Goal: Information Seeking & Learning: Learn about a topic

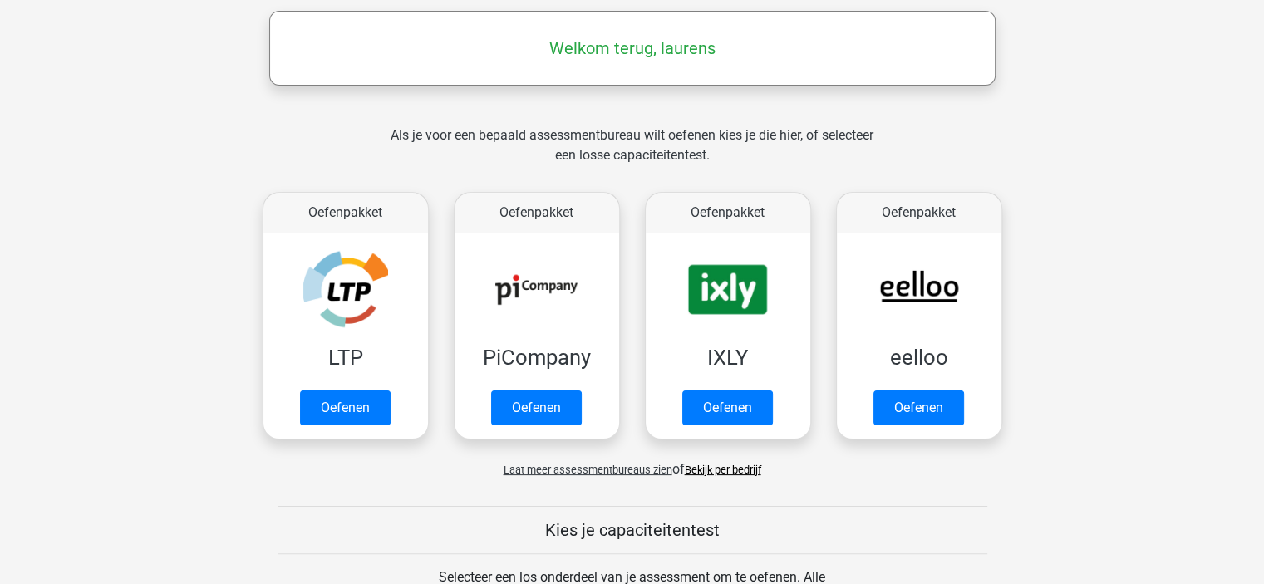
scroll to position [249, 0]
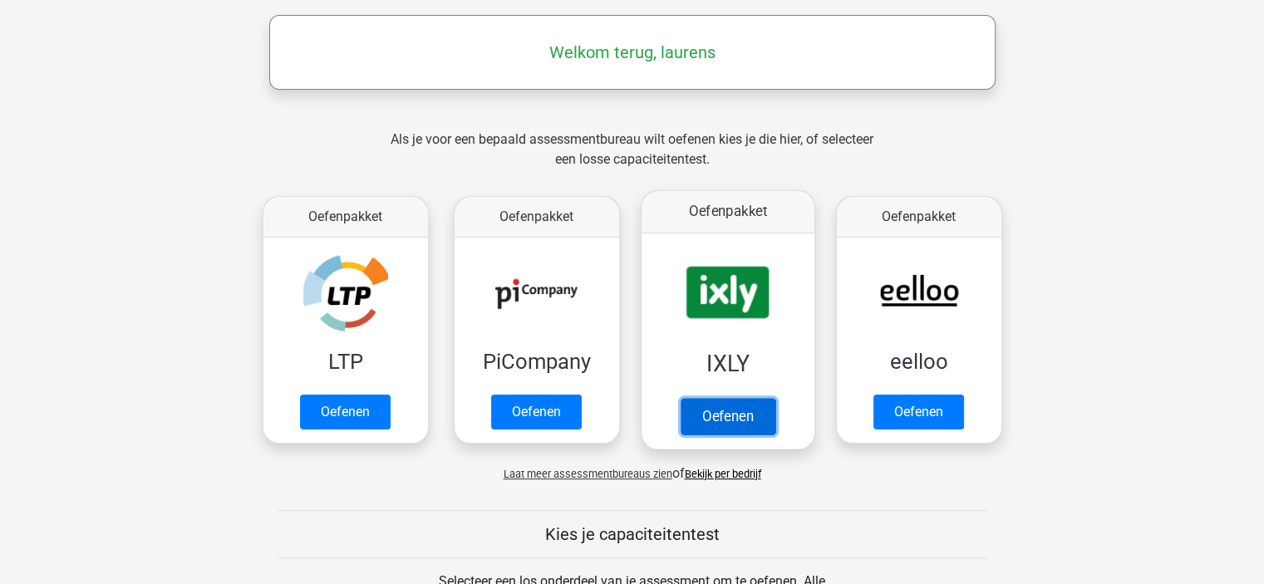
click at [738, 408] on link "Oefenen" at bounding box center [727, 416] width 95 height 37
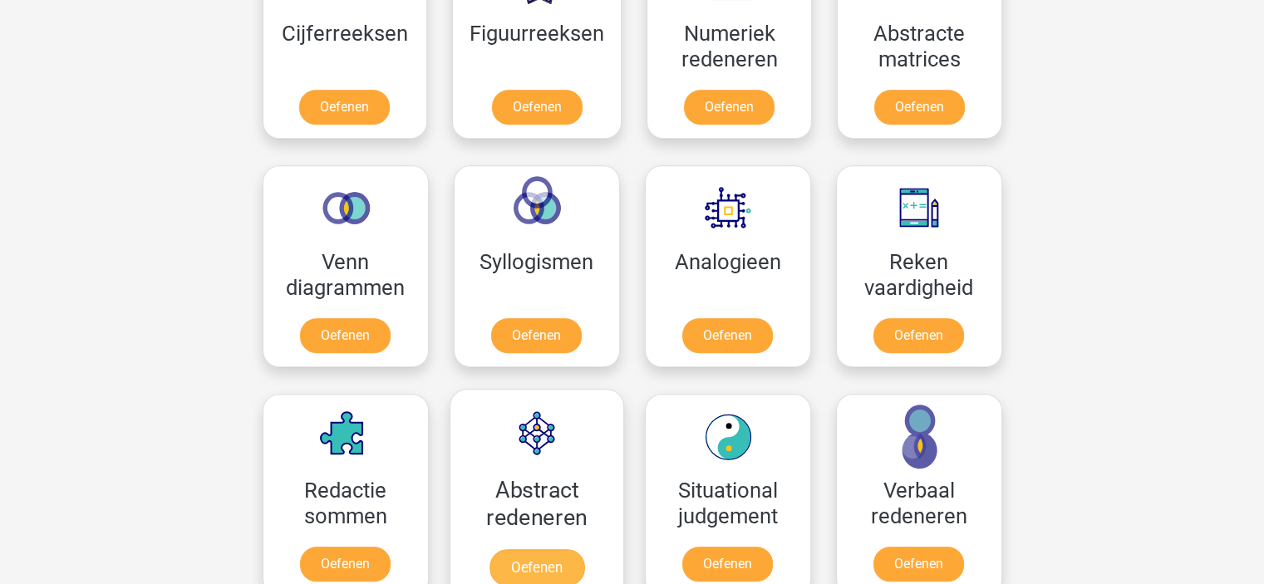
scroll to position [997, 0]
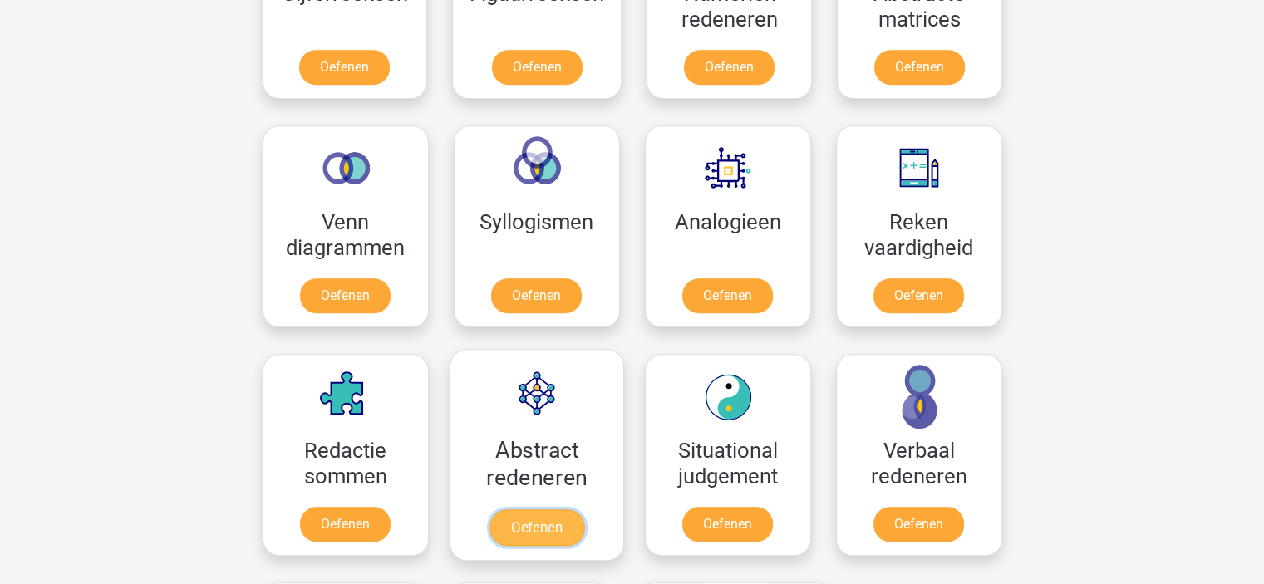
click at [525, 532] on link "Oefenen" at bounding box center [536, 527] width 95 height 37
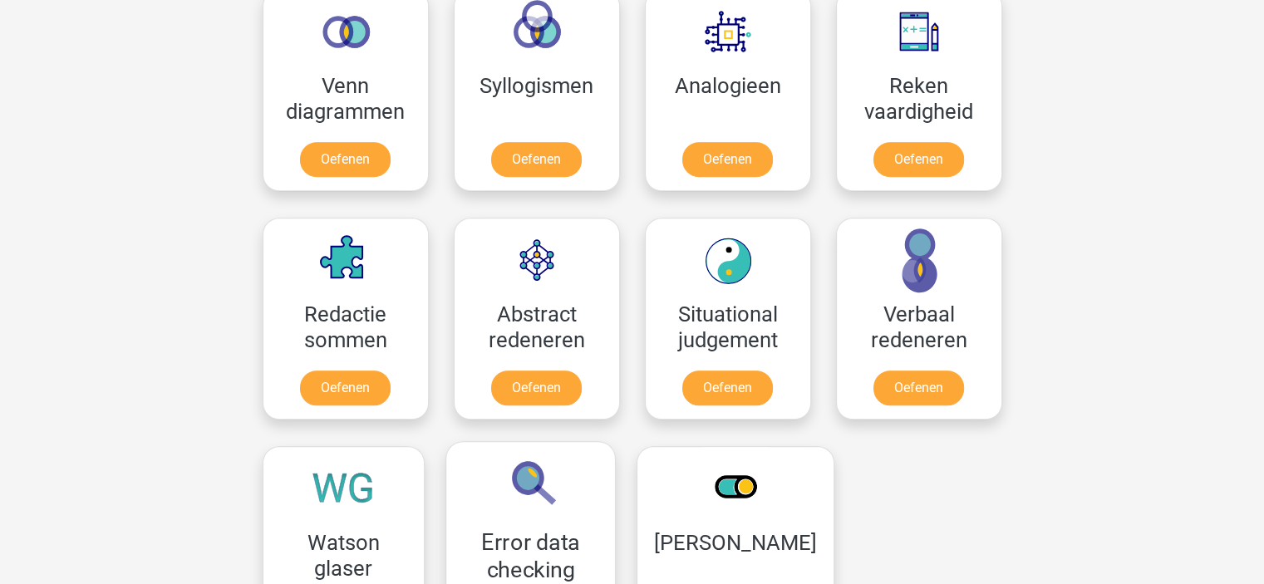
scroll to position [1163, 0]
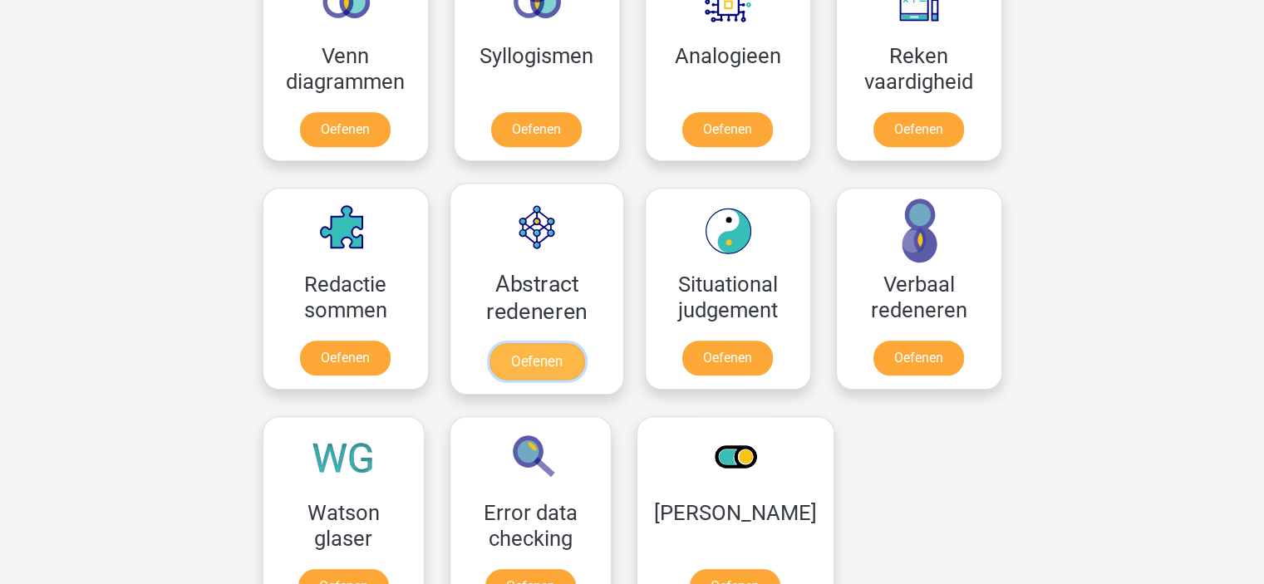
click at [551, 348] on link "Oefenen" at bounding box center [536, 361] width 95 height 37
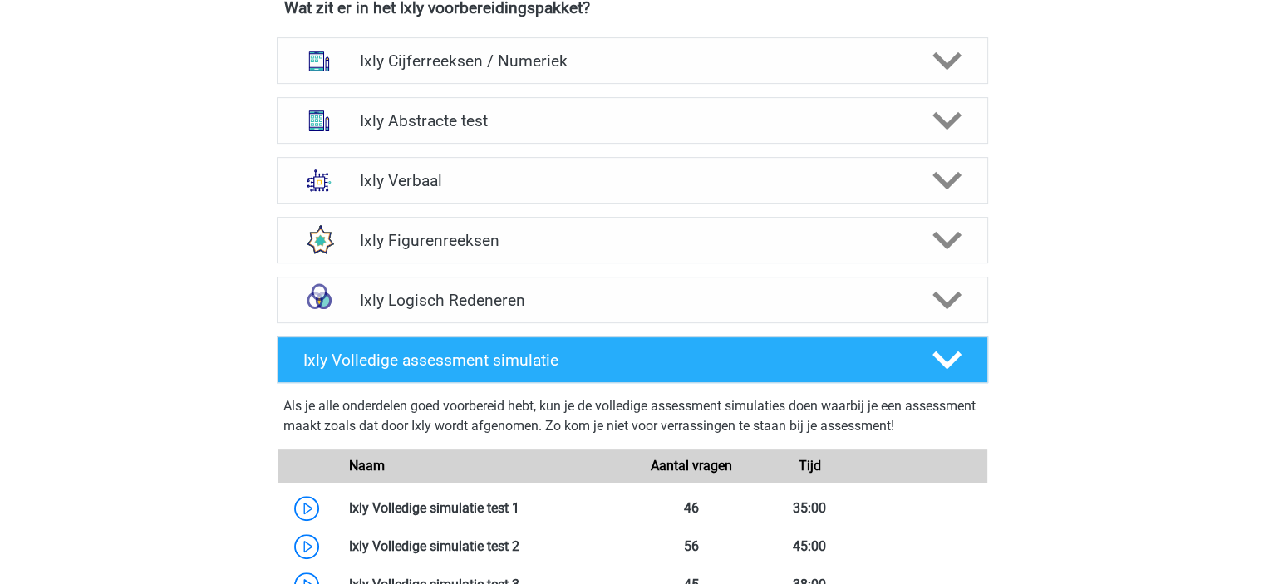
scroll to position [665, 0]
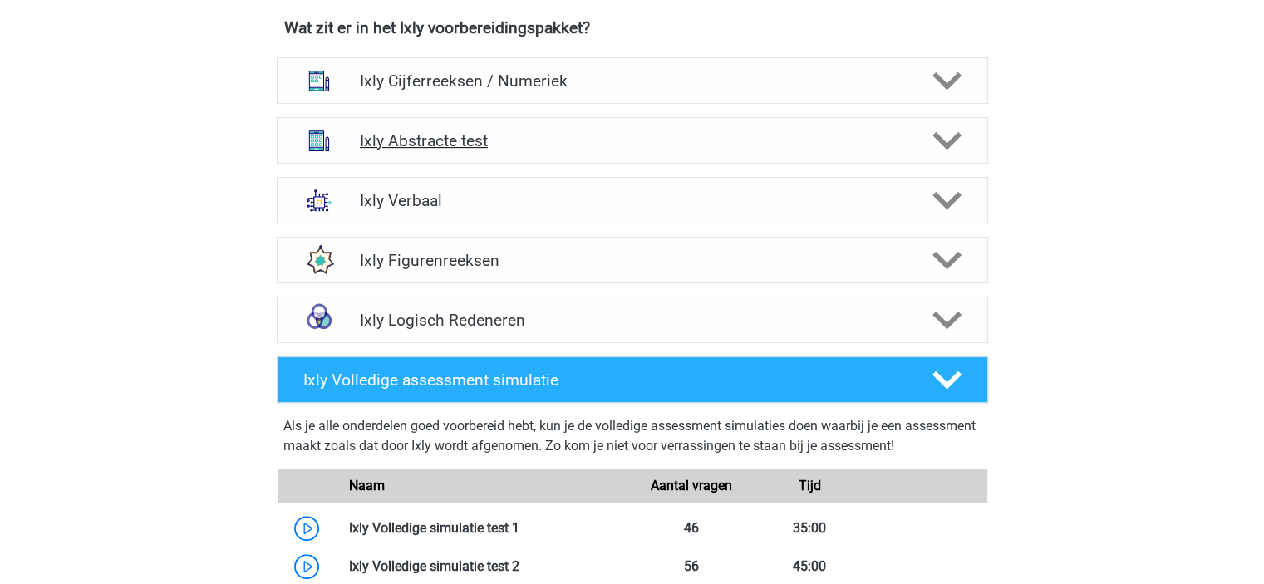
click at [855, 156] on div "Ixly Abstracte test" at bounding box center [632, 140] width 711 height 47
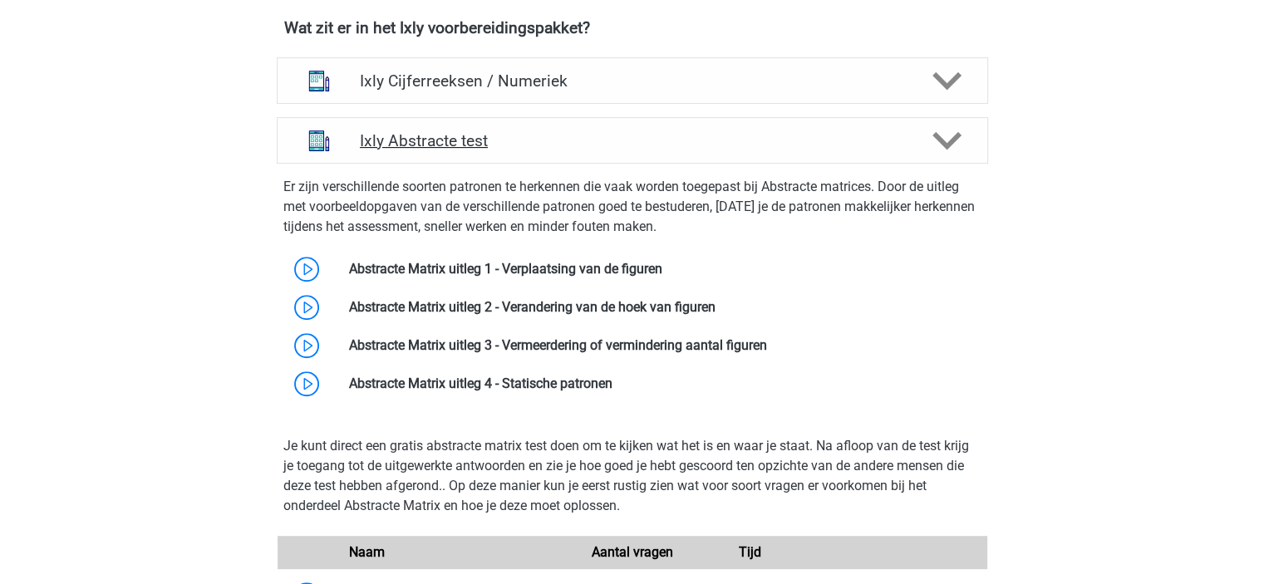
click at [718, 138] on h4 "Ixly Abstracte test" at bounding box center [632, 140] width 544 height 19
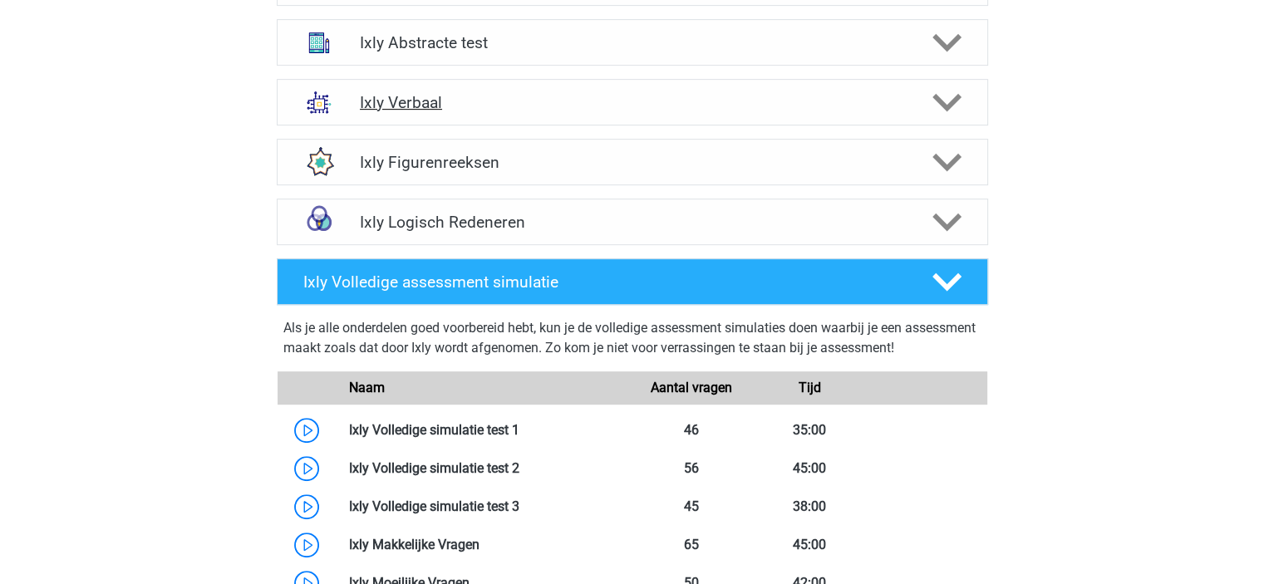
scroll to position [914, 0]
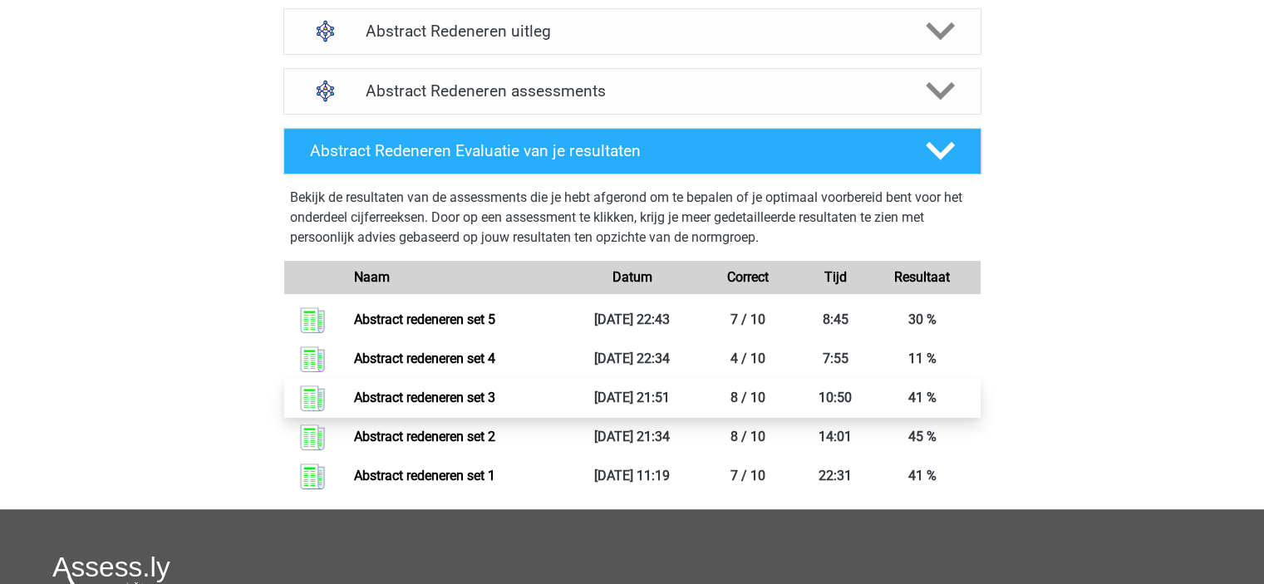
scroll to position [748, 0]
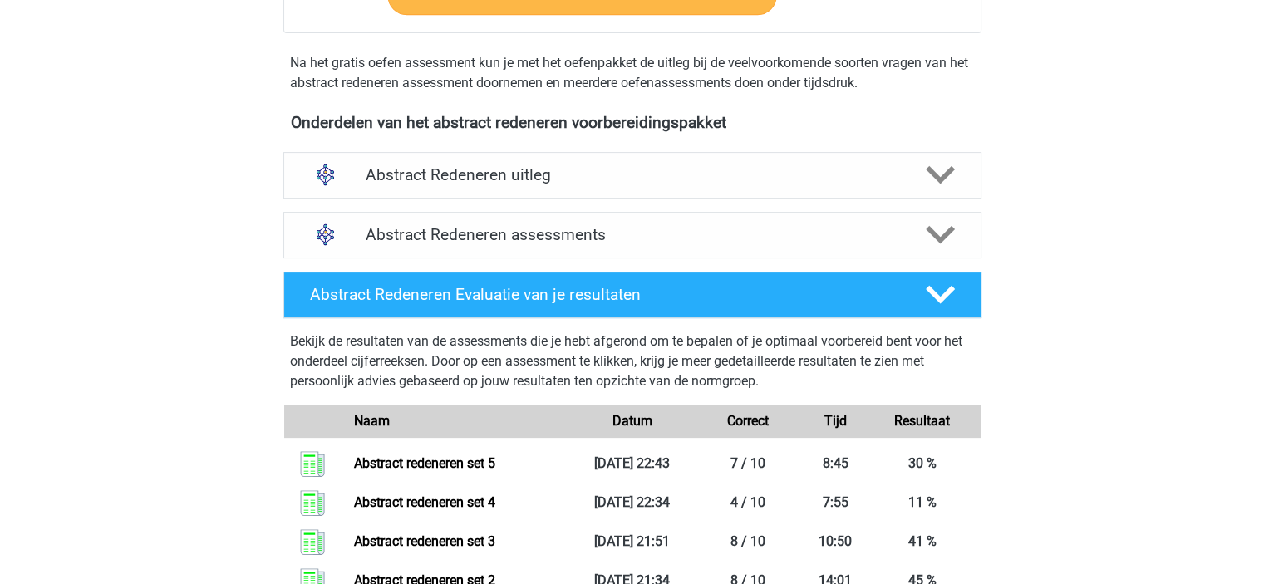
scroll to position [499, 0]
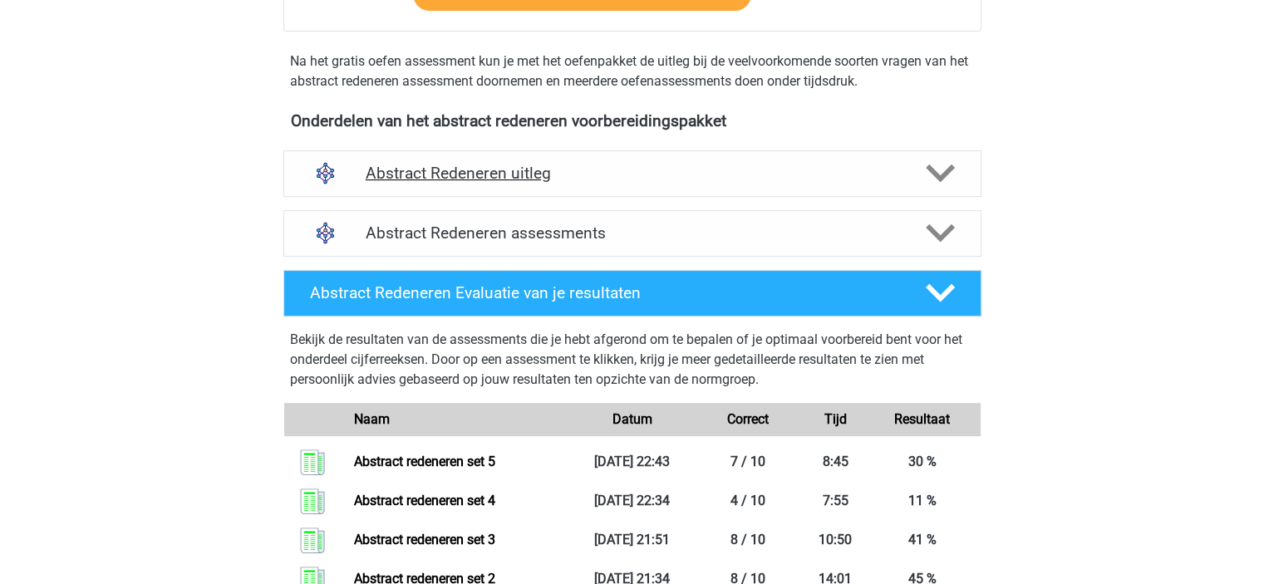
click at [854, 176] on h4 "Abstract Redeneren uitleg" at bounding box center [632, 173] width 533 height 19
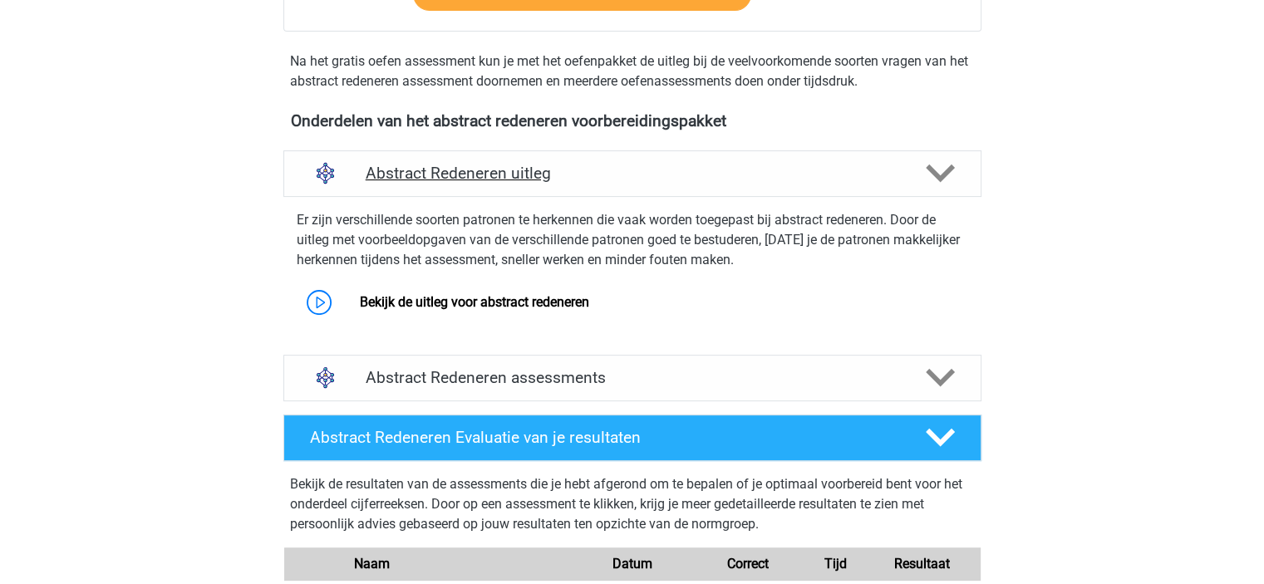
click at [854, 176] on h4 "Abstract Redeneren uitleg" at bounding box center [632, 173] width 533 height 19
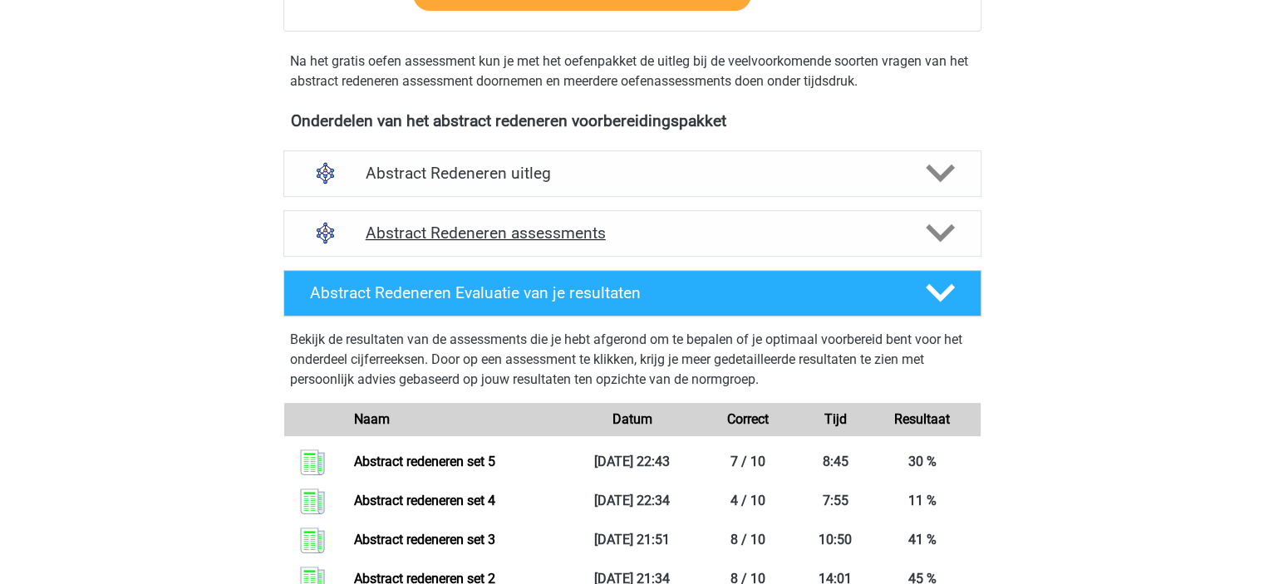
click at [881, 255] on div "Abstract Redeneren assessments" at bounding box center [632, 233] width 698 height 47
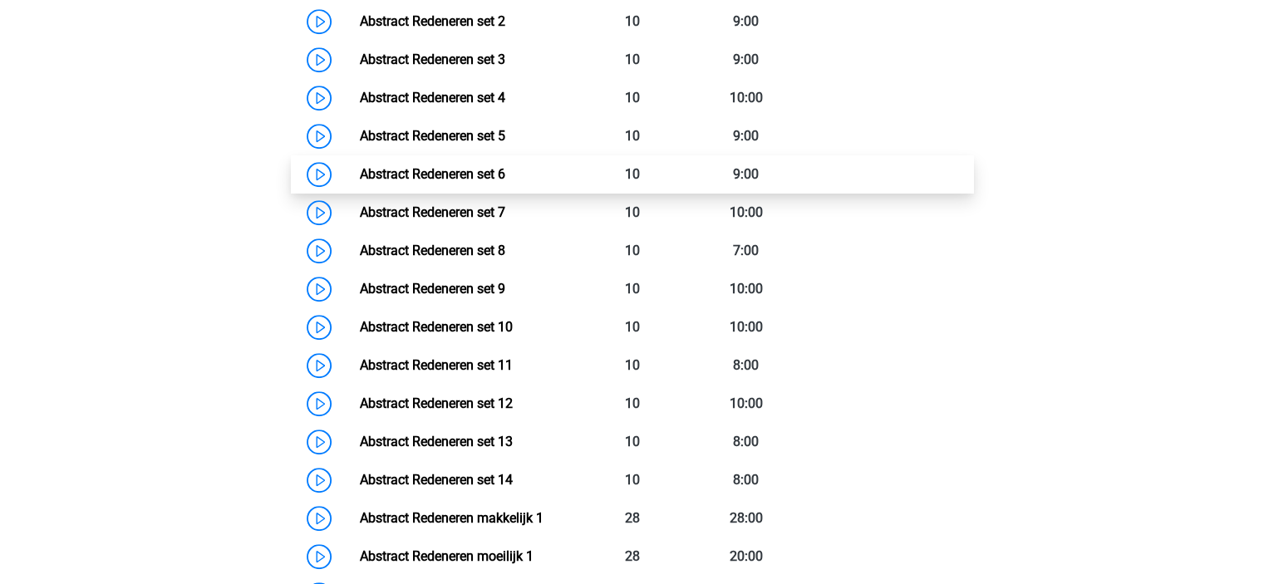
scroll to position [898, 0]
click at [360, 176] on link "Abstract Redeneren set 6" at bounding box center [432, 175] width 145 height 16
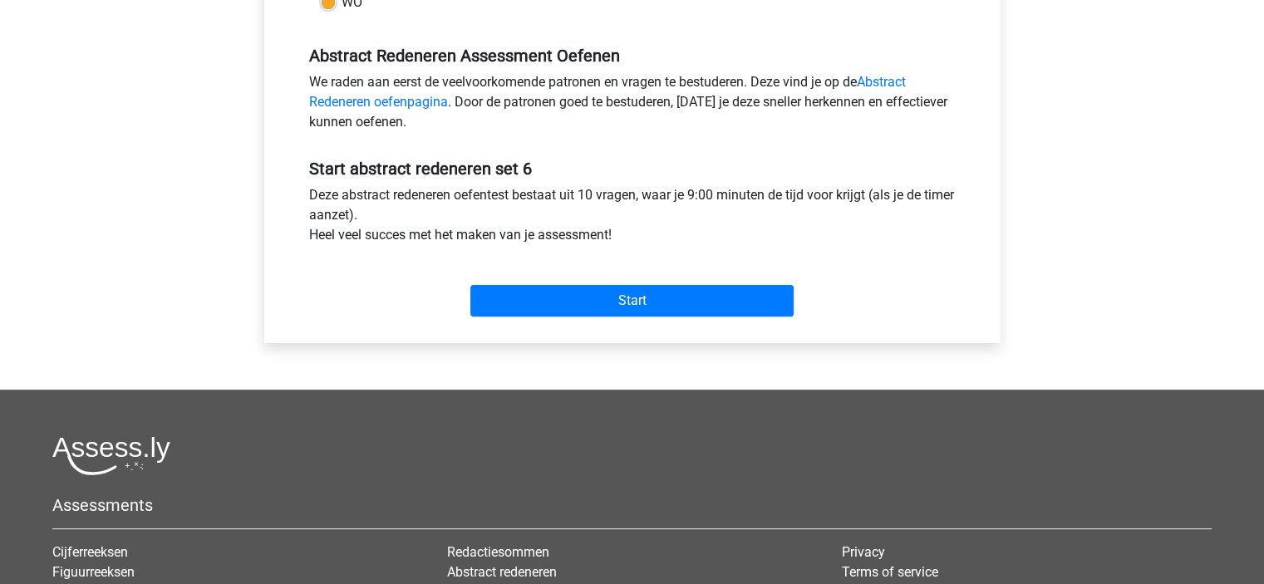
scroll to position [582, 0]
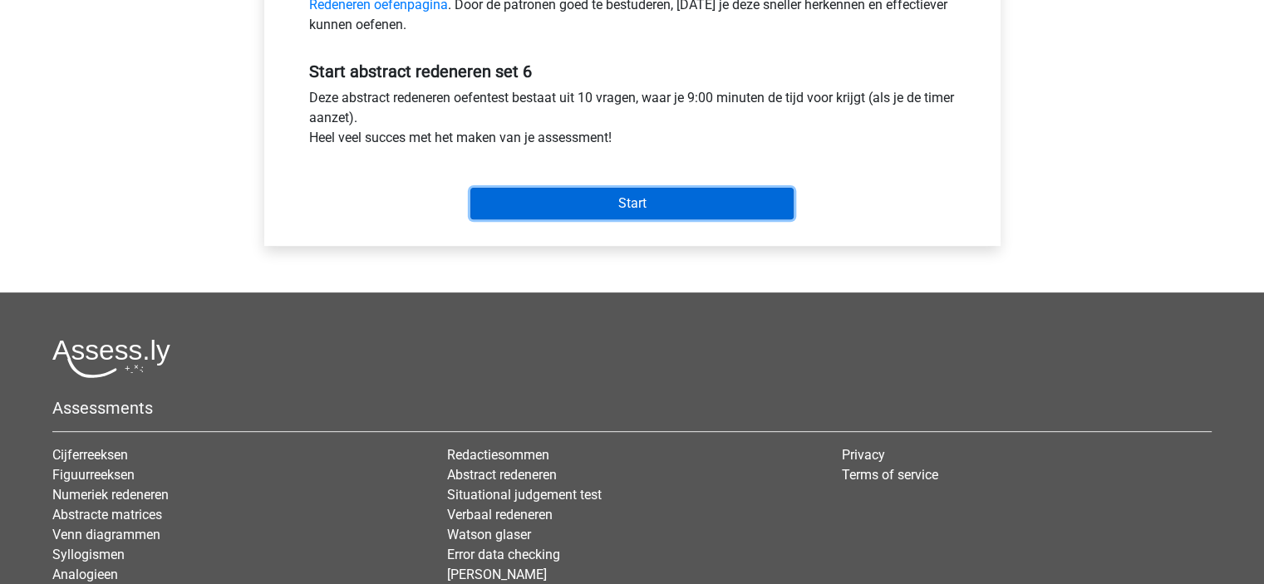
click at [668, 209] on input "Start" at bounding box center [631, 204] width 323 height 32
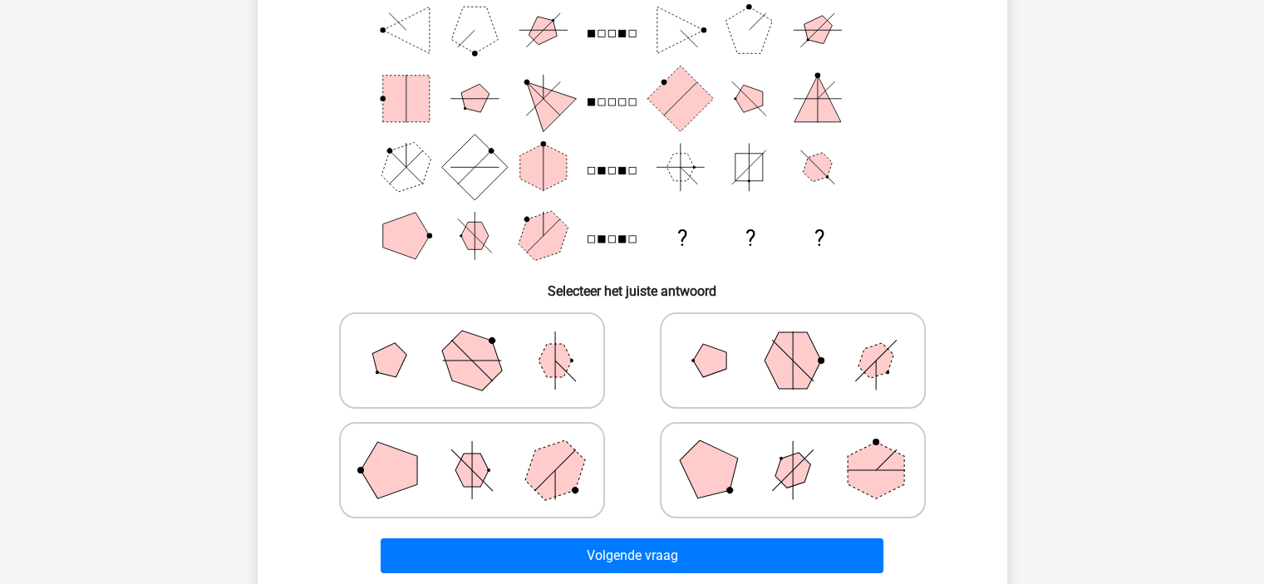
scroll to position [166, 0]
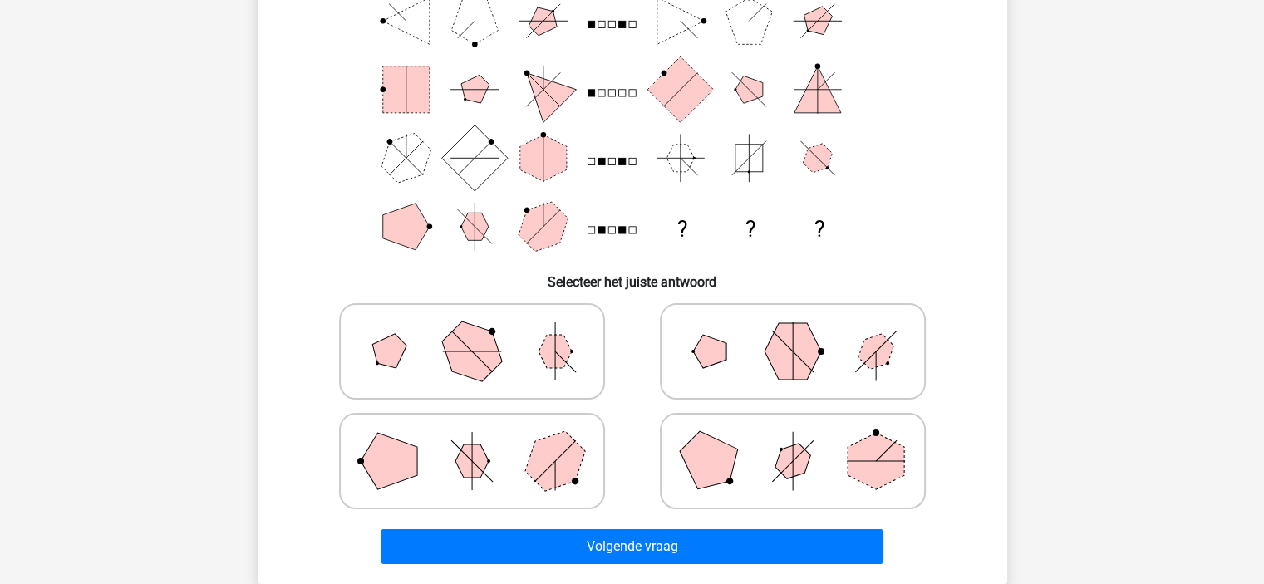
click at [540, 353] on polygon at bounding box center [554, 351] width 33 height 33
click at [483, 331] on input "radio" at bounding box center [477, 325] width 11 height 11
radio input "true"
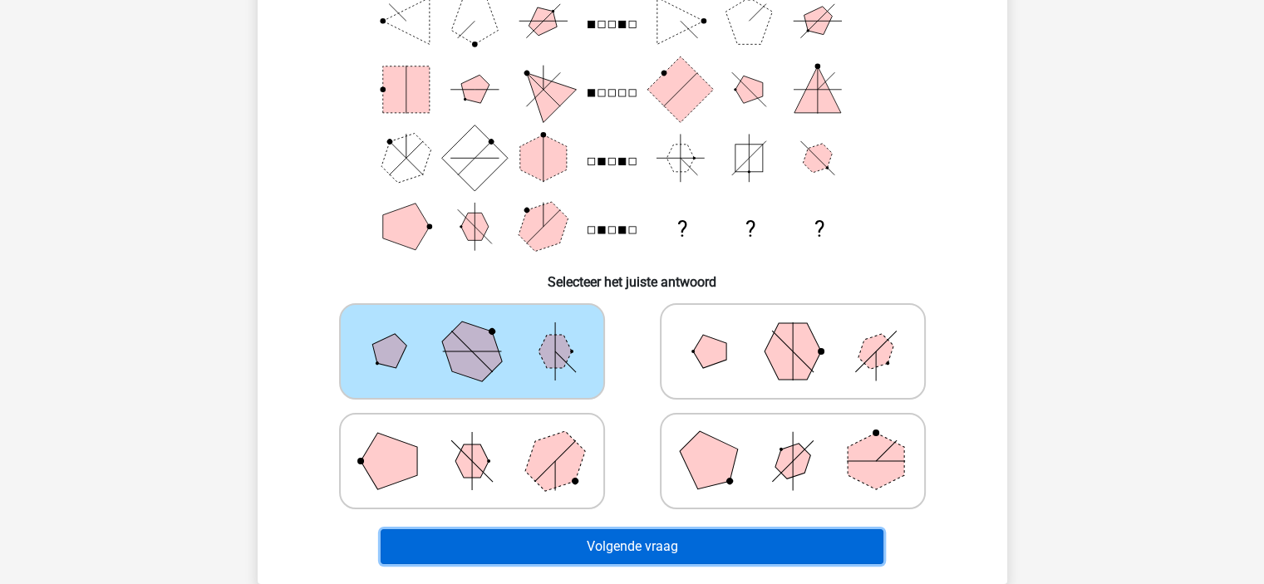
click at [609, 530] on button "Volgende vraag" at bounding box center [632, 546] width 503 height 35
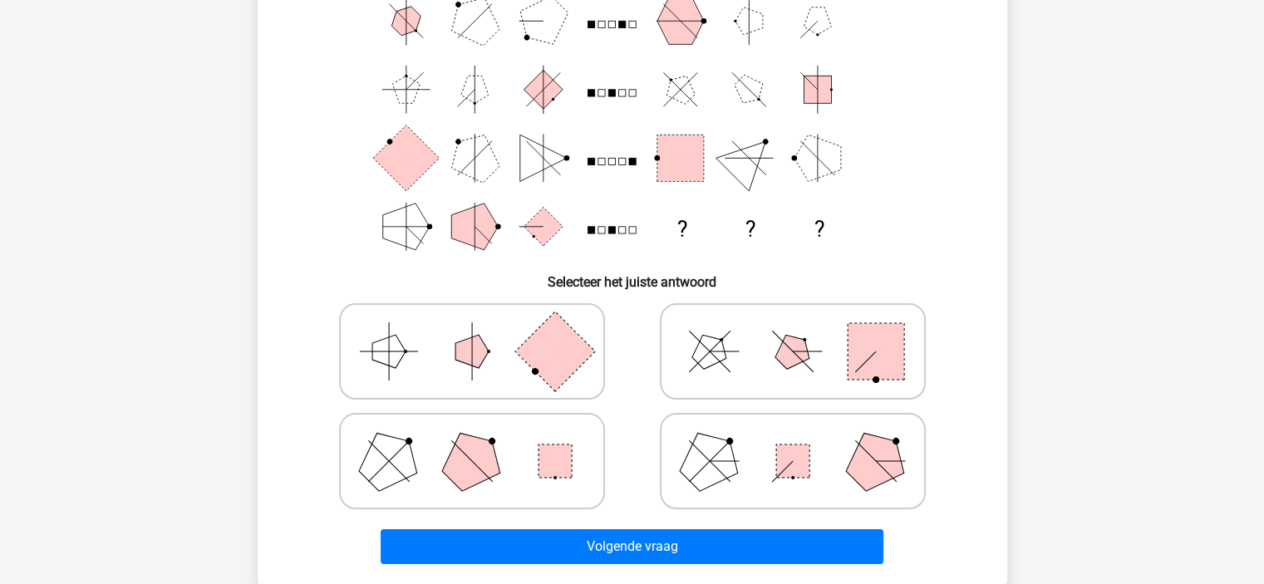
scroll to position [83, 0]
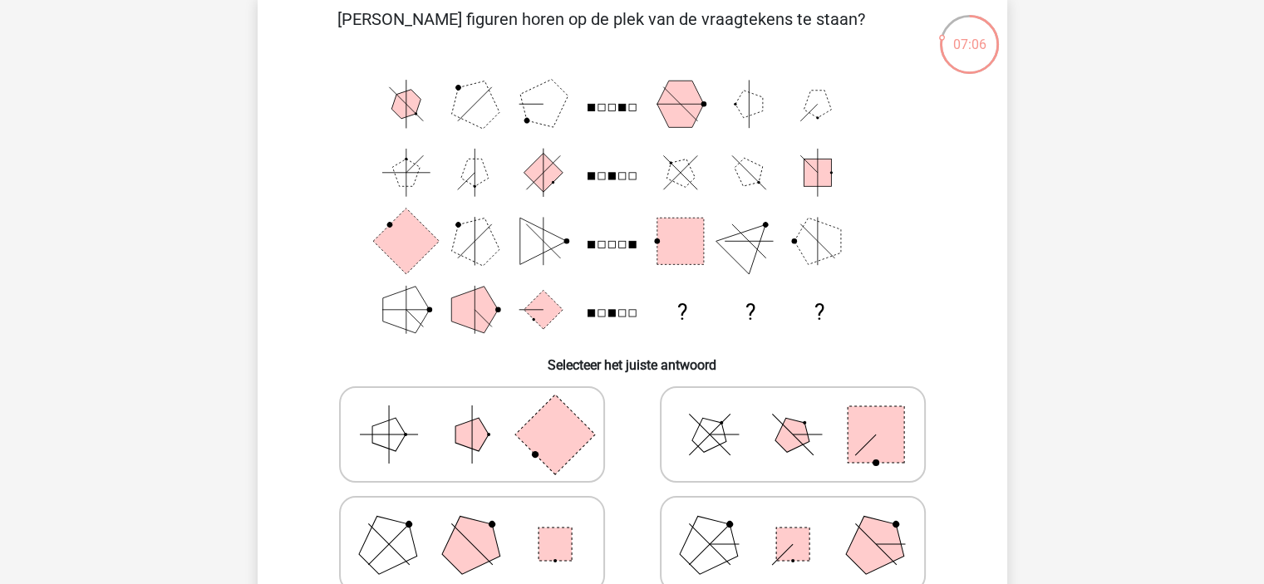
click at [770, 437] on icon at bounding box center [792, 434] width 249 height 83
click at [793, 414] on input "radio" at bounding box center [798, 408] width 11 height 11
radio input "true"
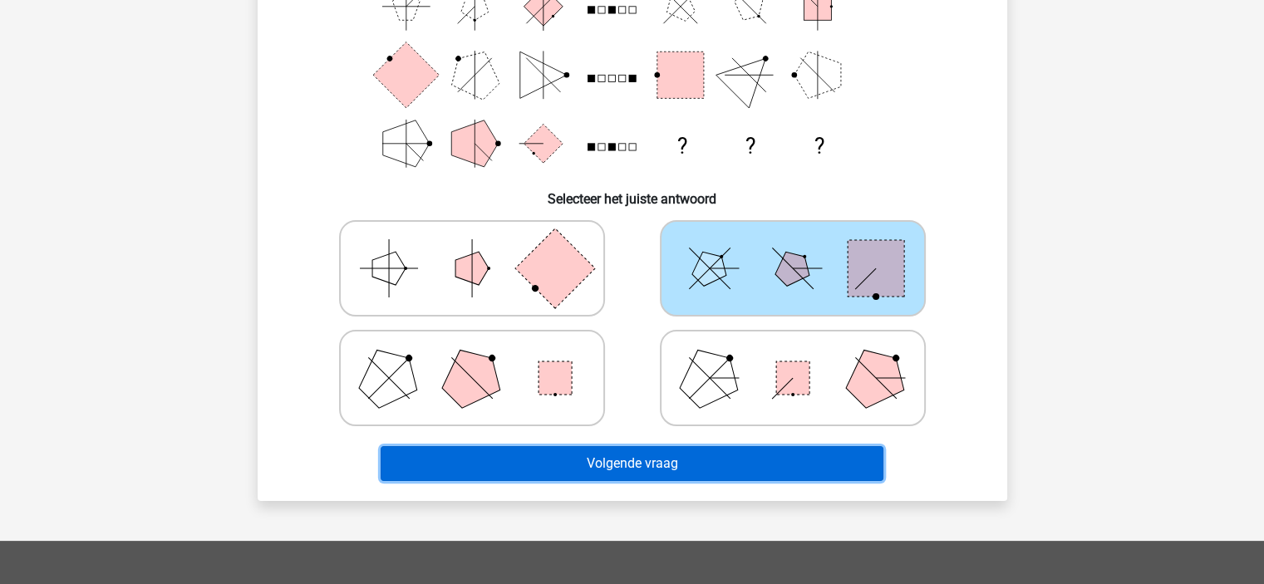
click at [774, 453] on button "Volgende vraag" at bounding box center [632, 463] width 503 height 35
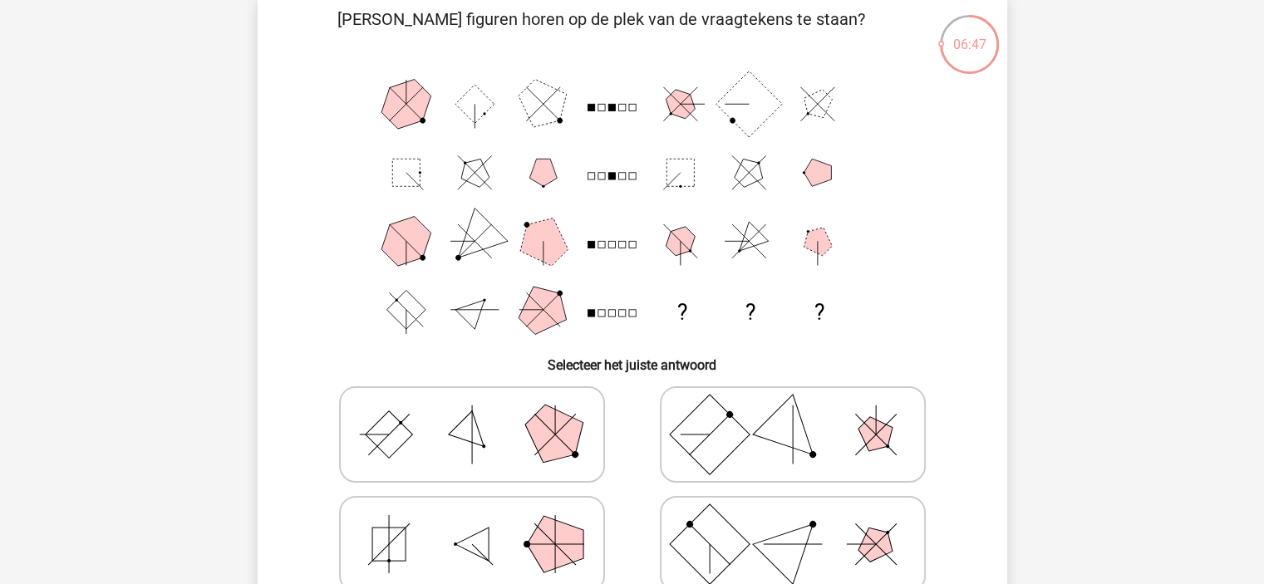
scroll to position [166, 0]
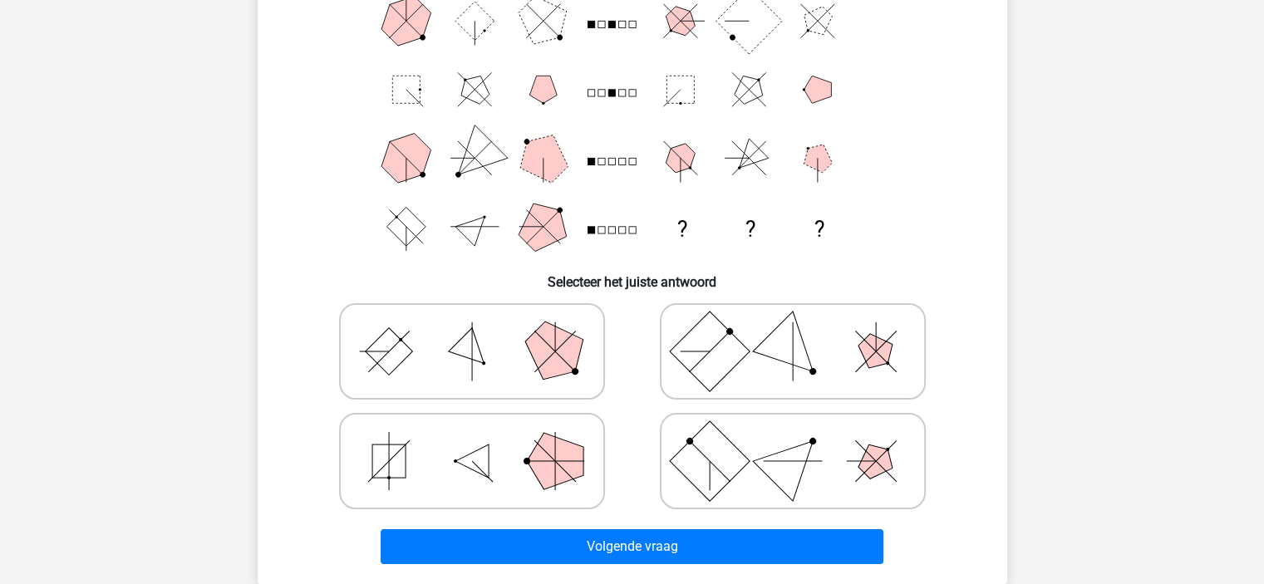
click at [768, 471] on polygon at bounding box center [792, 461] width 80 height 80
click at [793, 440] on input "radio" at bounding box center [798, 435] width 11 height 11
radio input "true"
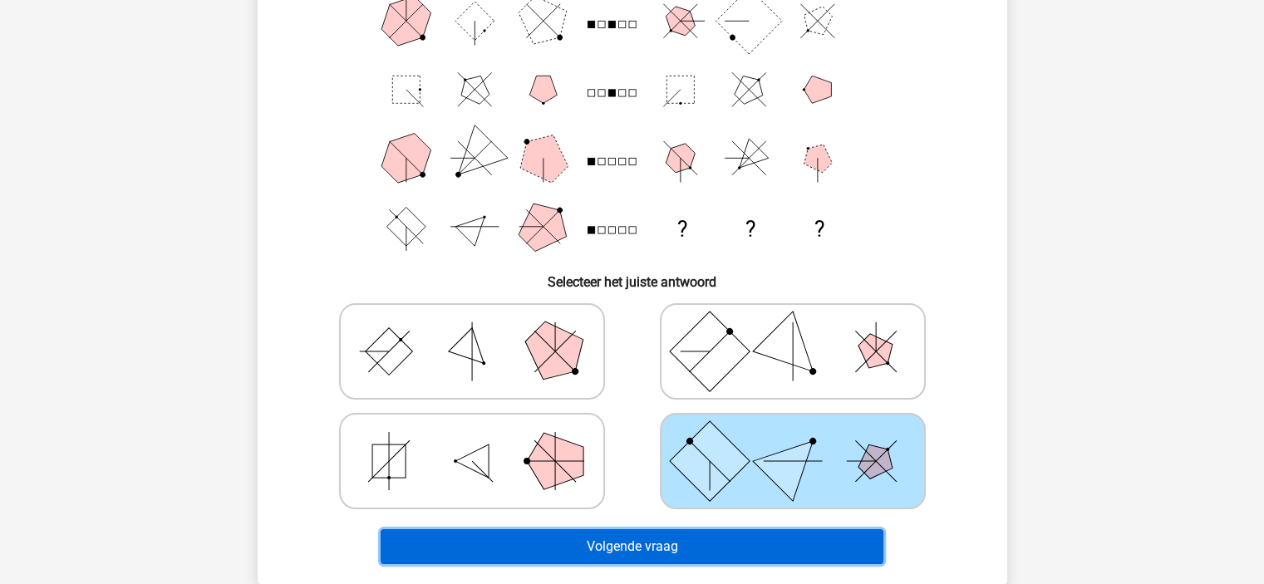
click at [738, 536] on button "Volgende vraag" at bounding box center [632, 546] width 503 height 35
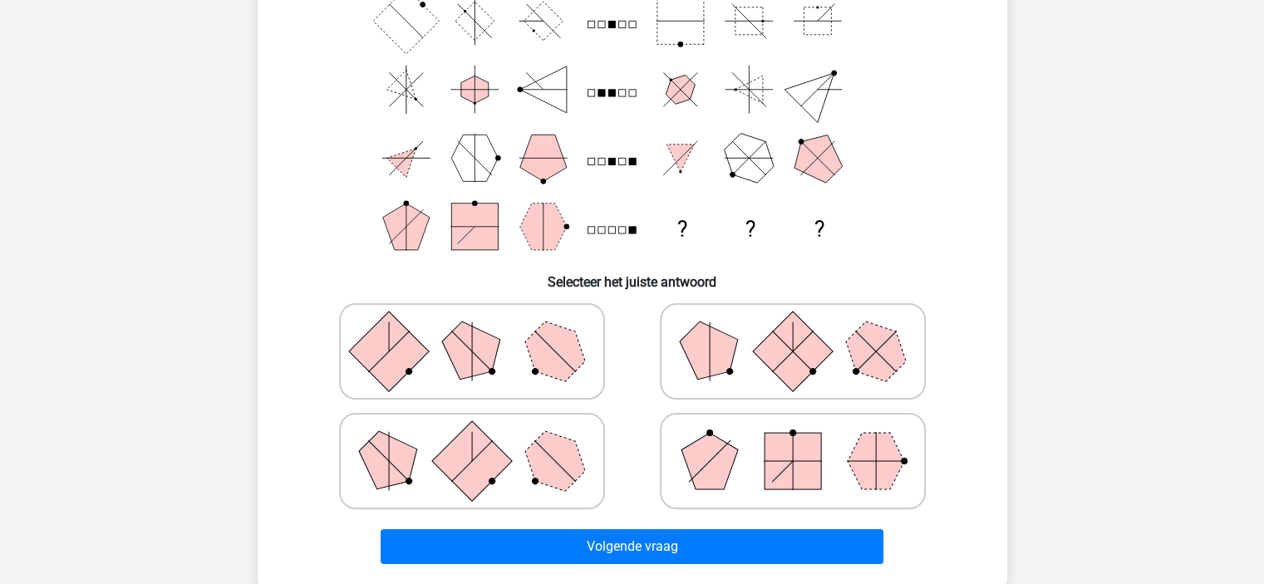
click at [739, 464] on icon at bounding box center [792, 461] width 249 height 83
click at [793, 440] on input "radio" at bounding box center [798, 435] width 11 height 11
radio input "true"
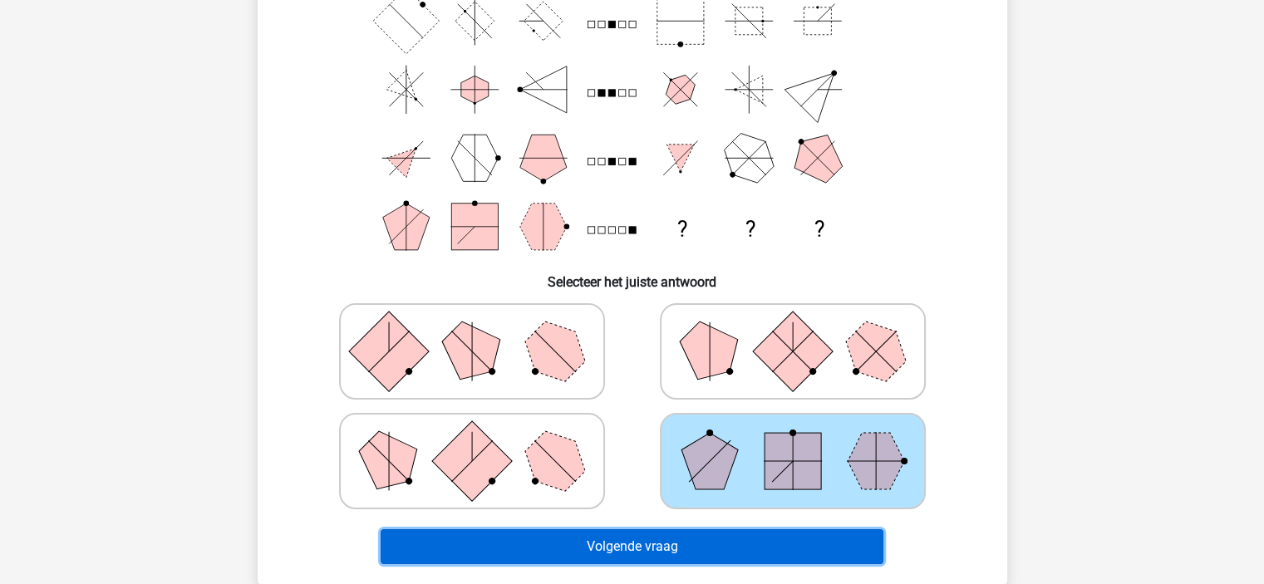
click at [744, 530] on button "Volgende vraag" at bounding box center [632, 546] width 503 height 35
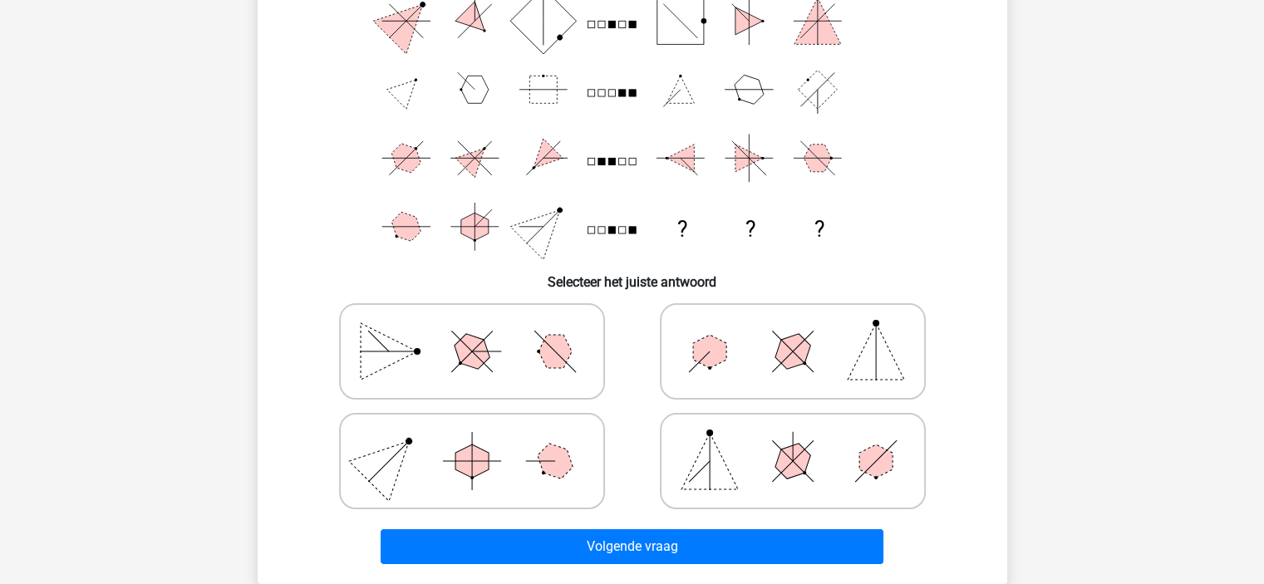
click at [724, 448] on icon at bounding box center [792, 461] width 249 height 83
click at [793, 440] on input "radio" at bounding box center [798, 435] width 11 height 11
radio input "true"
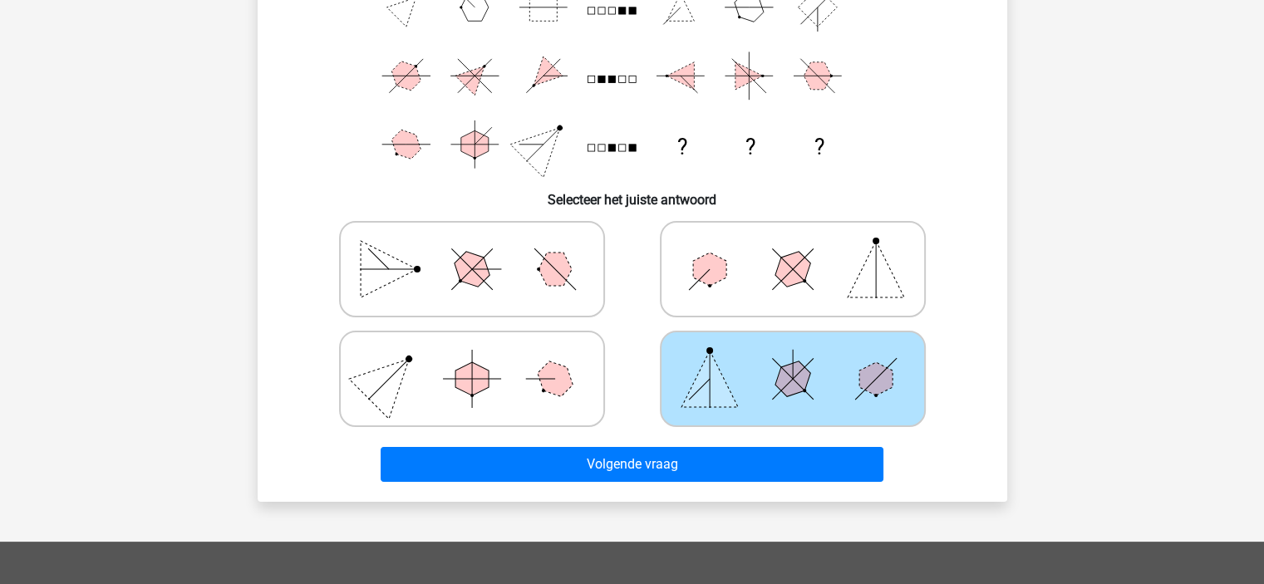
scroll to position [249, 0]
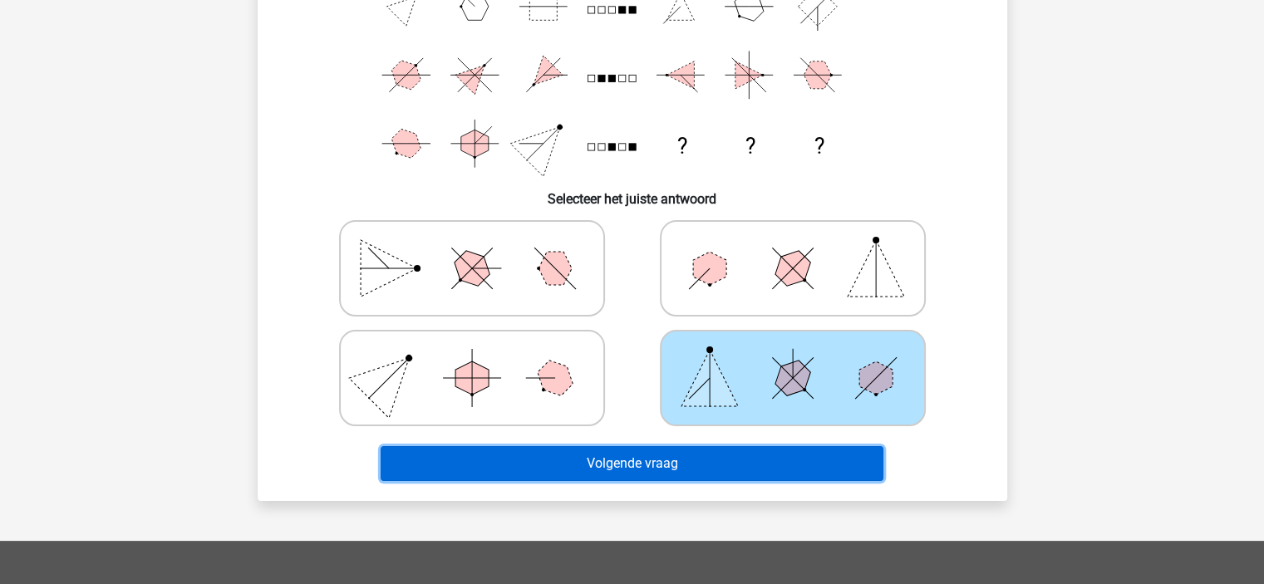
click at [666, 471] on button "Volgende vraag" at bounding box center [632, 463] width 503 height 35
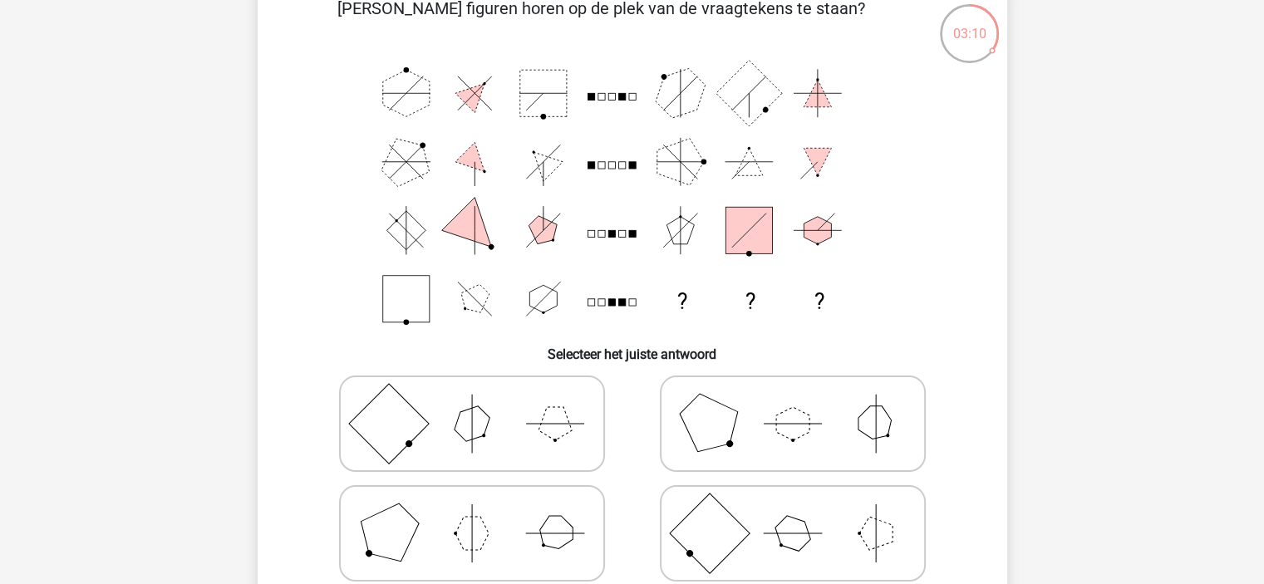
scroll to position [166, 0]
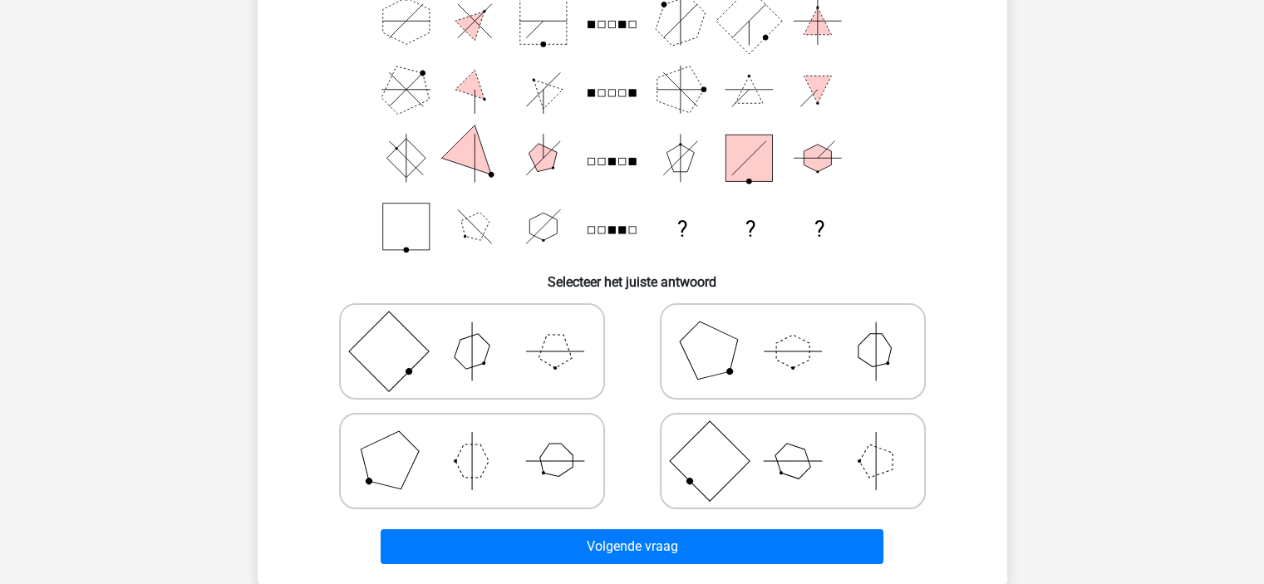
click at [808, 344] on icon at bounding box center [792, 351] width 249 height 83
click at [803, 331] on input "radio" at bounding box center [798, 325] width 11 height 11
radio input "true"
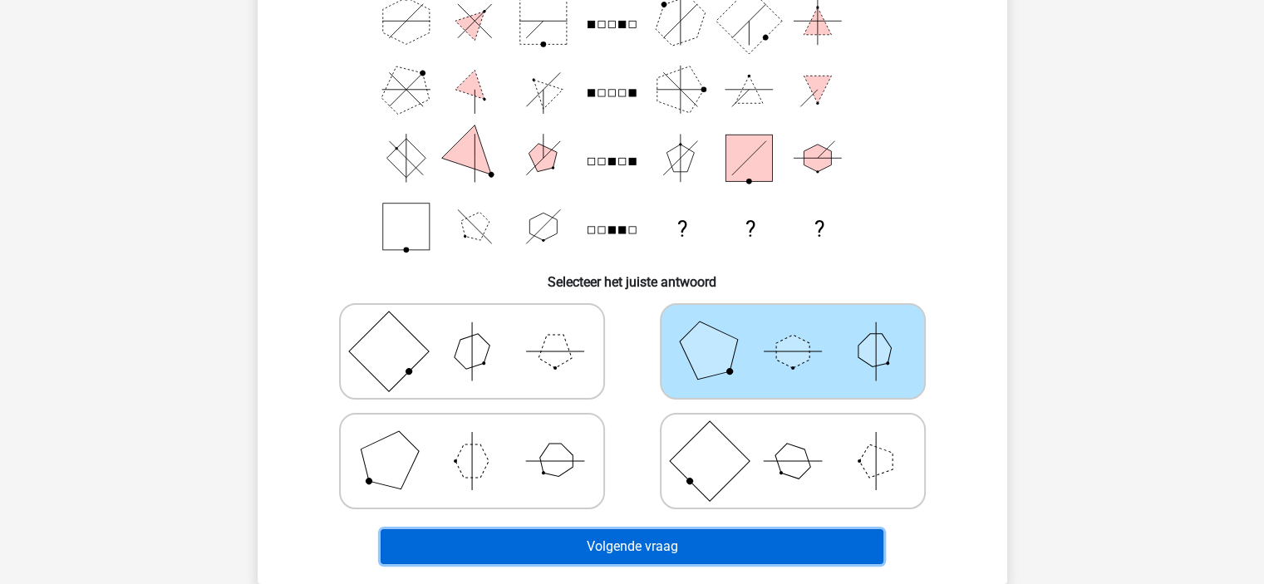
click at [728, 534] on button "Volgende vraag" at bounding box center [632, 546] width 503 height 35
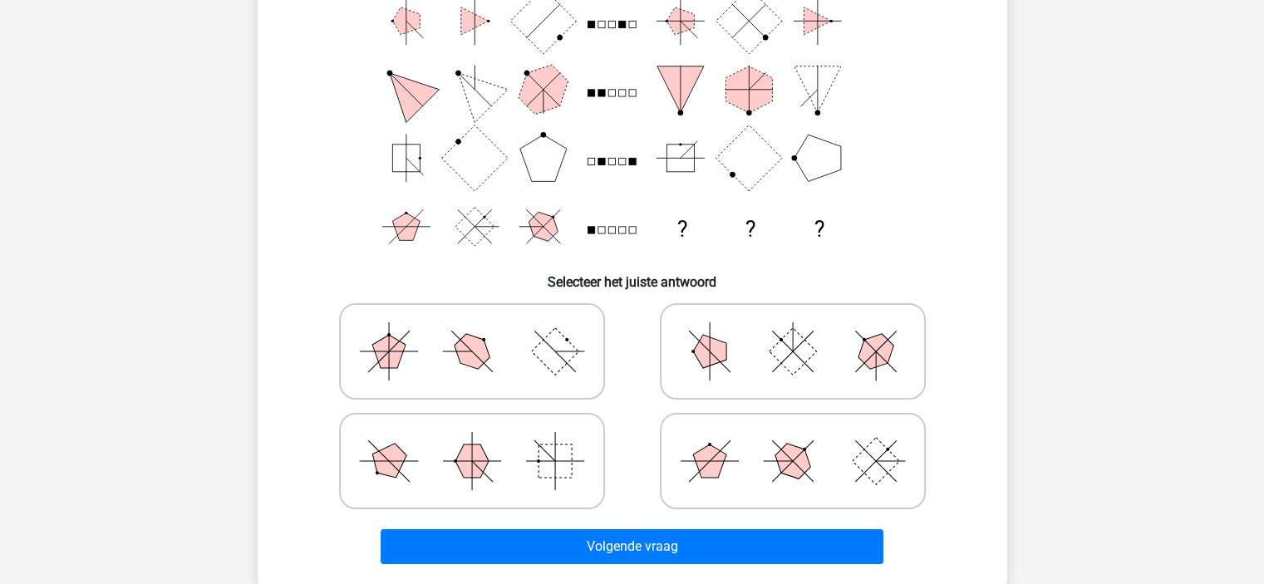
click at [830, 468] on icon at bounding box center [792, 461] width 249 height 83
click at [803, 440] on input "radio" at bounding box center [798, 435] width 11 height 11
radio input "true"
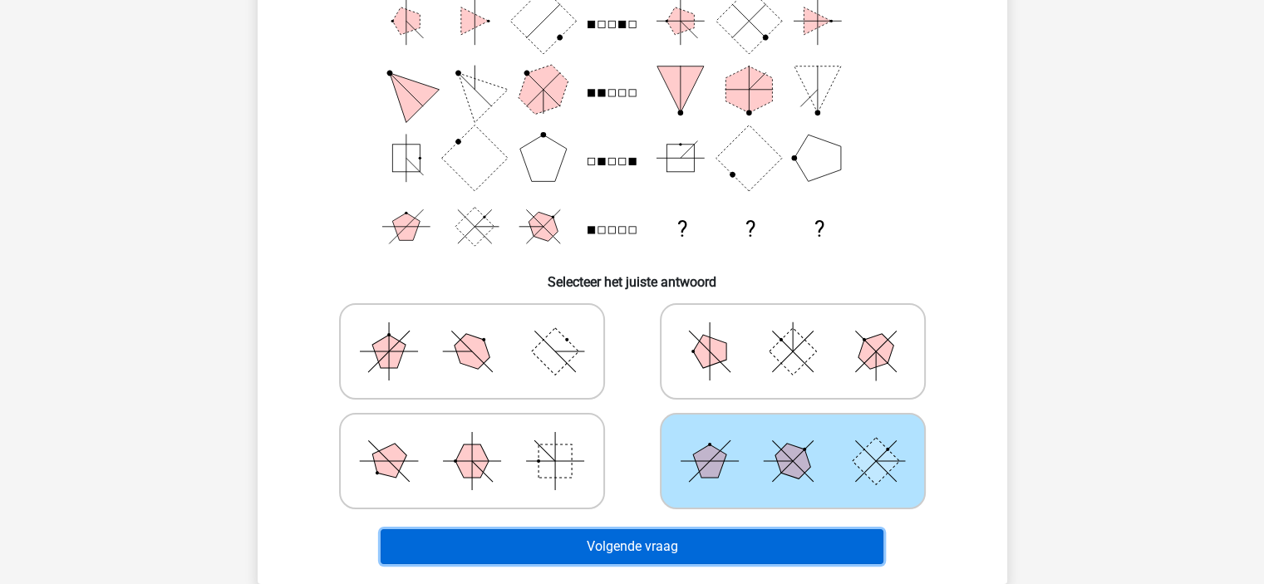
click at [799, 536] on button "Volgende vraag" at bounding box center [632, 546] width 503 height 35
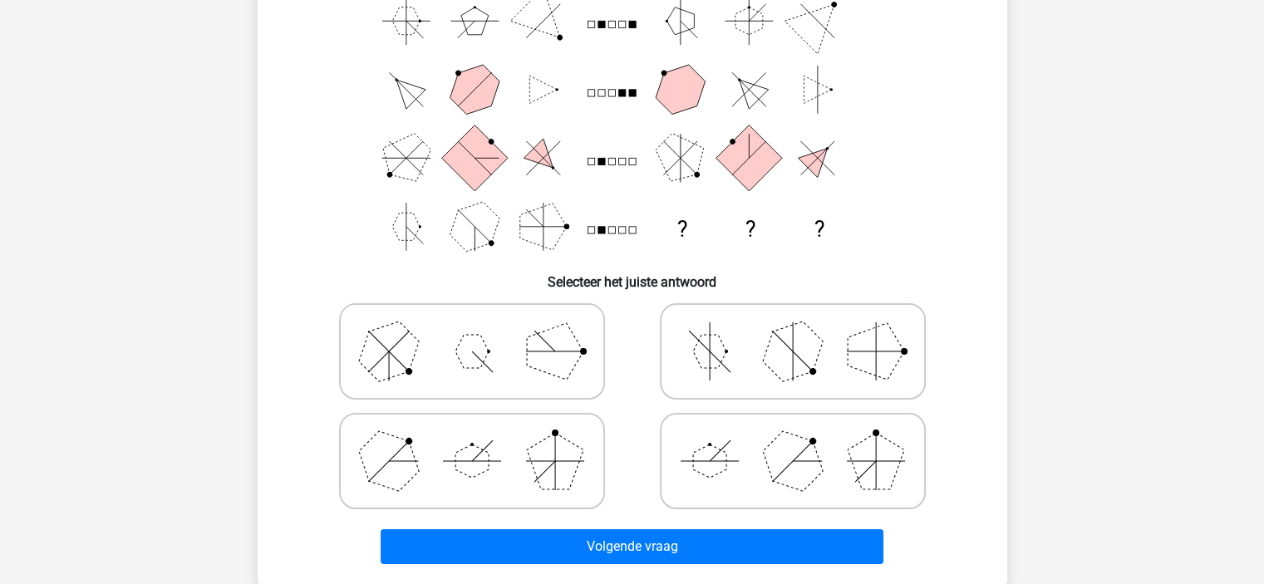
click at [741, 464] on icon at bounding box center [792, 461] width 249 height 83
click at [793, 440] on input "radio" at bounding box center [798, 435] width 11 height 11
radio input "true"
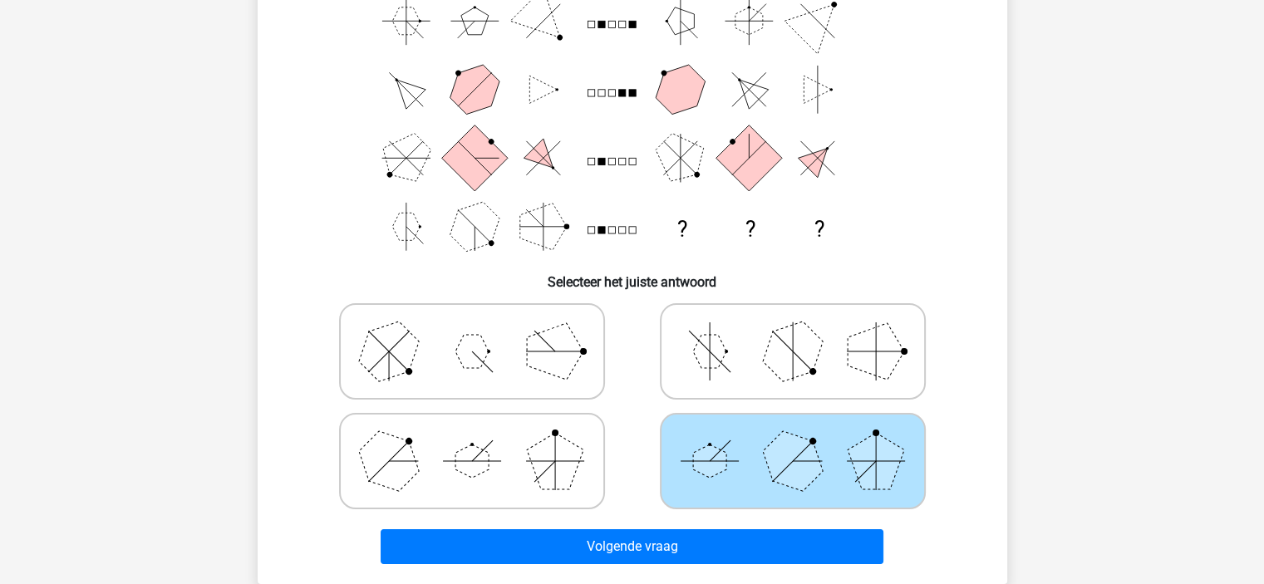
click at [548, 468] on polygon at bounding box center [555, 461] width 56 height 56
click at [483, 440] on input "radio" at bounding box center [477, 435] width 11 height 11
radio input "true"
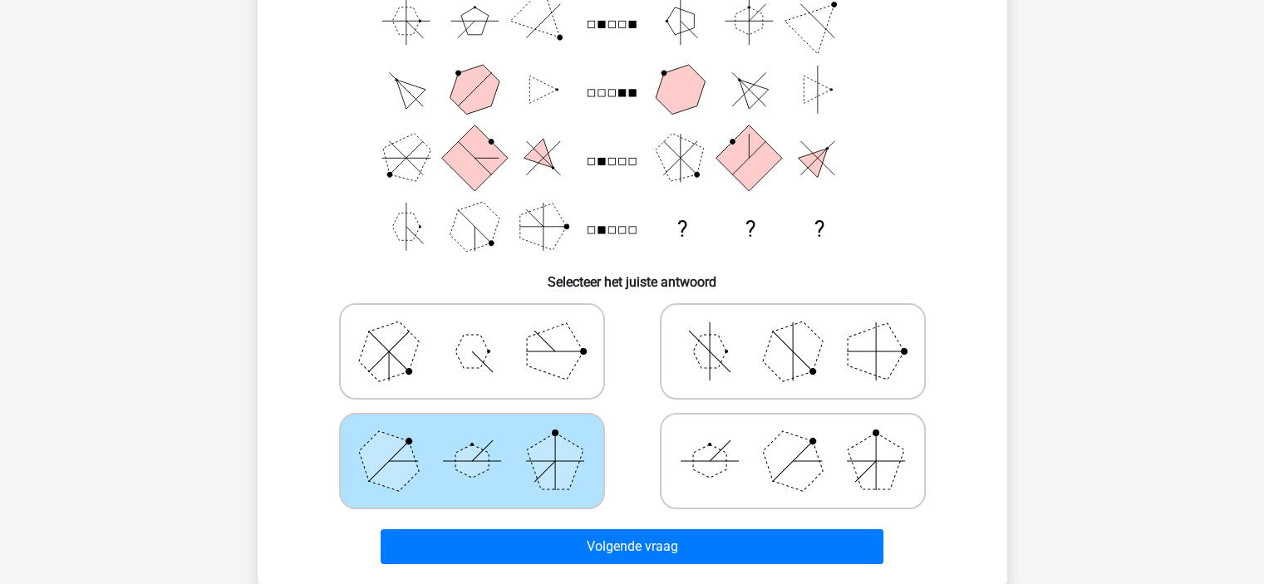
click at [808, 474] on polygon at bounding box center [792, 461] width 80 height 80
click at [803, 440] on input "radio" at bounding box center [798, 435] width 11 height 11
radio input "true"
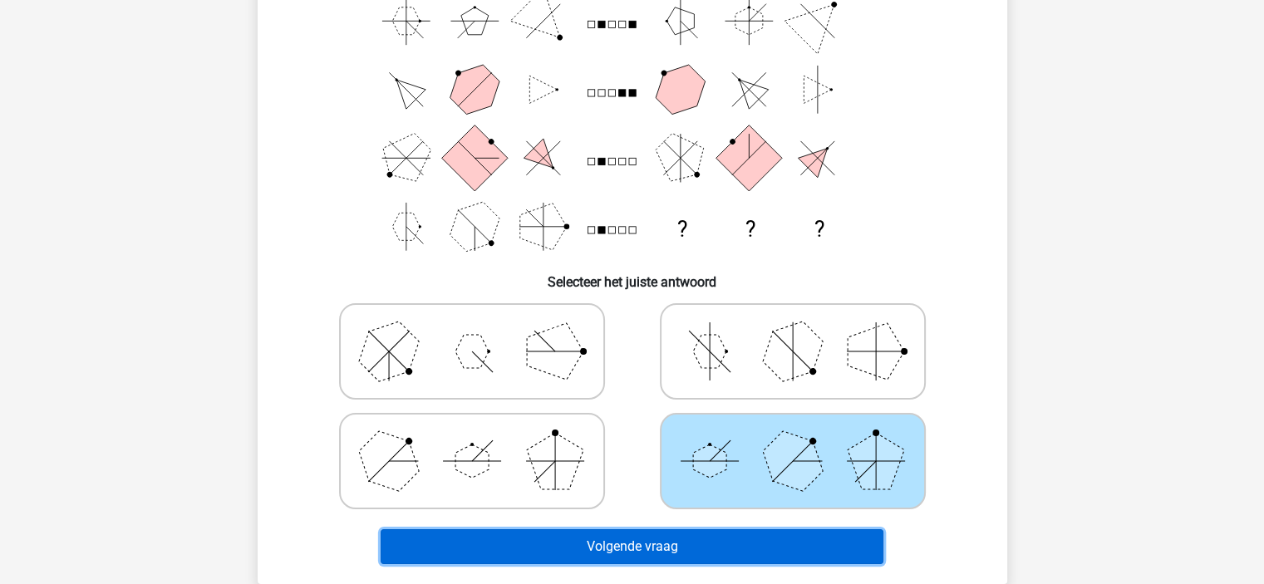
click at [714, 553] on button "Volgende vraag" at bounding box center [632, 546] width 503 height 35
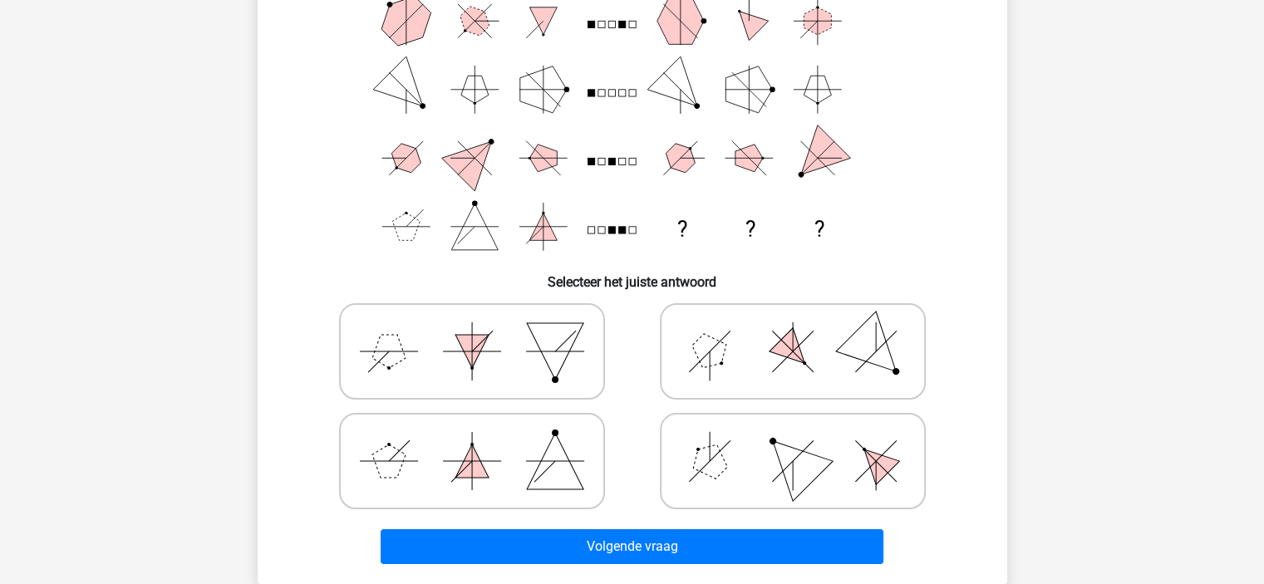
click at [729, 445] on icon at bounding box center [792, 461] width 249 height 83
click at [793, 440] on input "radio" at bounding box center [798, 435] width 11 height 11
radio input "true"
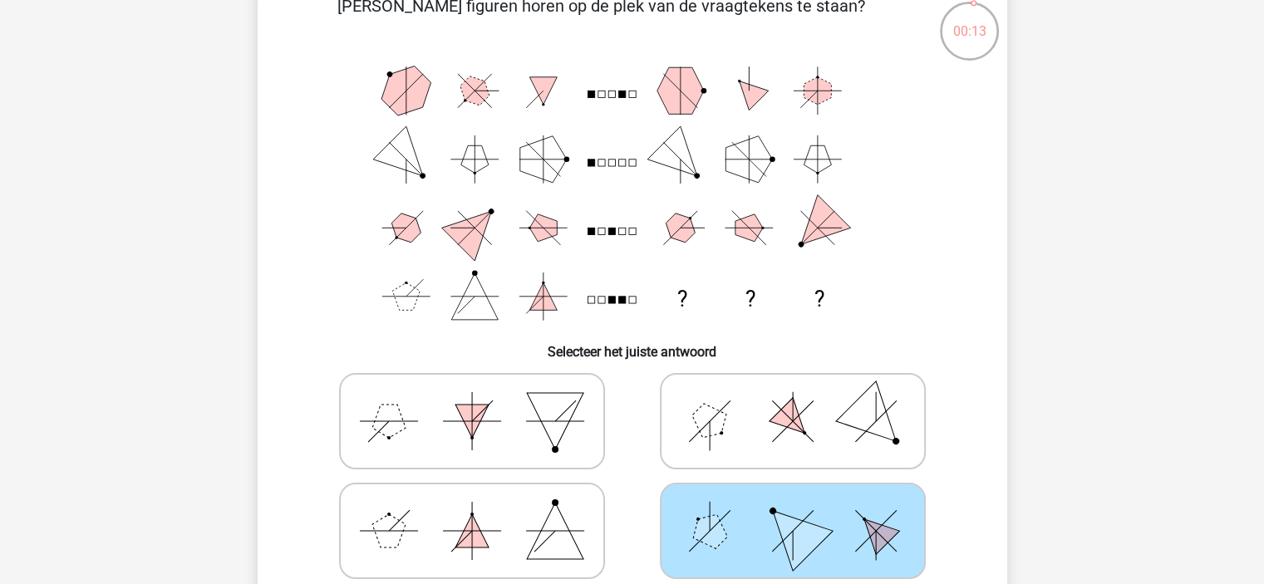
scroll to position [0, 0]
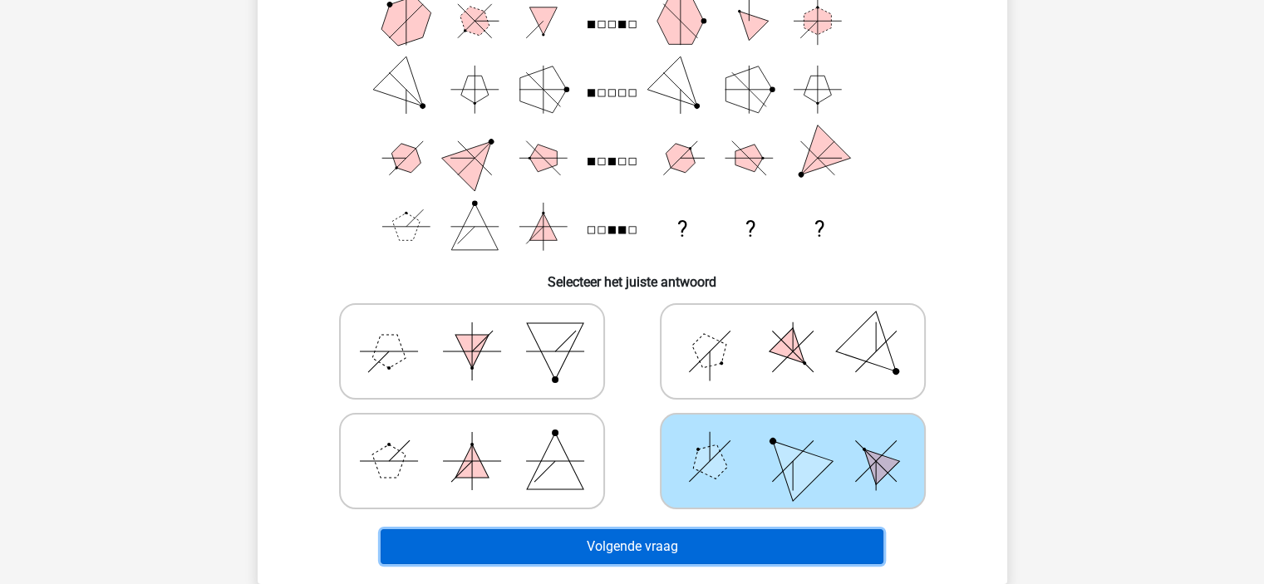
click at [679, 548] on button "Volgende vraag" at bounding box center [632, 546] width 503 height 35
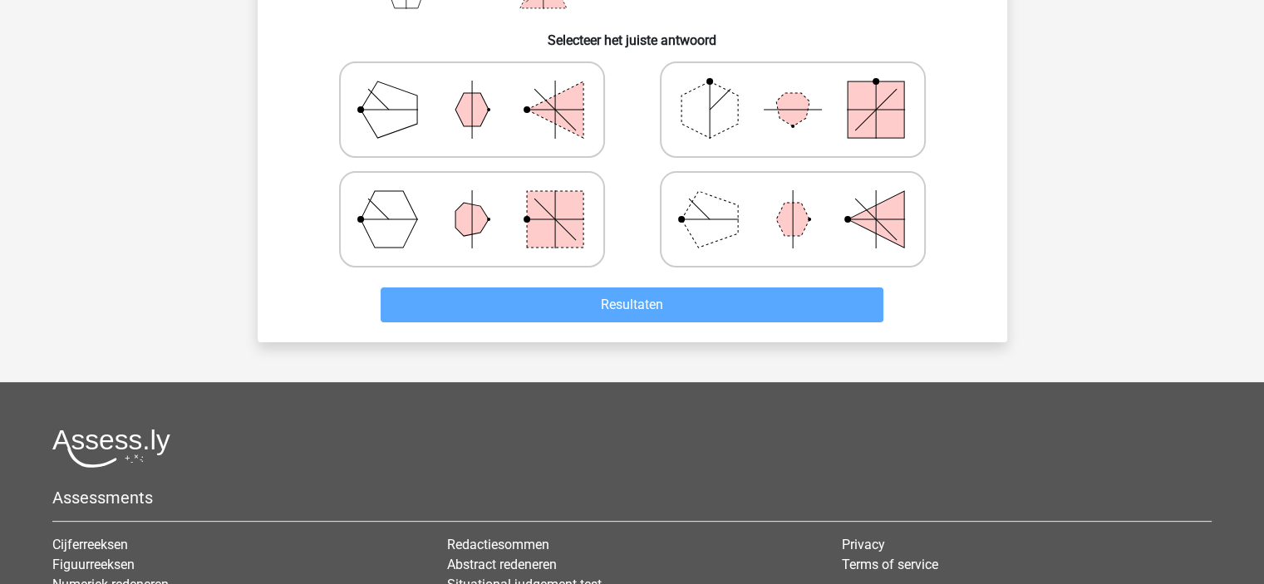
scroll to position [409, 0]
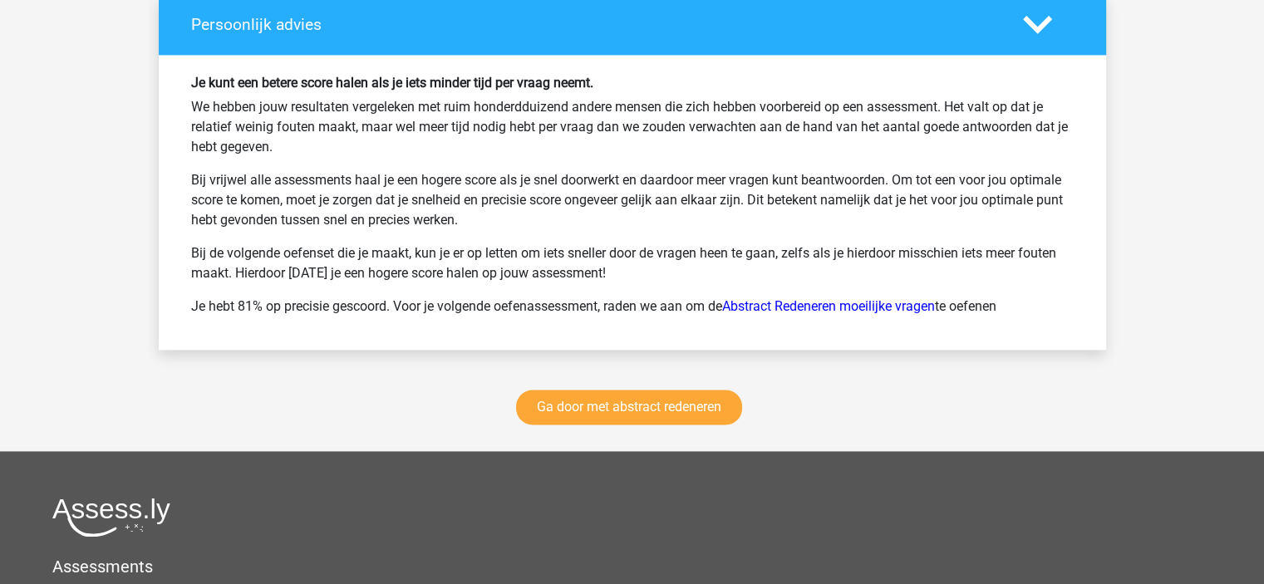
scroll to position [2493, 0]
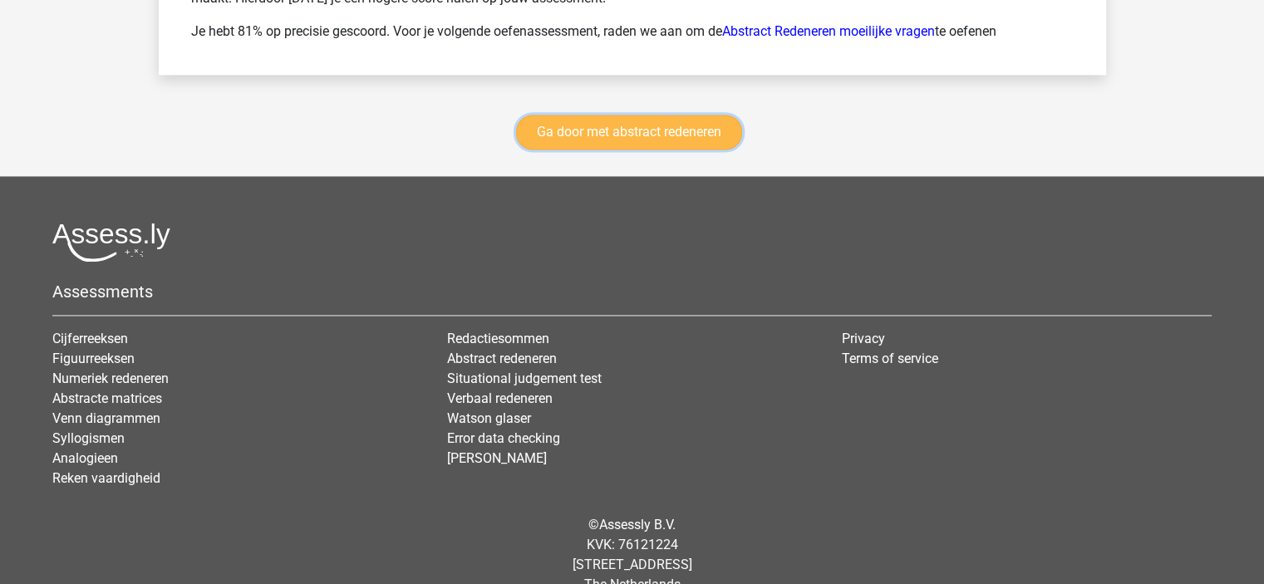
click at [558, 123] on link "Ga door met abstract redeneren" at bounding box center [629, 132] width 226 height 35
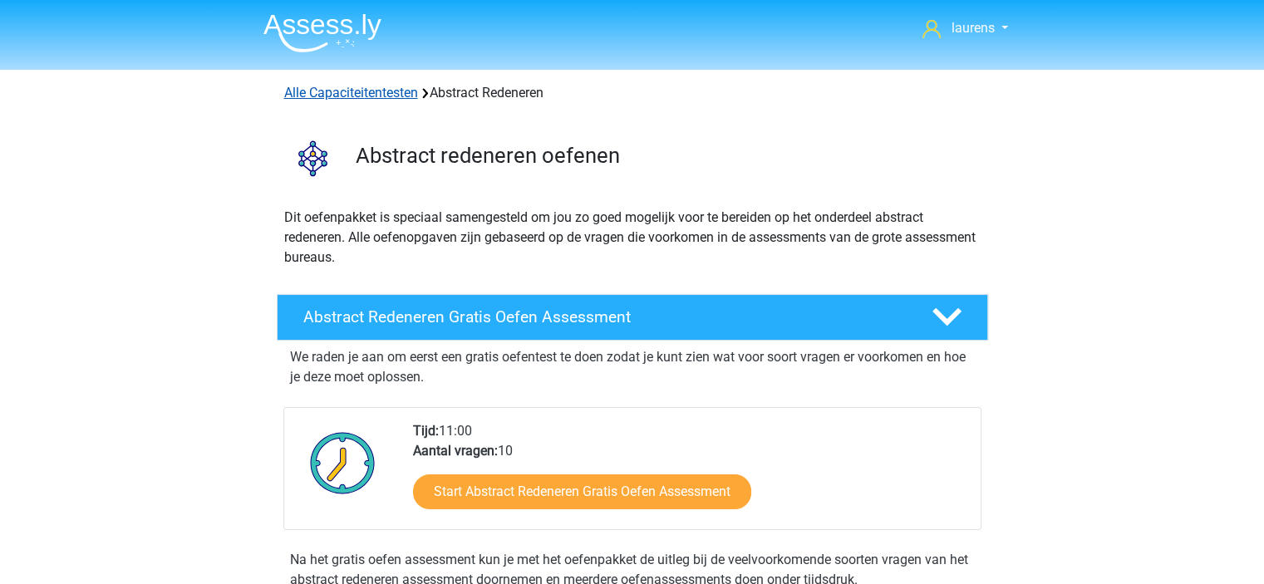
click at [311, 92] on link "Alle Capaciteitentesten" at bounding box center [351, 93] width 134 height 16
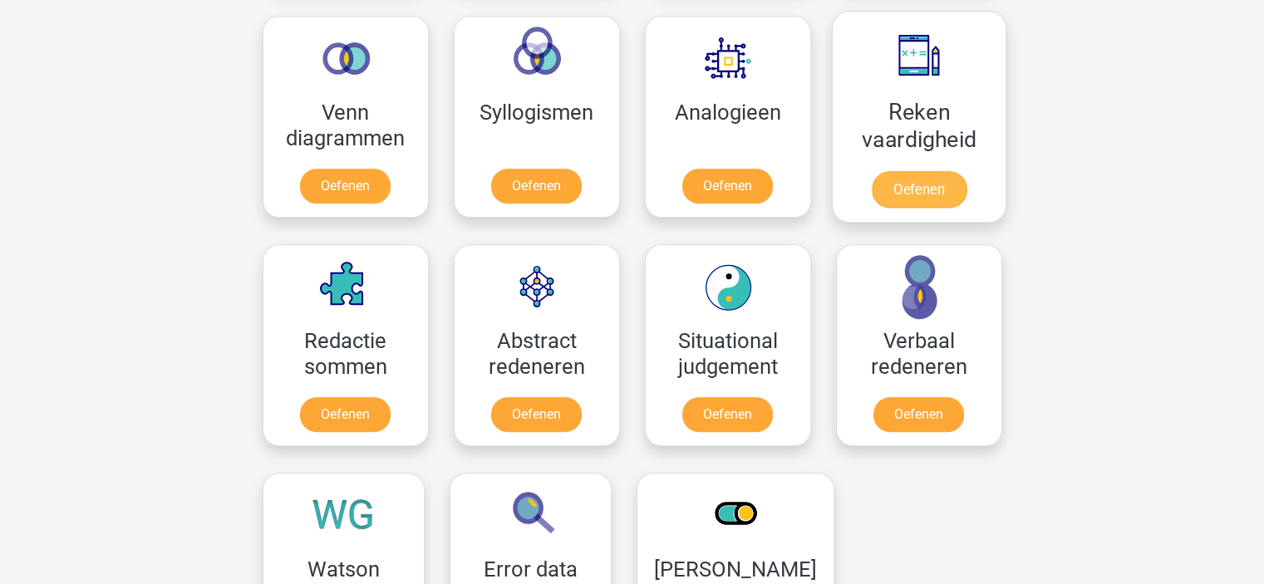
scroll to position [705, 0]
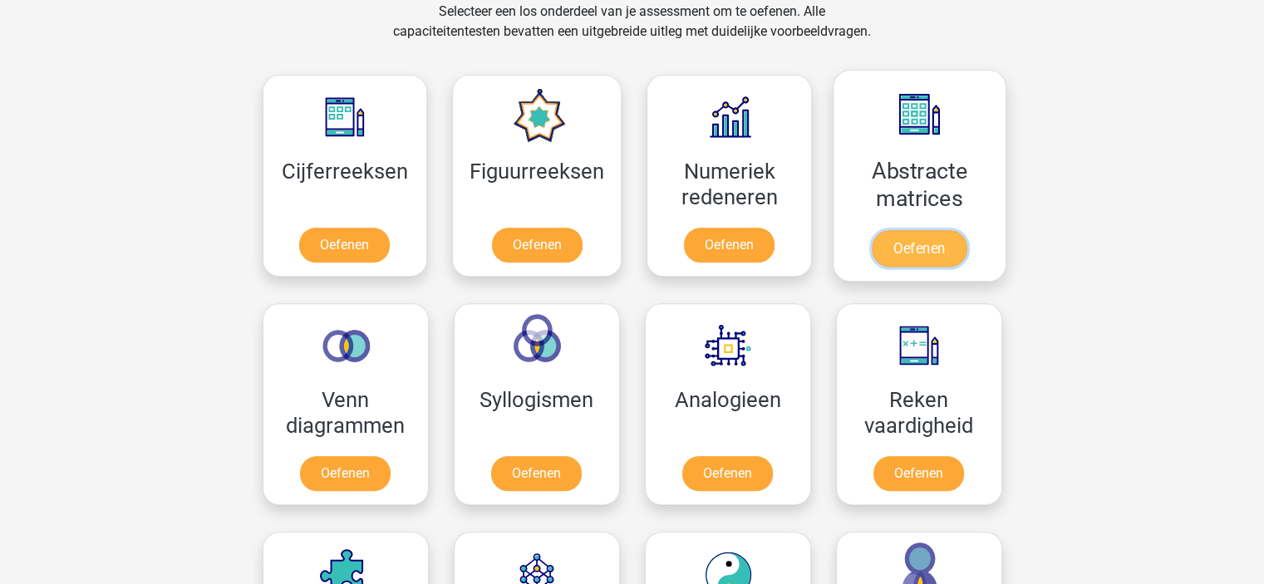
click at [928, 245] on link "Oefenen" at bounding box center [919, 248] width 95 height 37
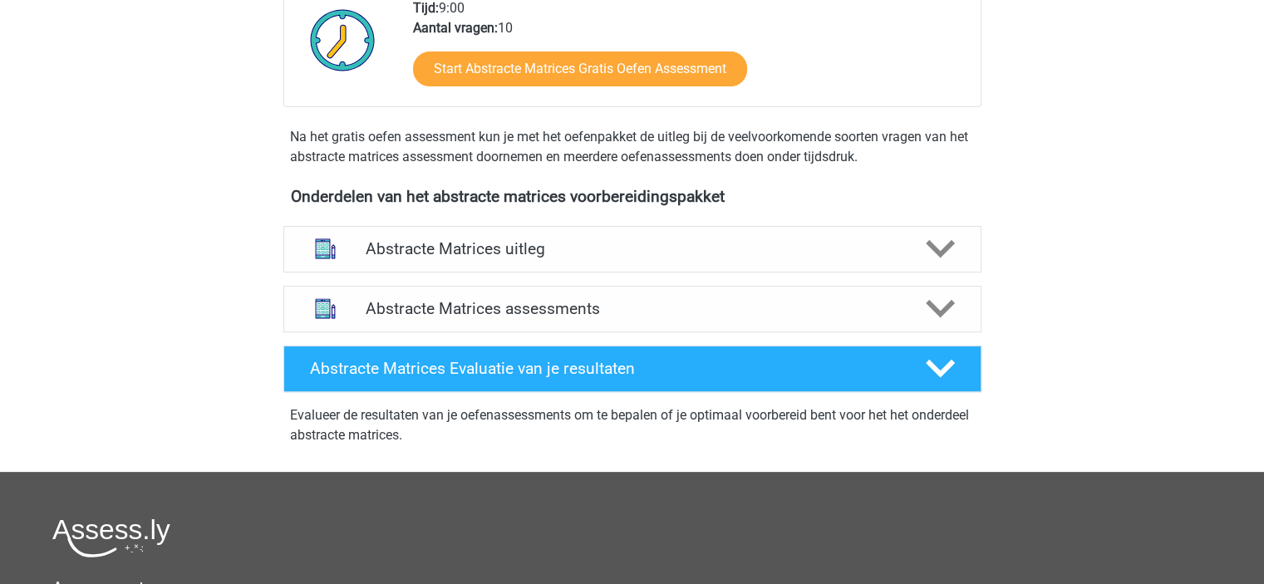
scroll to position [582, 0]
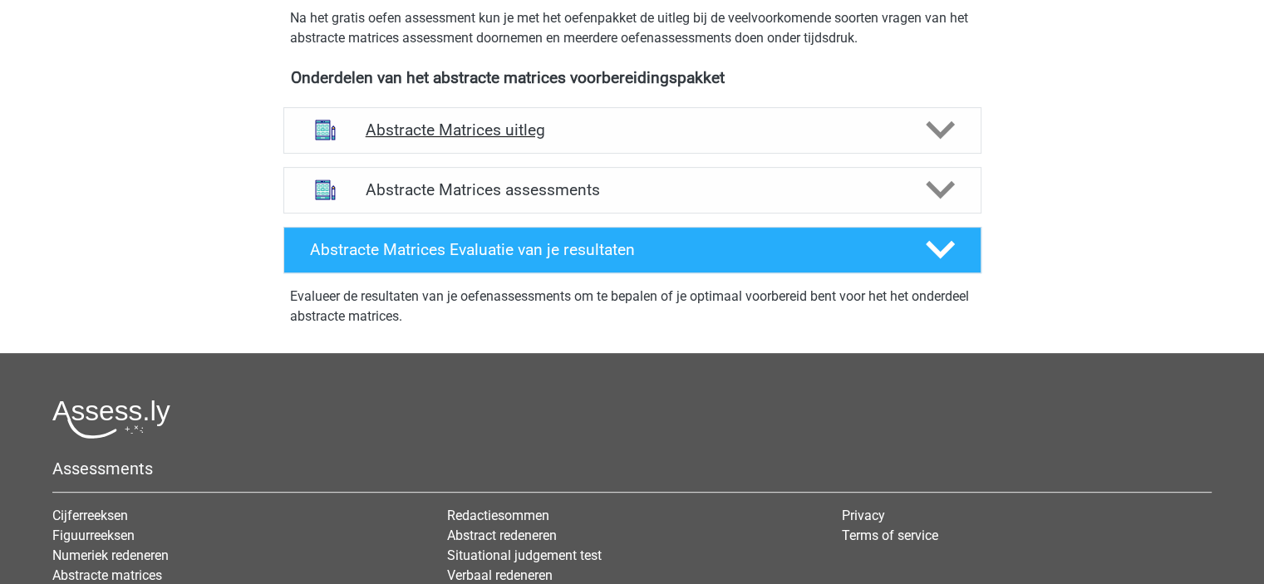
click at [633, 132] on h4 "Abstracte Matrices uitleg" at bounding box center [632, 129] width 533 height 19
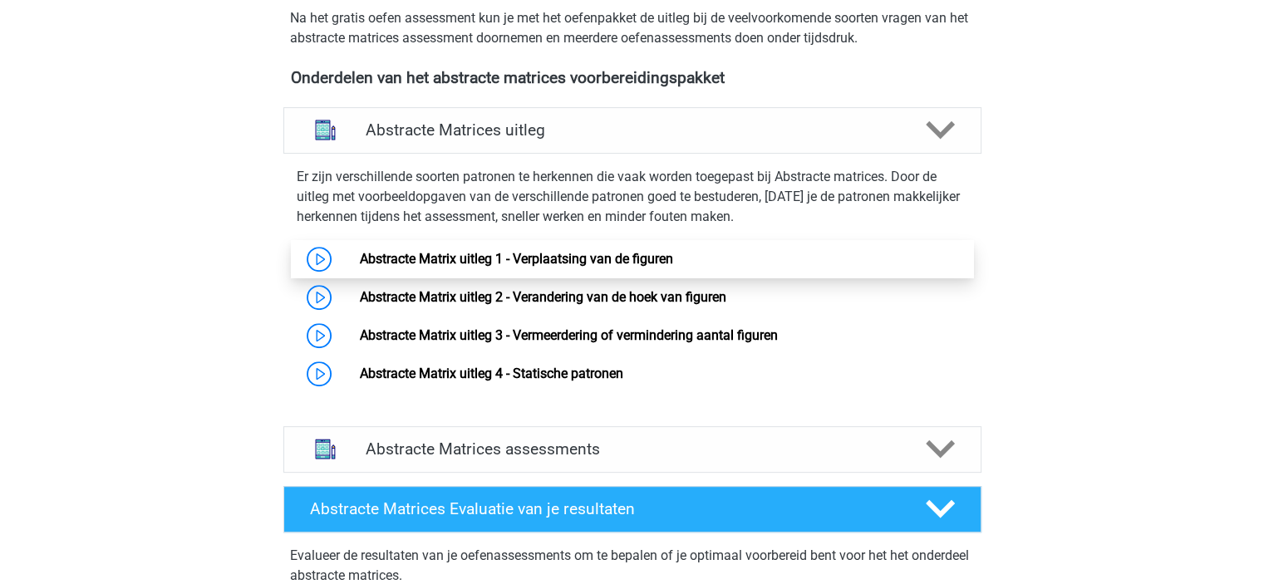
click at [646, 263] on link "Abstracte Matrix uitleg 1 - Verplaatsing van de figuren" at bounding box center [516, 259] width 313 height 16
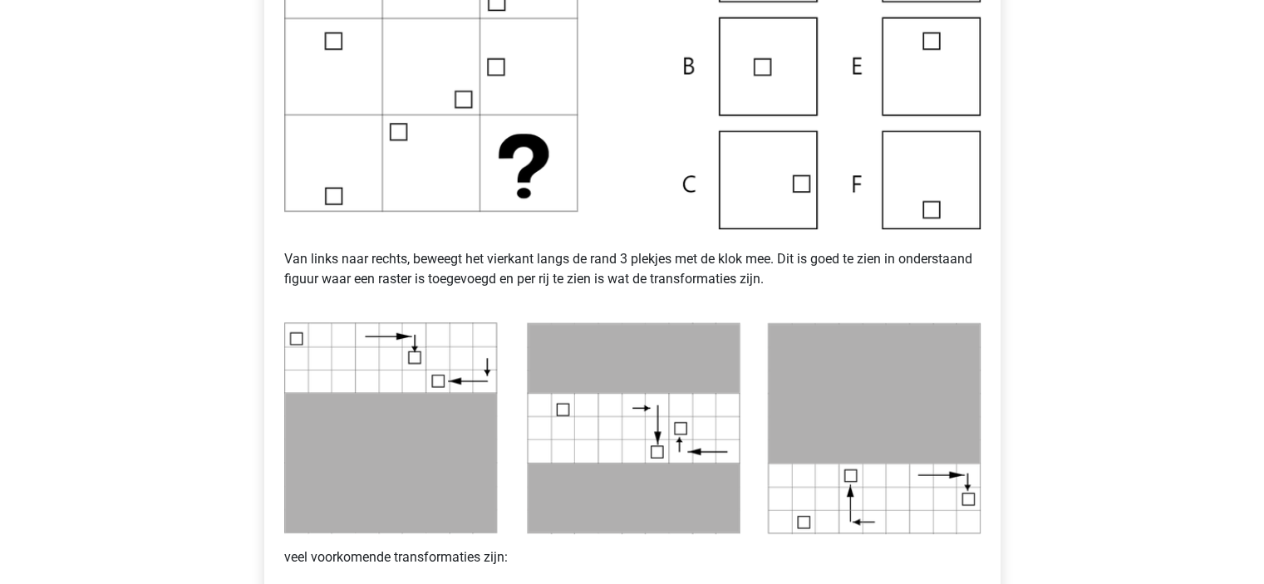
scroll to position [582, 0]
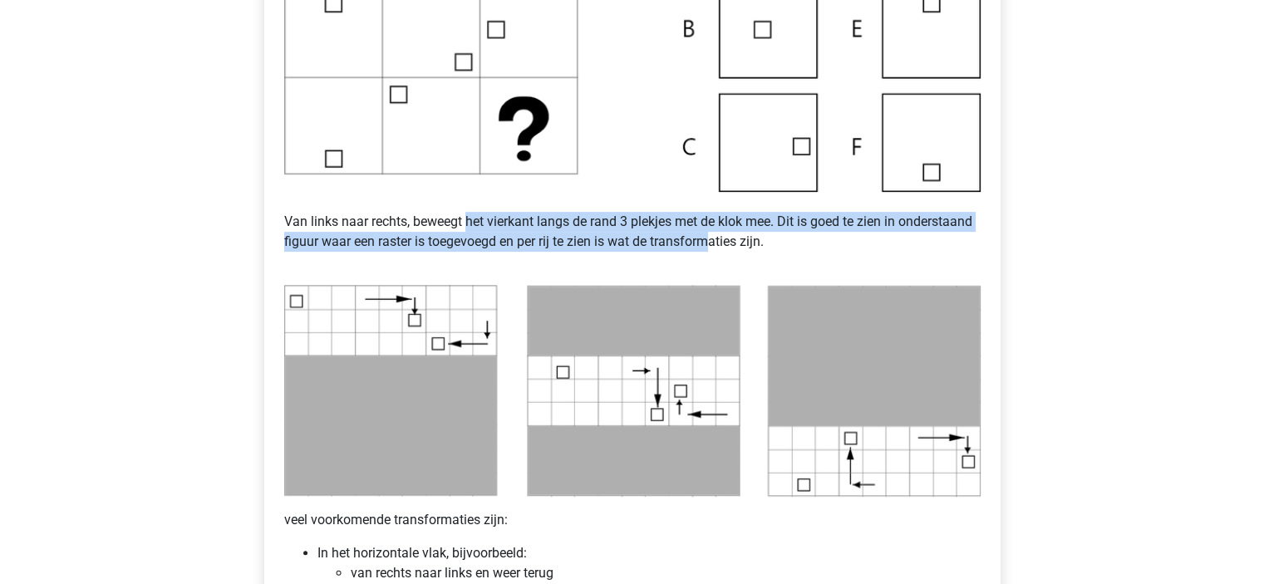
drag, startPoint x: 469, startPoint y: 217, endPoint x: 717, endPoint y: 236, distance: 248.3
click at [715, 235] on p "Van links naar rechts, beweegt het vierkant langs de rand 3 plekjes met de klok…" at bounding box center [632, 232] width 696 height 80
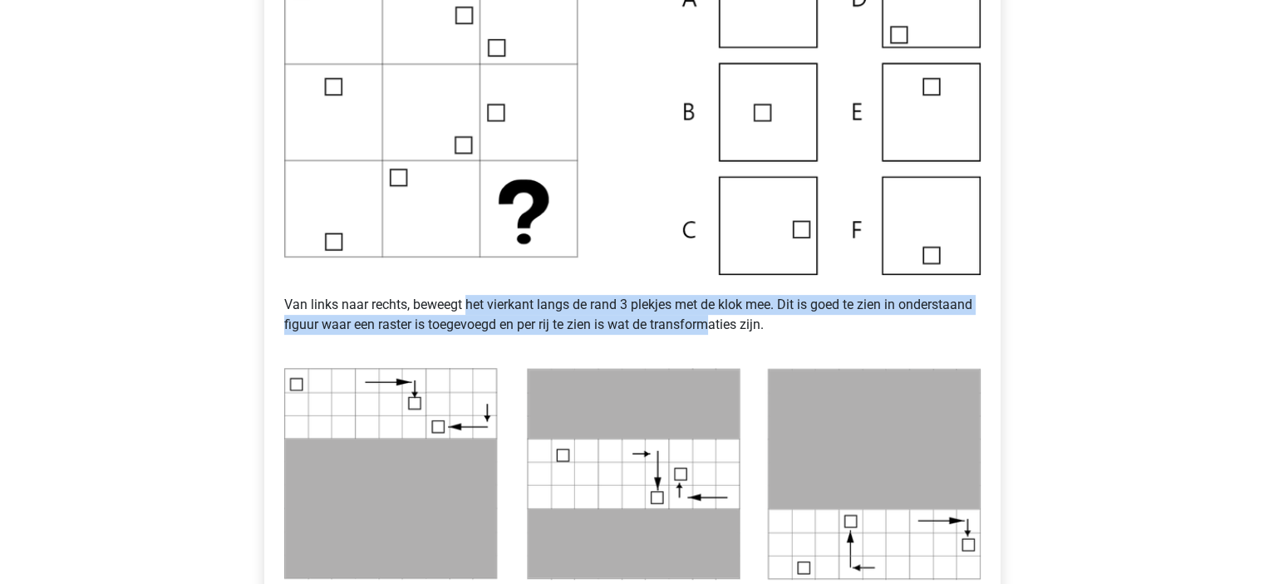
scroll to position [748, 0]
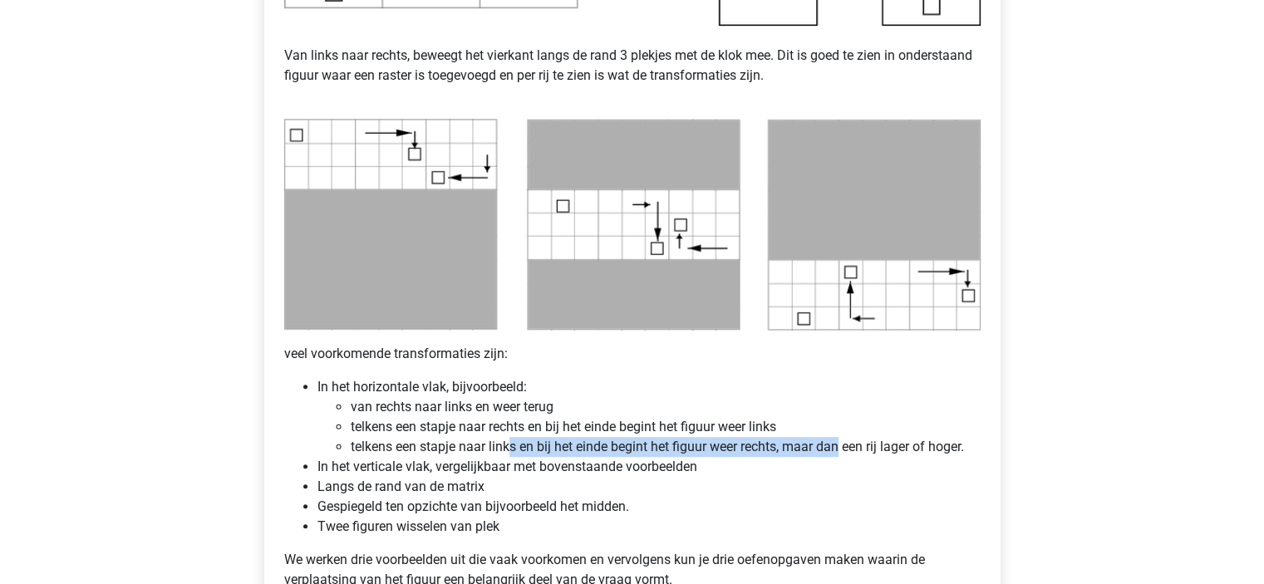
drag, startPoint x: 508, startPoint y: 449, endPoint x: 887, endPoint y: 449, distance: 378.9
click at [877, 449] on li "telkens een stapje naar links en bij het einde begint het figuur weer rechts, m…" at bounding box center [666, 447] width 630 height 20
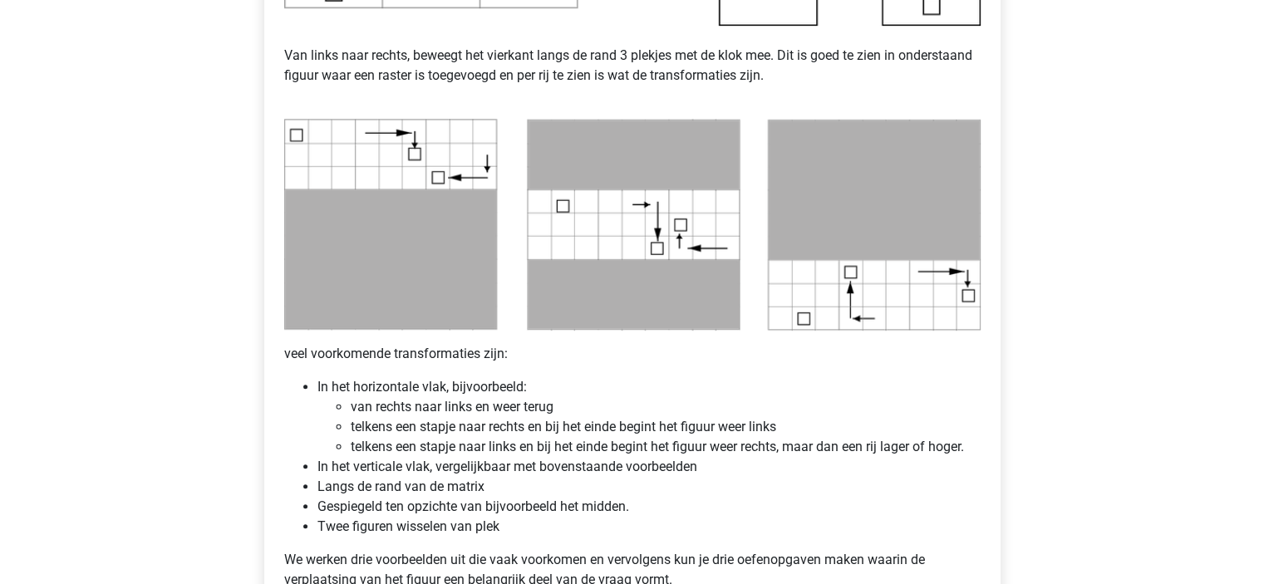
click at [887, 449] on li "telkens een stapje naar links en bij het einde begint het figuur weer rechts, m…" at bounding box center [666, 447] width 630 height 20
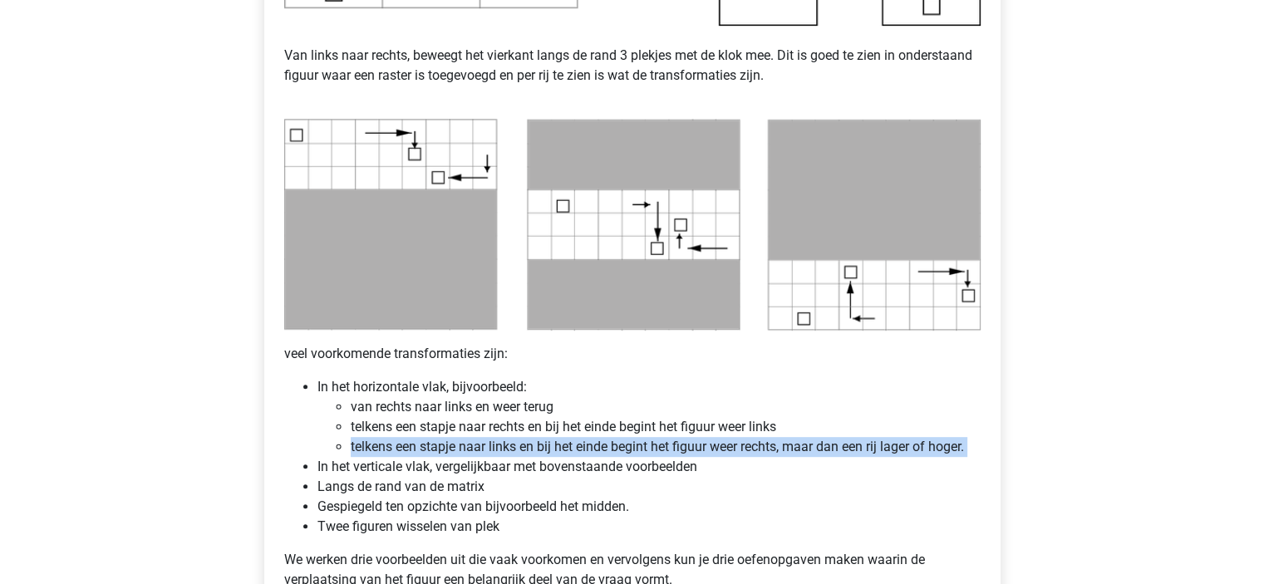
click at [887, 449] on li "telkens een stapje naar links en bij het einde begint het figuur weer rechts, m…" at bounding box center [666, 447] width 630 height 20
click at [881, 448] on li "telkens een stapje naar links en bij het einde begint het figuur weer rechts, m…" at bounding box center [666, 447] width 630 height 20
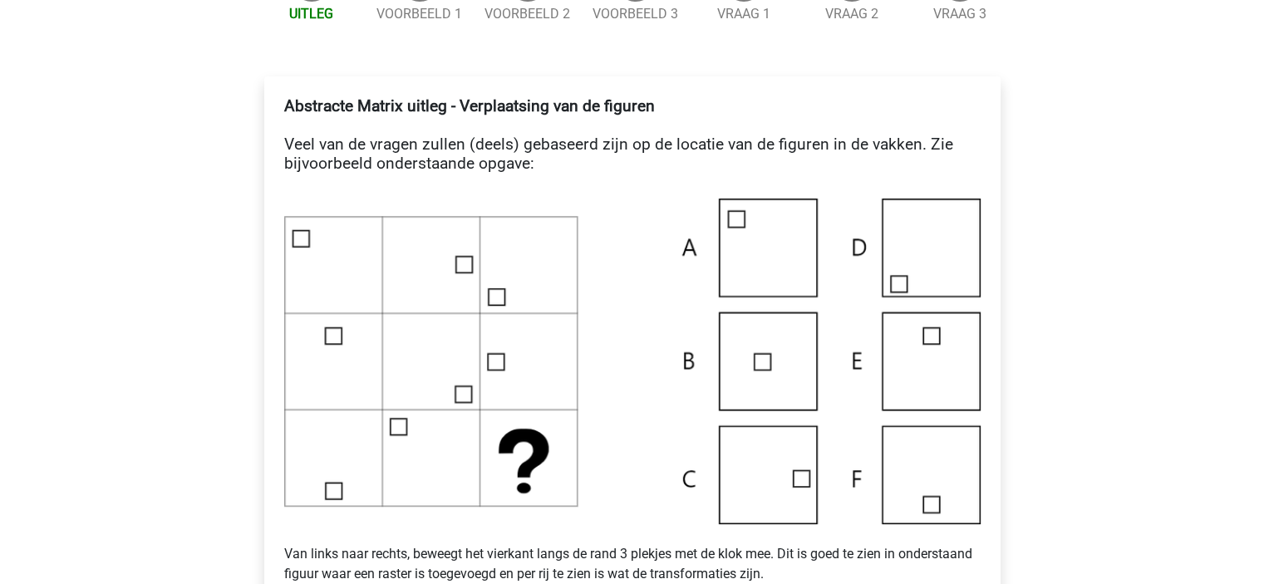
scroll to position [83, 0]
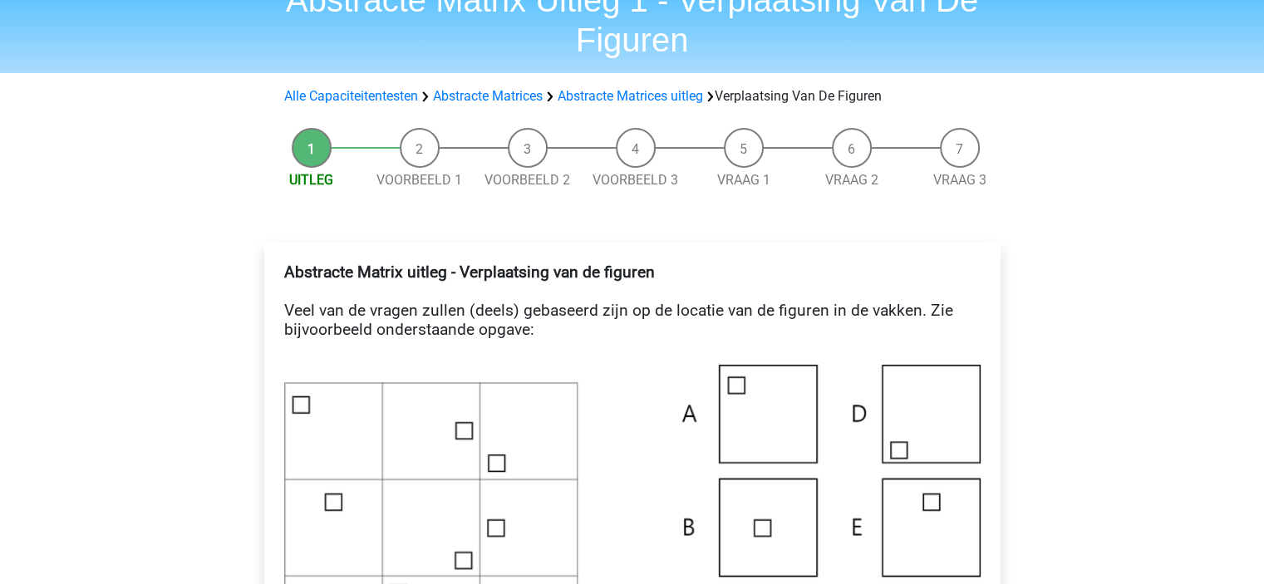
click at [419, 165] on li "Voorbeeld 1" at bounding box center [420, 159] width 108 height 62
click at [417, 184] on link "Voorbeeld 1" at bounding box center [419, 180] width 86 height 16
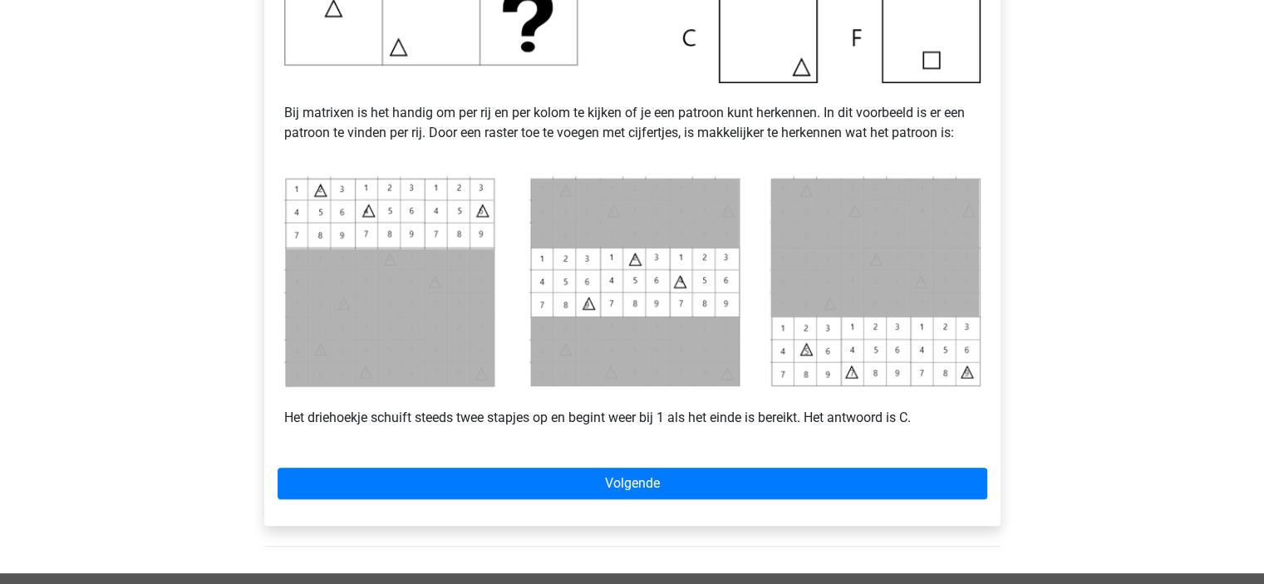
scroll to position [811, 0]
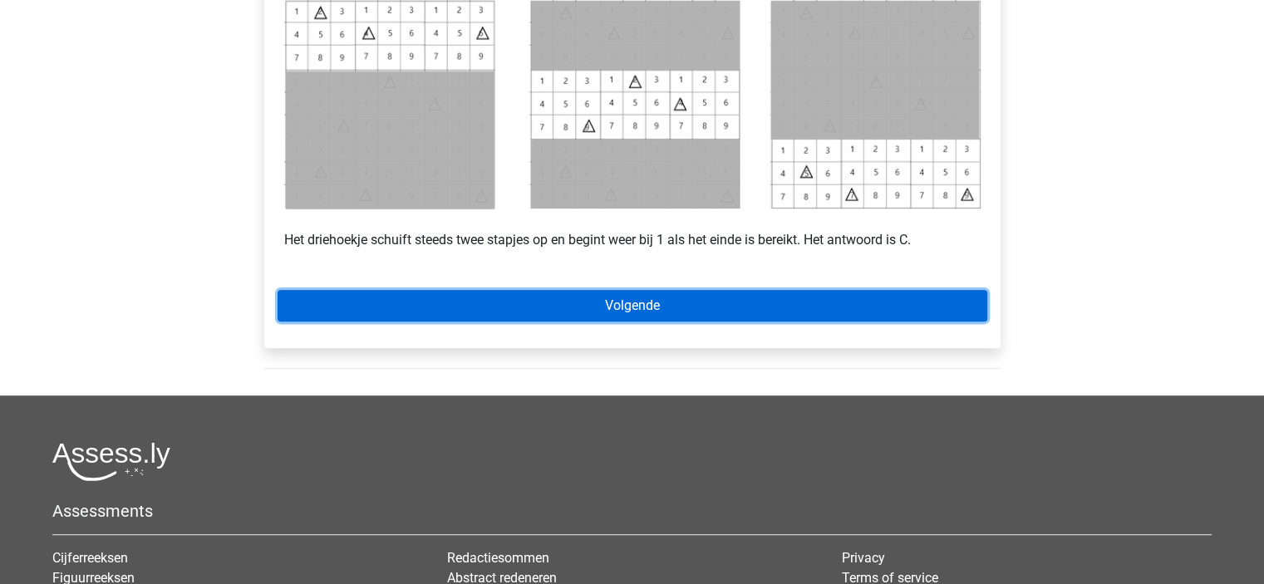
click at [678, 304] on link "Volgende" at bounding box center [633, 306] width 710 height 32
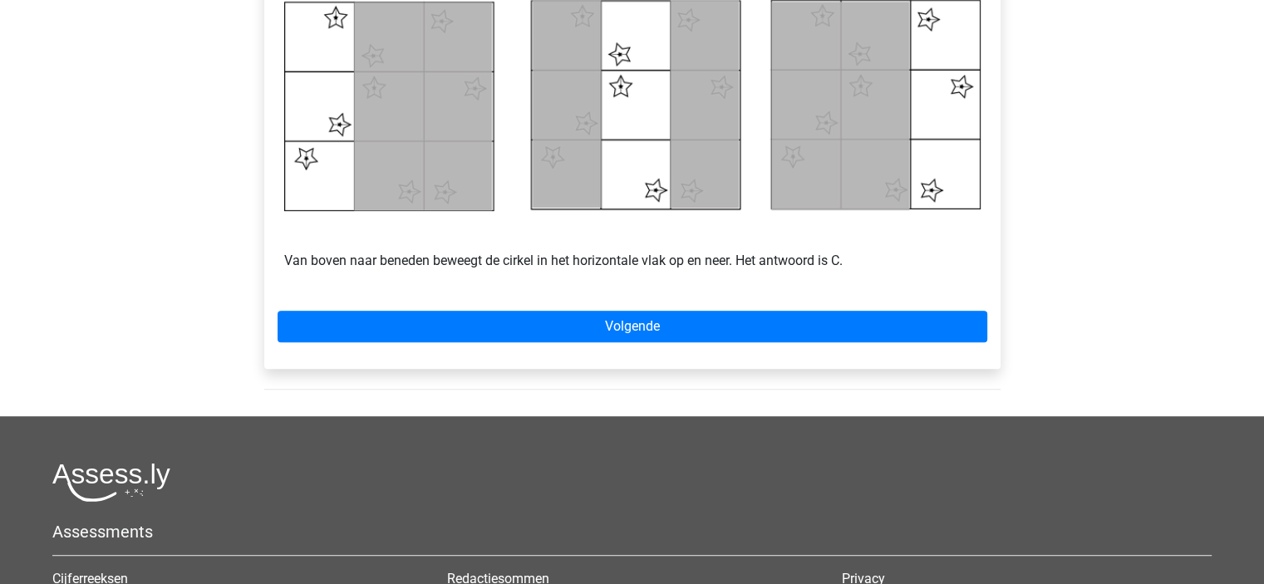
scroll to position [831, 0]
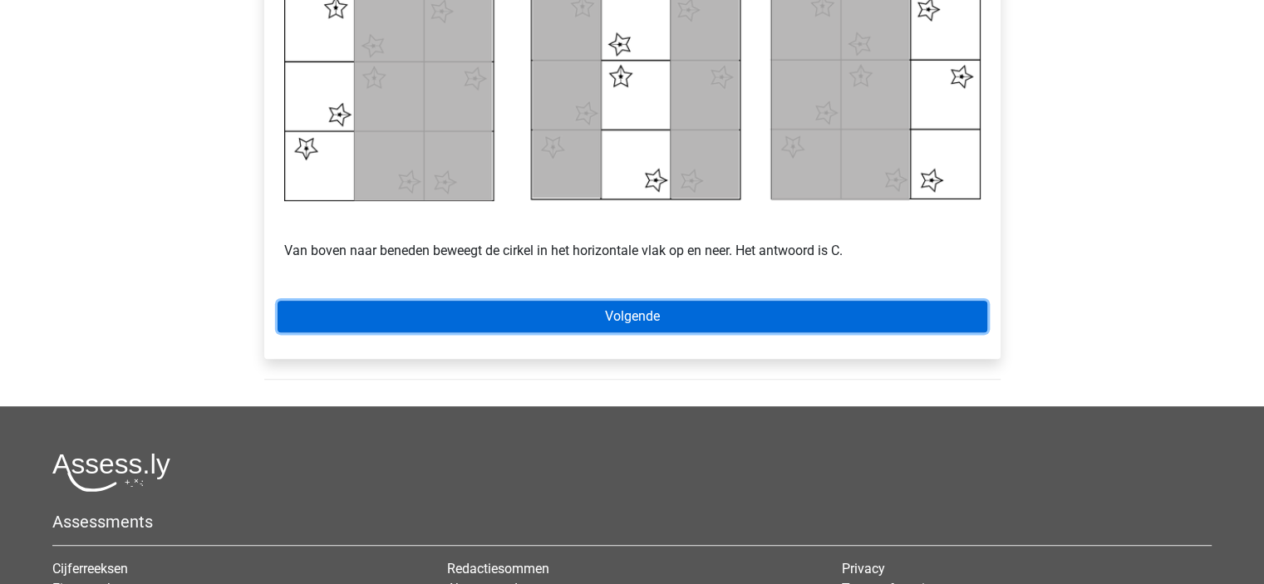
click at [501, 309] on link "Volgende" at bounding box center [633, 317] width 710 height 32
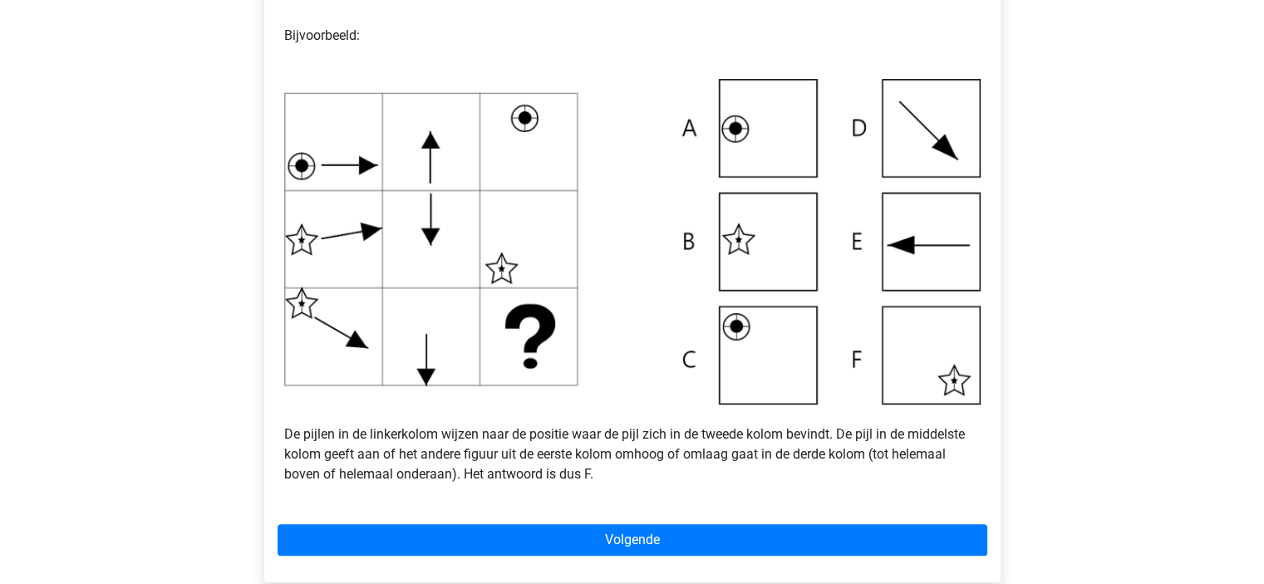
scroll to position [499, 0]
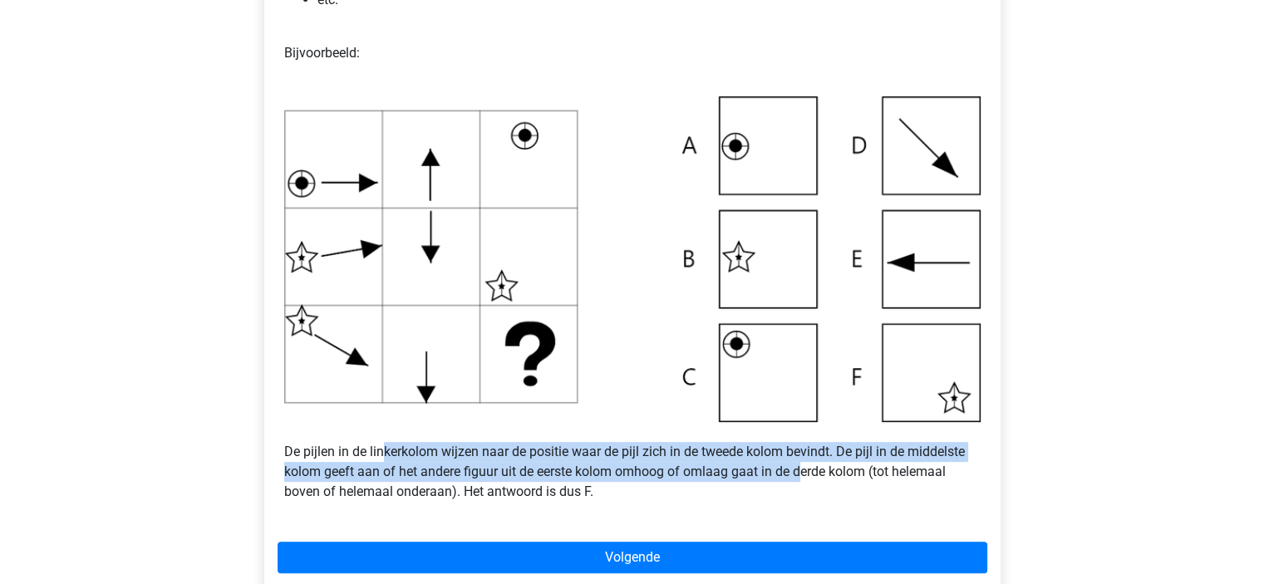
drag, startPoint x: 380, startPoint y: 461, endPoint x: 798, endPoint y: 469, distance: 418.8
click at [798, 469] on p "De pijlen in de linkerkolom wijzen naar de positie waar de pijl zich in de twee…" at bounding box center [632, 462] width 696 height 80
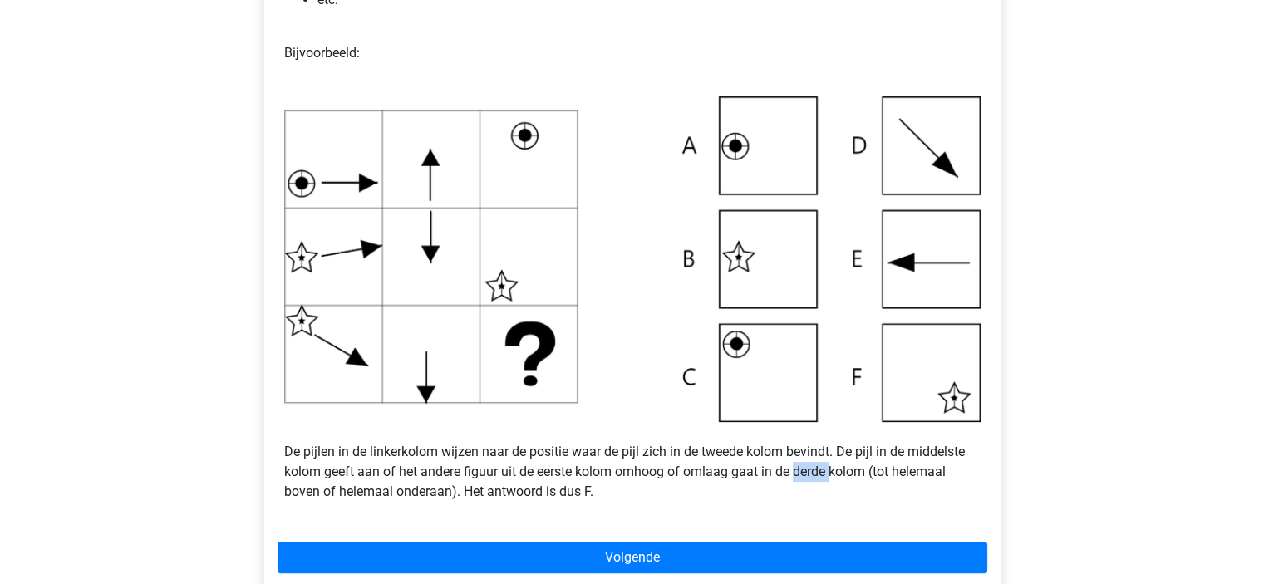
click at [798, 469] on p "De pijlen in de linkerkolom wijzen naar de positie waar de pijl zich in de twee…" at bounding box center [632, 462] width 696 height 80
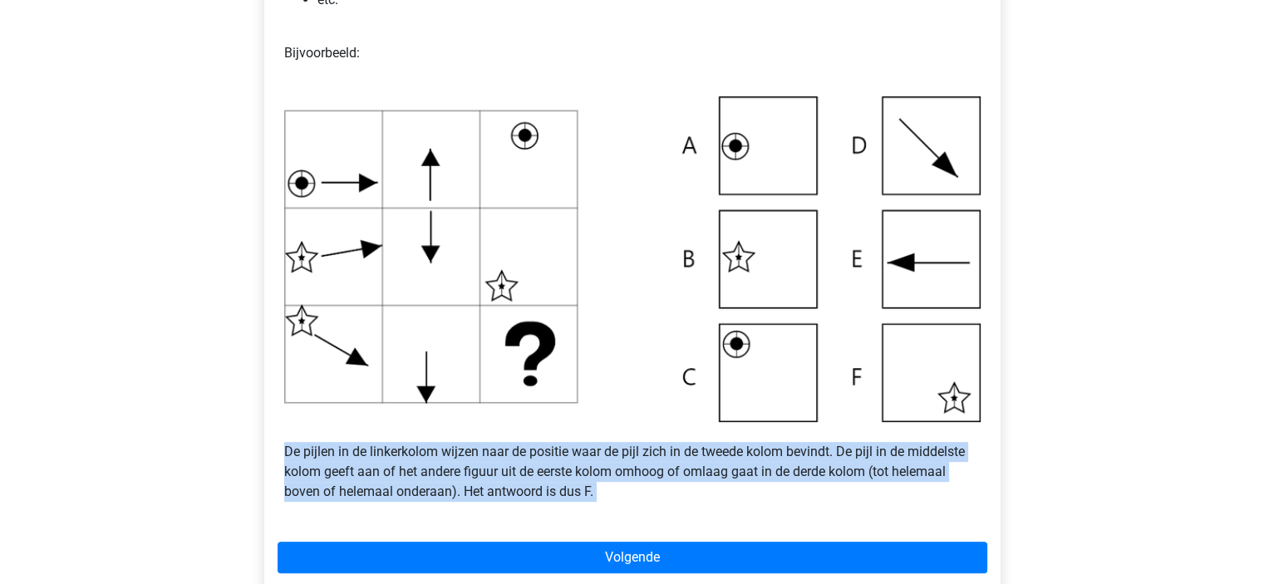
click at [798, 469] on p "De pijlen in de linkerkolom wijzen naar de positie waar de pijl zich in de twee…" at bounding box center [632, 462] width 696 height 80
click at [663, 480] on p "De pijlen in de linkerkolom wijzen naar de positie waar de pijl zich in de twee…" at bounding box center [632, 462] width 696 height 80
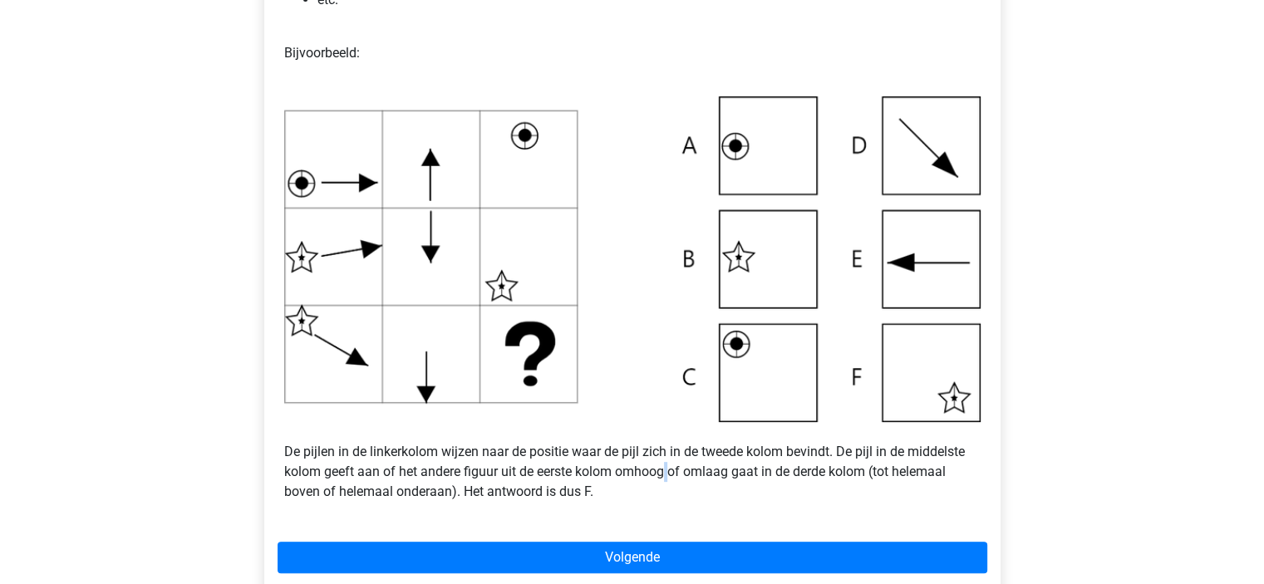
click at [663, 480] on p "De pijlen in de linkerkolom wijzen naar de positie waar de pijl zich in de twee…" at bounding box center [632, 462] width 696 height 80
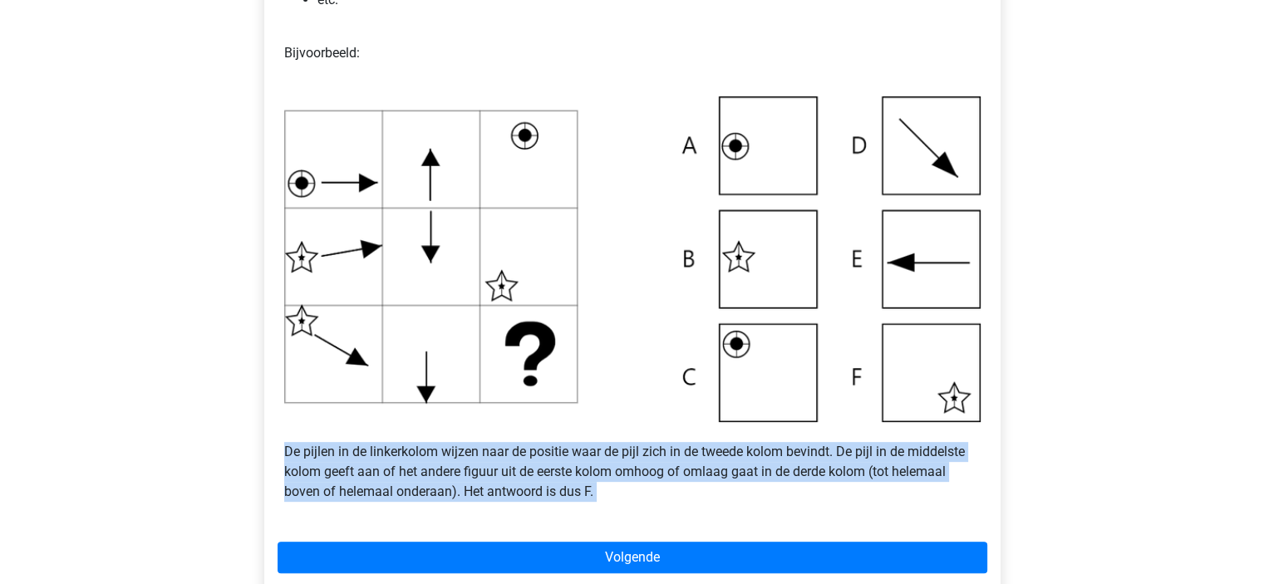
click at [663, 480] on p "De pijlen in de linkerkolom wijzen naar de positie waar de pijl zich in de twee…" at bounding box center [632, 462] width 696 height 80
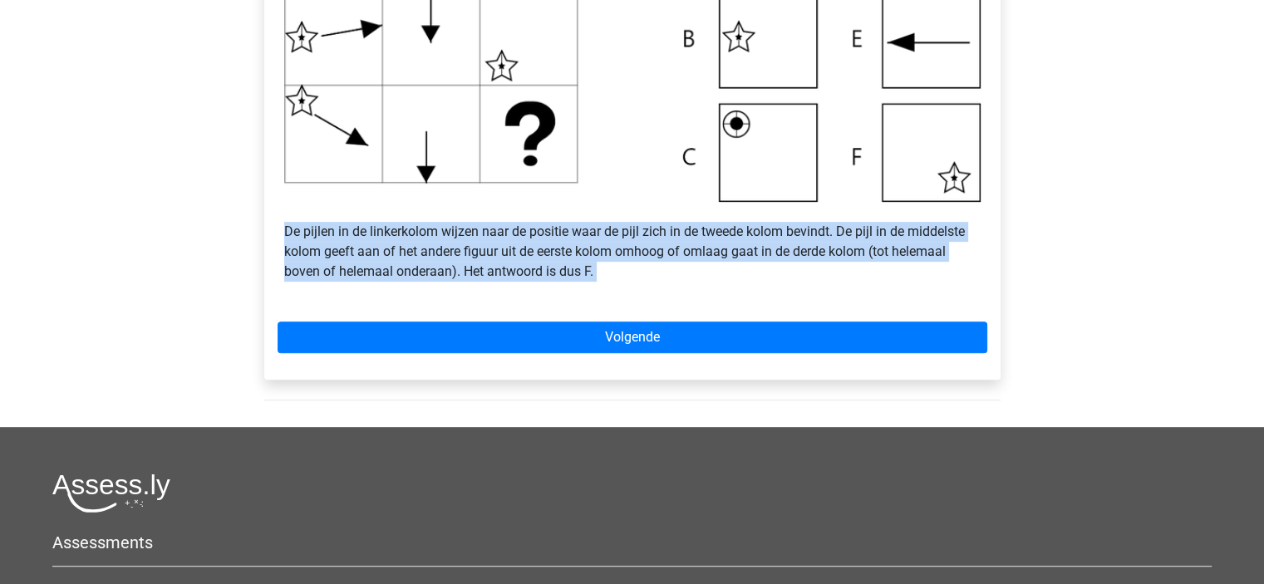
scroll to position [748, 0]
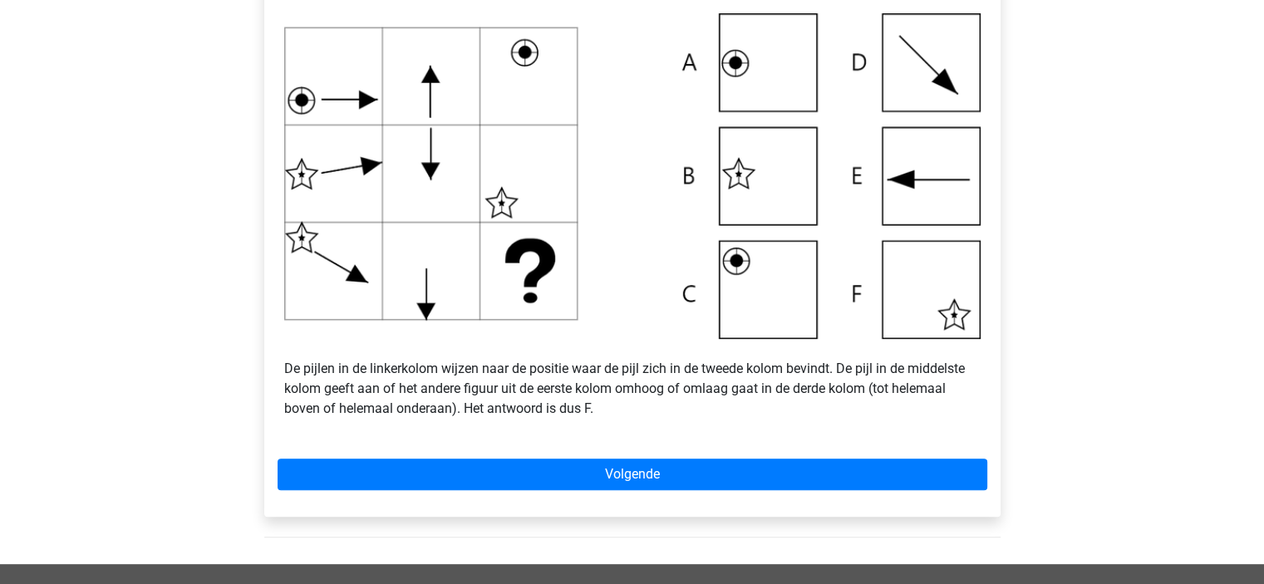
scroll to position [582, 0]
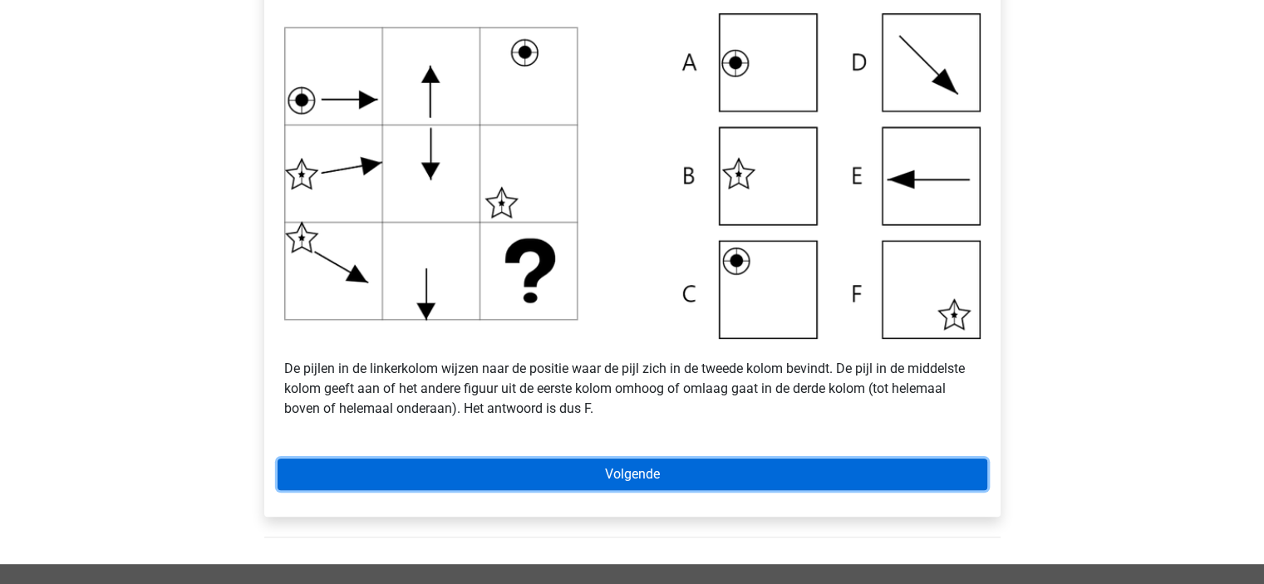
click at [680, 473] on link "Volgende" at bounding box center [633, 475] width 710 height 32
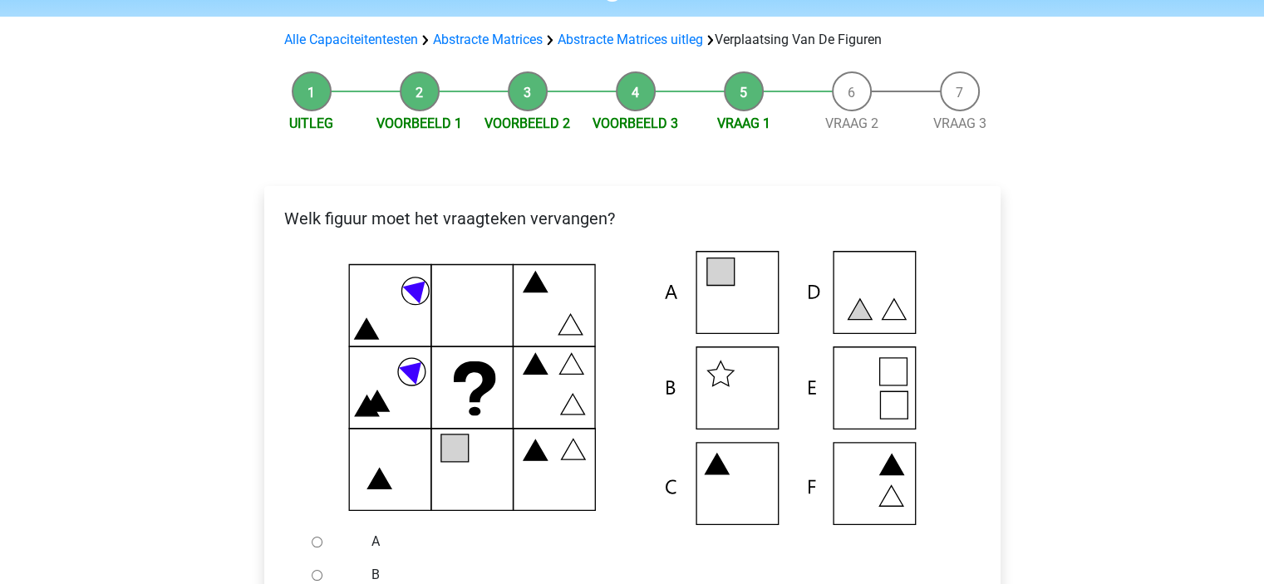
scroll to position [166, 0]
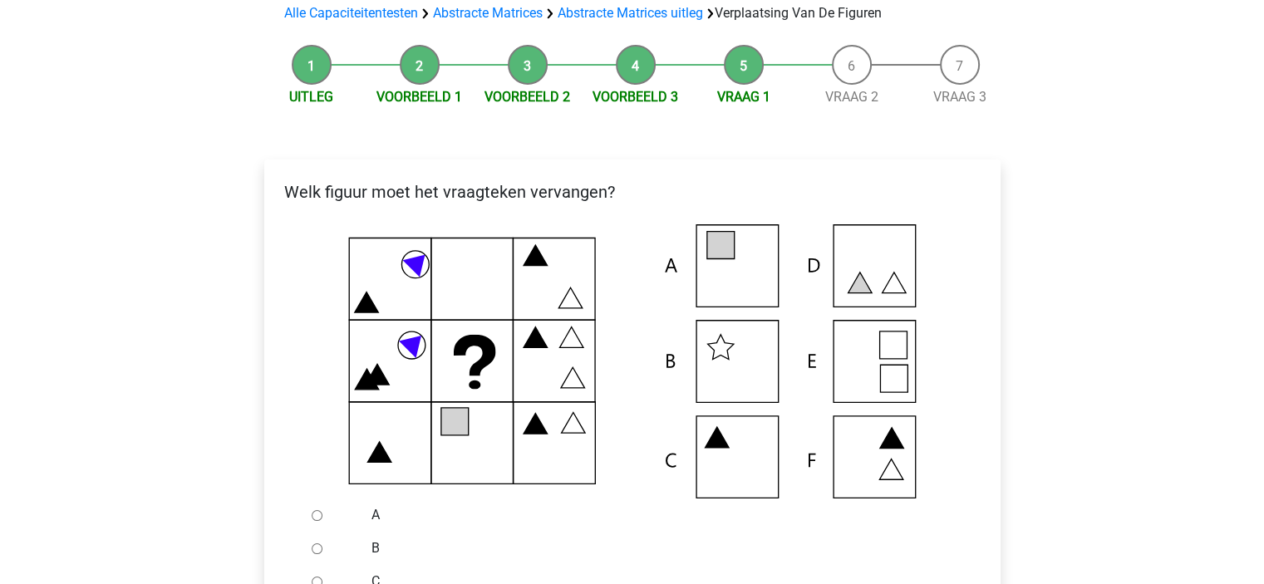
click at [742, 265] on icon at bounding box center [632, 361] width 683 height 274
click at [731, 253] on icon at bounding box center [719, 245] width 27 height 27
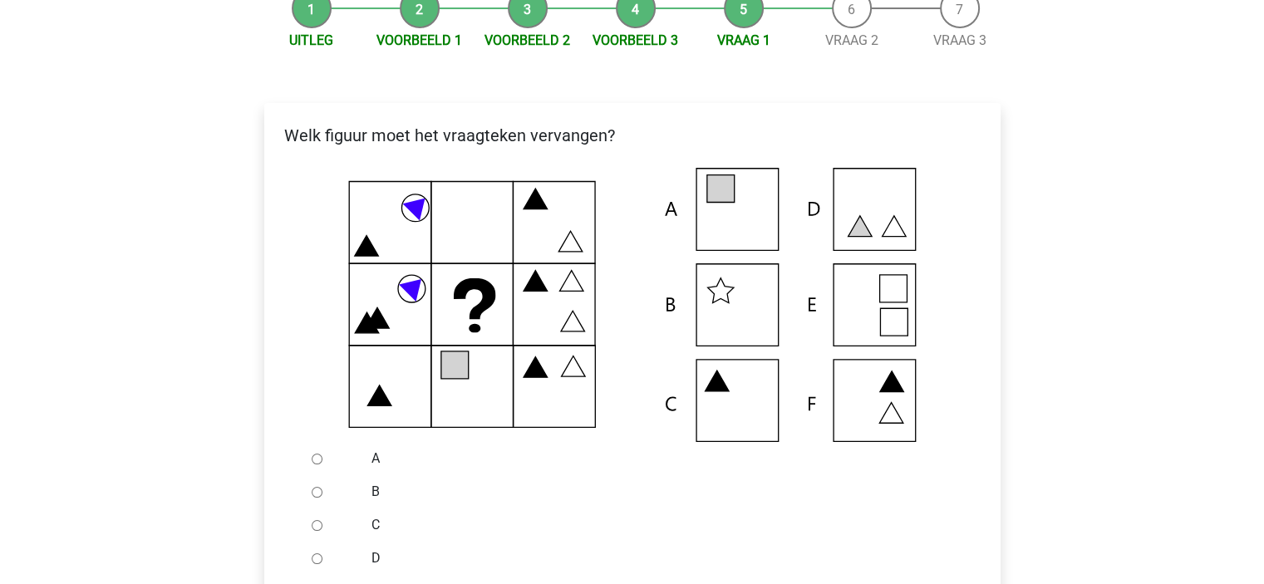
scroll to position [249, 0]
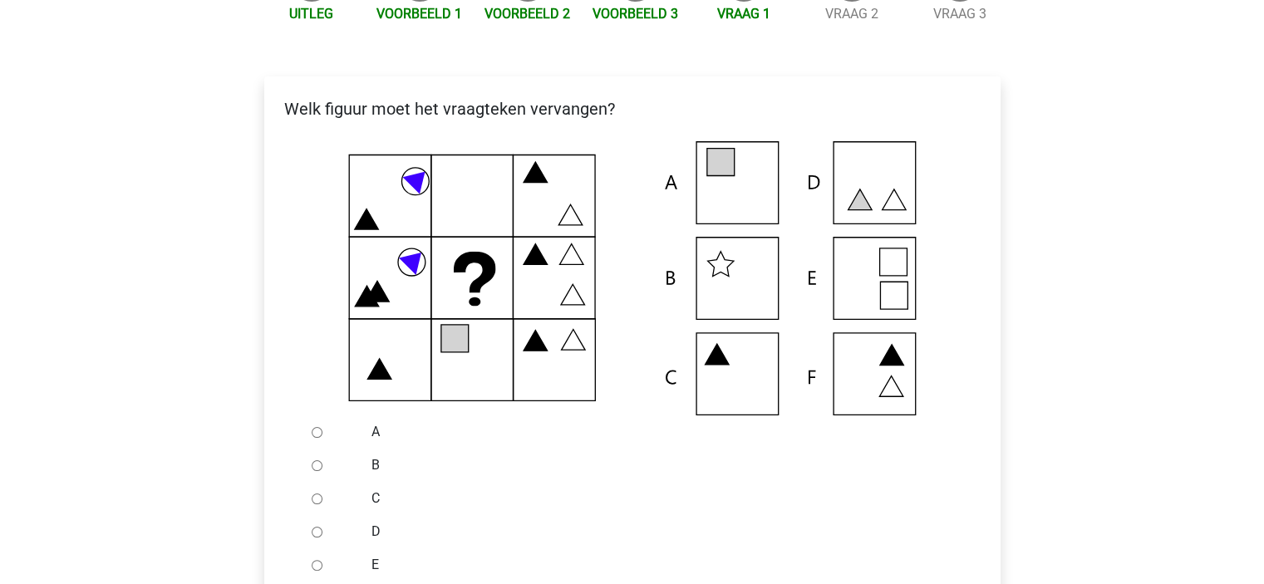
click at [332, 419] on div at bounding box center [332, 431] width 55 height 33
click at [322, 435] on div at bounding box center [332, 431] width 55 height 33
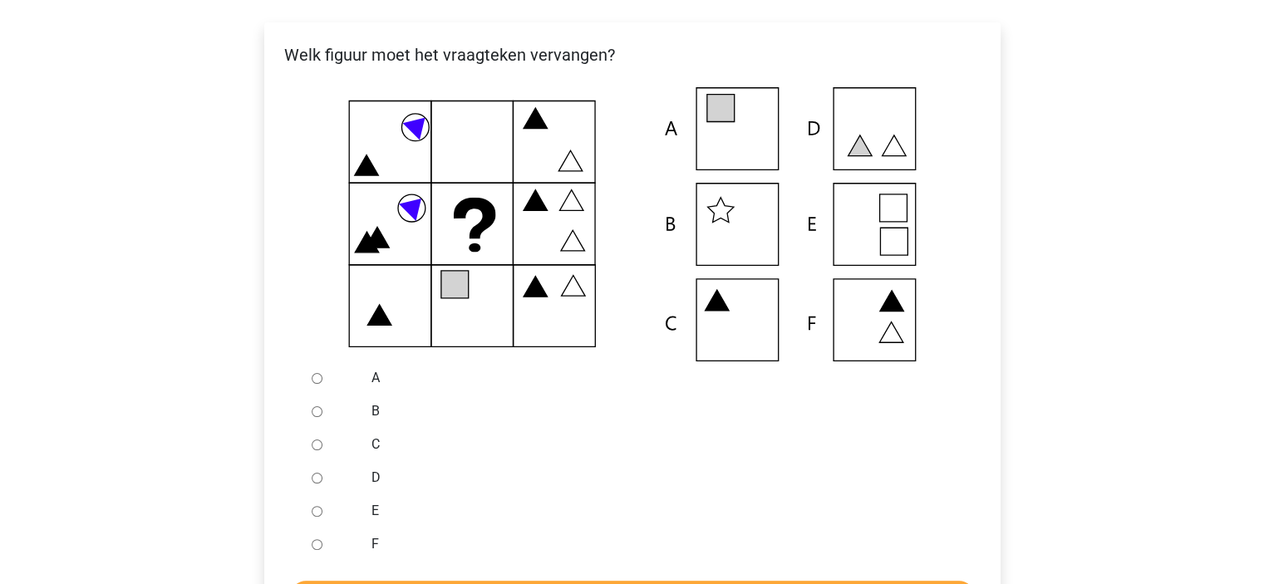
scroll to position [332, 0]
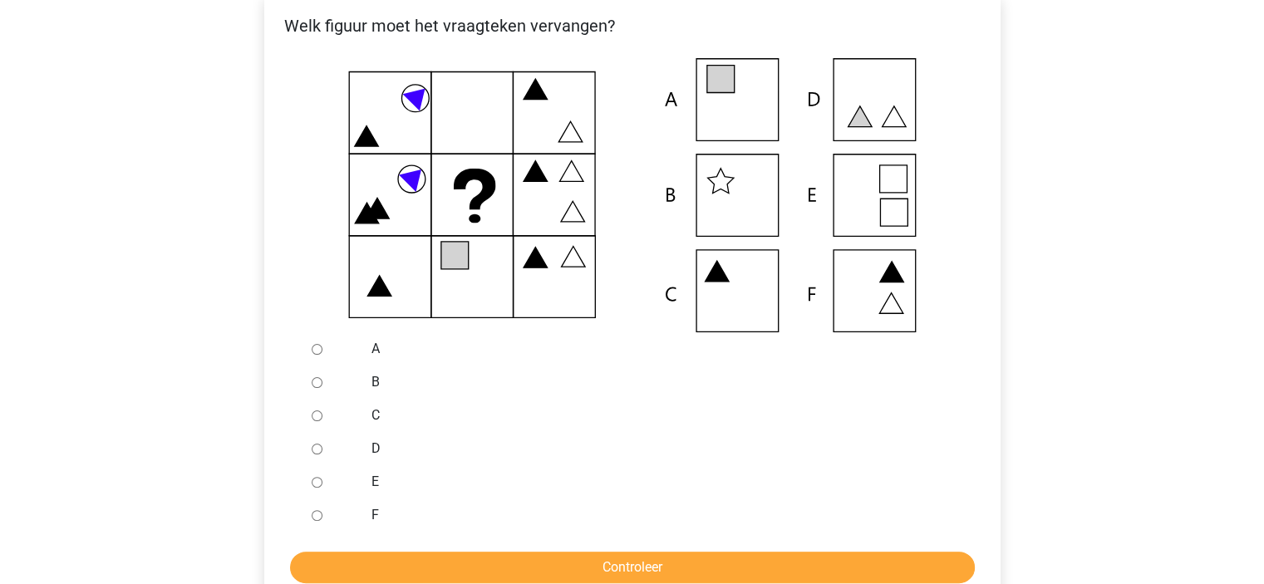
click at [313, 351] on input "A" at bounding box center [317, 349] width 11 height 11
radio input "true"
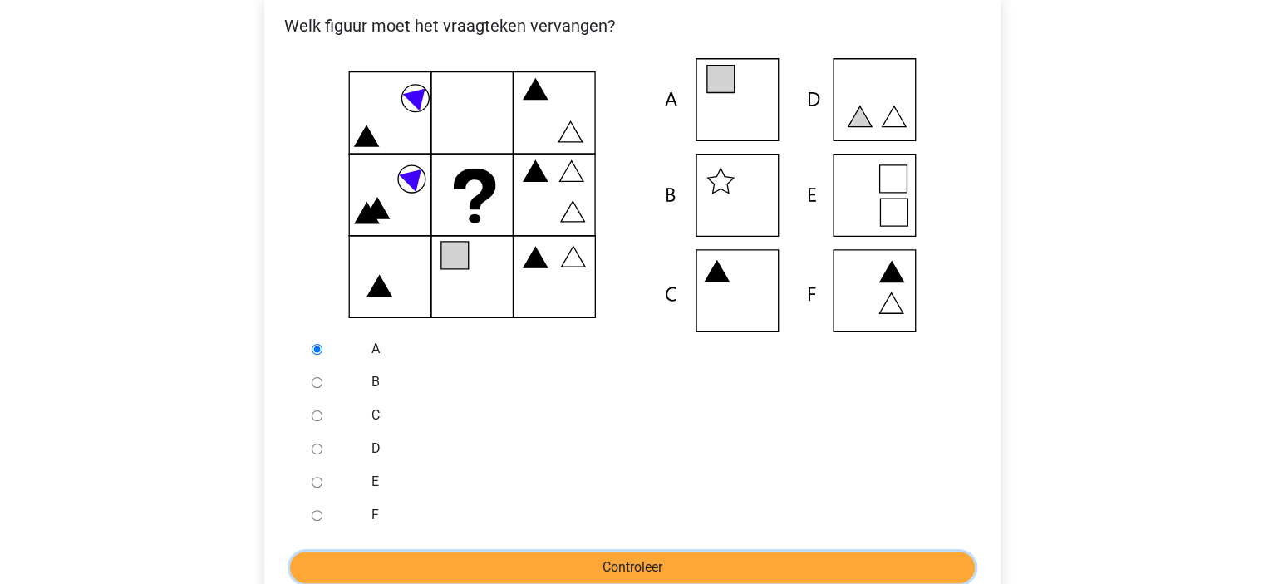
click at [457, 553] on input "Controleer" at bounding box center [632, 568] width 685 height 32
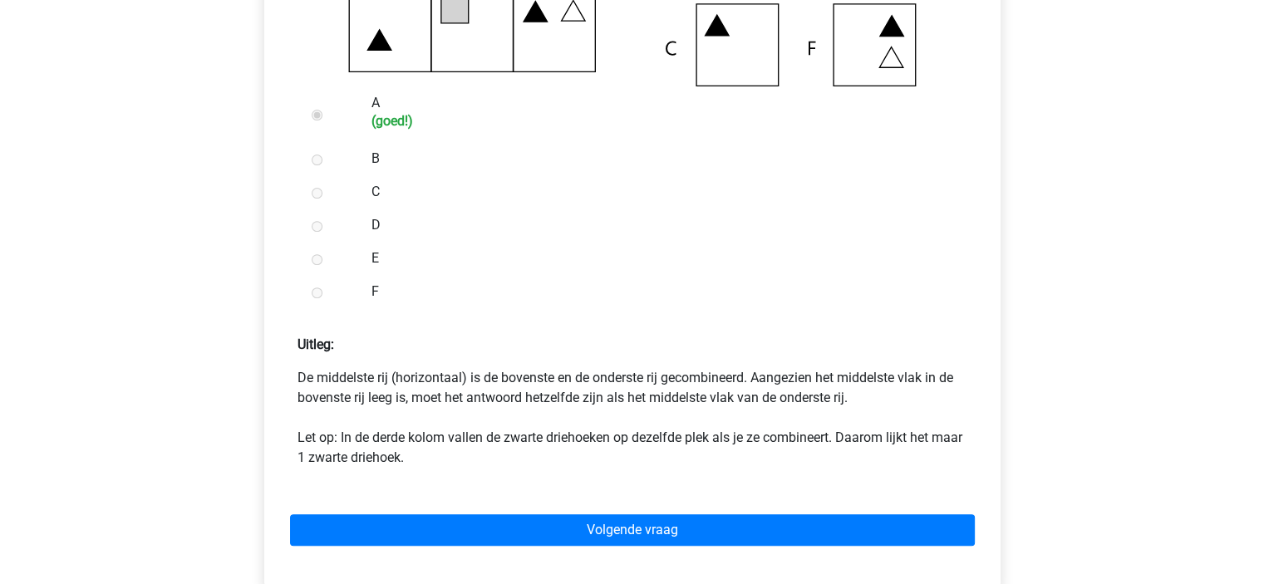
scroll to position [582, 0]
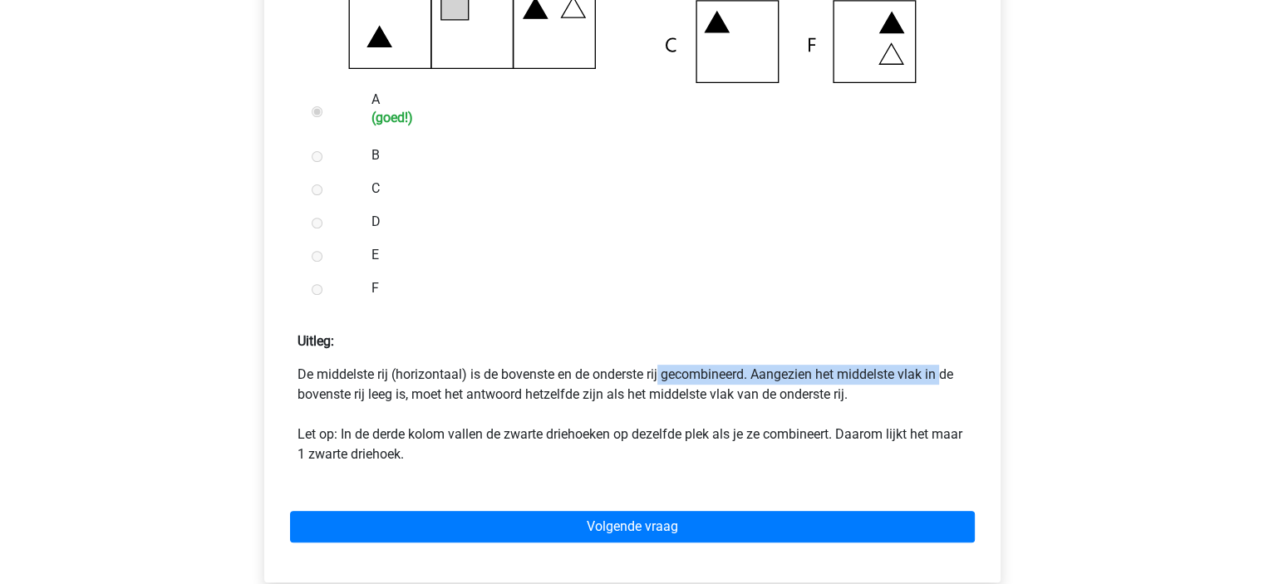
drag, startPoint x: 528, startPoint y: 375, endPoint x: 815, endPoint y: 358, distance: 287.1
click at [815, 358] on div "Uitleg: De middelste rij (horizontaal) is de bovenste en de onderste rij gecomb…" at bounding box center [633, 391] width 710 height 146
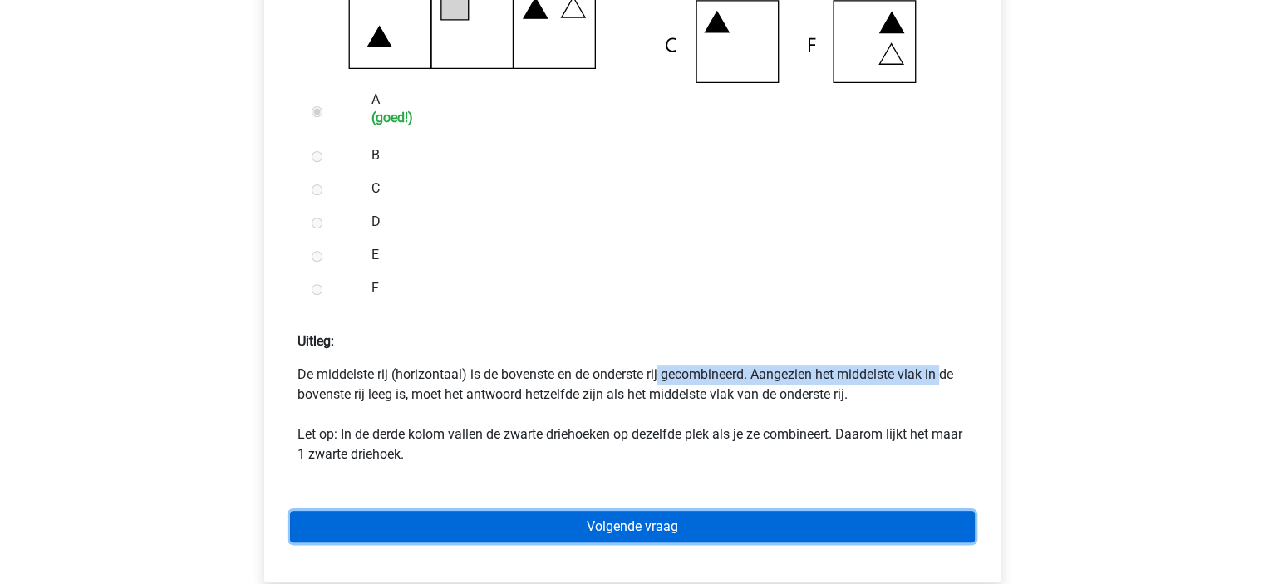
click at [713, 524] on link "Volgende vraag" at bounding box center [632, 527] width 685 height 32
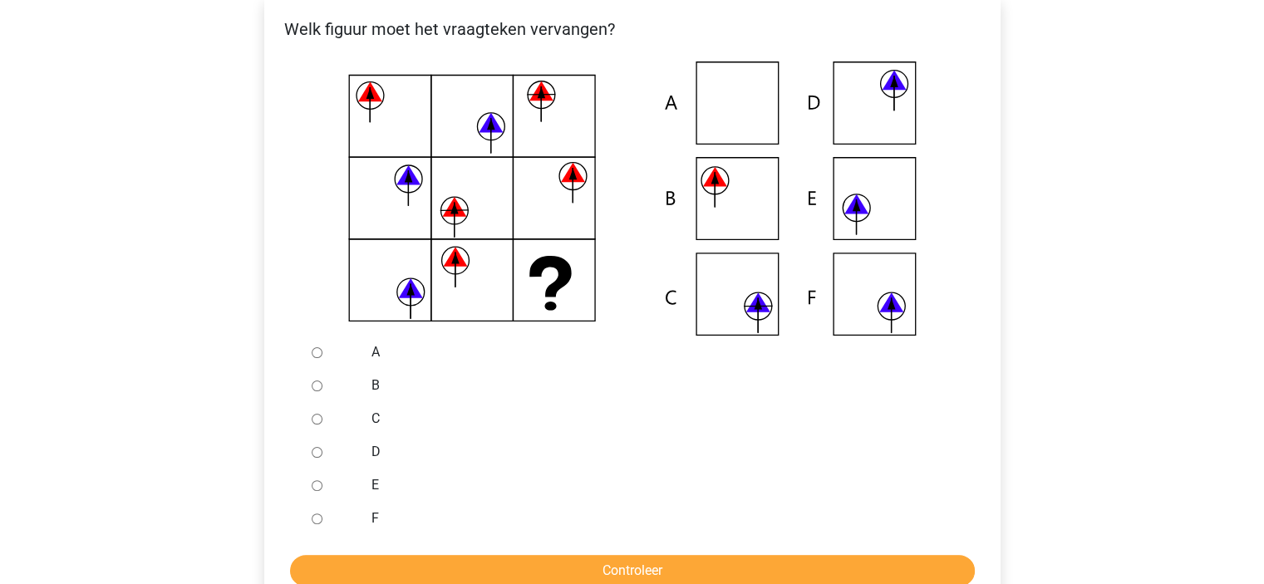
scroll to position [332, 0]
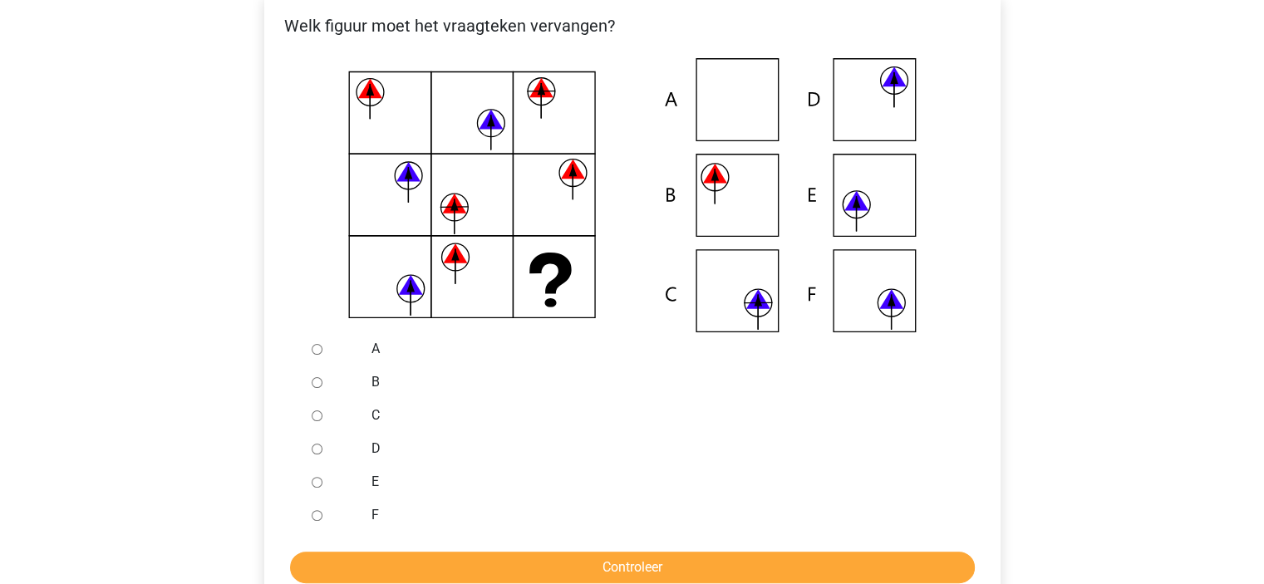
click at [364, 456] on div "D" at bounding box center [659, 448] width 600 height 33
click at [358, 447] on div at bounding box center [332, 448] width 55 height 33
click at [339, 449] on div at bounding box center [332, 448] width 55 height 33
click at [316, 447] on input "D" at bounding box center [317, 449] width 11 height 11
radio input "true"
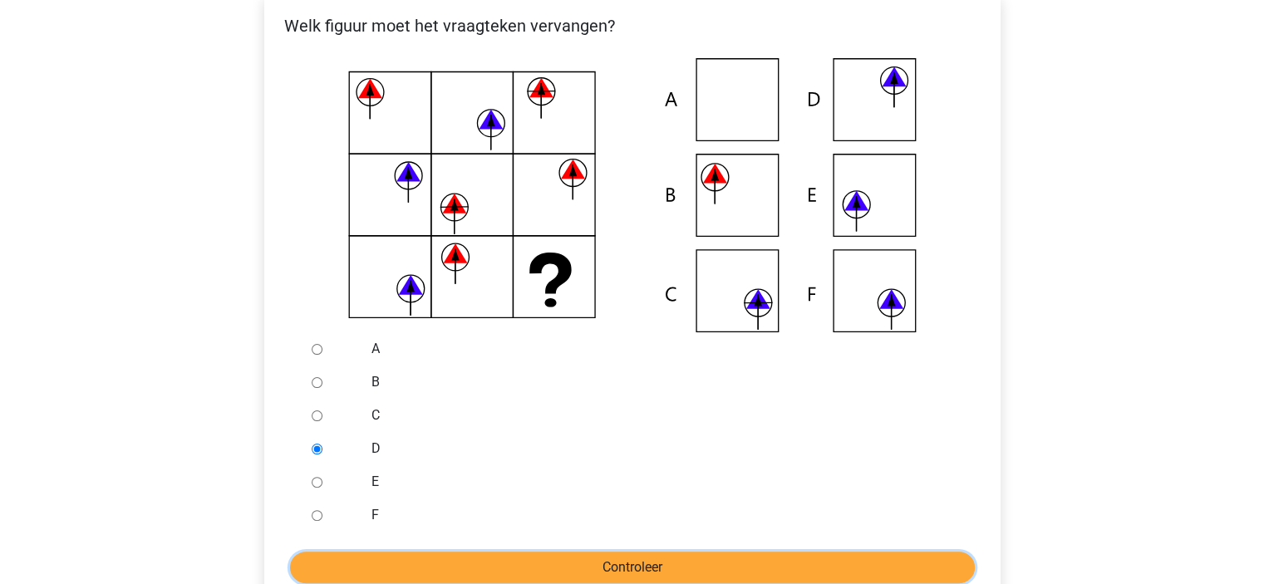
click at [551, 581] on input "Controleer" at bounding box center [632, 568] width 685 height 32
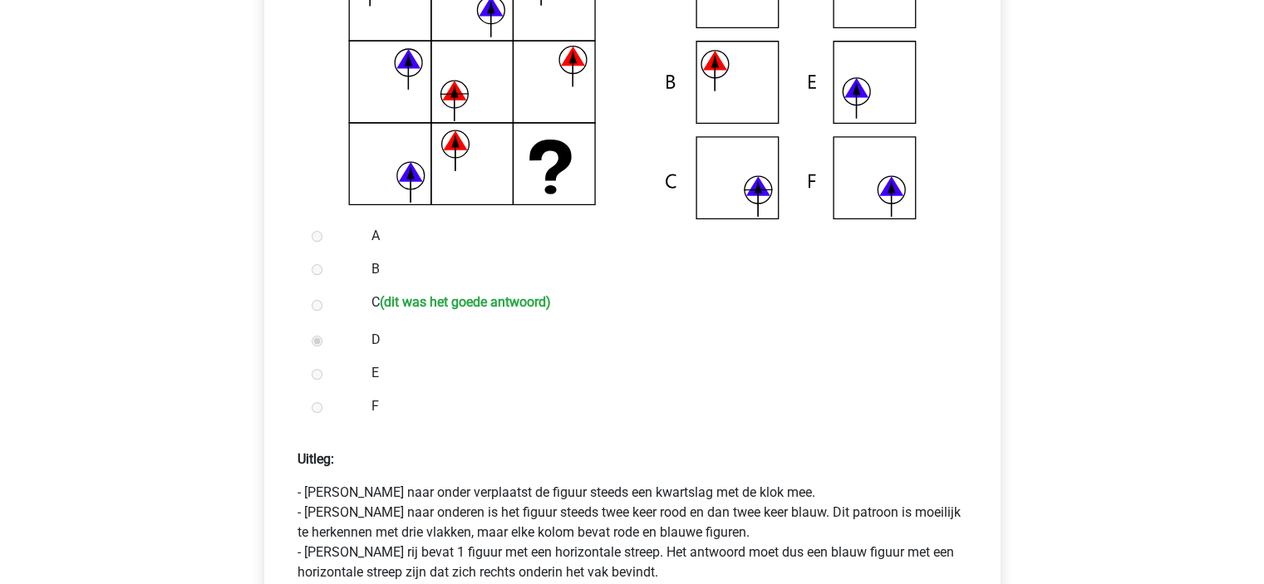
scroll to position [665, 0]
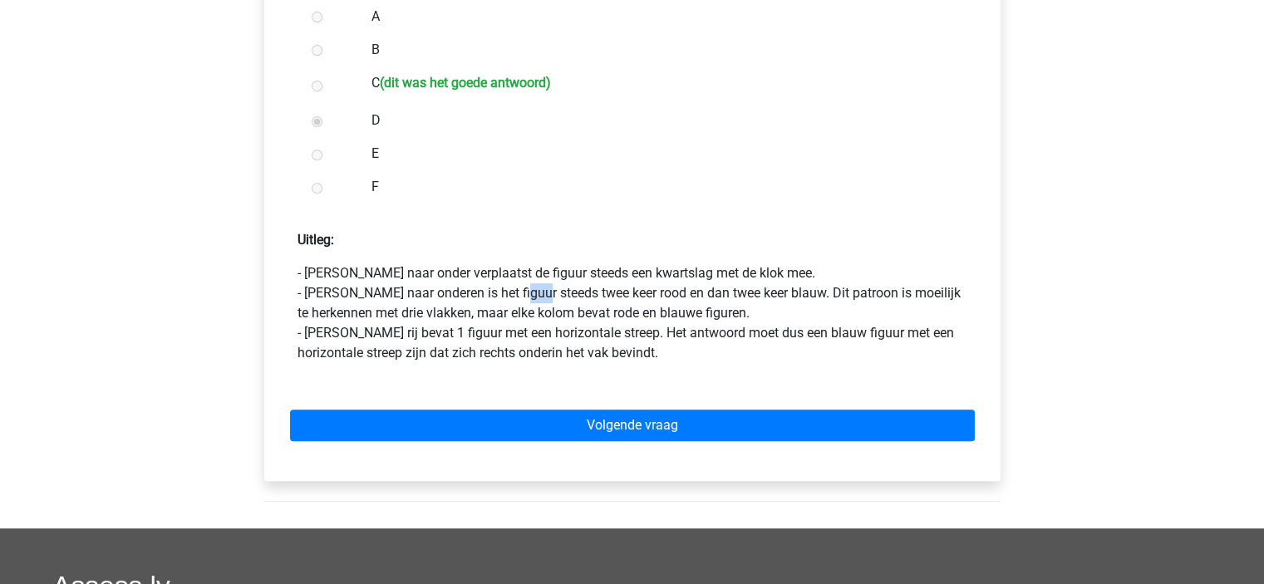
drag, startPoint x: 520, startPoint y: 291, endPoint x: 533, endPoint y: 295, distance: 13.9
click at [533, 295] on p "- [PERSON_NAME] naar onder verplaatst de figuur steeds een kwartslag met de klo…" at bounding box center [632, 313] width 670 height 100
click at [533, 295] on p "- Van boven naar onder verplaatst de figuur steeds een kwartslag met de klok me…" at bounding box center [632, 313] width 670 height 100
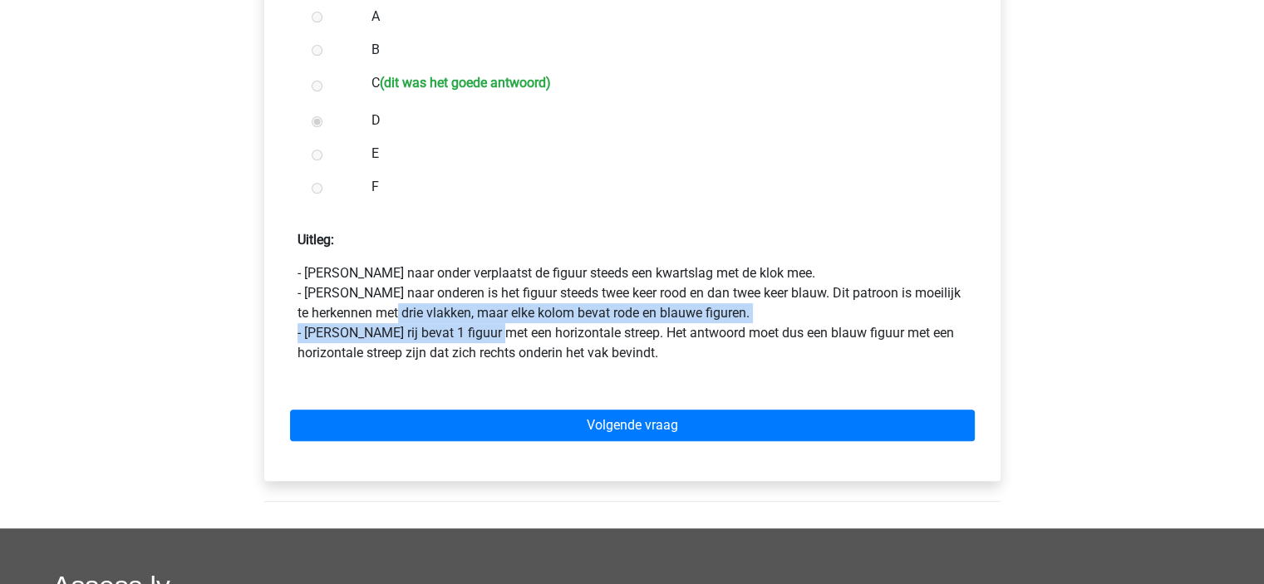
drag, startPoint x: 402, startPoint y: 322, endPoint x: 499, endPoint y: 329, distance: 97.5
click at [497, 329] on p "- Van boven naar onder verplaatst de figuur steeds een kwartslag met de klok me…" at bounding box center [632, 313] width 670 height 100
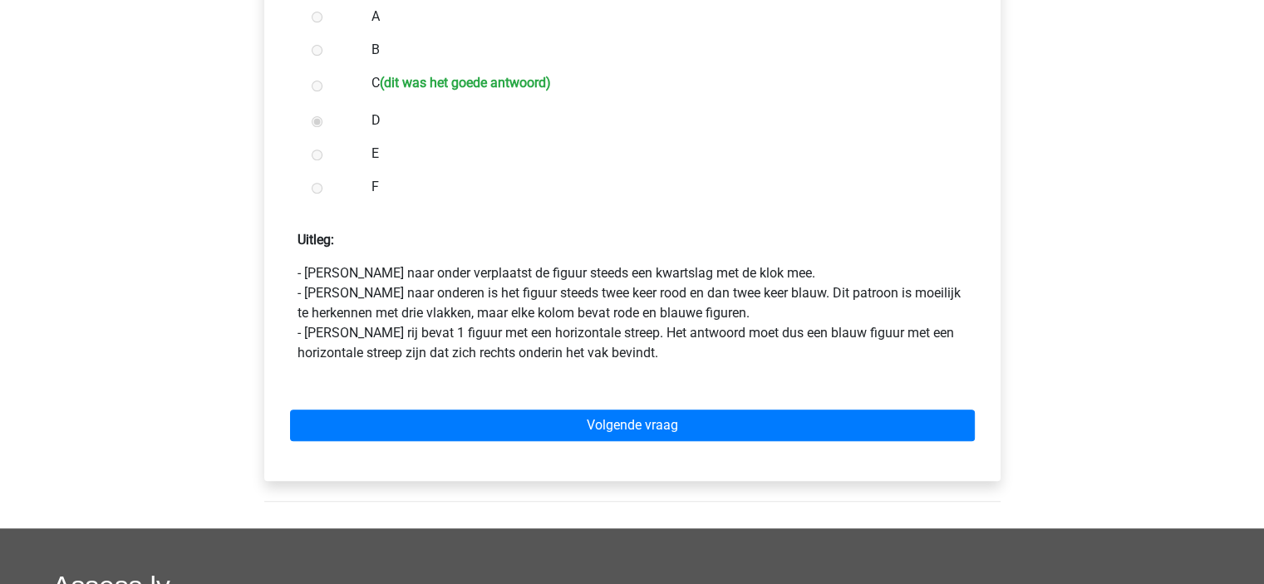
click at [501, 330] on p "- Van boven naar onder verplaatst de figuur steeds een kwartslag met de klok me…" at bounding box center [632, 313] width 670 height 100
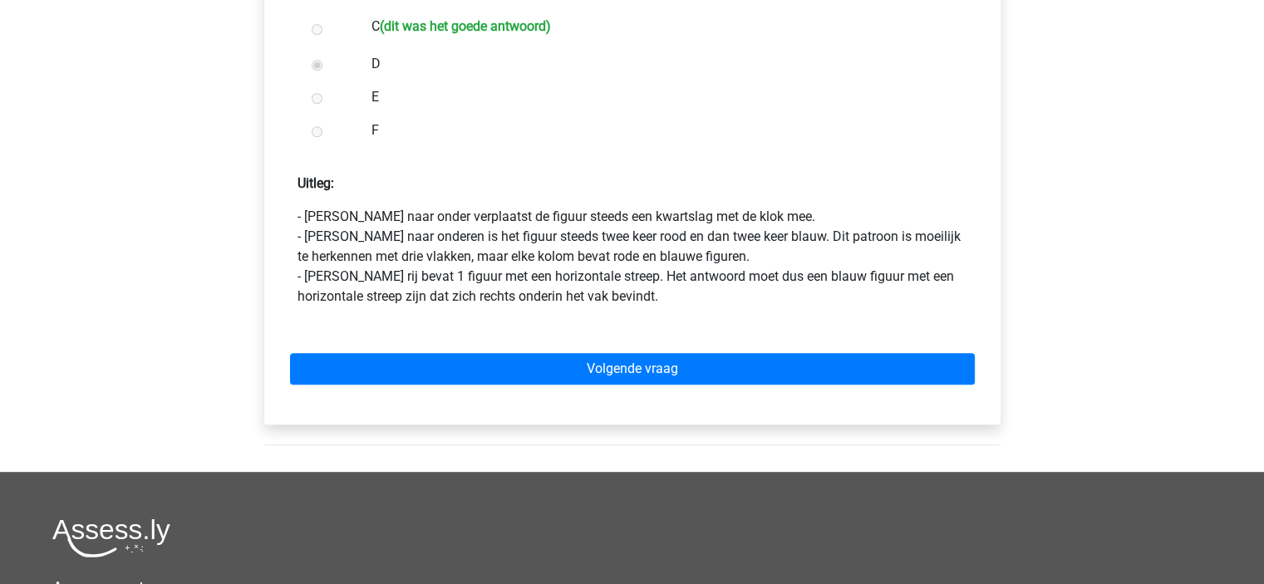
scroll to position [748, 0]
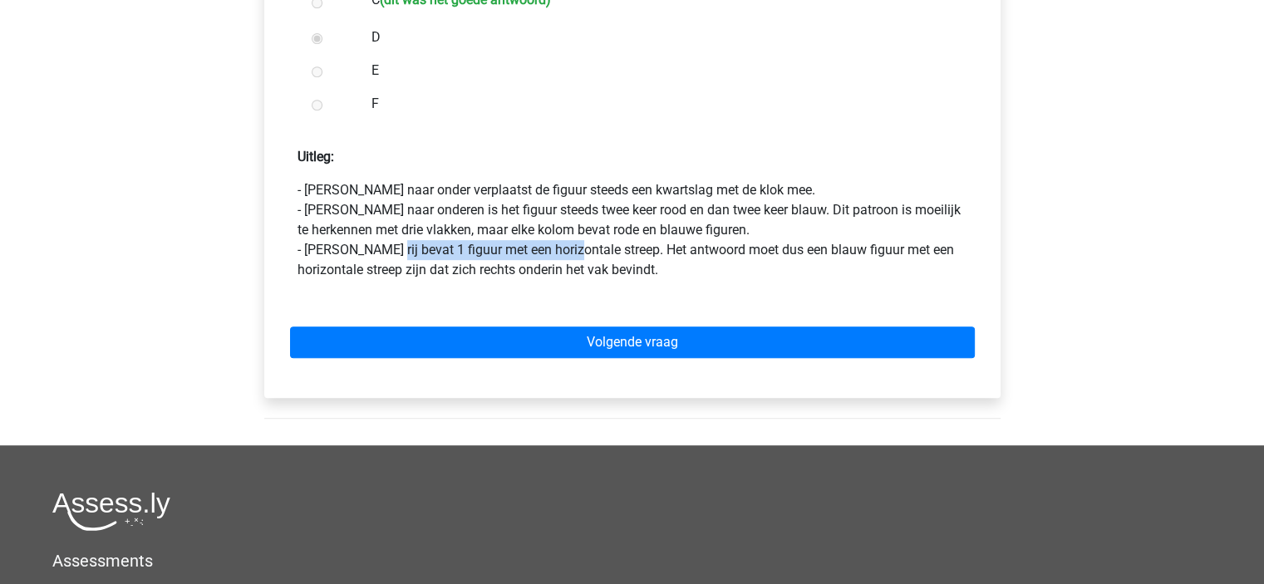
drag, startPoint x: 377, startPoint y: 253, endPoint x: 559, endPoint y: 250, distance: 182.0
click at [559, 250] on p "- Van boven naar onder verplaatst de figuur steeds een kwartslag met de klok me…" at bounding box center [632, 230] width 670 height 100
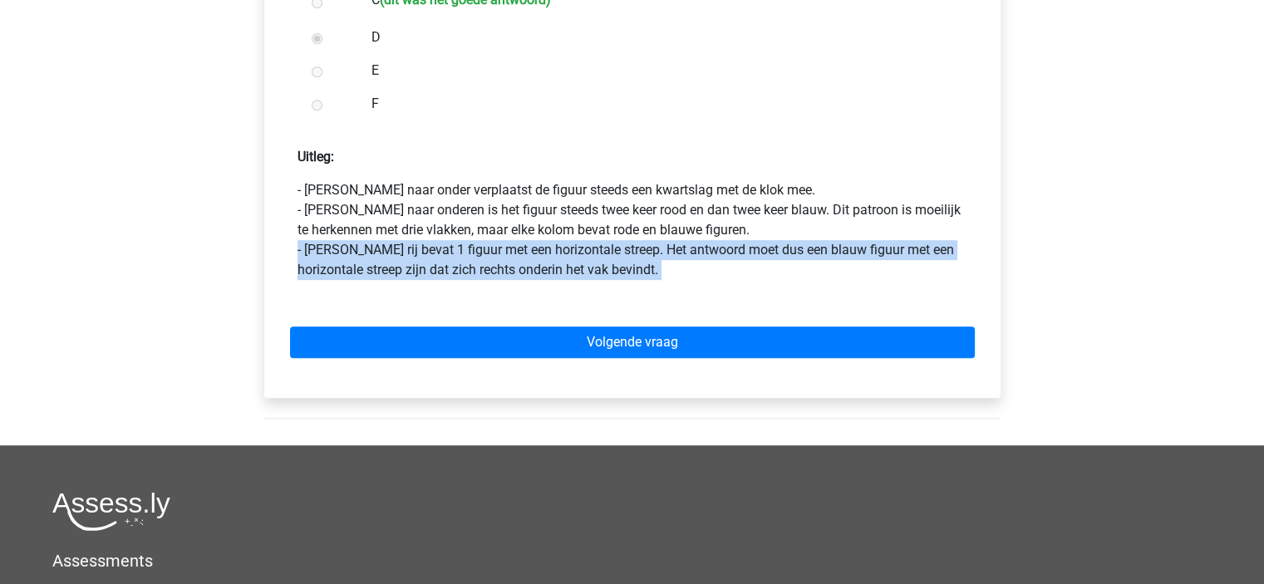
click at [559, 250] on p "- Van boven naar onder verplaatst de figuur steeds een kwartslag met de klok me…" at bounding box center [632, 230] width 670 height 100
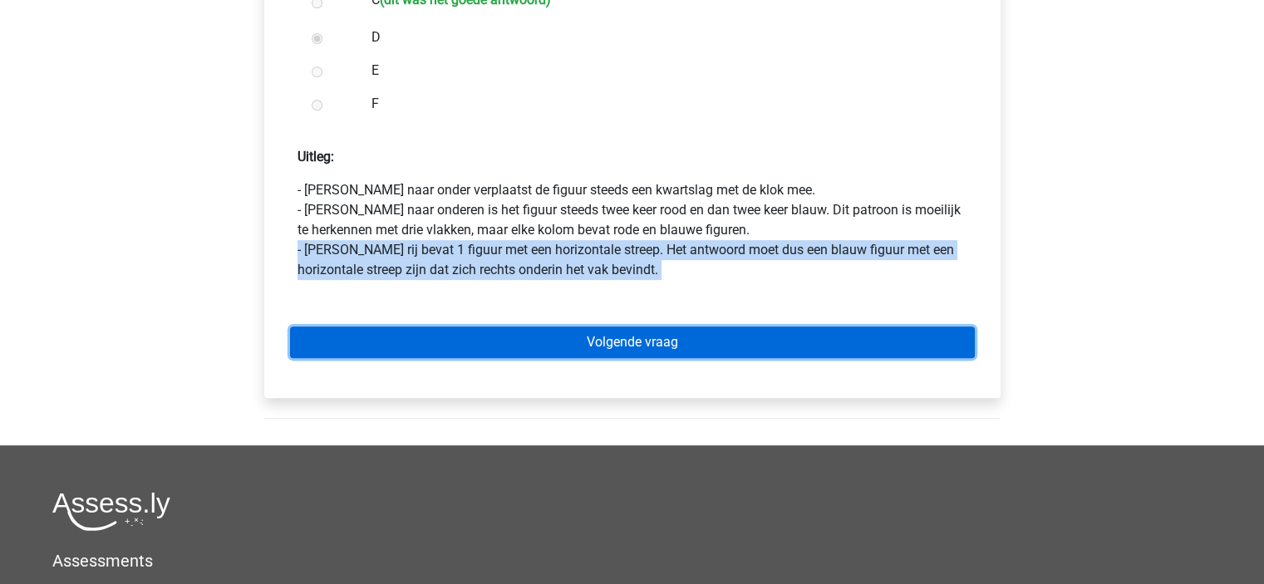
click at [637, 336] on link "Volgende vraag" at bounding box center [632, 343] width 685 height 32
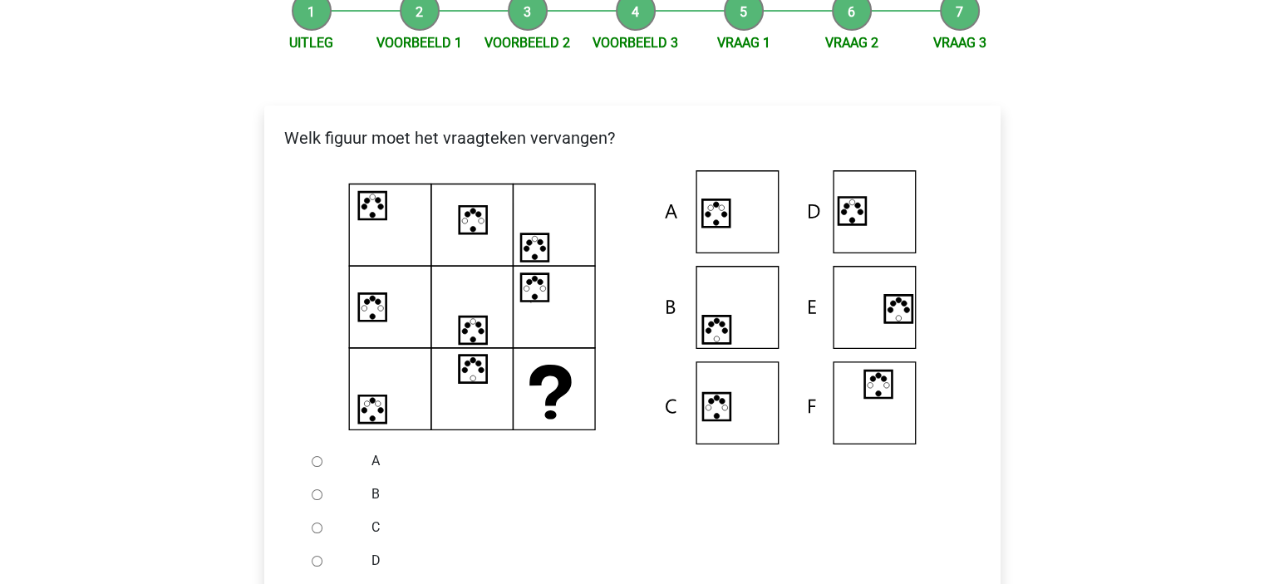
scroll to position [249, 0]
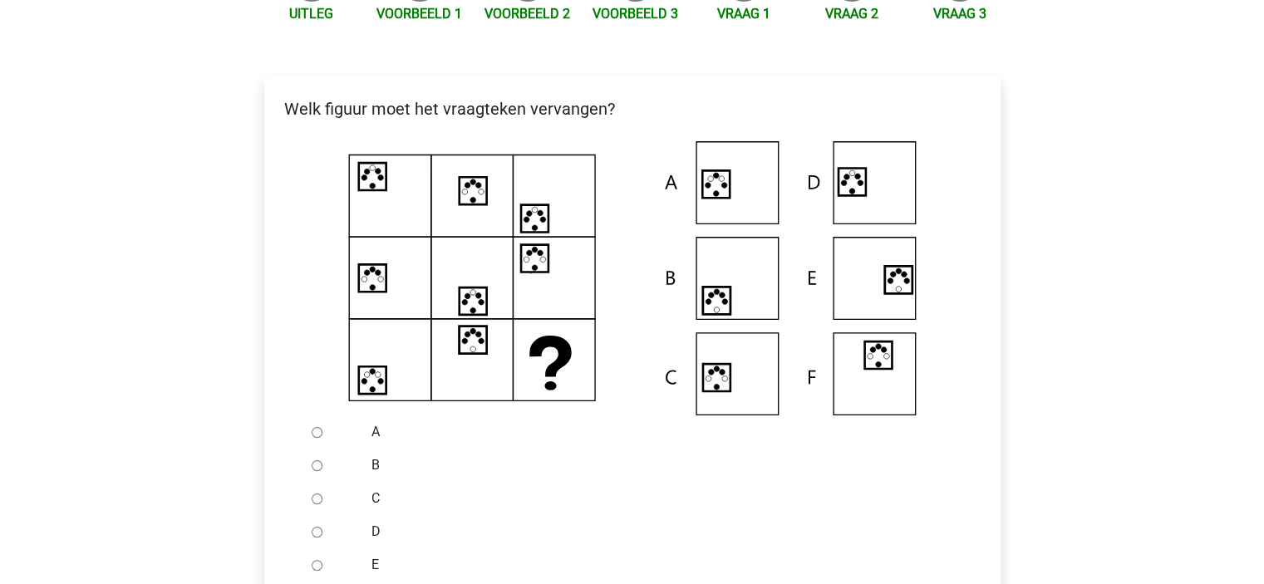
click at [723, 387] on icon at bounding box center [715, 377] width 27 height 27
click at [715, 190] on icon at bounding box center [715, 183] width 27 height 27
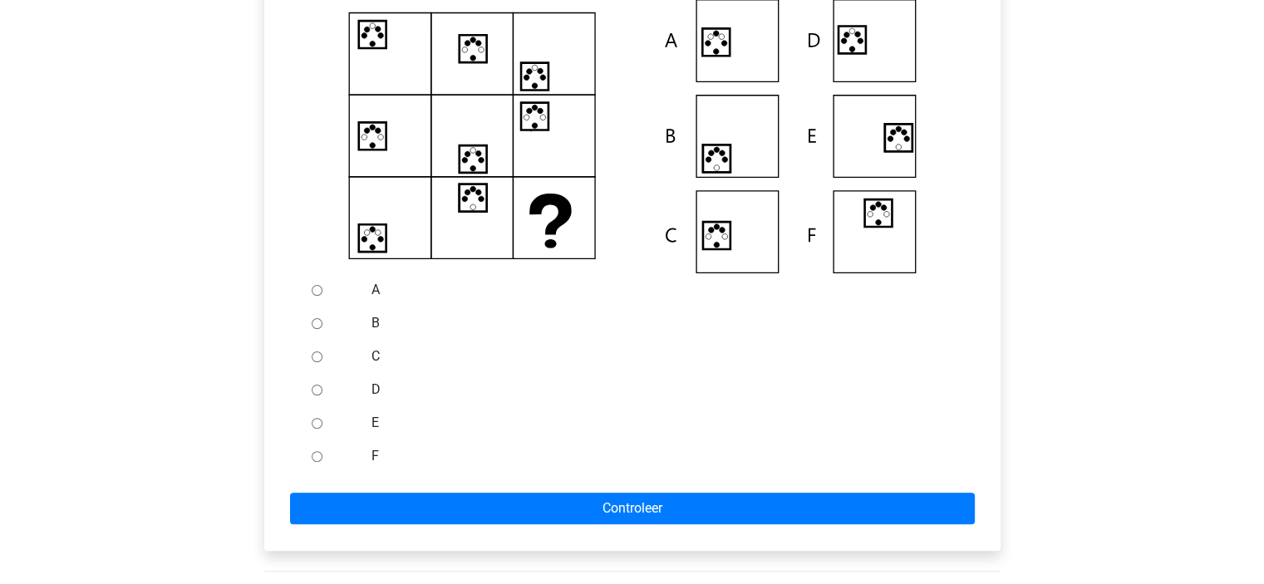
scroll to position [415, 0]
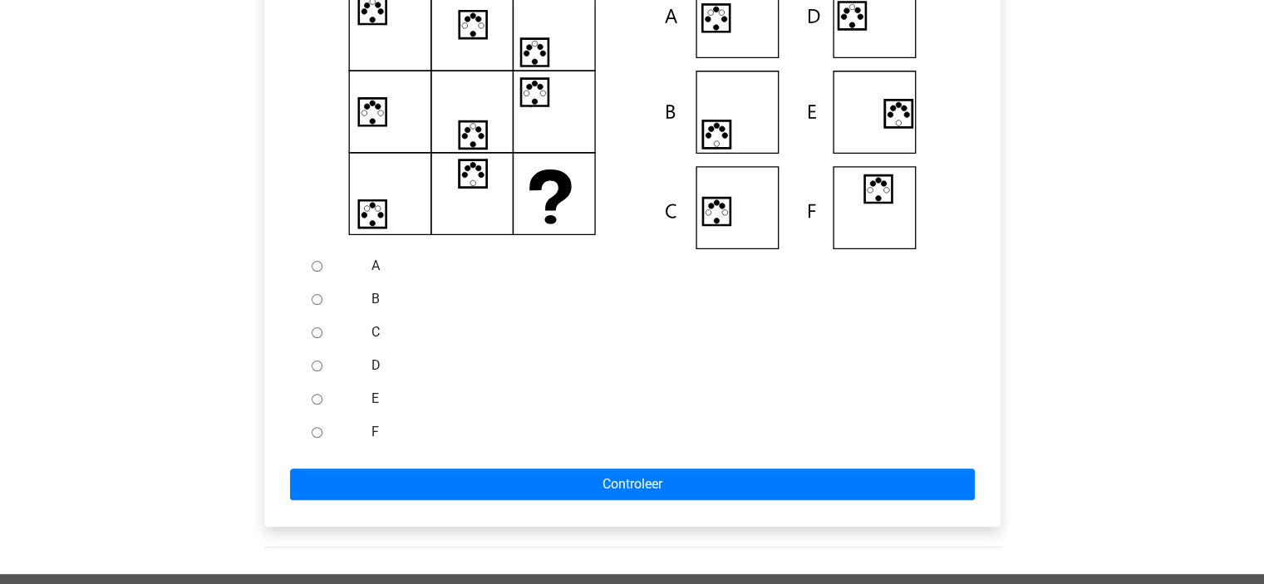
click at [332, 268] on div at bounding box center [332, 265] width 55 height 33
click at [321, 268] on input "A" at bounding box center [317, 266] width 11 height 11
radio input "true"
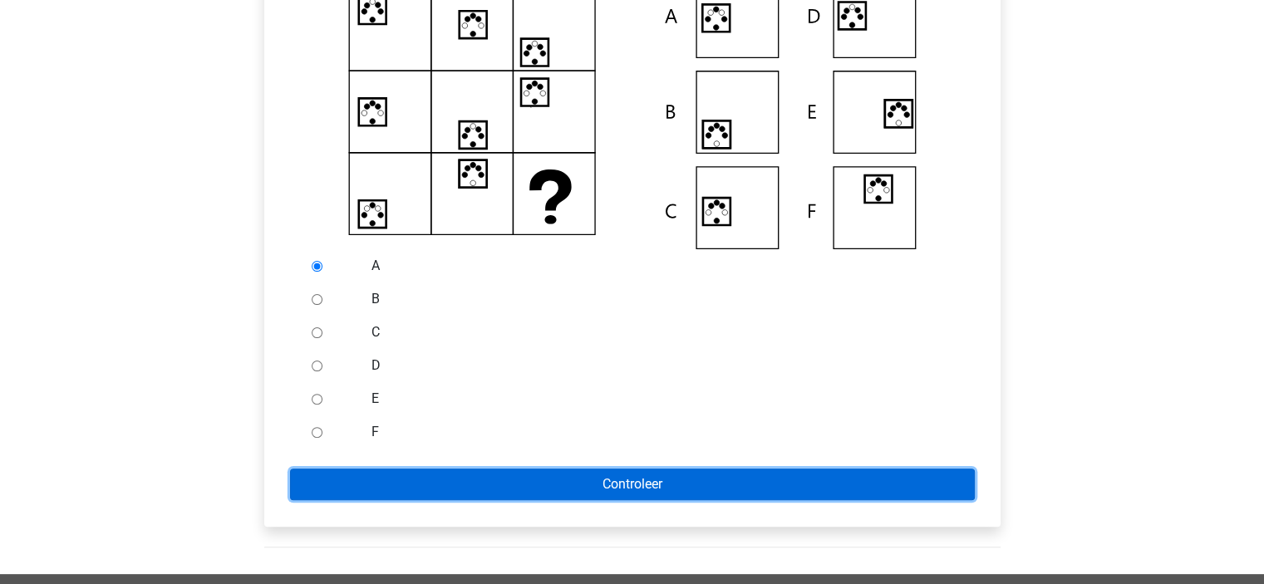
click at [464, 481] on input "Controleer" at bounding box center [632, 485] width 685 height 32
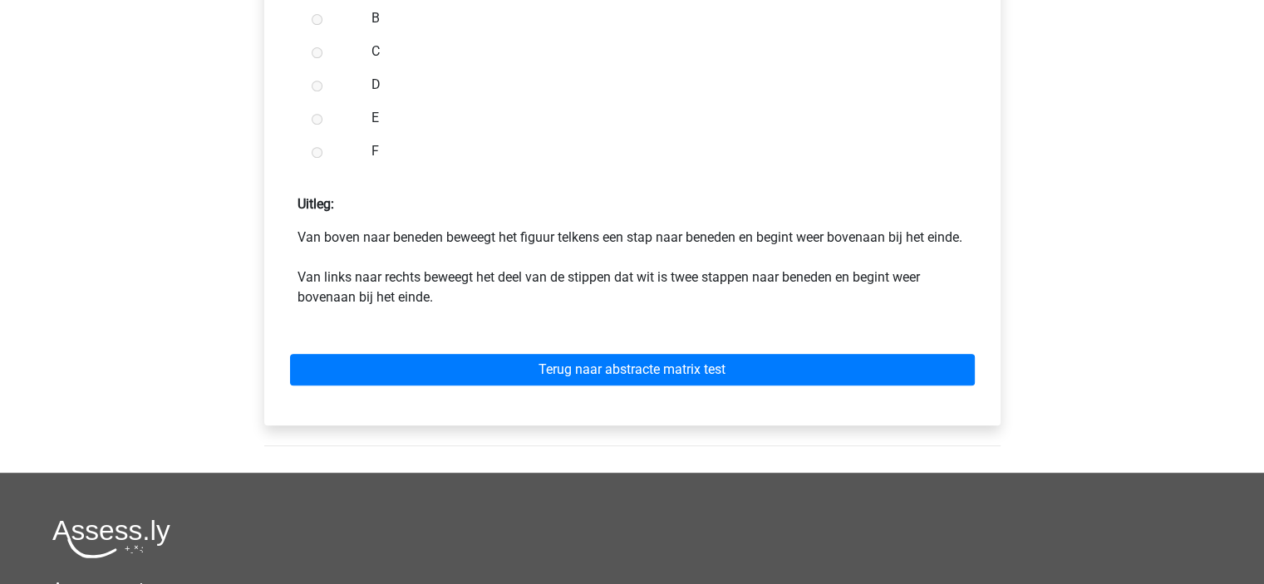
scroll to position [748, 0]
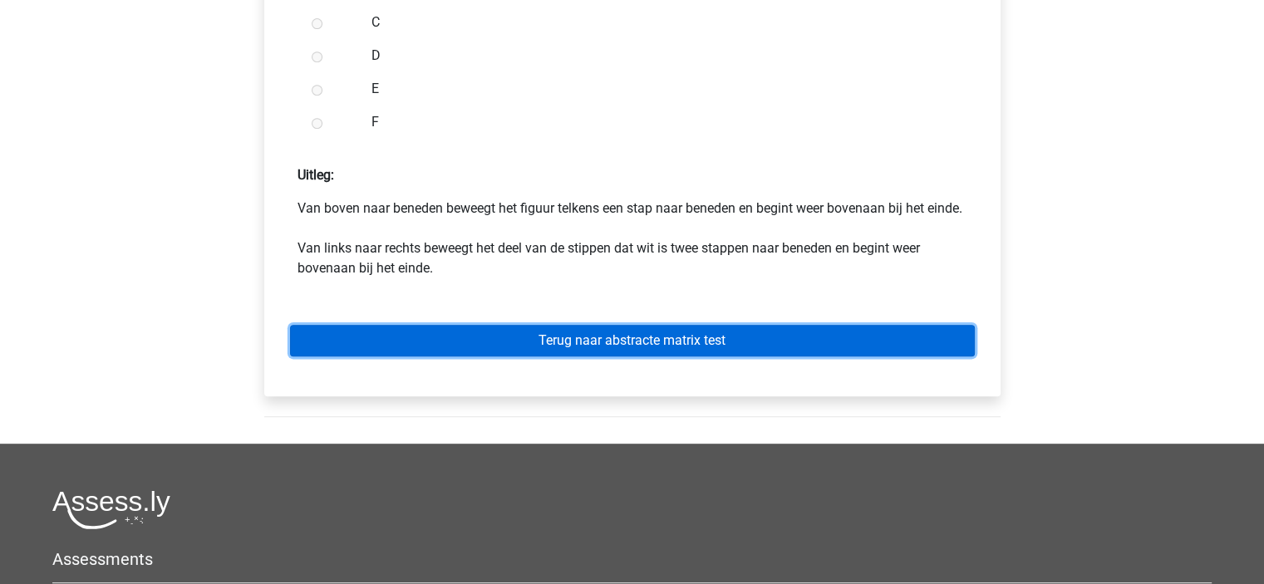
click at [715, 356] on link "Terug naar abstracte matrix test" at bounding box center [632, 341] width 685 height 32
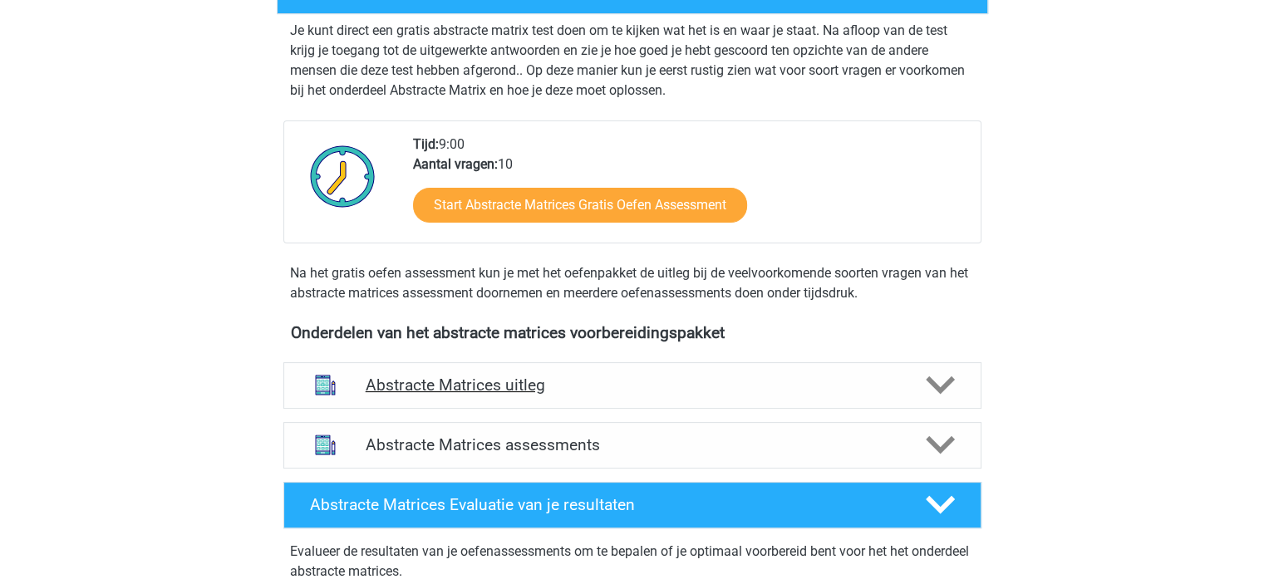
scroll to position [332, 0]
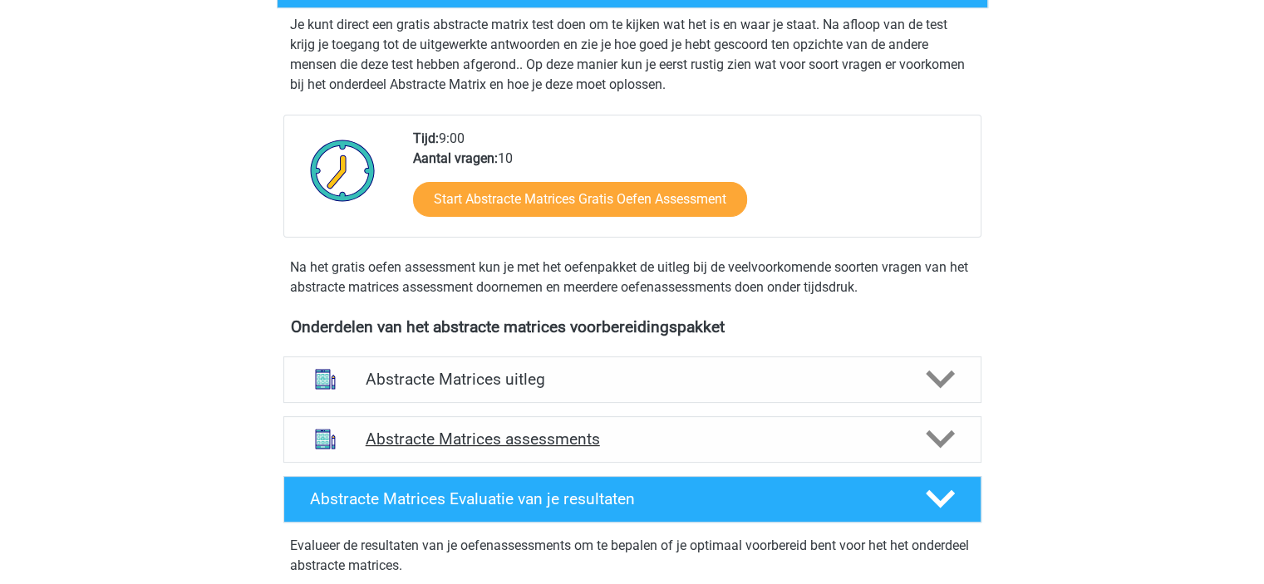
click at [734, 418] on div "Abstracte Matrices assessments" at bounding box center [632, 439] width 698 height 47
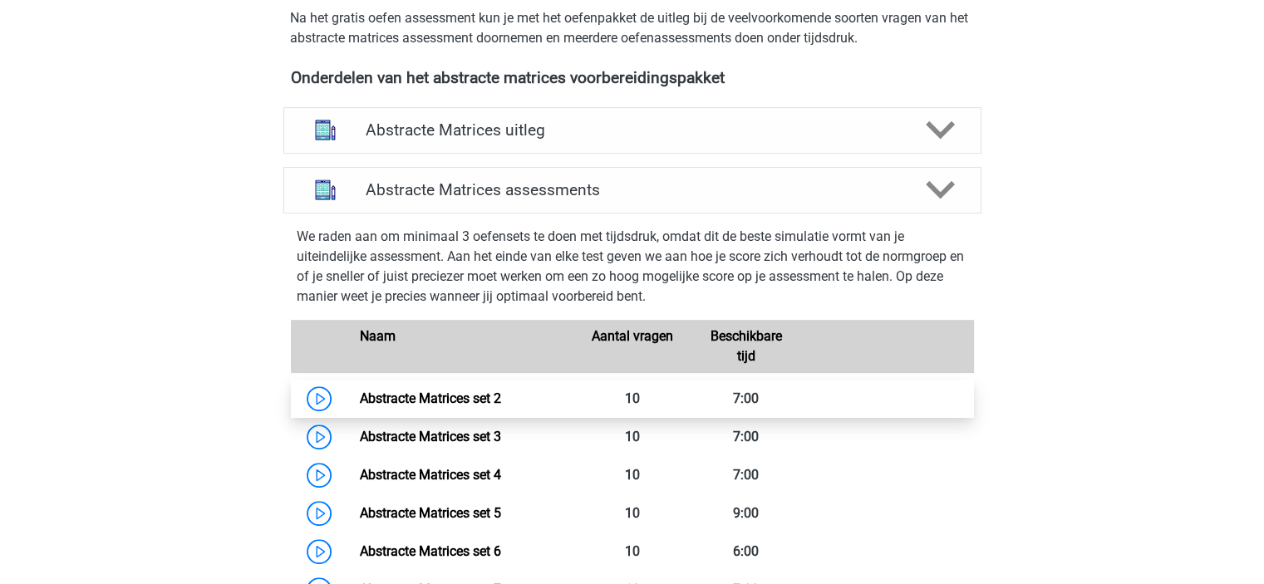
scroll to position [415, 0]
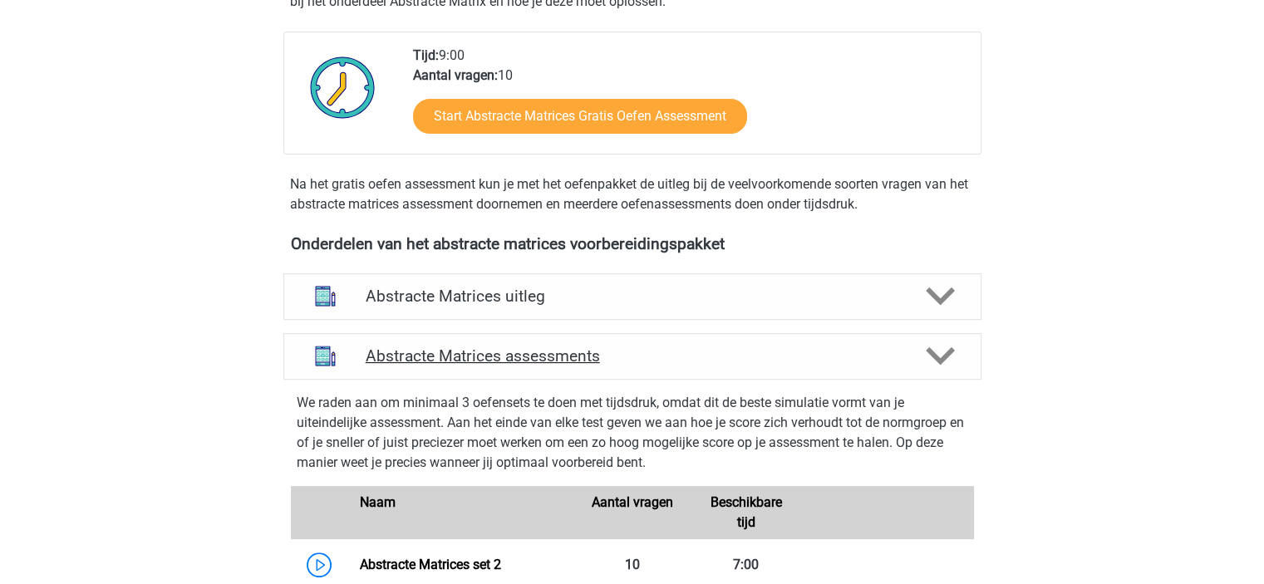
click at [789, 368] on div "Abstracte Matrices assessments" at bounding box center [632, 356] width 698 height 47
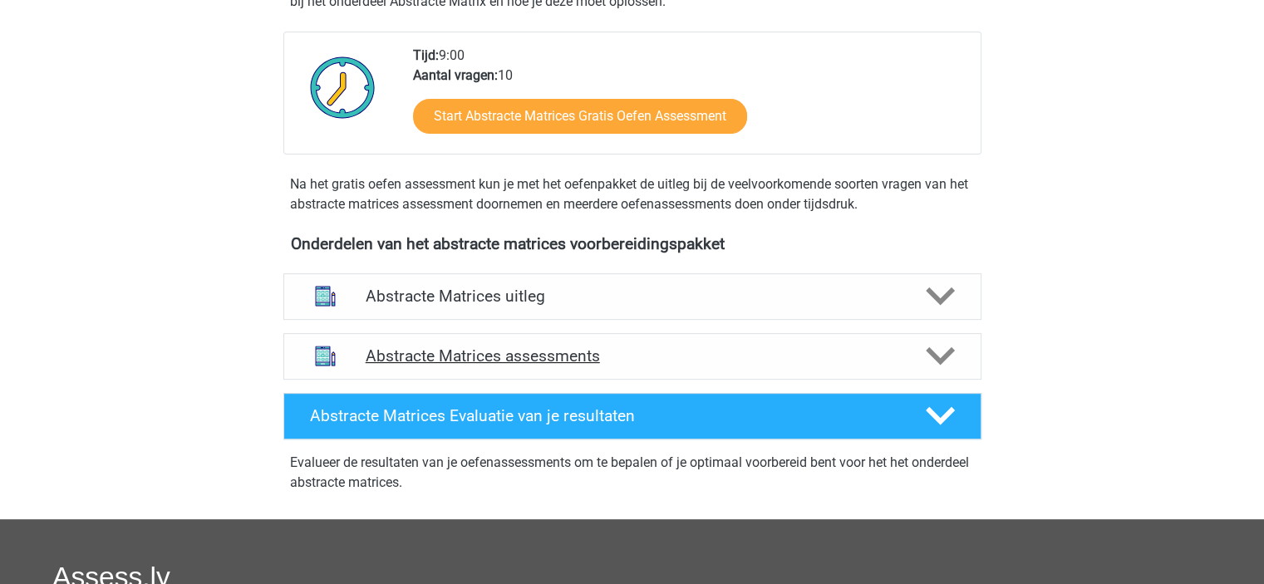
click at [789, 368] on div "Abstracte Matrices assessments" at bounding box center [632, 356] width 698 height 47
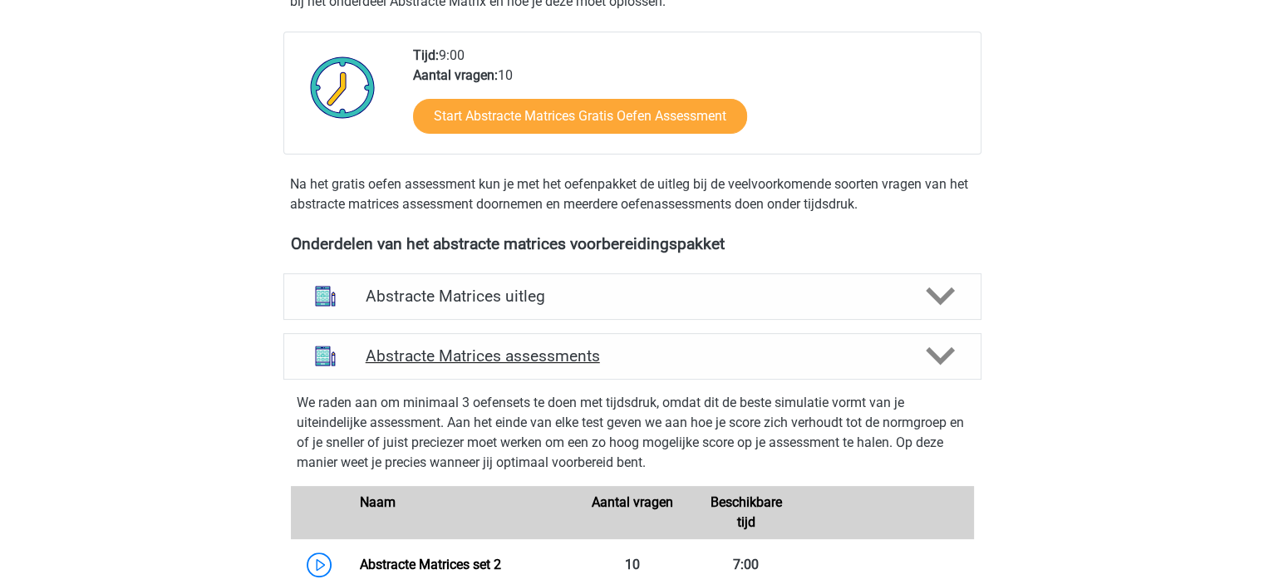
click at [789, 368] on div "Abstracte Matrices assessments" at bounding box center [632, 356] width 698 height 47
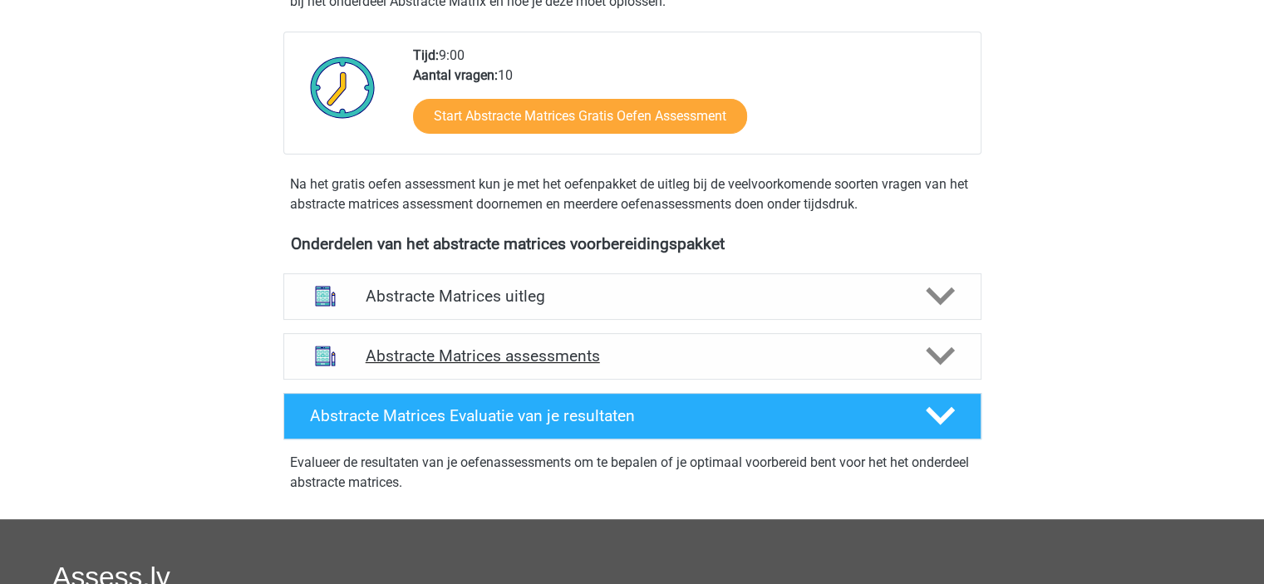
click at [789, 368] on div "Abstracte Matrices assessments" at bounding box center [632, 356] width 698 height 47
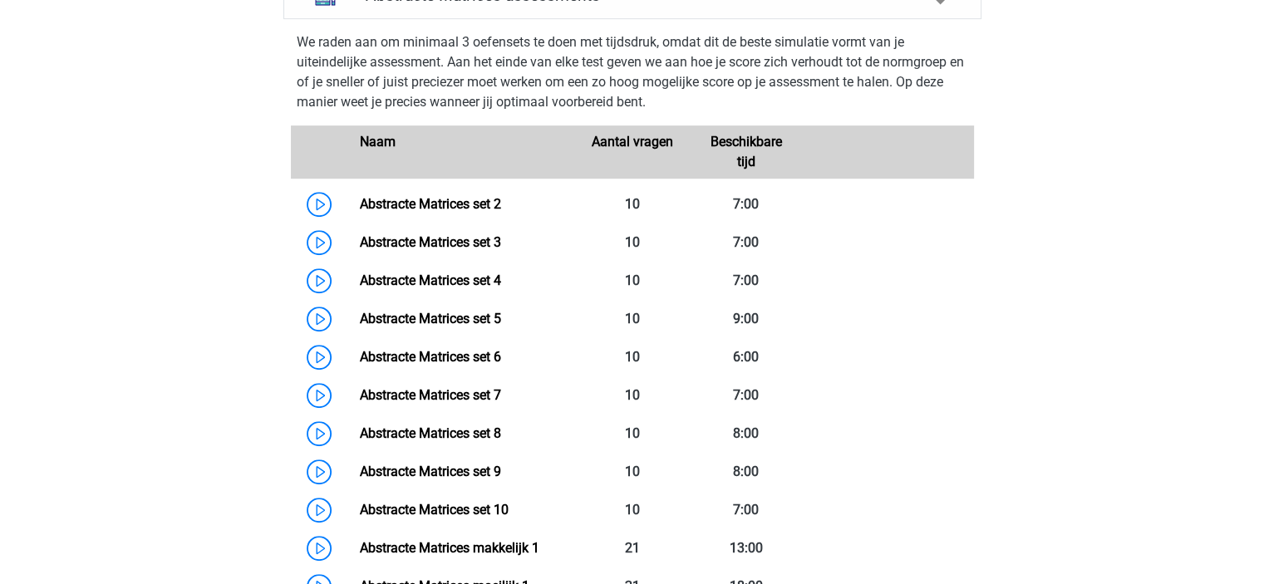
scroll to position [748, 0]
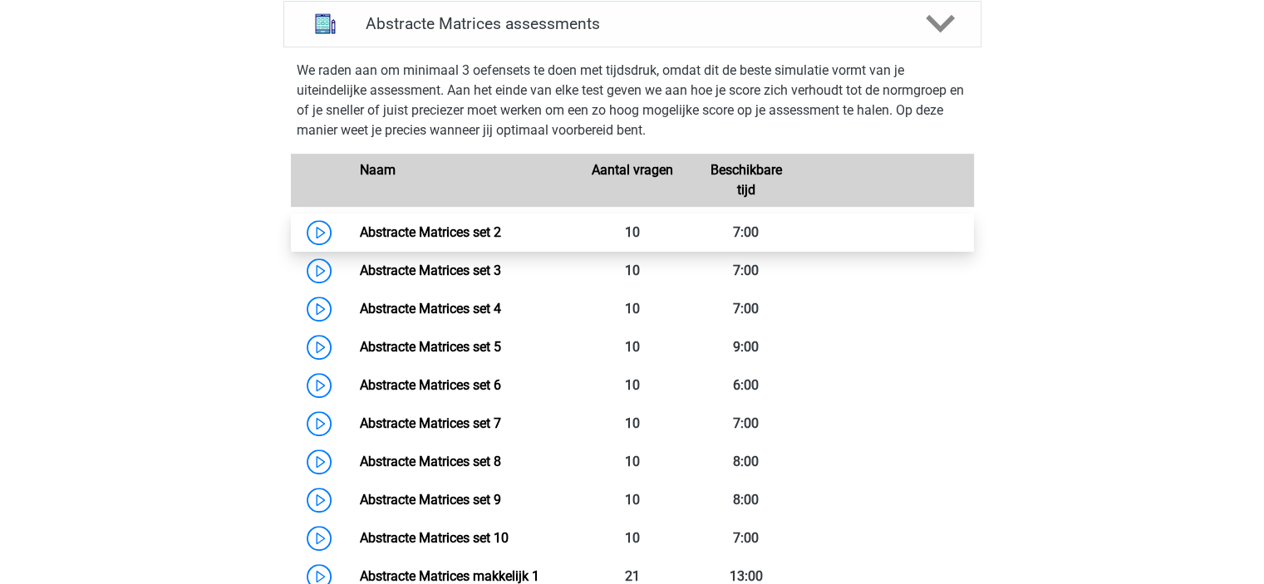
click at [360, 224] on link "Abstracte Matrices set 2" at bounding box center [430, 232] width 141 height 16
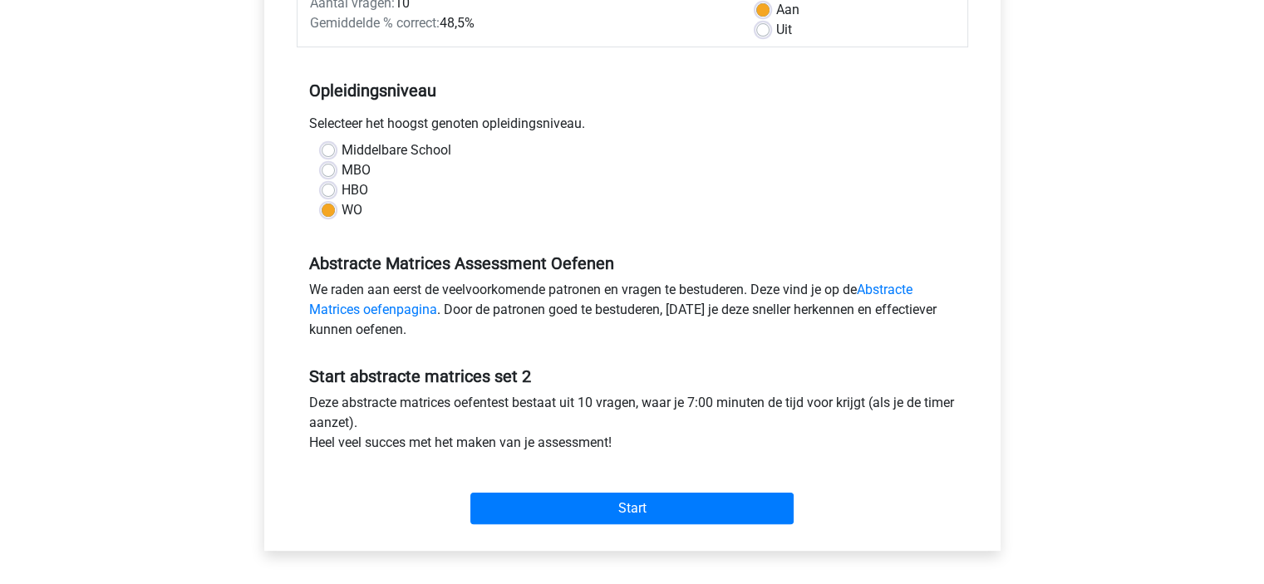
scroll to position [415, 0]
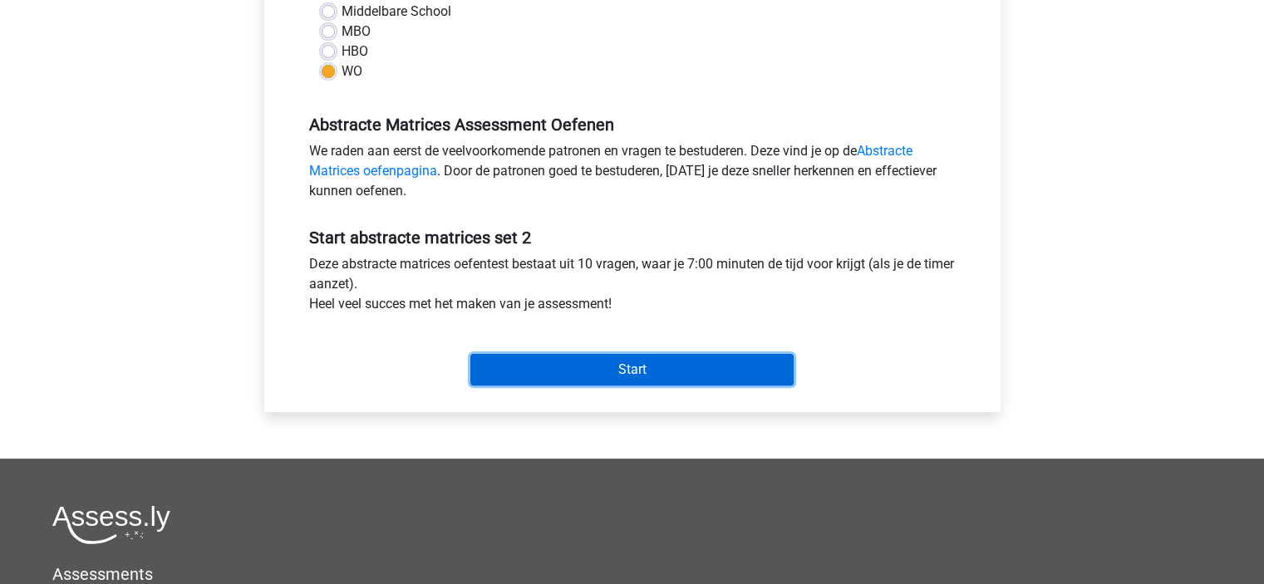
click at [597, 367] on input "Start" at bounding box center [631, 370] width 323 height 32
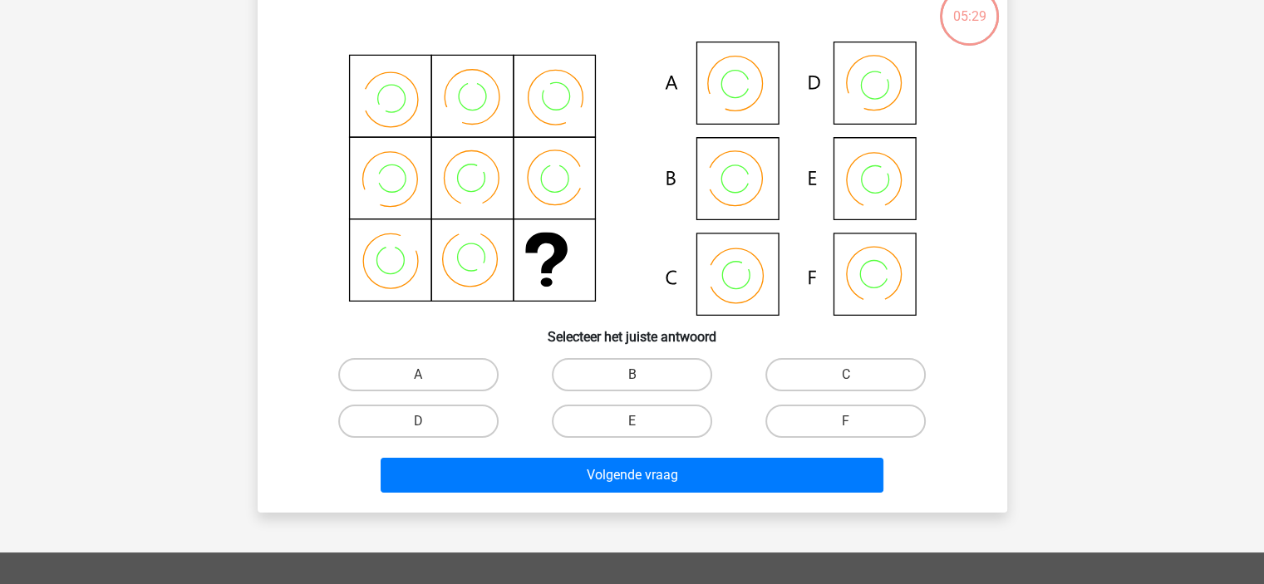
scroll to position [83, 0]
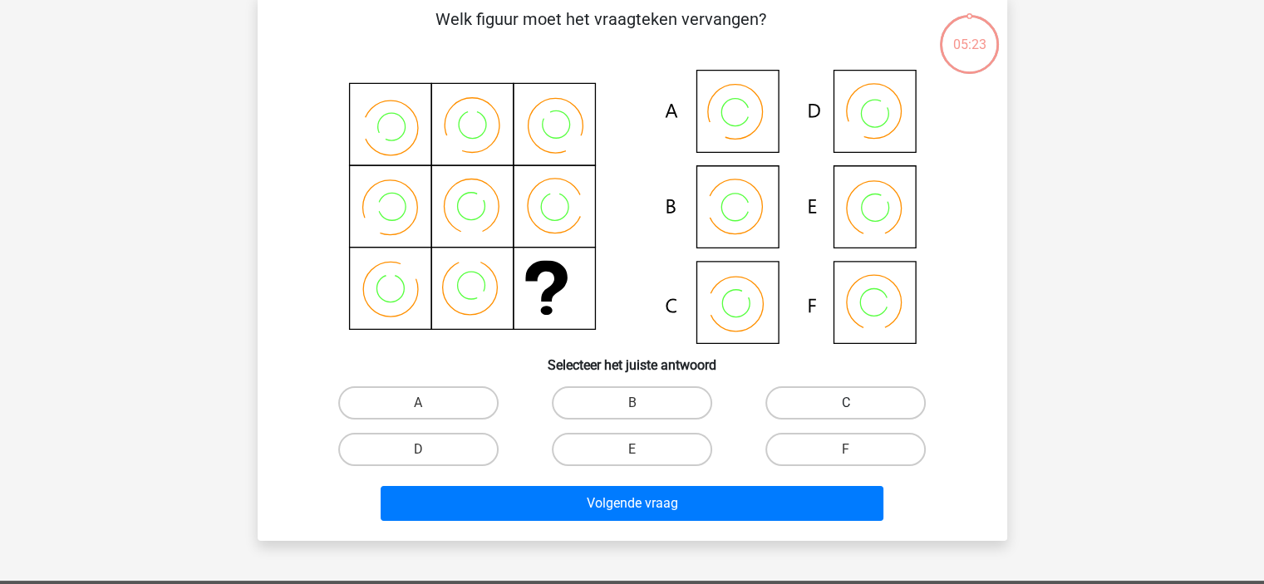
click at [811, 394] on label "C" at bounding box center [845, 402] width 160 height 33
click at [846, 403] on input "C" at bounding box center [851, 408] width 11 height 11
radio input "true"
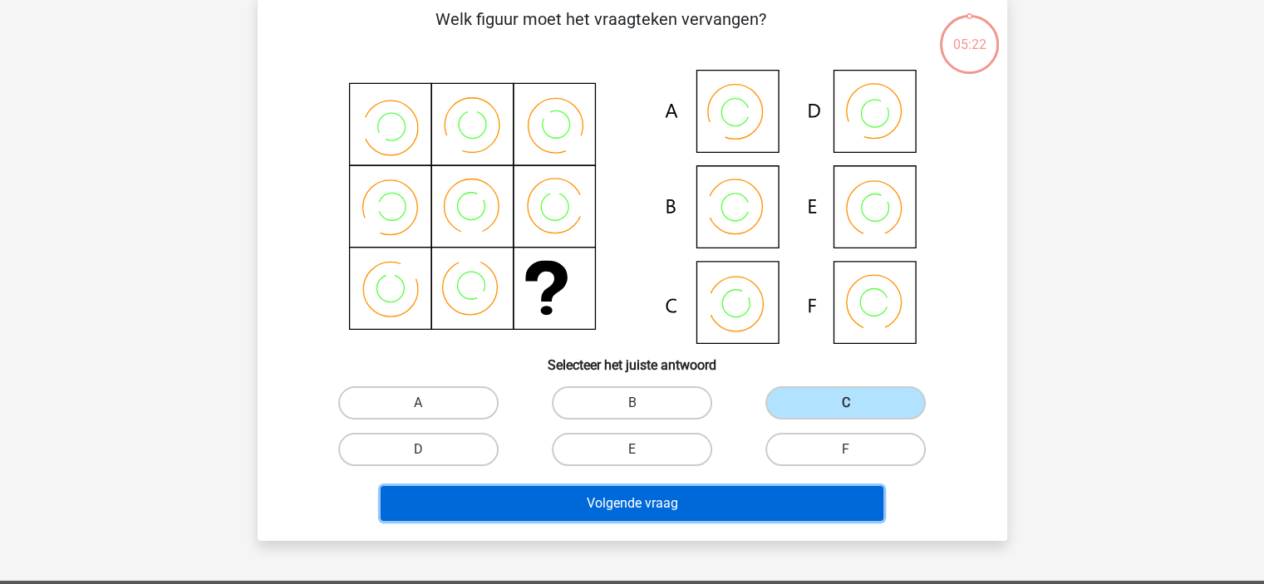
click at [718, 491] on button "Volgende vraag" at bounding box center [632, 503] width 503 height 35
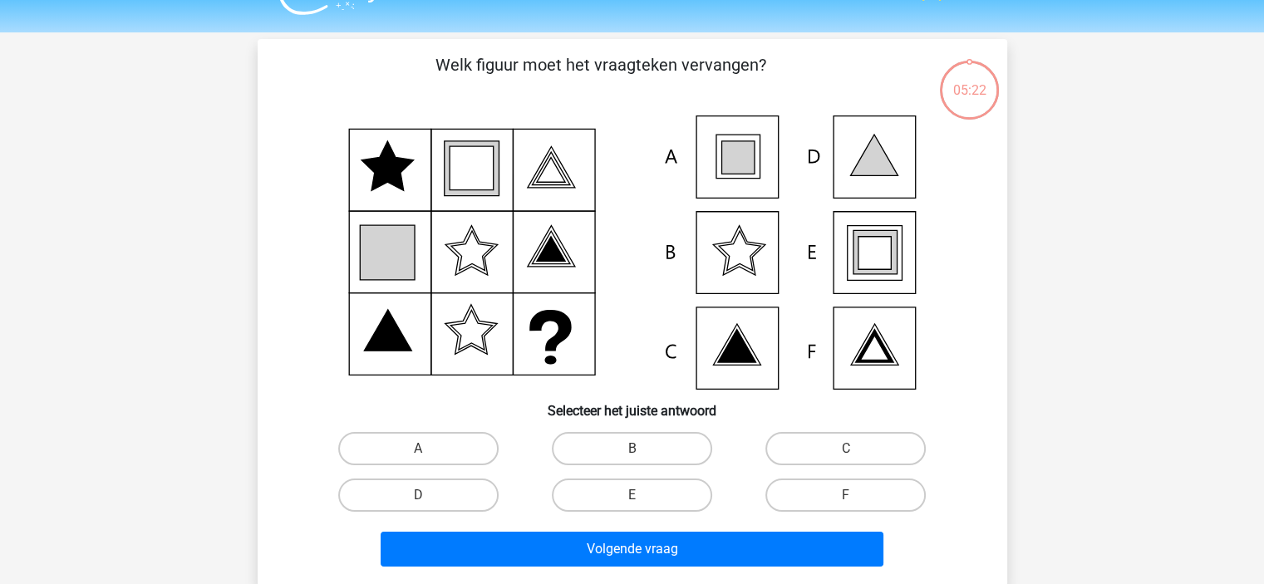
scroll to position [0, 0]
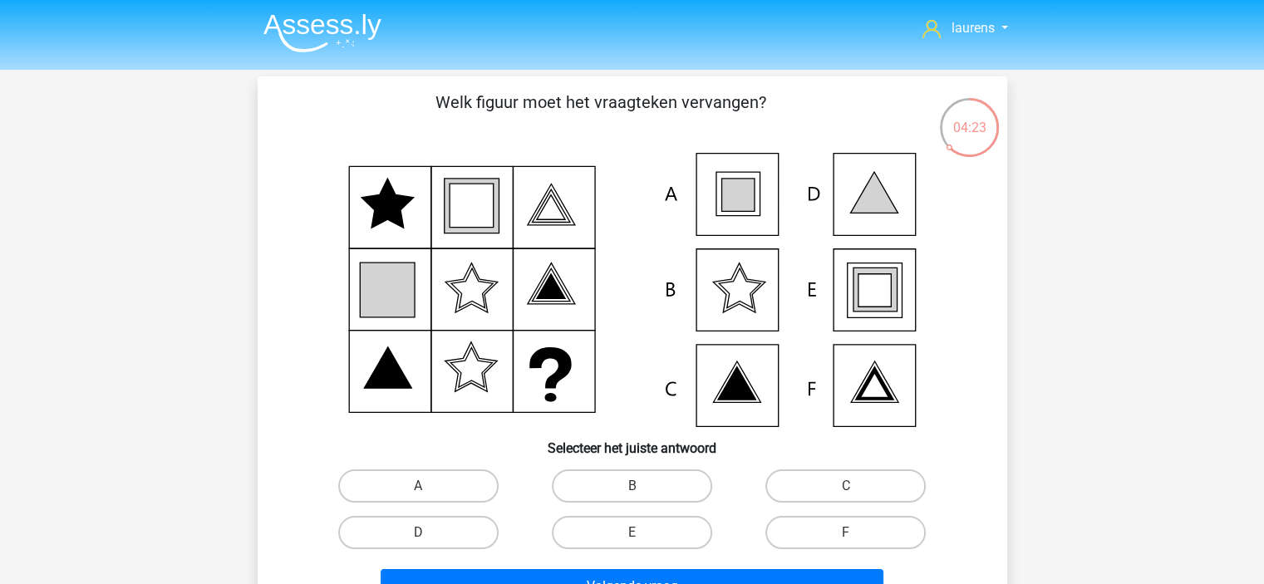
click at [867, 388] on icon at bounding box center [874, 385] width 28 height 25
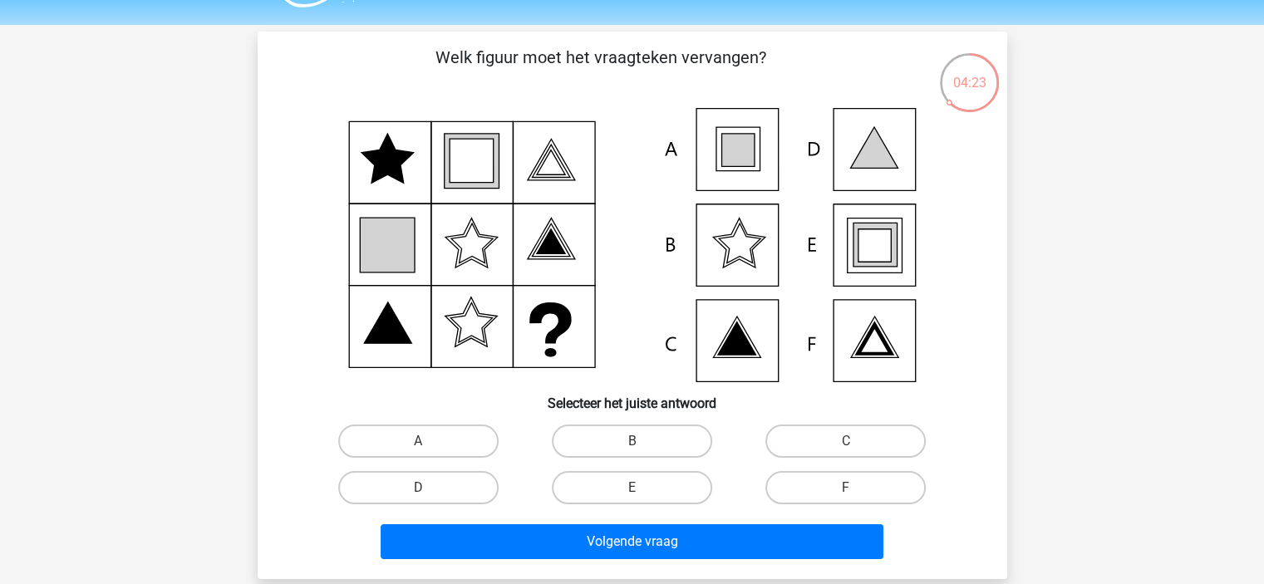
scroll to position [83, 0]
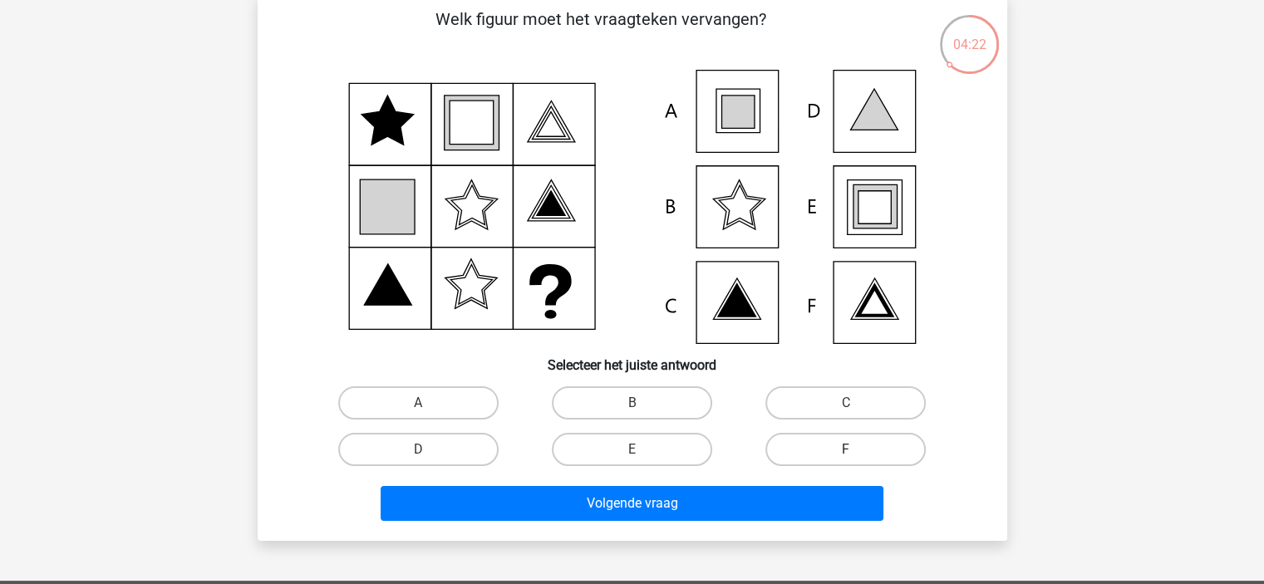
click at [915, 449] on label "F" at bounding box center [845, 449] width 160 height 33
click at [857, 449] on input "F" at bounding box center [851, 454] width 11 height 11
radio input "true"
click at [711, 479] on div "Volgende vraag" at bounding box center [632, 500] width 696 height 55
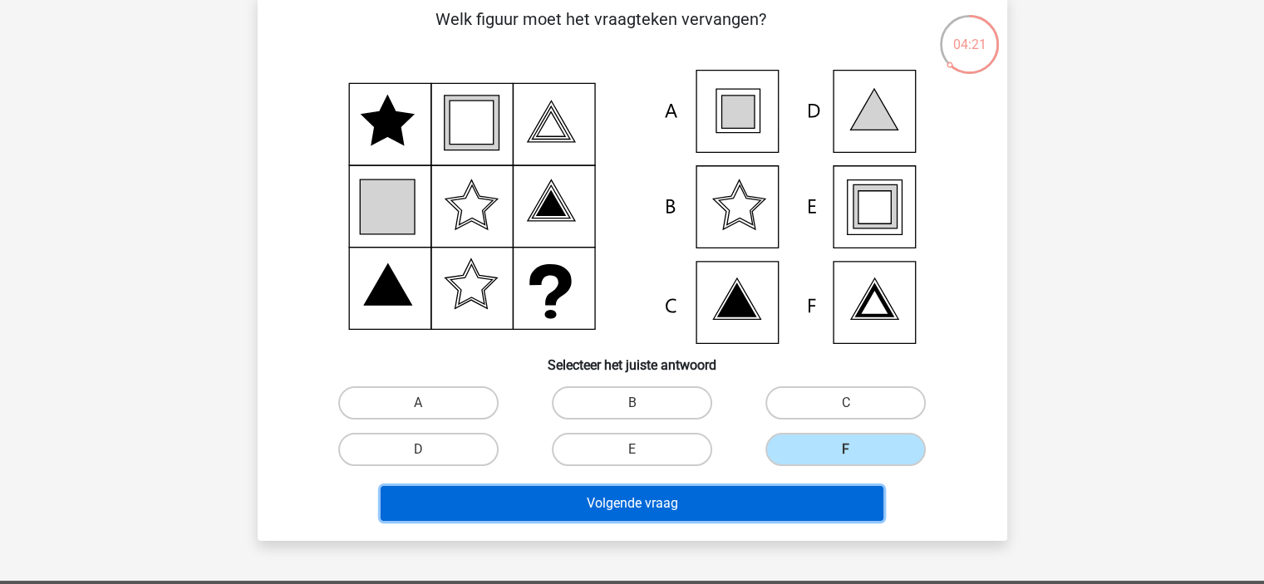
click at [702, 504] on button "Volgende vraag" at bounding box center [632, 503] width 503 height 35
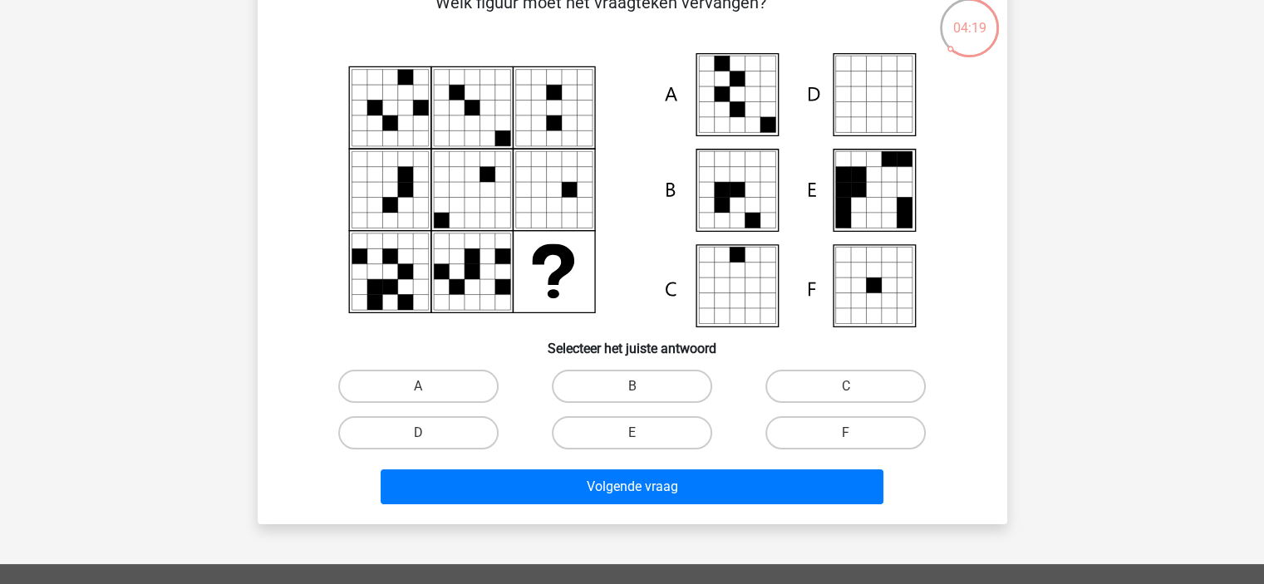
scroll to position [76, 0]
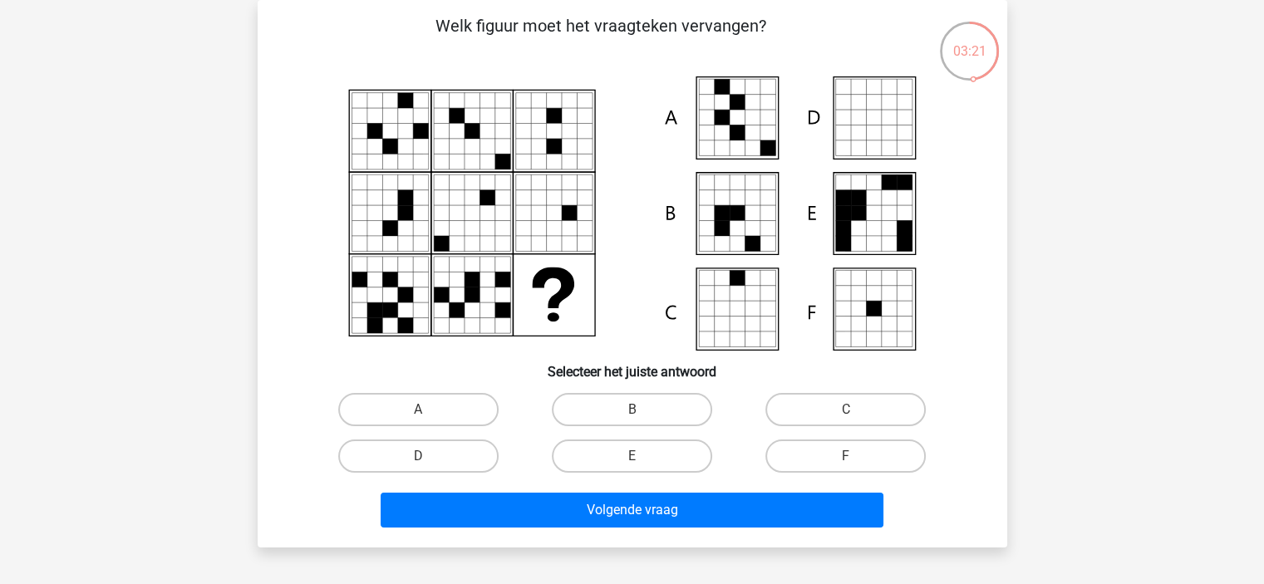
click at [422, 411] on input "A" at bounding box center [423, 415] width 11 height 11
radio input "true"
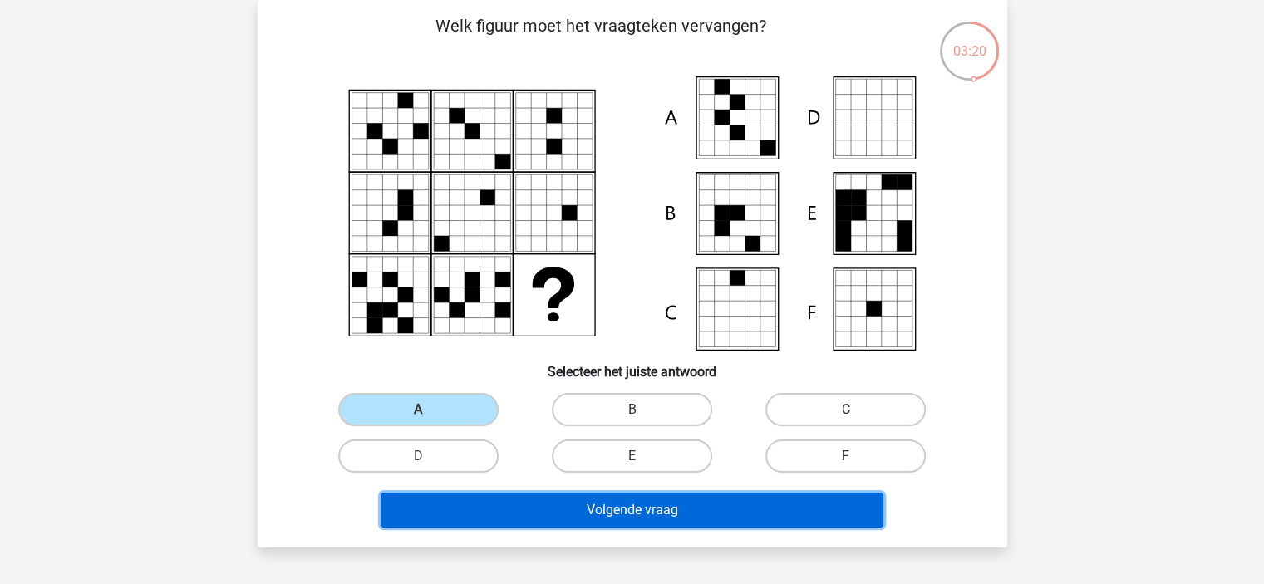
click at [588, 511] on button "Volgende vraag" at bounding box center [632, 510] width 503 height 35
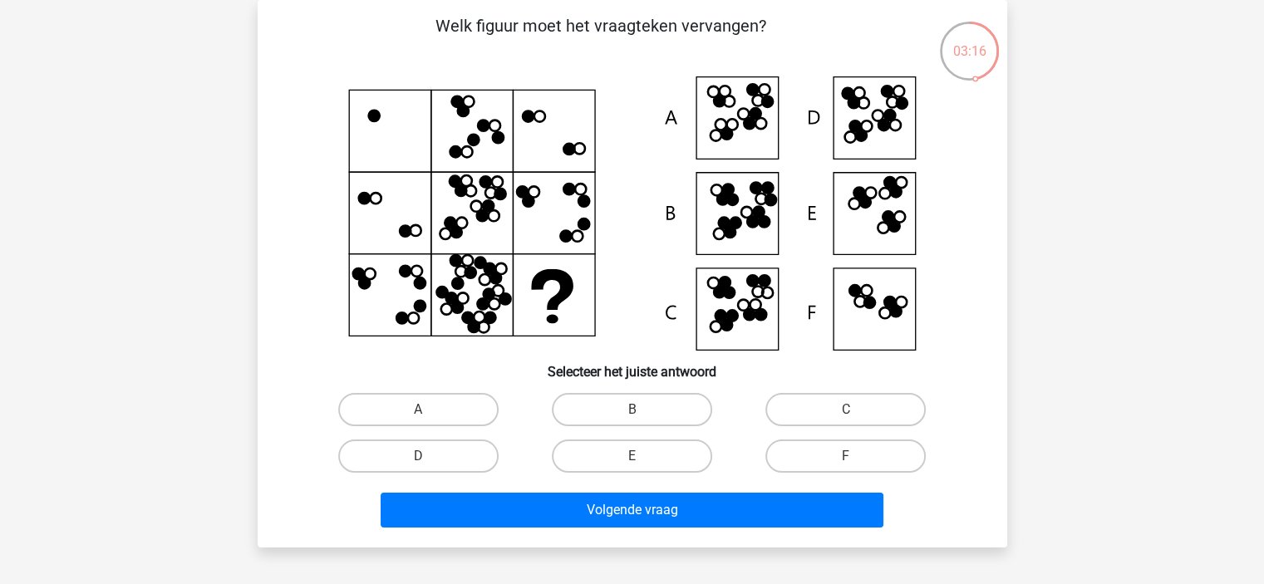
scroll to position [0, 0]
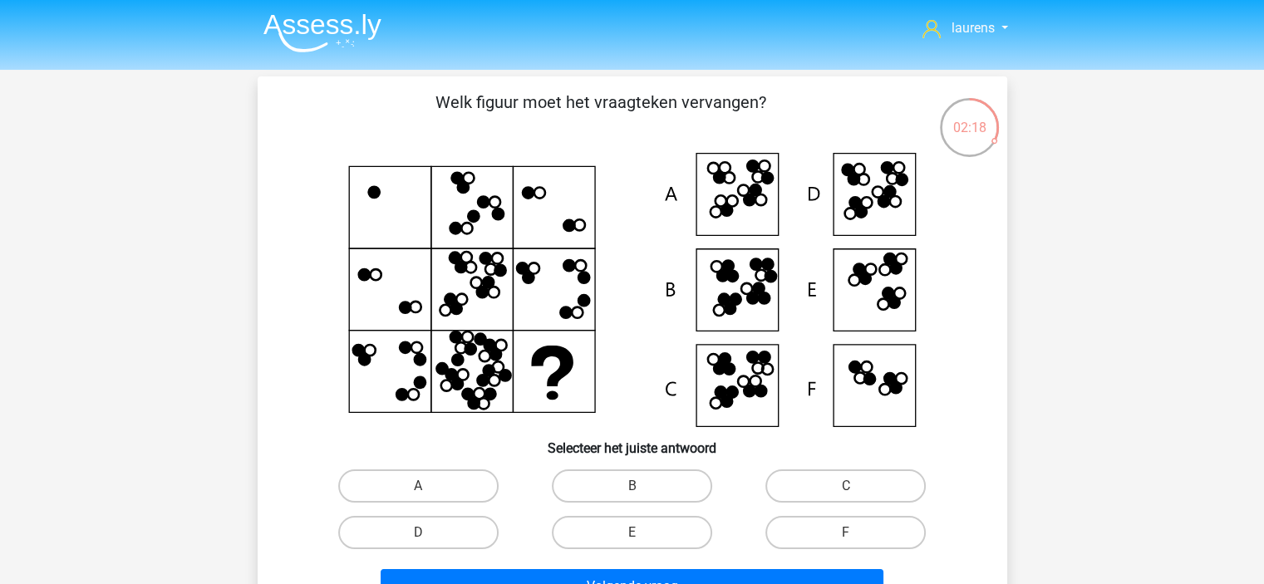
click at [731, 184] on icon at bounding box center [632, 290] width 670 height 274
click at [731, 196] on icon at bounding box center [731, 200] width 11 height 11
drag, startPoint x: 425, startPoint y: 487, endPoint x: 548, endPoint y: 533, distance: 131.5
click at [425, 487] on input "A" at bounding box center [423, 491] width 11 height 11
radio input "true"
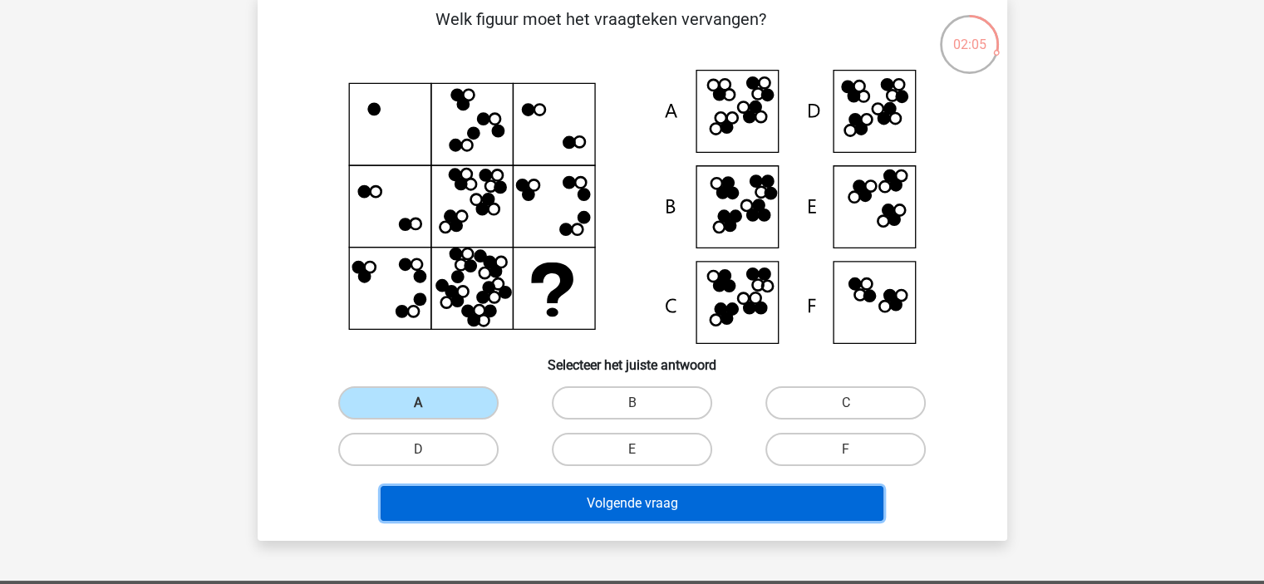
click at [656, 508] on button "Volgende vraag" at bounding box center [632, 503] width 503 height 35
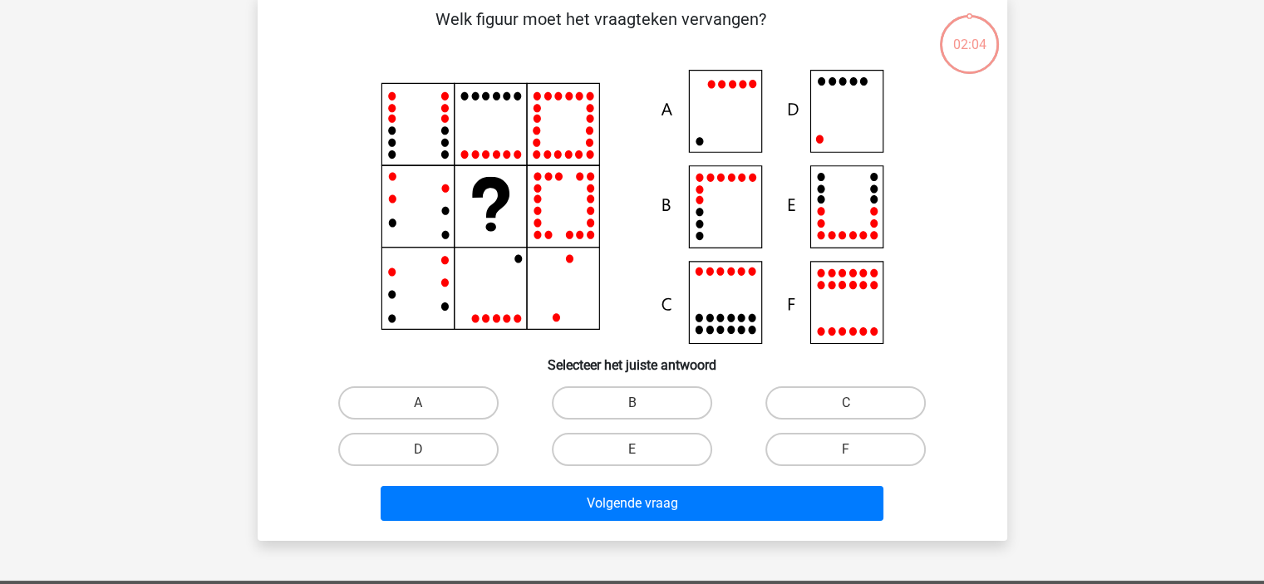
scroll to position [76, 0]
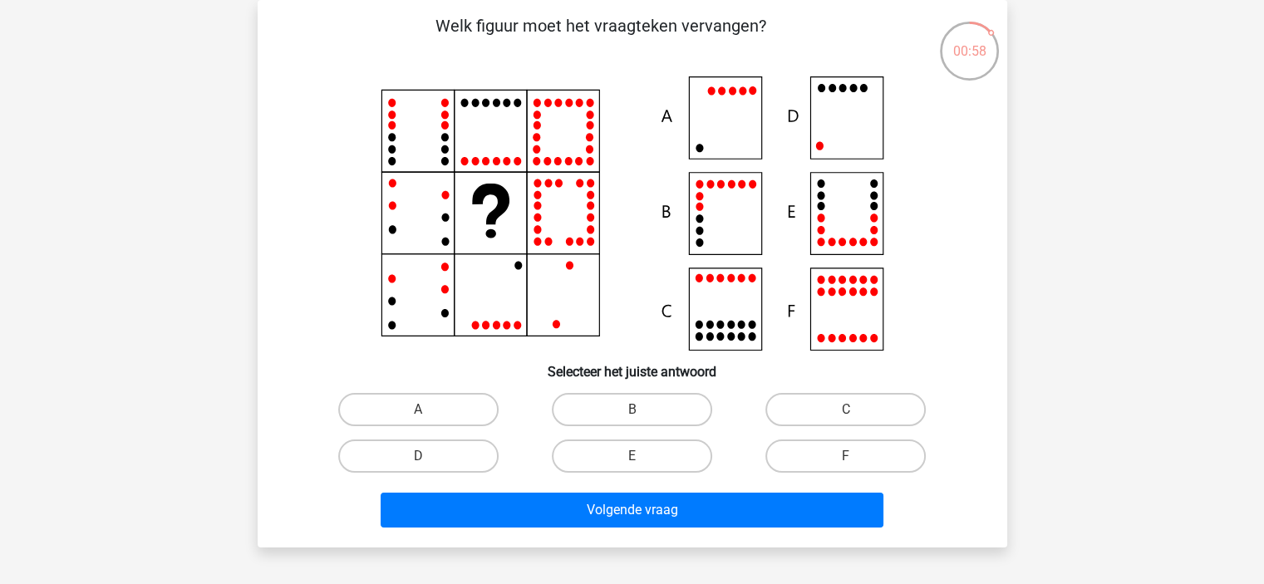
click at [833, 125] on icon at bounding box center [632, 213] width 670 height 274
click at [837, 135] on icon at bounding box center [632, 213] width 670 height 274
click at [740, 128] on icon at bounding box center [632, 213] width 670 height 274
click at [465, 408] on label "A" at bounding box center [418, 409] width 160 height 33
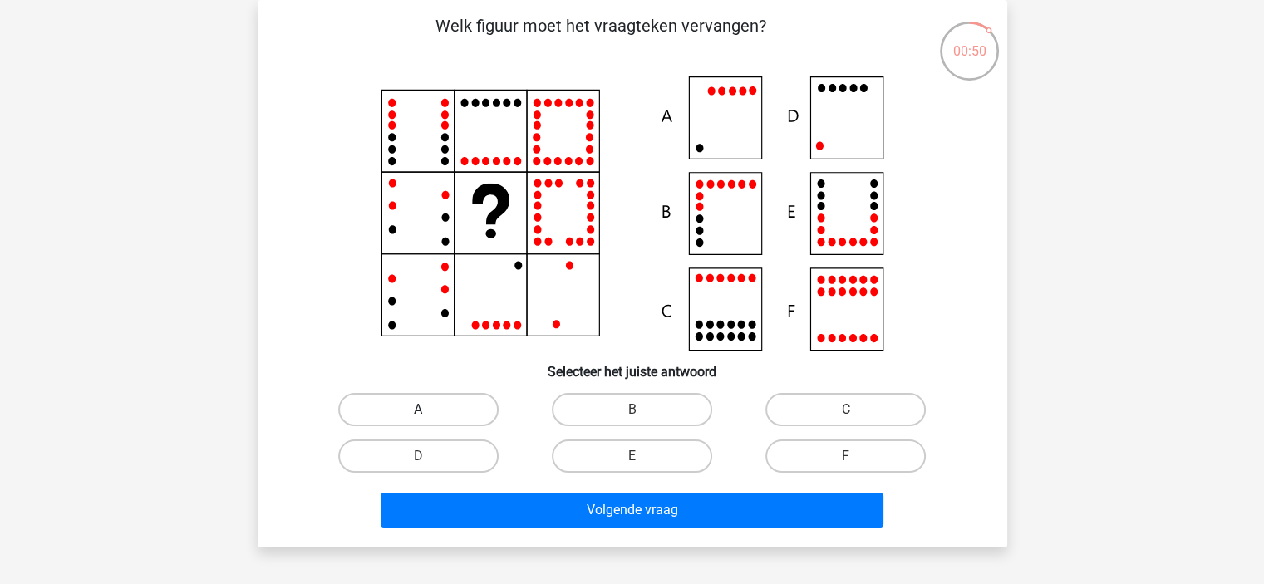
click at [429, 410] on input "A" at bounding box center [423, 415] width 11 height 11
radio input "true"
click at [837, 145] on icon at bounding box center [632, 213] width 670 height 274
click at [452, 459] on label "D" at bounding box center [418, 456] width 160 height 33
click at [429, 459] on input "D" at bounding box center [423, 461] width 11 height 11
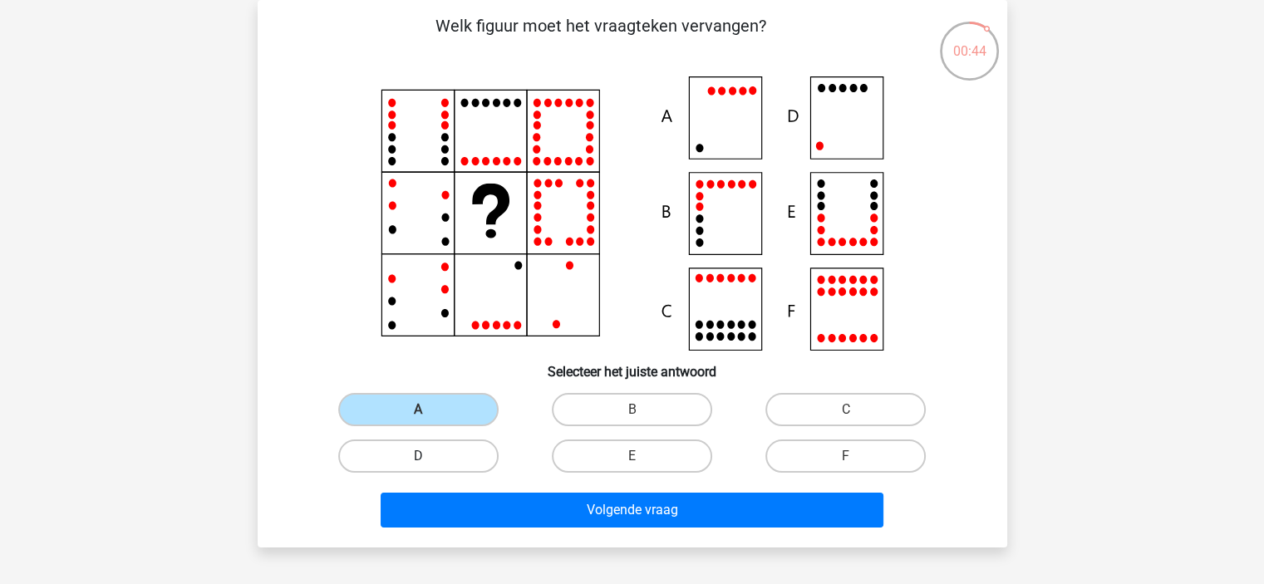
radio input "true"
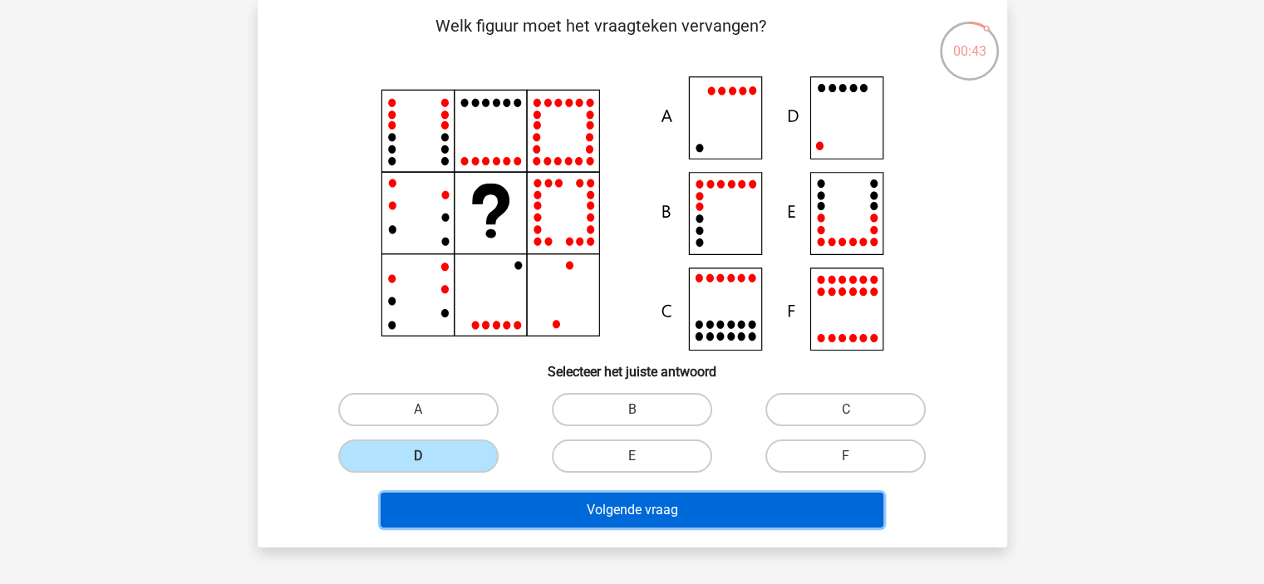
click at [561, 508] on button "Volgende vraag" at bounding box center [632, 510] width 503 height 35
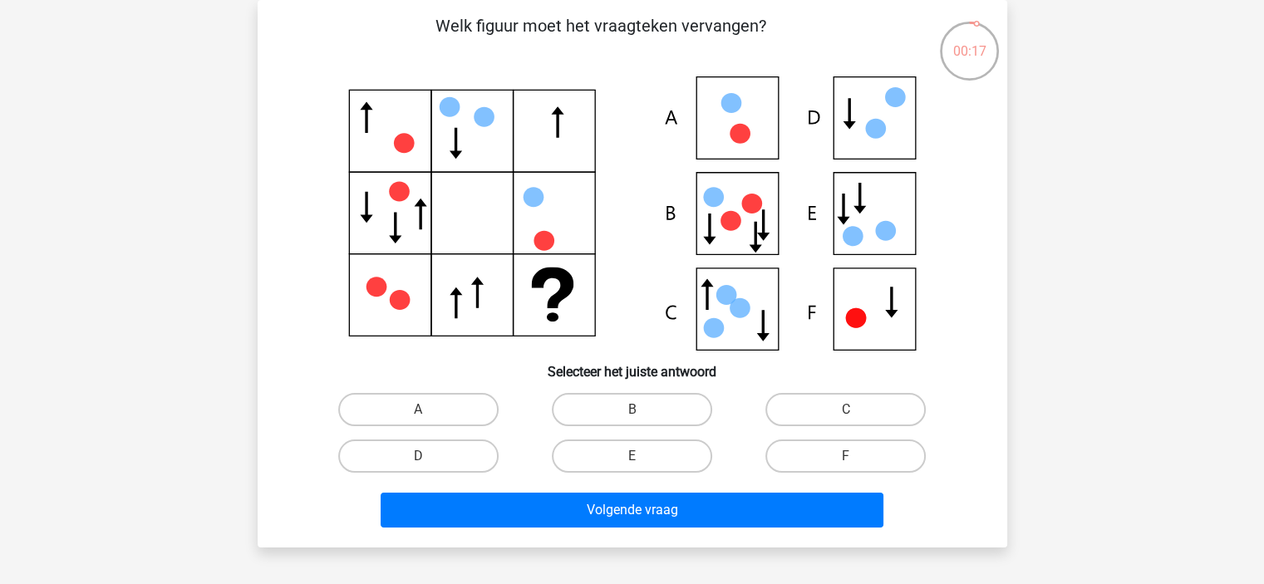
click at [641, 456] on input "E" at bounding box center [636, 461] width 11 height 11
radio input "true"
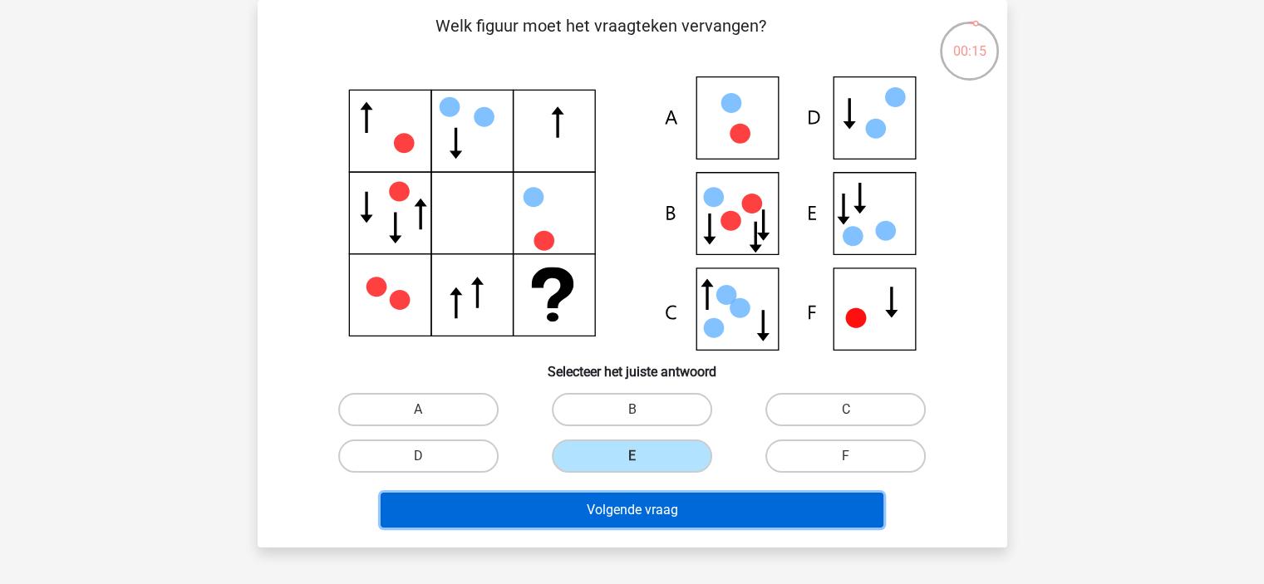
click at [665, 514] on button "Volgende vraag" at bounding box center [632, 510] width 503 height 35
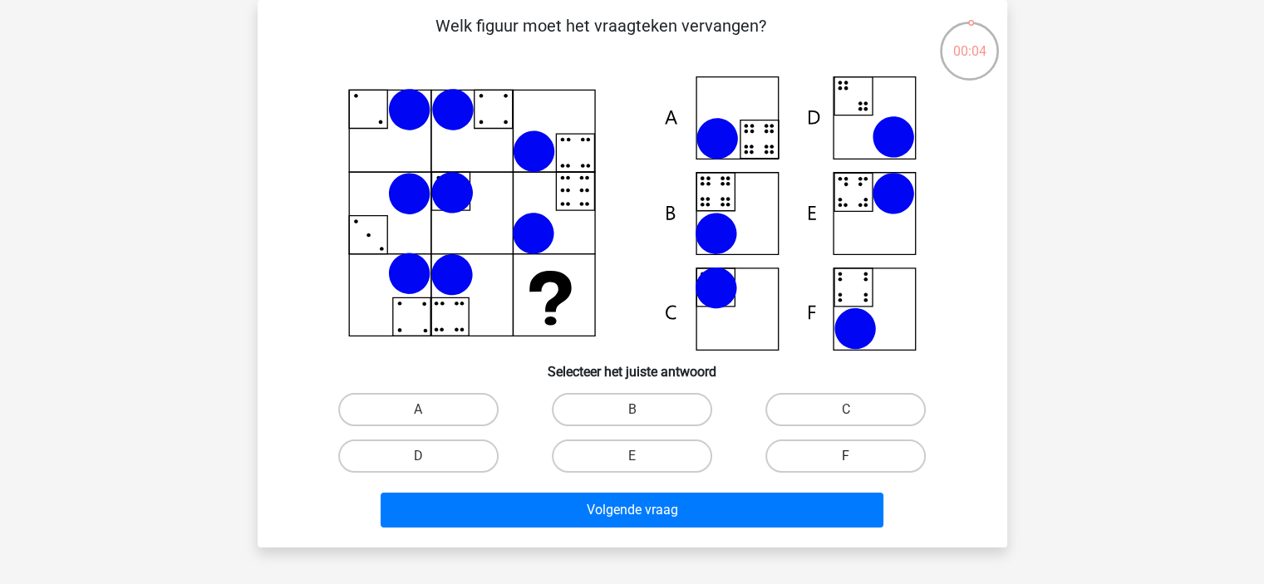
click at [838, 454] on label "F" at bounding box center [845, 456] width 160 height 33
click at [846, 456] on input "F" at bounding box center [851, 461] width 11 height 11
radio input "true"
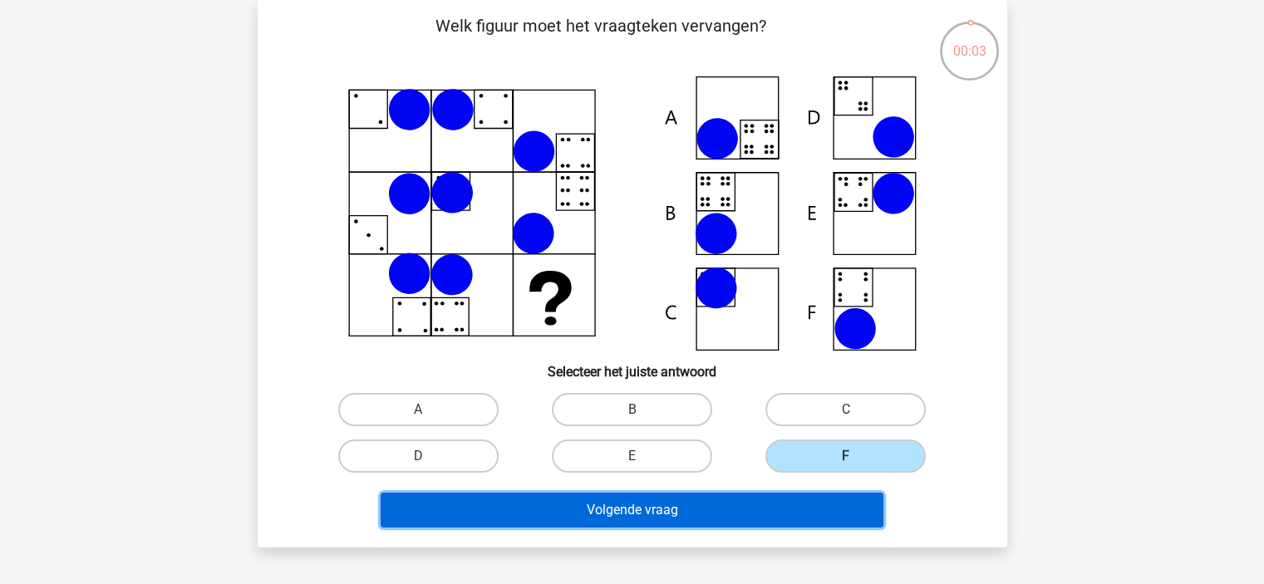
click at [806, 516] on button "Volgende vraag" at bounding box center [632, 510] width 503 height 35
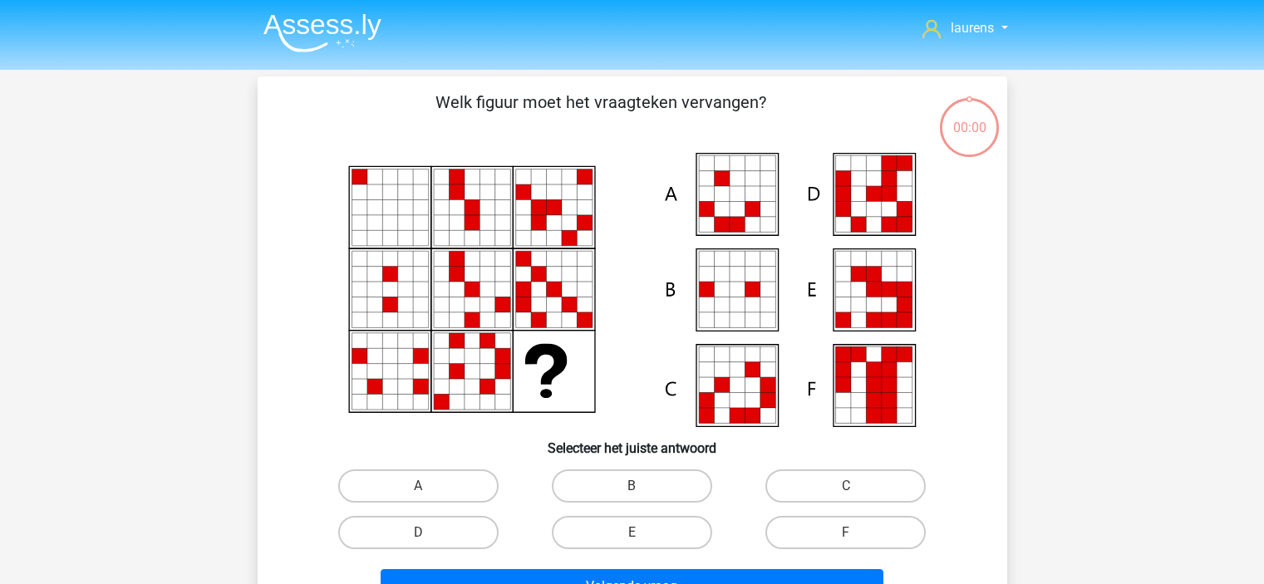
scroll to position [76, 0]
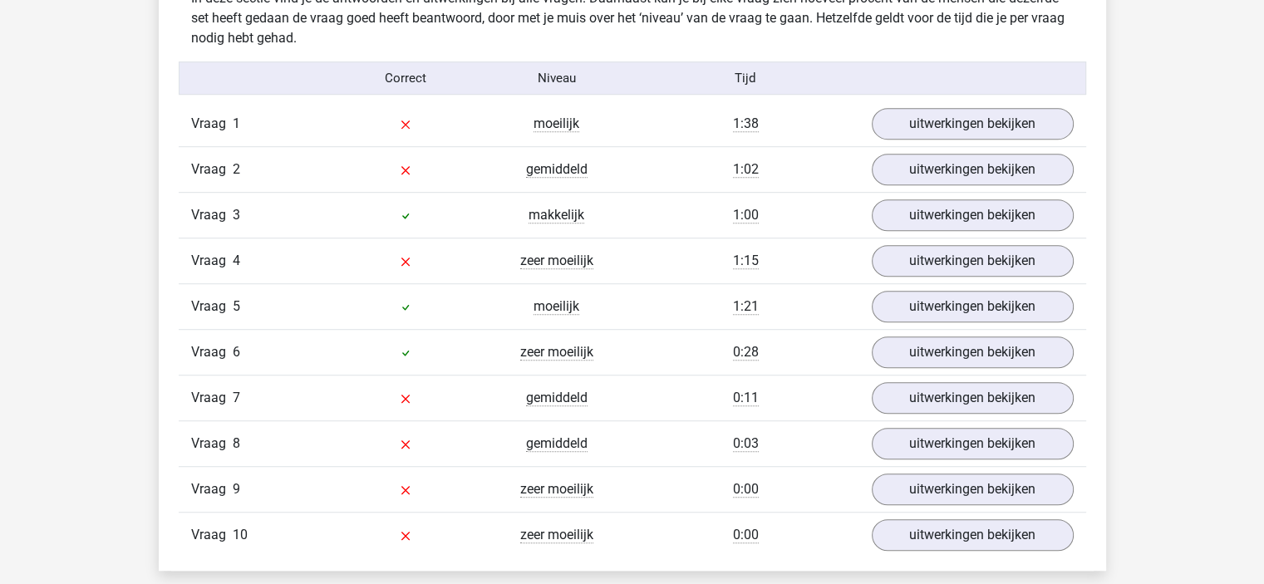
scroll to position [1080, 0]
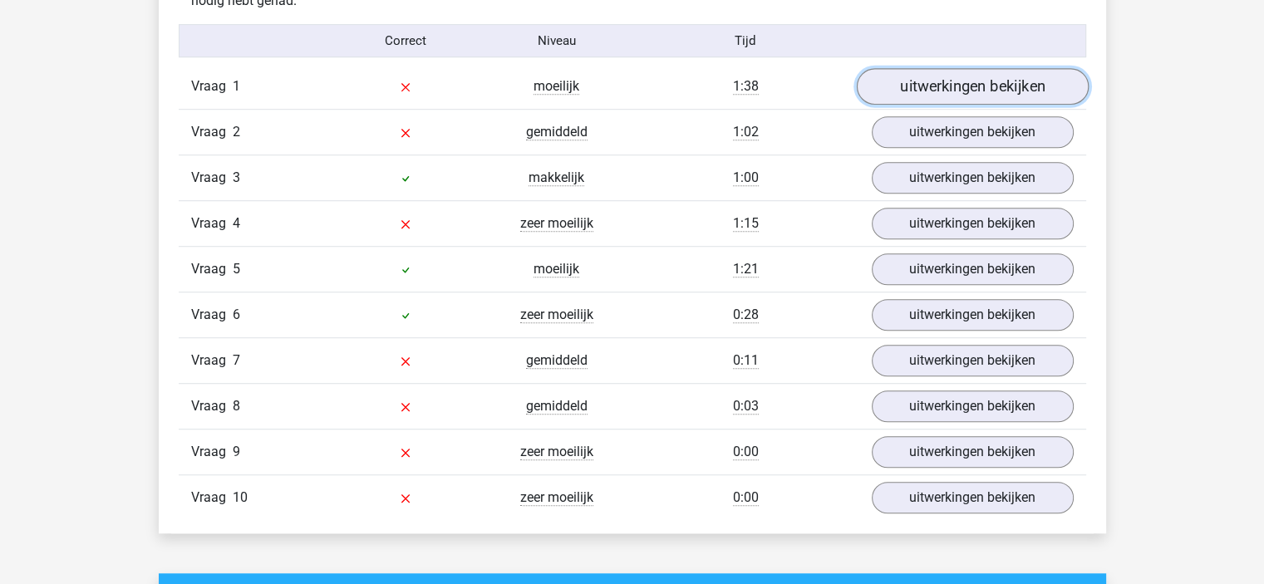
click at [906, 89] on link "uitwerkingen bekijken" at bounding box center [972, 87] width 232 height 37
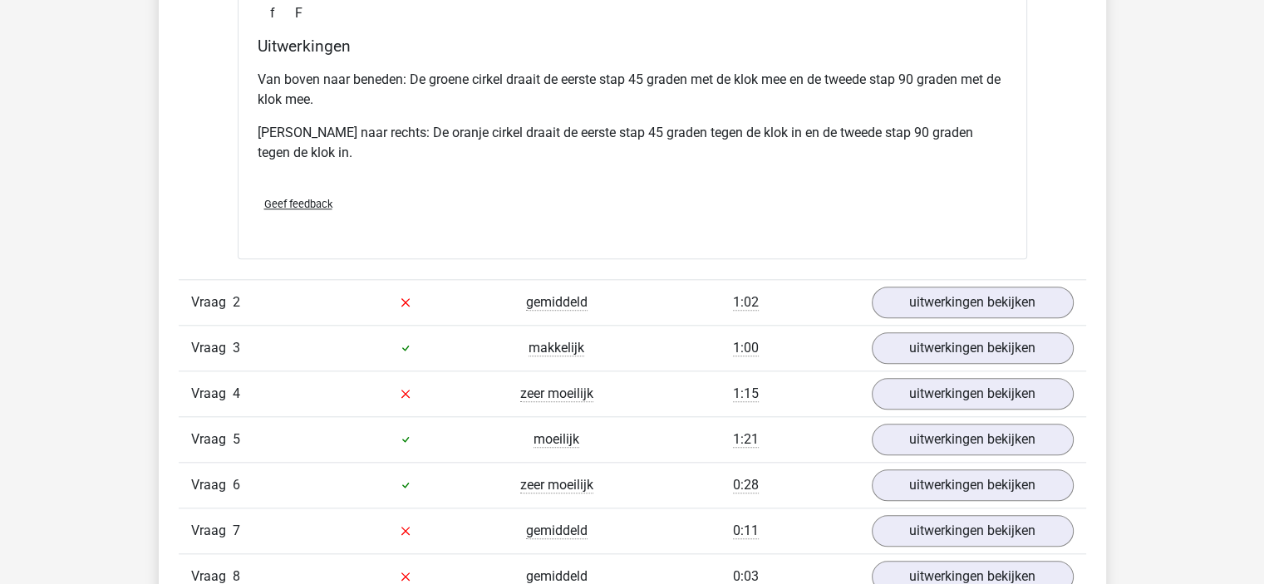
scroll to position [1662, 0]
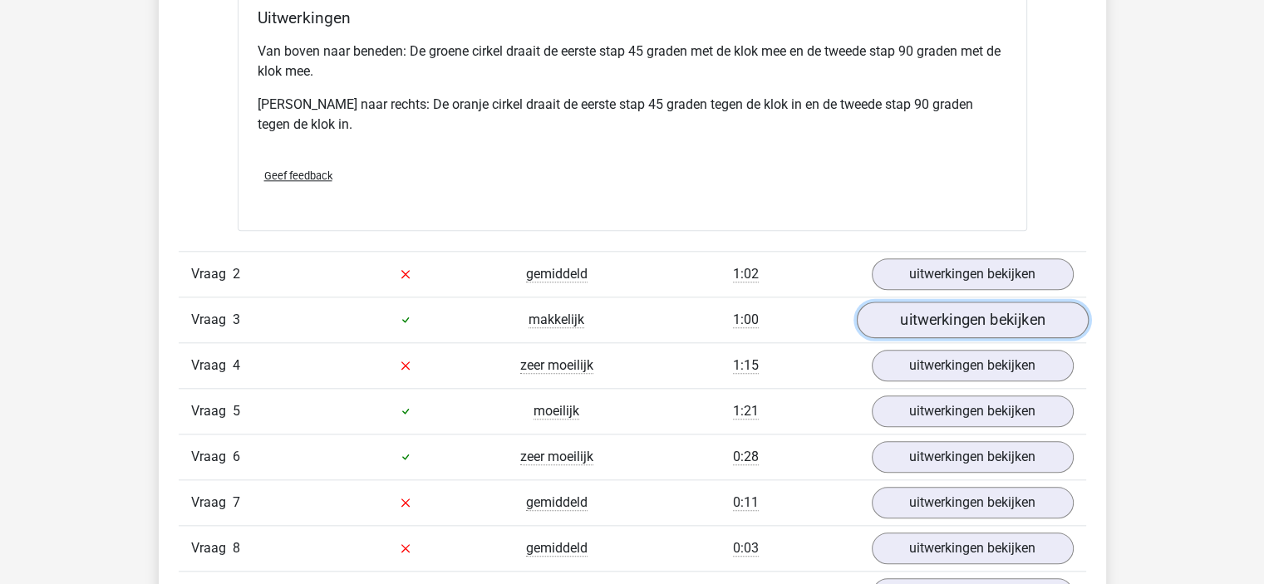
click at [912, 315] on link "uitwerkingen bekijken" at bounding box center [972, 320] width 232 height 37
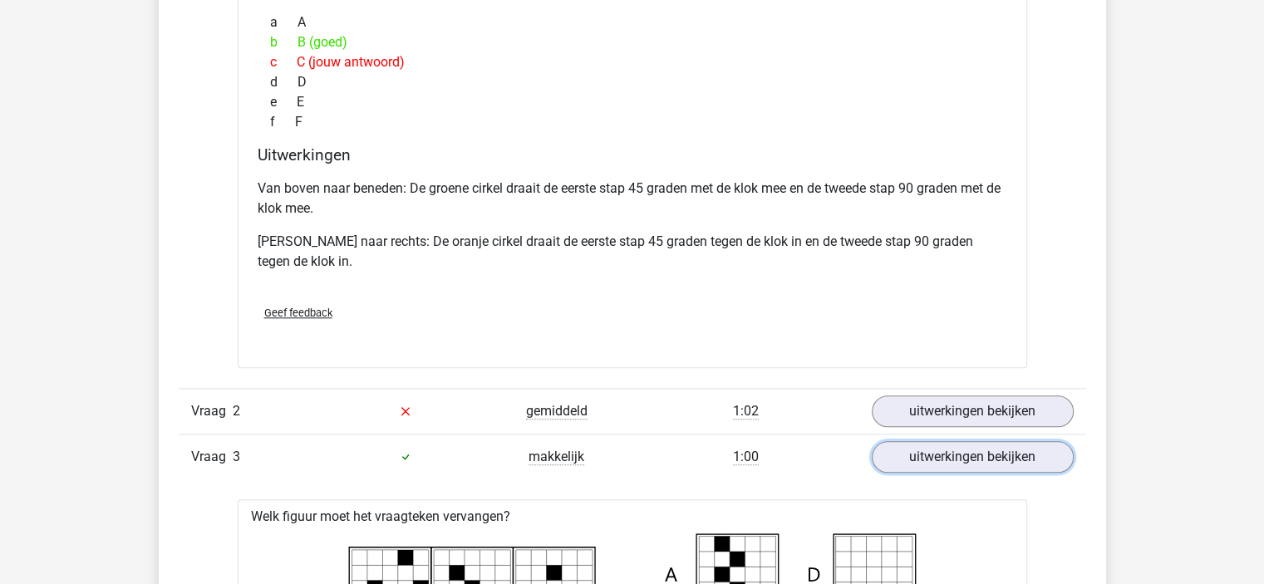
scroll to position [1579, 0]
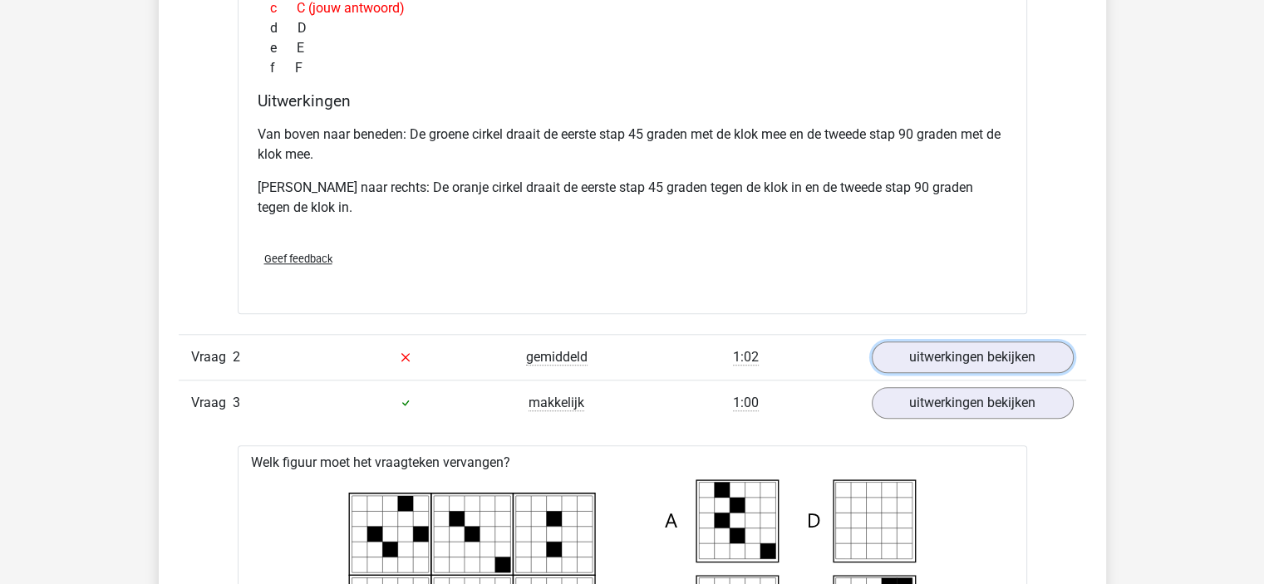
click at [891, 349] on link "uitwerkingen bekijken" at bounding box center [973, 357] width 202 height 32
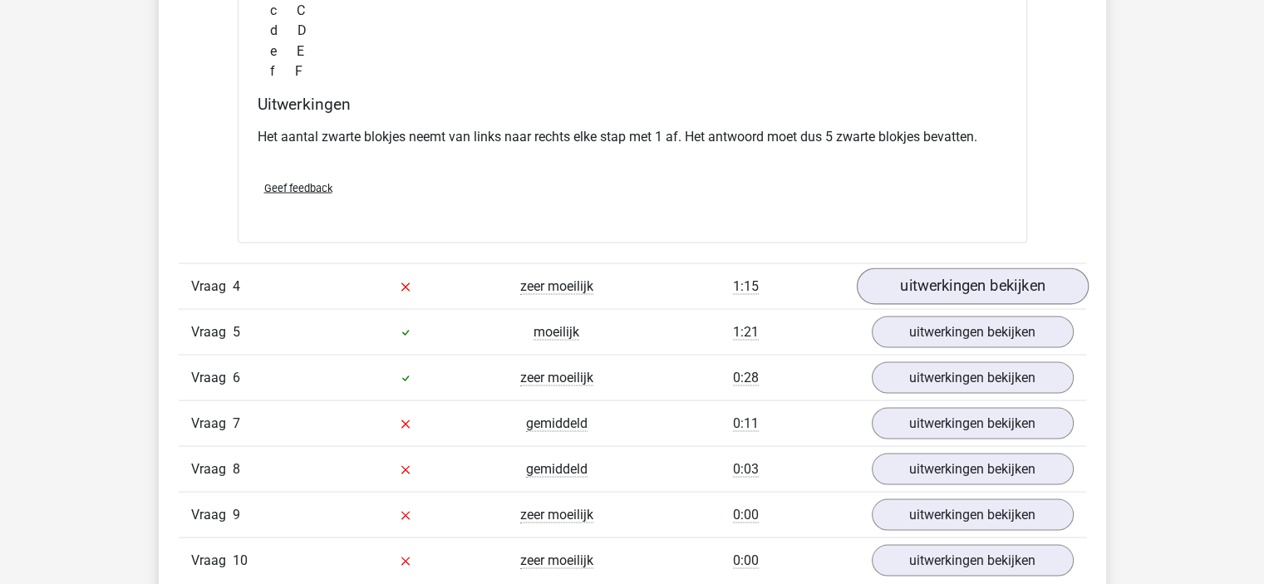
scroll to position [3157, 0]
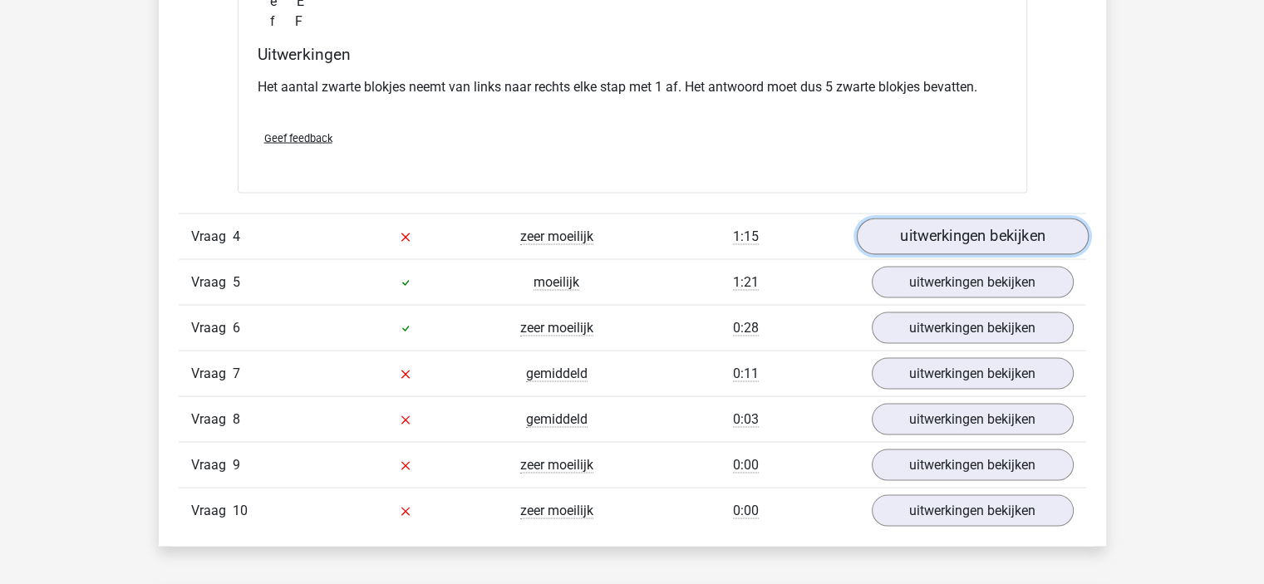
click at [902, 241] on link "uitwerkingen bekijken" at bounding box center [972, 236] width 232 height 37
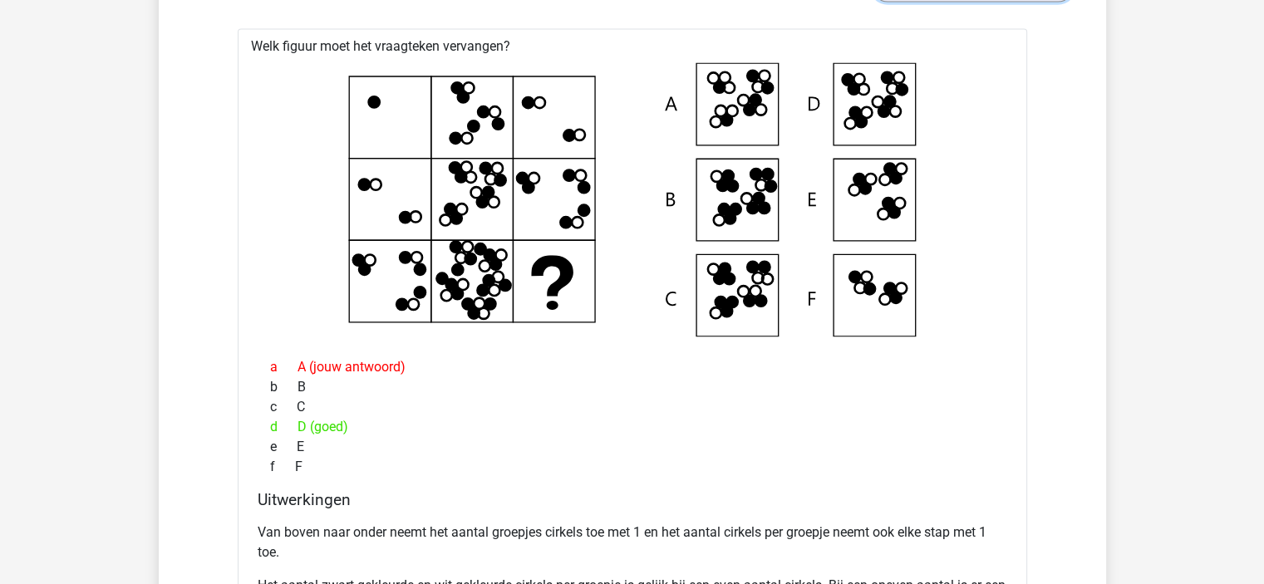
scroll to position [3490, 0]
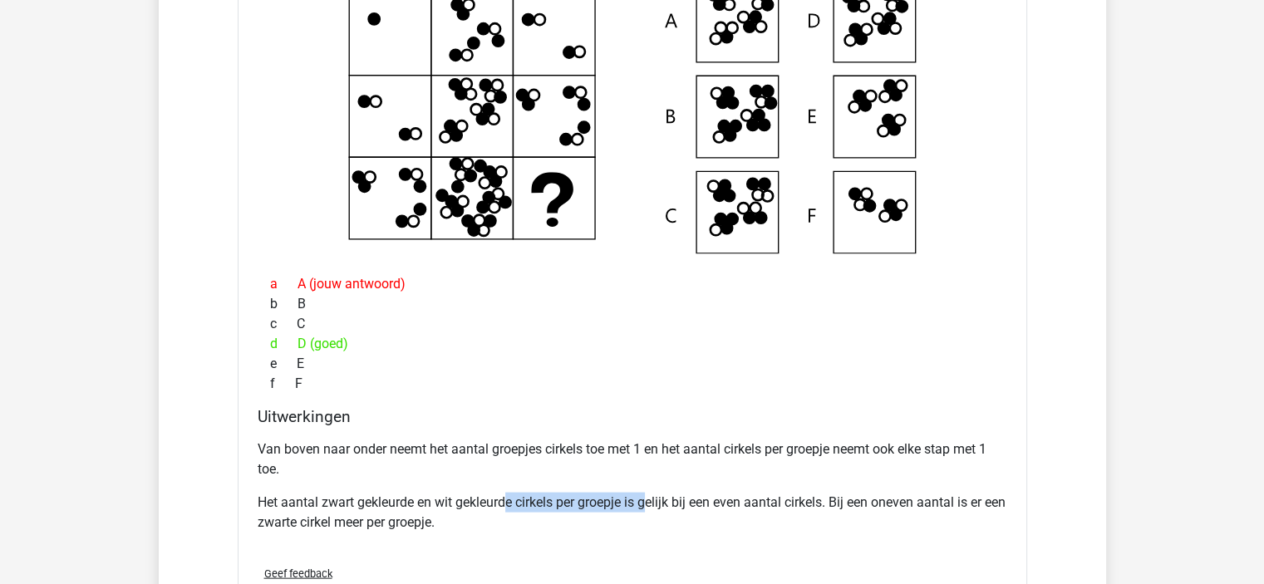
drag, startPoint x: 511, startPoint y: 505, endPoint x: 670, endPoint y: 511, distance: 159.6
click at [670, 511] on p "Het aantal zwart gekleurde en wit gekleurde cirkels per groepje is gelijk bij e…" at bounding box center [632, 513] width 749 height 40
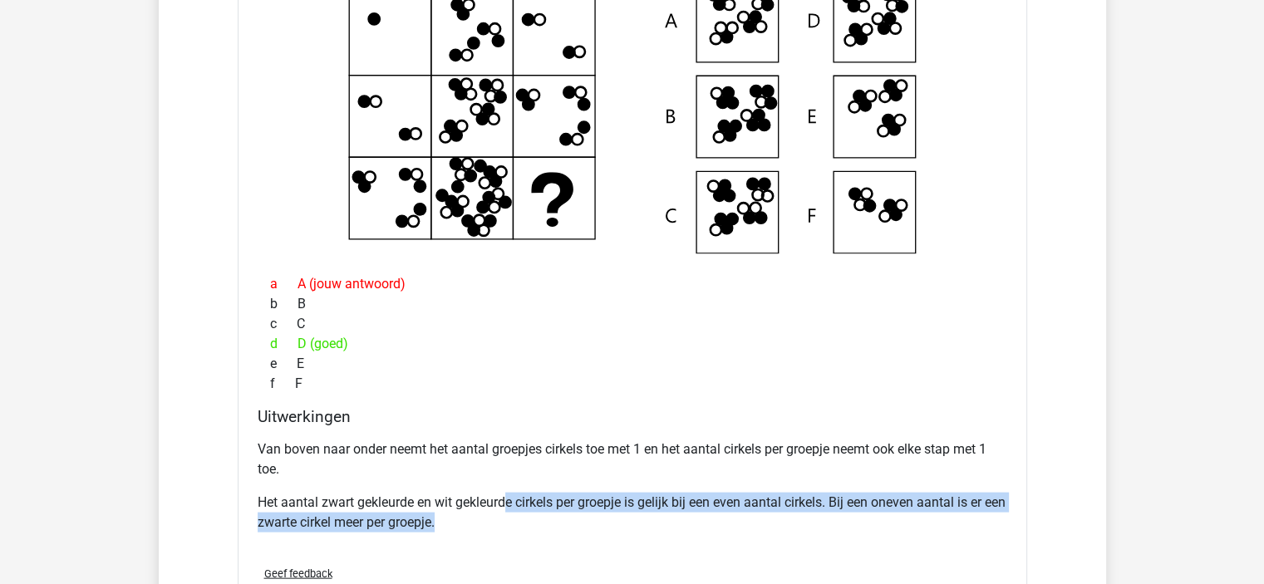
click at [670, 511] on p "Het aantal zwart gekleurde en wit gekleurde cirkels per groepje is gelijk bij e…" at bounding box center [632, 513] width 749 height 40
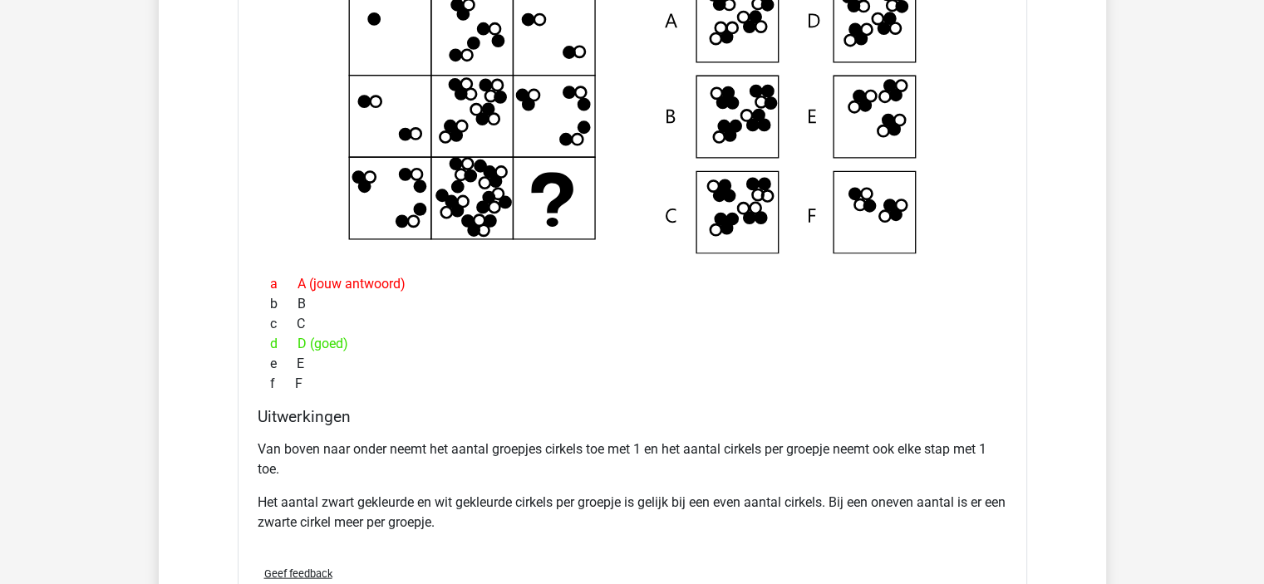
click at [670, 511] on p "Het aantal zwart gekleurde en wit gekleurde cirkels per groepje is gelijk bij e…" at bounding box center [632, 513] width 749 height 40
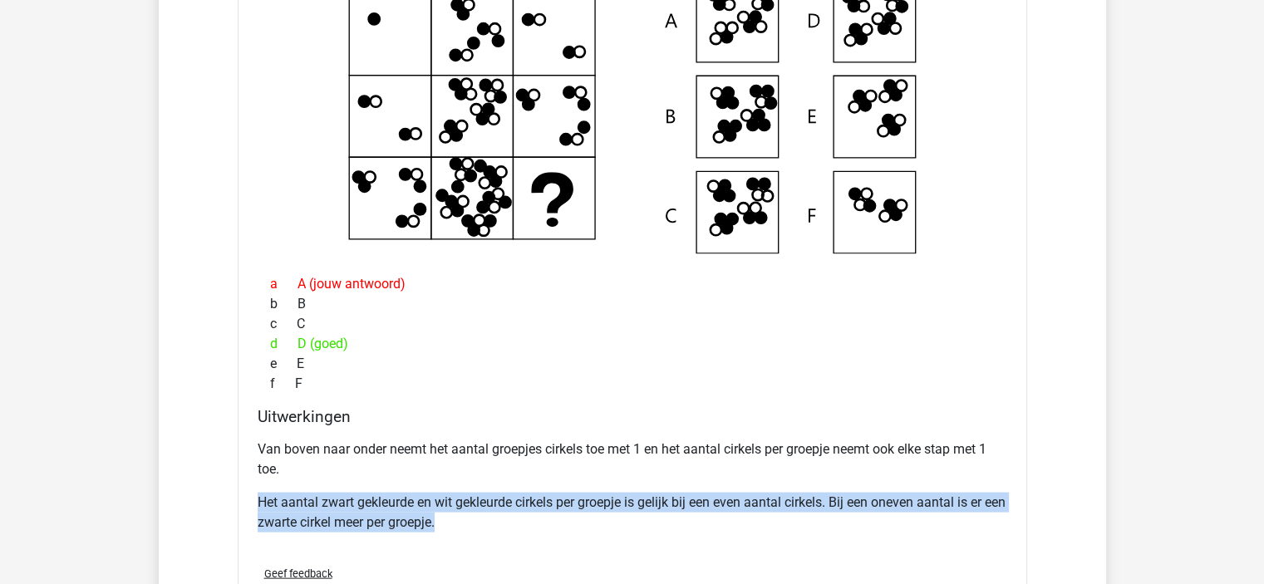
click at [670, 511] on p "Het aantal zwart gekleurde en wit gekleurde cirkels per groepje is gelijk bij e…" at bounding box center [632, 513] width 749 height 40
click at [645, 507] on p "Het aantal zwart gekleurde en wit gekleurde cirkels per groepje is gelijk bij e…" at bounding box center [632, 513] width 749 height 40
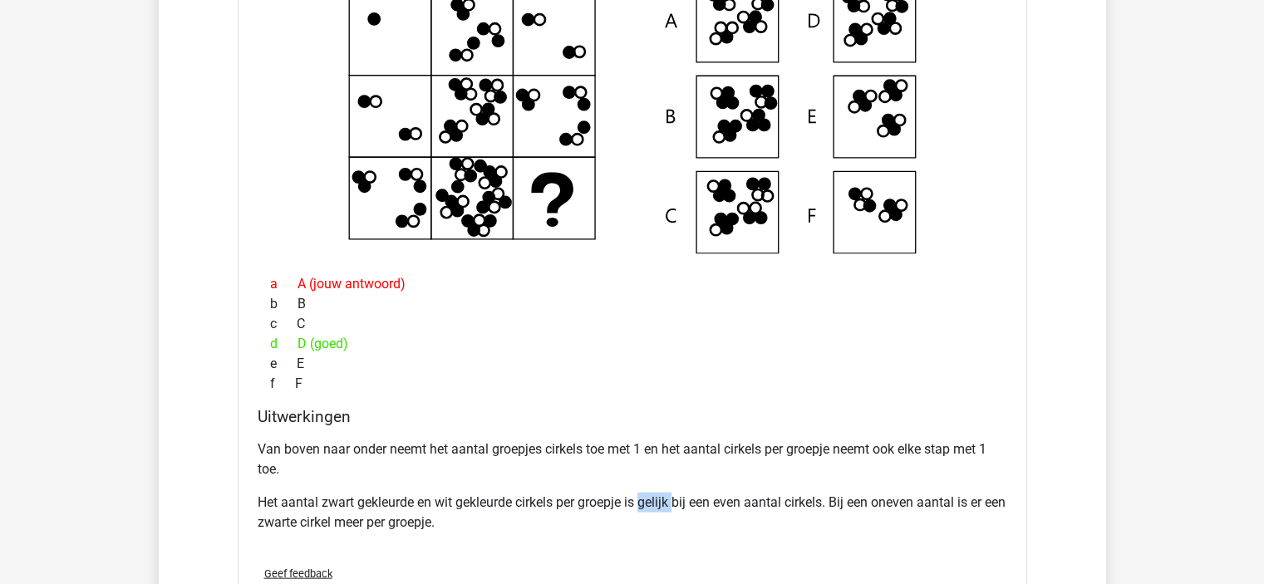
click at [645, 507] on p "Het aantal zwart gekleurde en wit gekleurde cirkels per groepje is gelijk bij e…" at bounding box center [632, 513] width 749 height 40
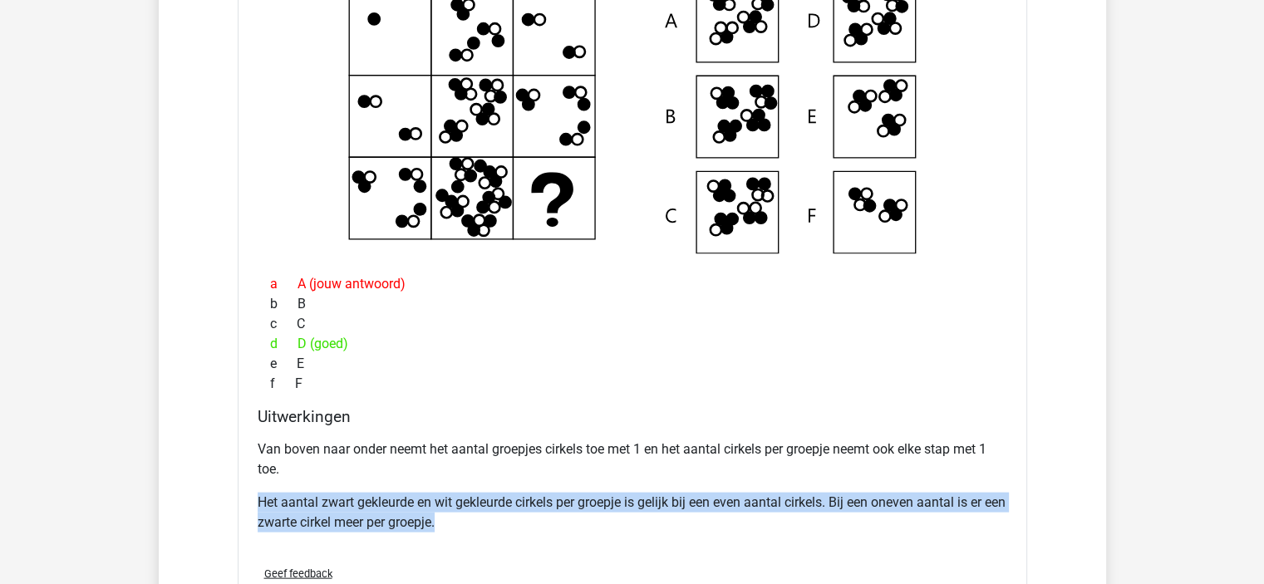
click at [645, 507] on p "Het aantal zwart gekleurde en wit gekleurde cirkels per groepje is gelijk bij e…" at bounding box center [632, 513] width 749 height 40
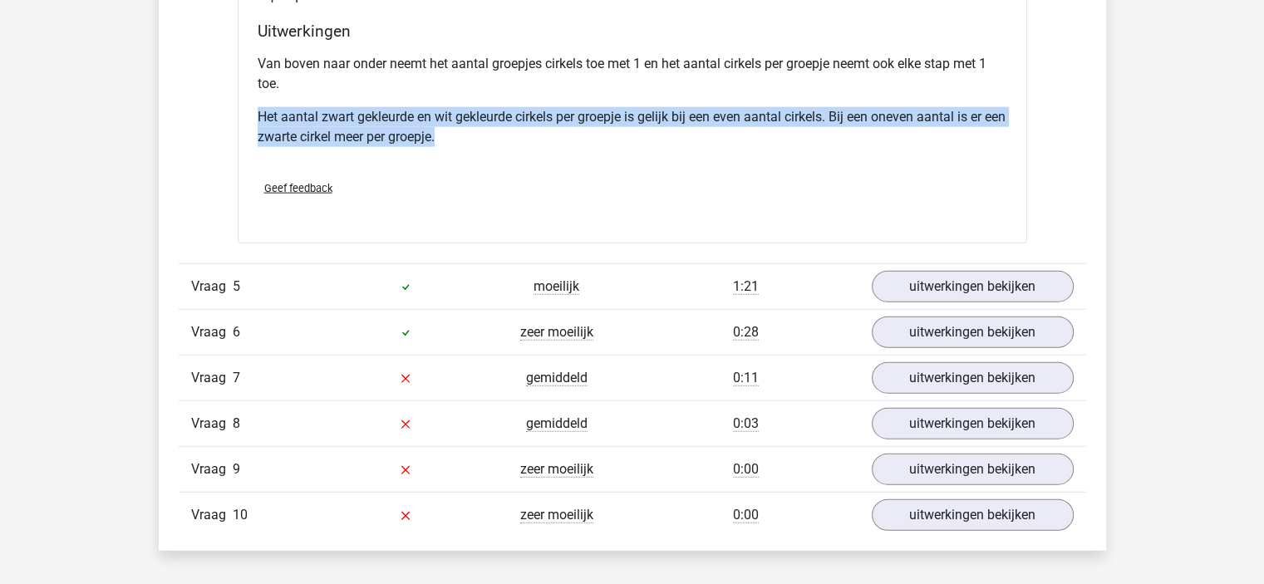
scroll to position [3905, 0]
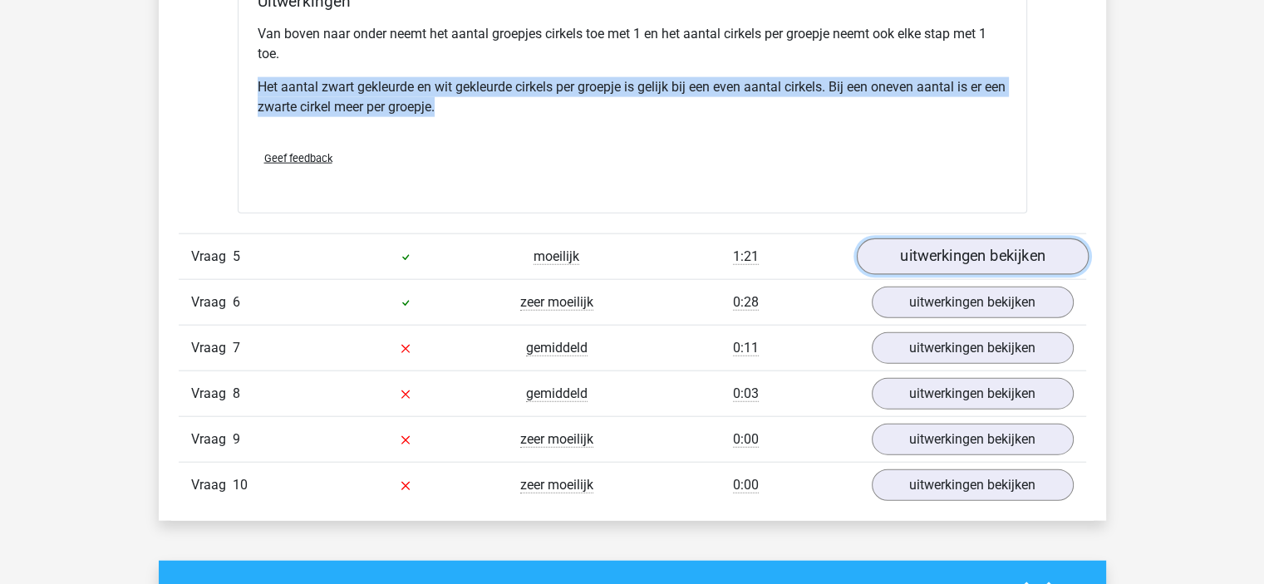
click at [884, 263] on link "uitwerkingen bekijken" at bounding box center [972, 256] width 232 height 37
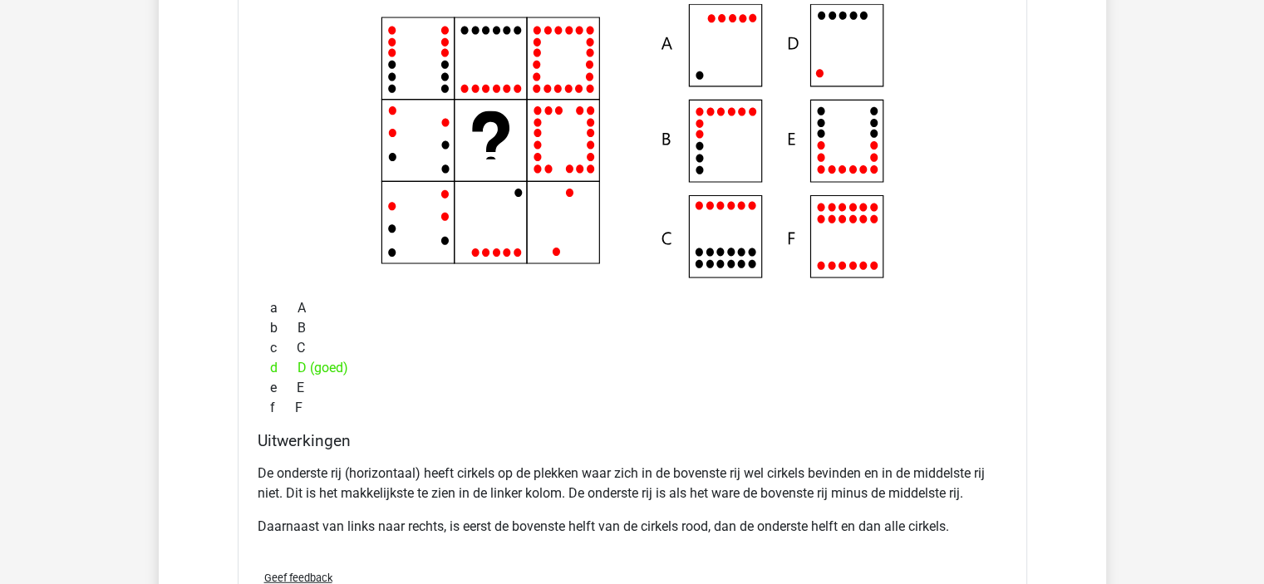
scroll to position [4237, 0]
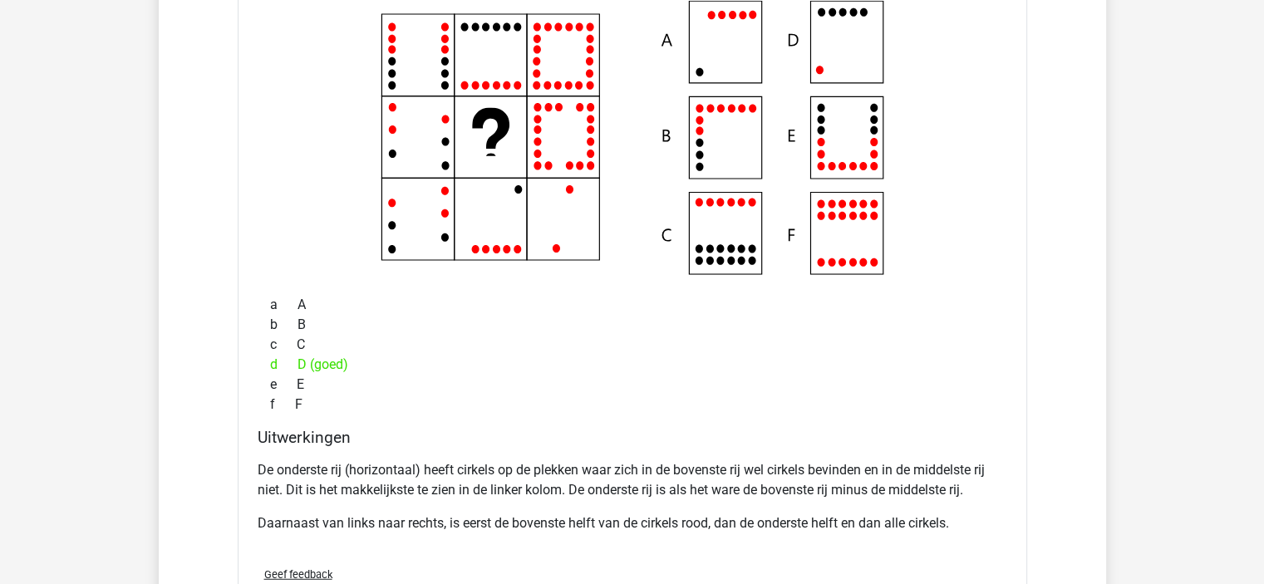
click at [554, 378] on div "e E" at bounding box center [632, 385] width 749 height 20
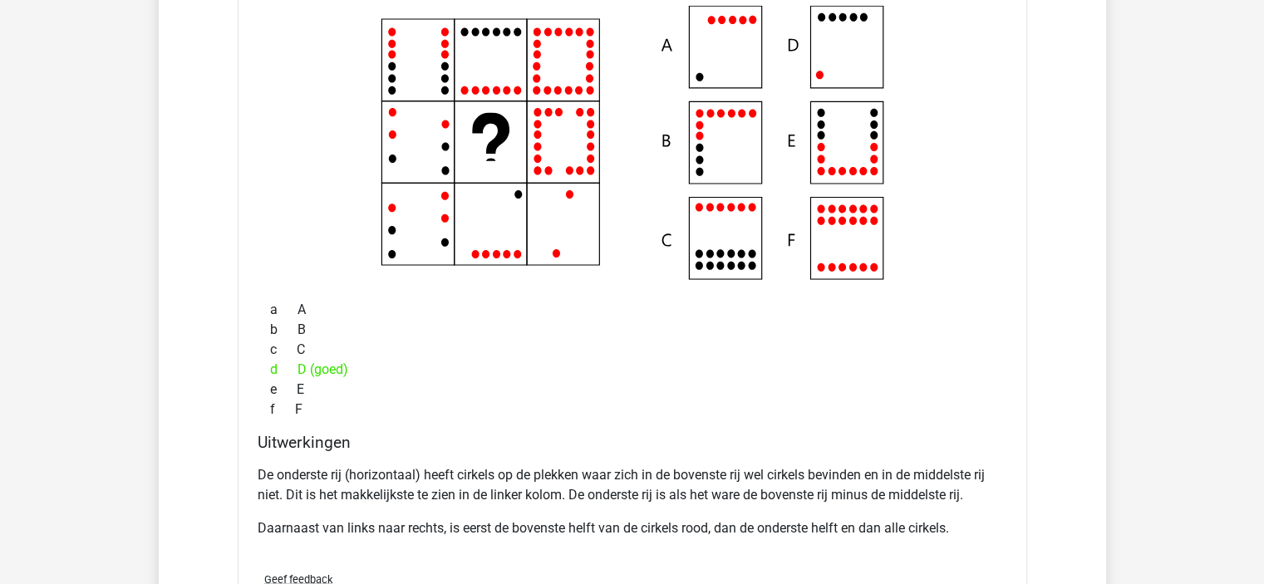
scroll to position [4653, 0]
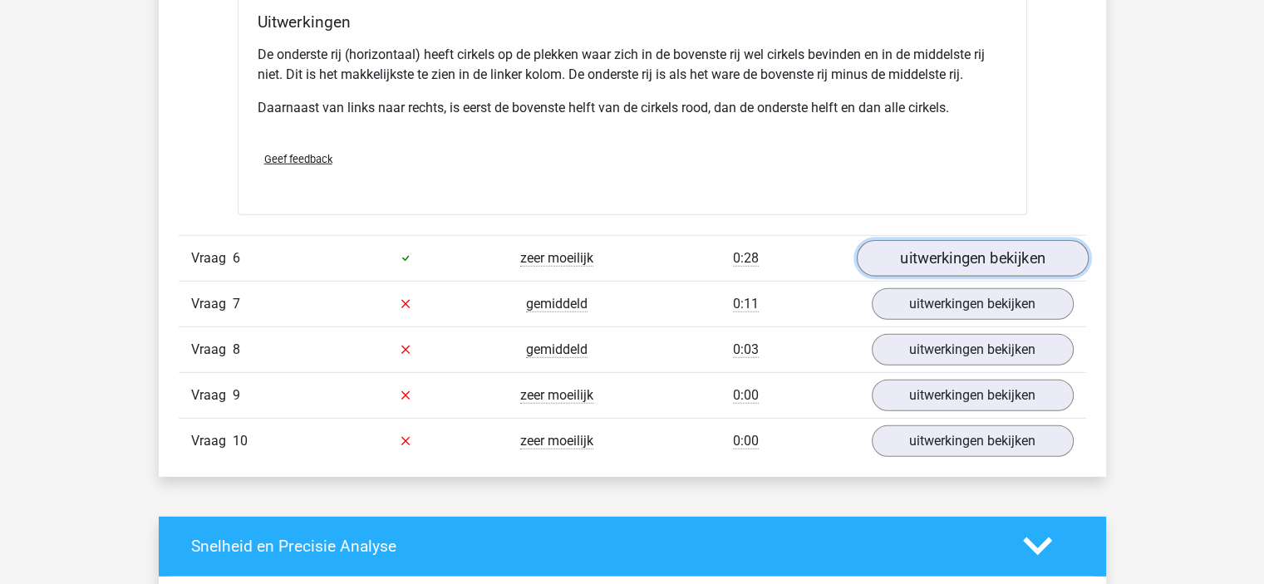
click at [905, 262] on link "uitwerkingen bekijken" at bounding box center [972, 258] width 232 height 37
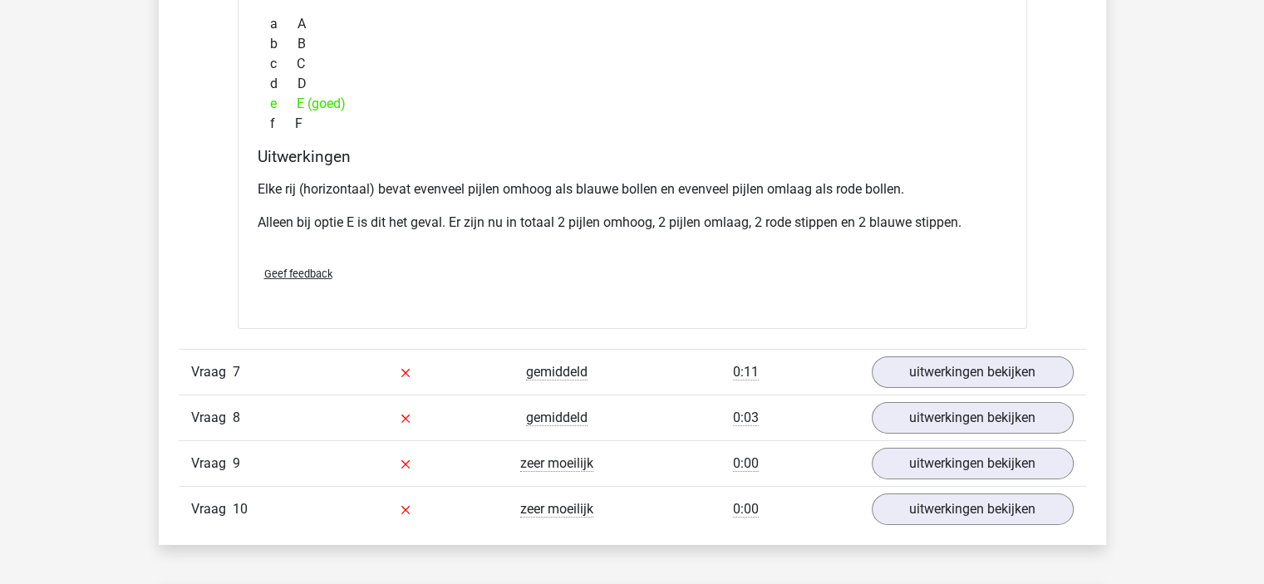
scroll to position [5484, 0]
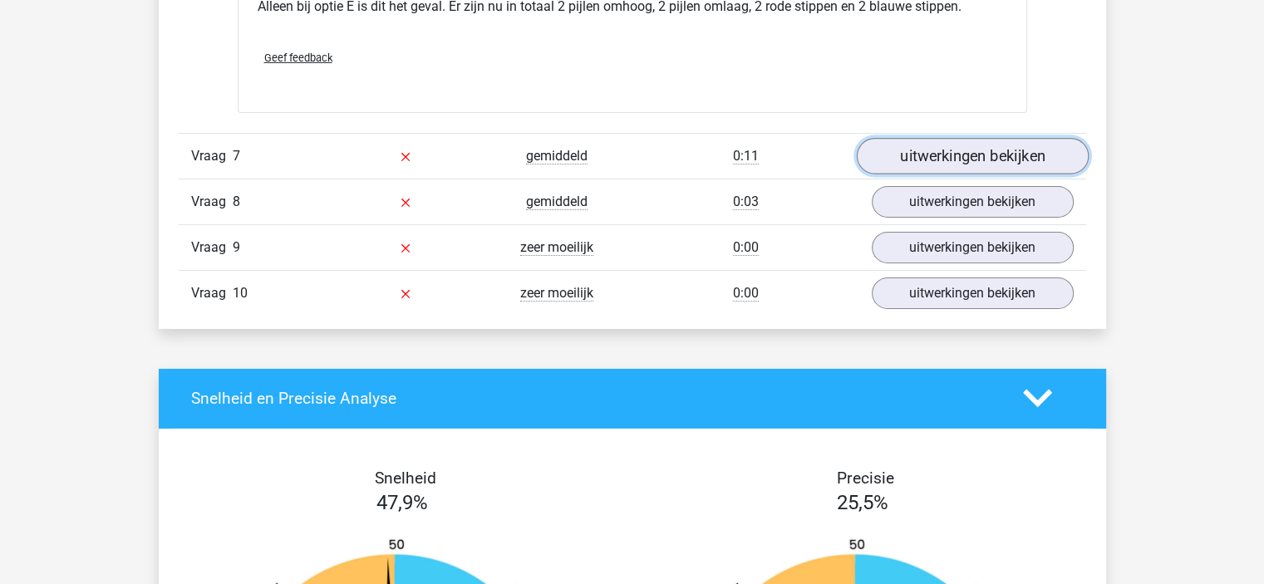
click at [916, 155] on link "uitwerkingen bekijken" at bounding box center [972, 156] width 232 height 37
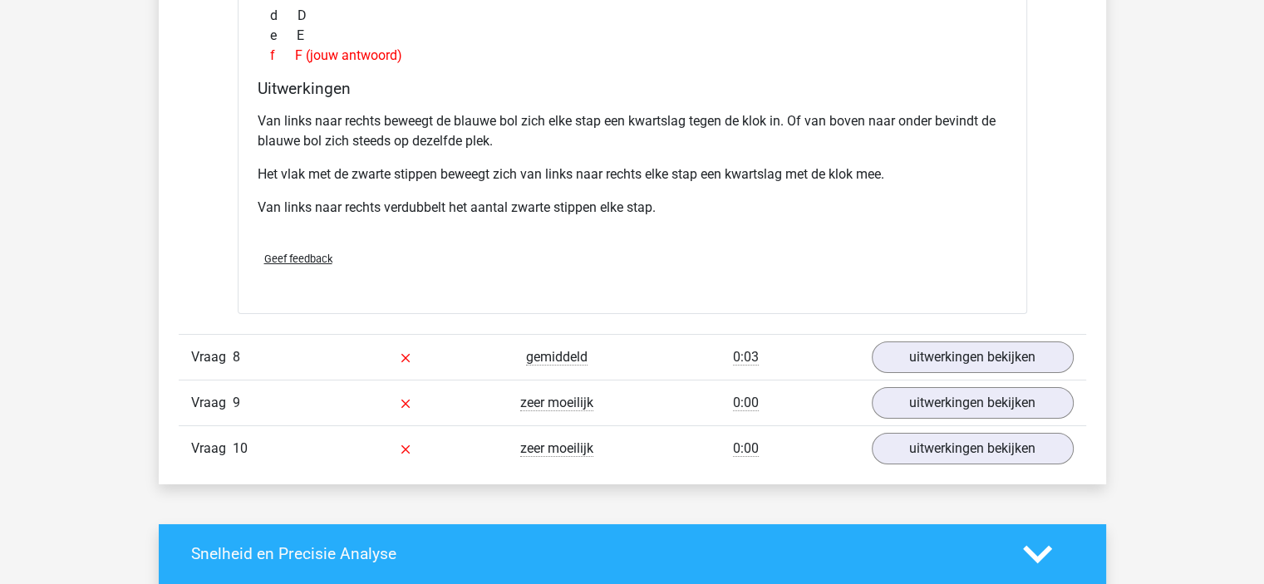
scroll to position [6065, 0]
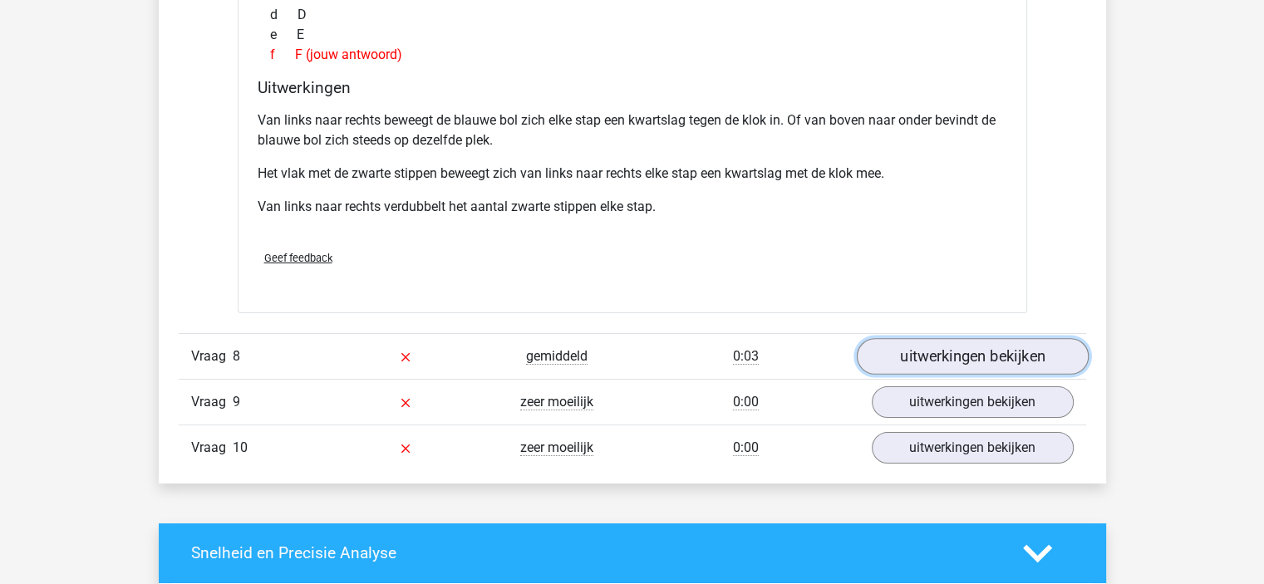
click at [897, 351] on link "uitwerkingen bekijken" at bounding box center [972, 356] width 232 height 37
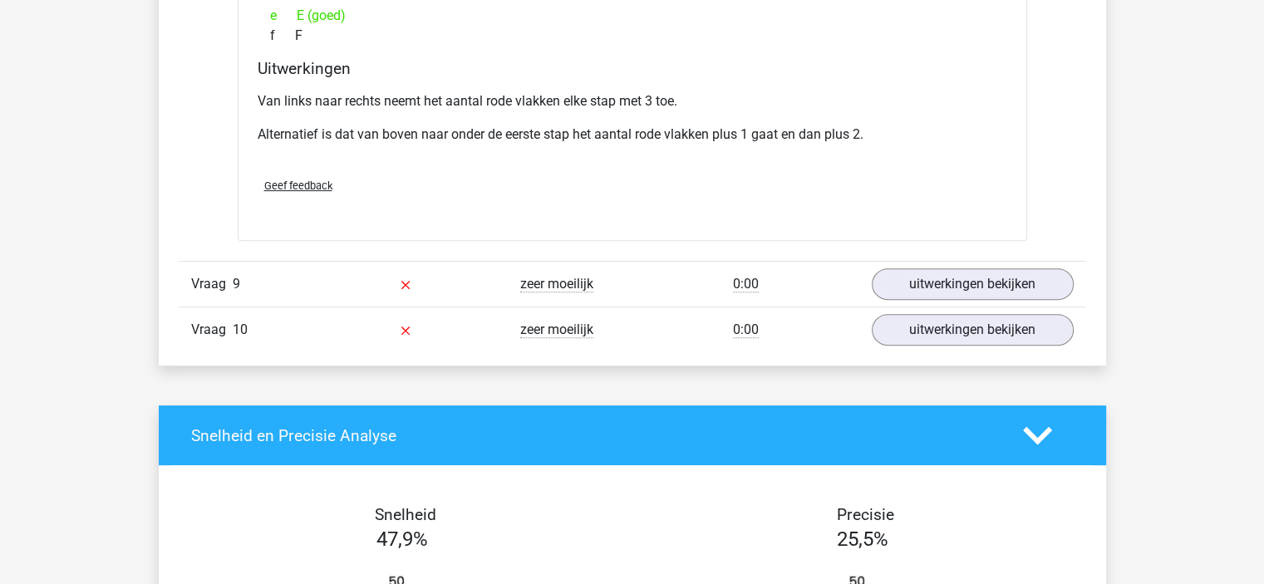
scroll to position [6896, 0]
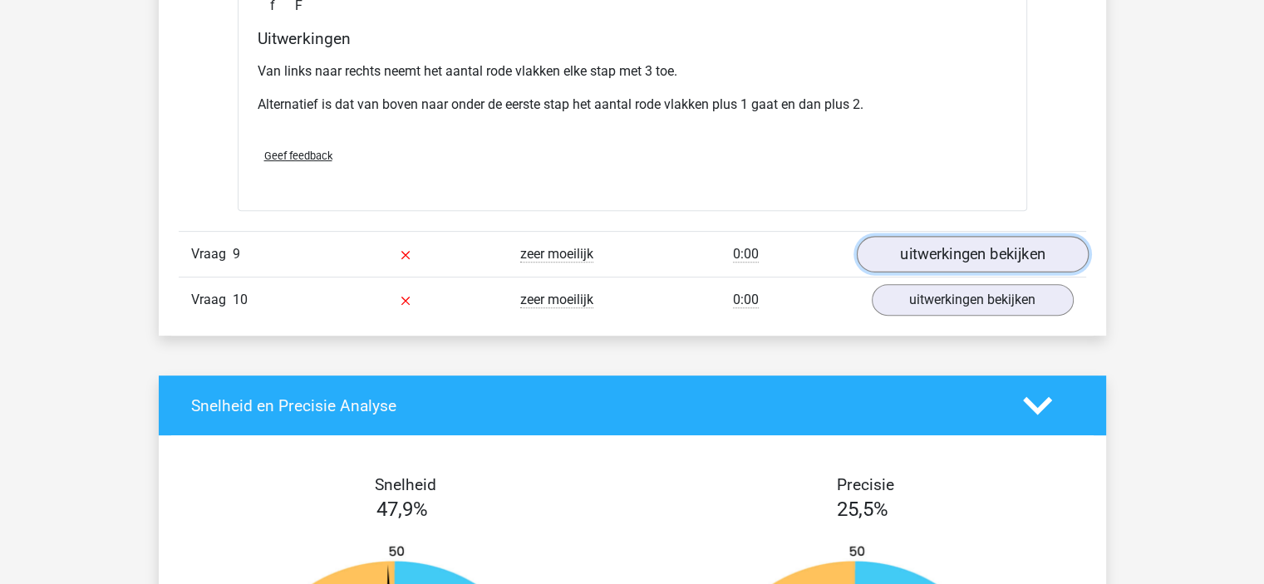
click at [911, 243] on link "uitwerkingen bekijken" at bounding box center [972, 254] width 232 height 37
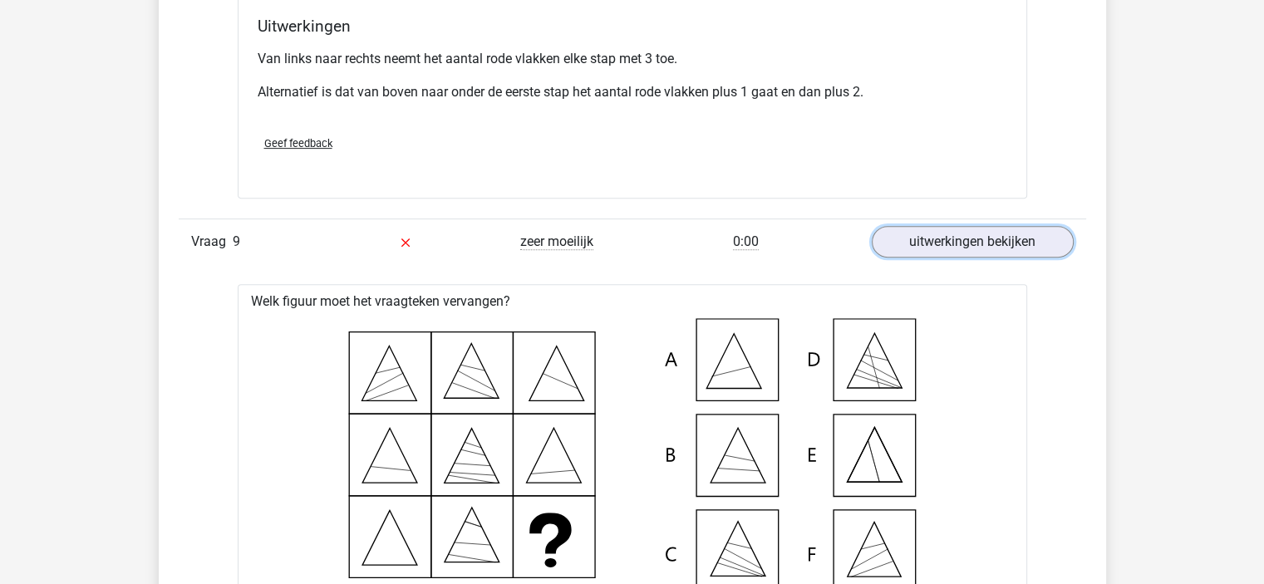
scroll to position [7478, 0]
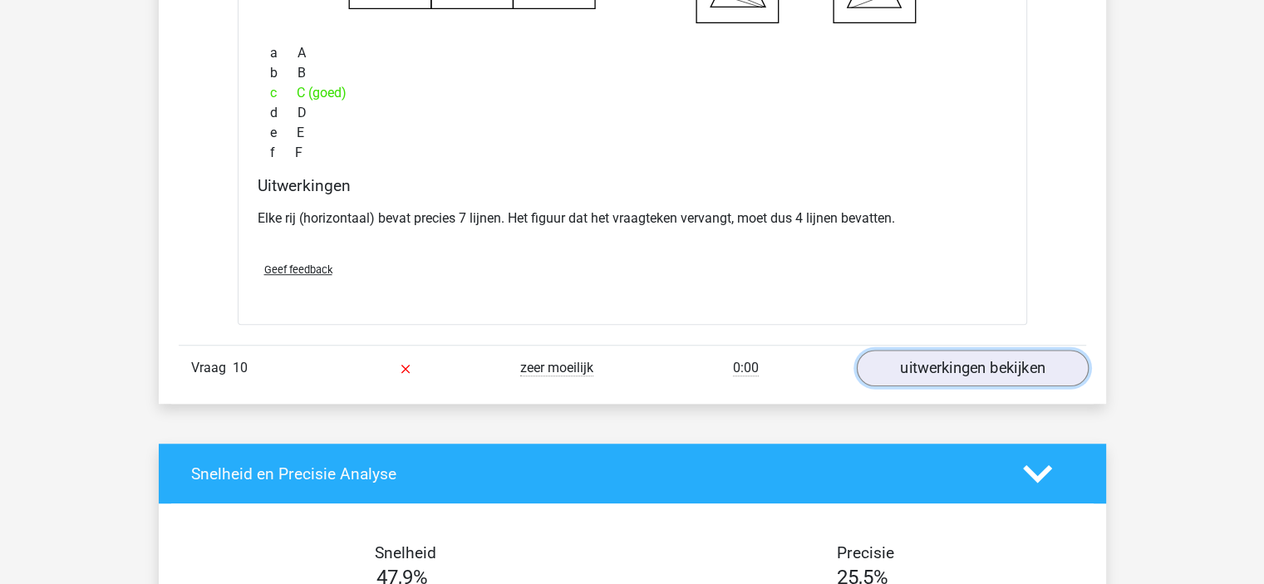
click at [877, 361] on link "uitwerkingen bekijken" at bounding box center [972, 369] width 232 height 37
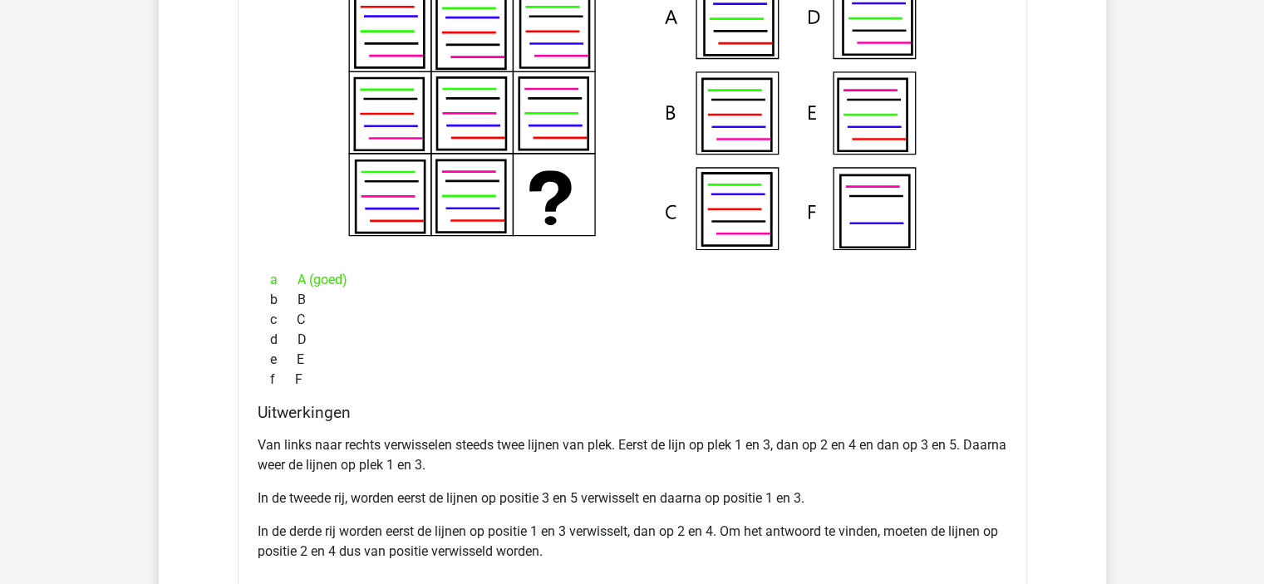
scroll to position [7976, 0]
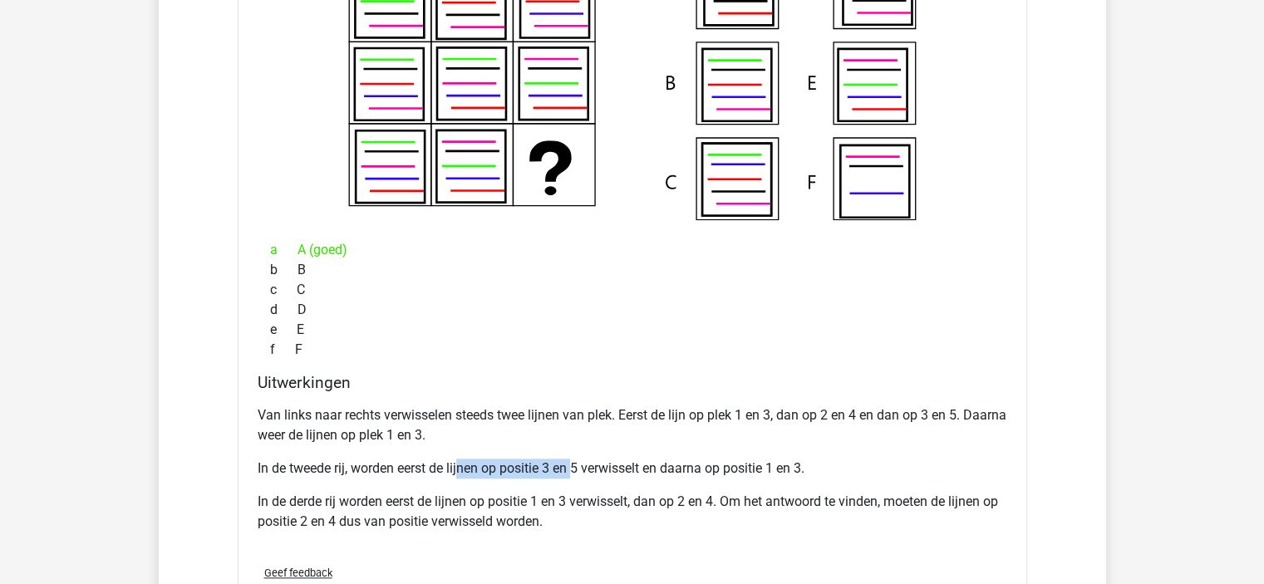
drag, startPoint x: 460, startPoint y: 455, endPoint x: 620, endPoint y: 457, distance: 159.5
click at [618, 459] on p "In de tweede rij, worden eerst de lijnen op positie 3 en 5 verwisselt en daarna…" at bounding box center [632, 469] width 749 height 20
click at [620, 459] on p "In de tweede rij, worden eerst de lijnen op positie 3 en 5 verwisselt en daarna…" at bounding box center [632, 469] width 749 height 20
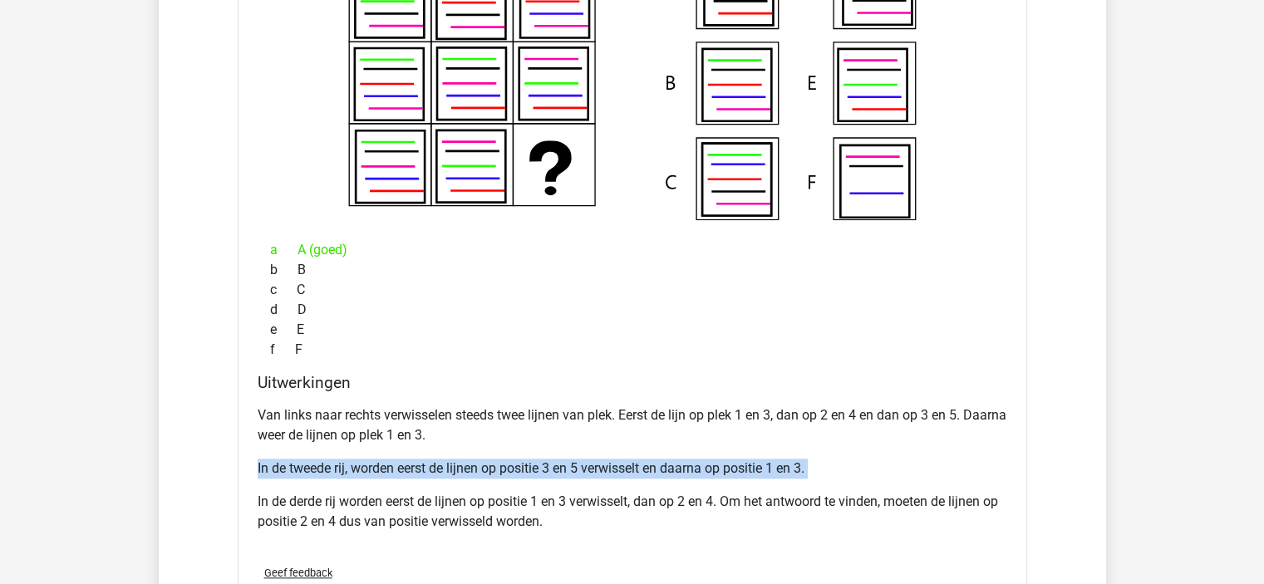
click at [620, 459] on p "In de tweede rij, worden eerst de lijnen op positie 3 en 5 verwisselt en daarna…" at bounding box center [632, 469] width 749 height 20
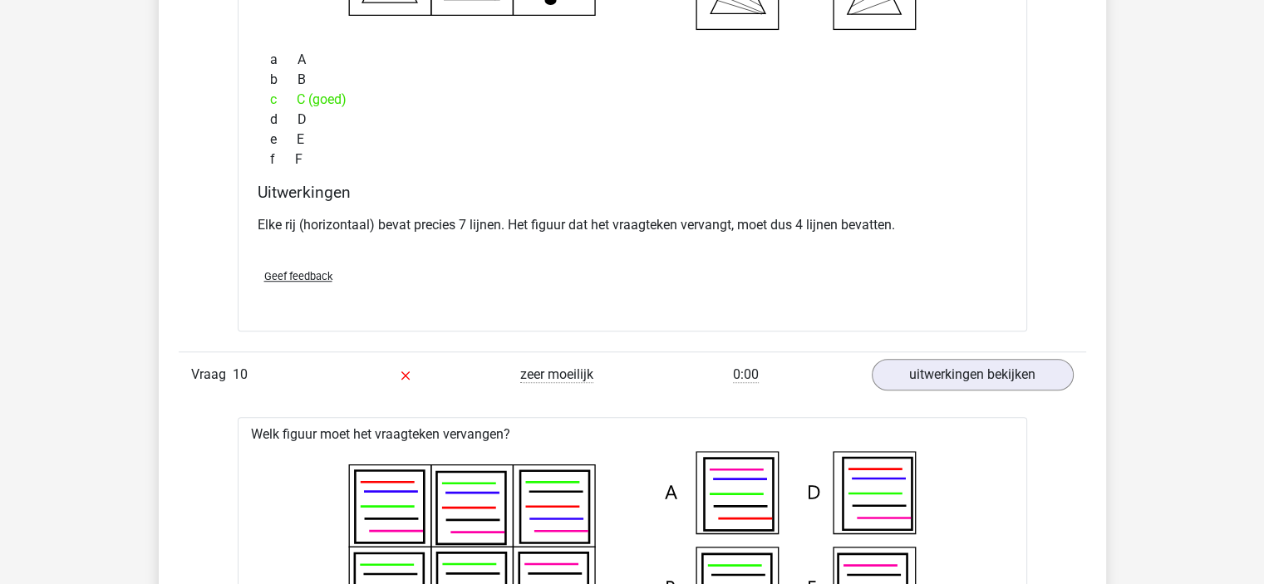
scroll to position [7228, 0]
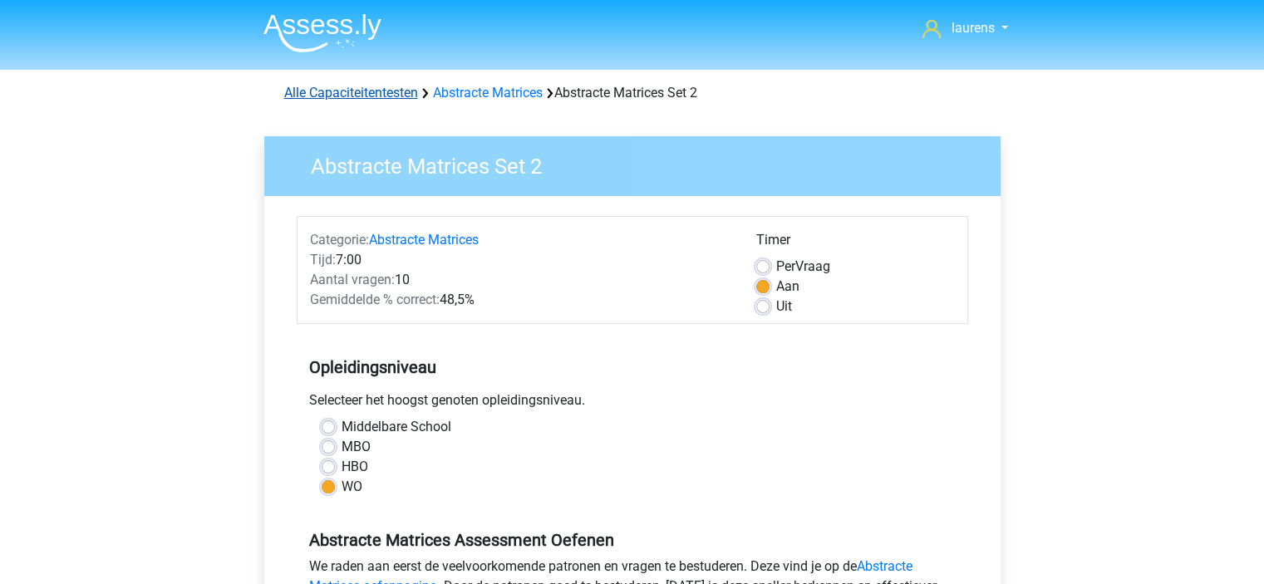
click at [386, 95] on link "Alle Capaciteitentesten" at bounding box center [351, 93] width 134 height 16
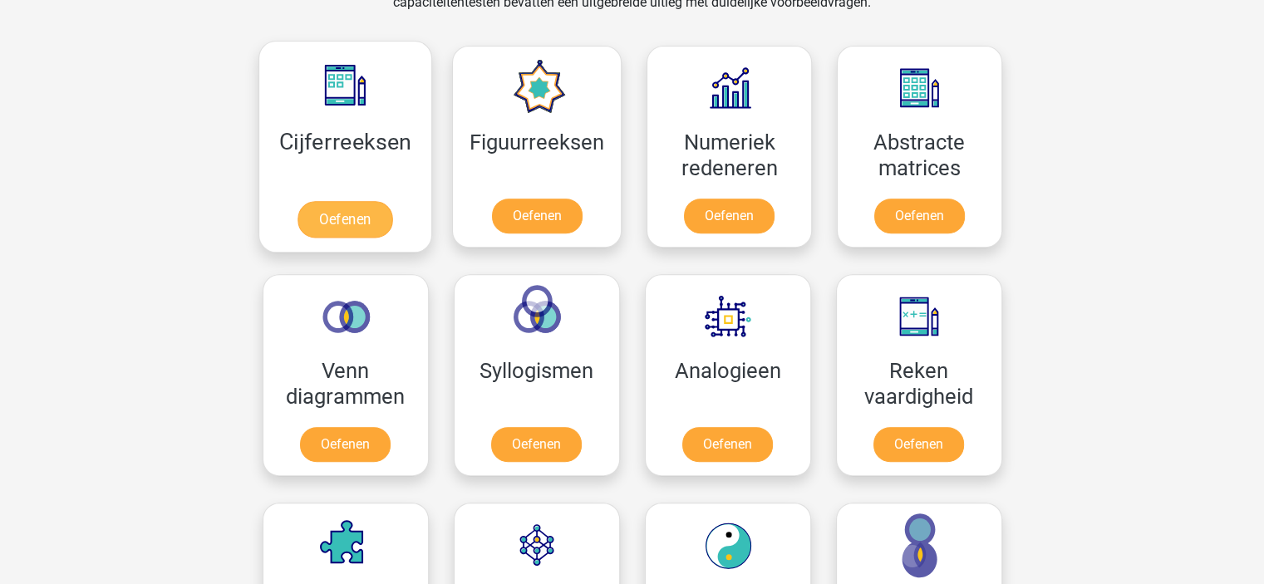
scroll to position [705, 0]
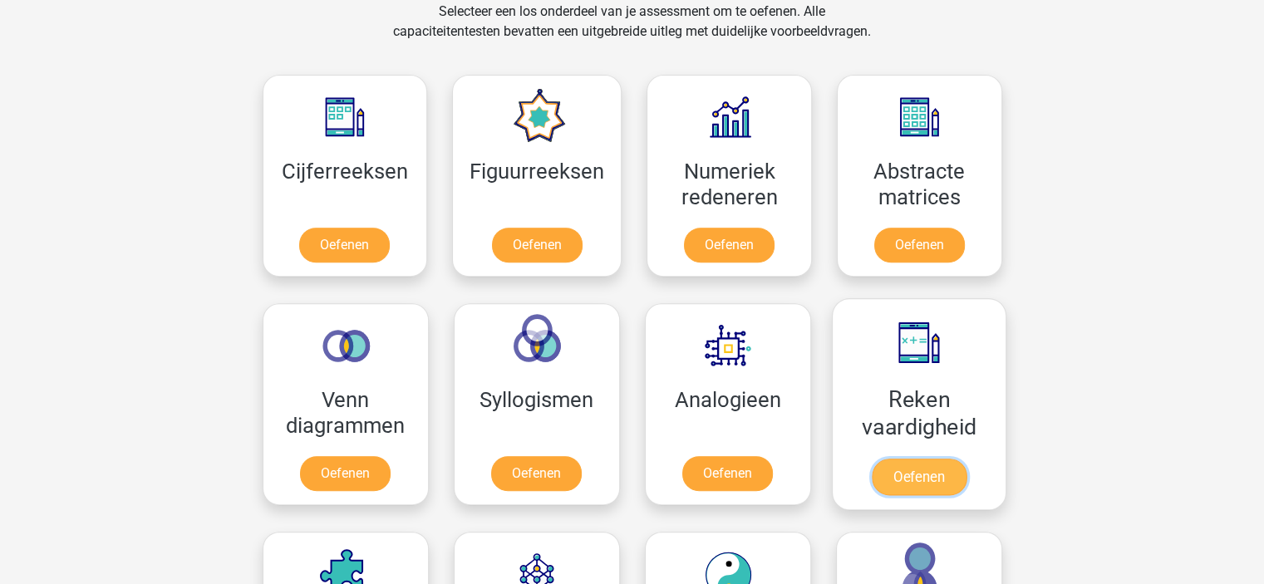
click at [926, 459] on link "Oefenen" at bounding box center [918, 477] width 95 height 37
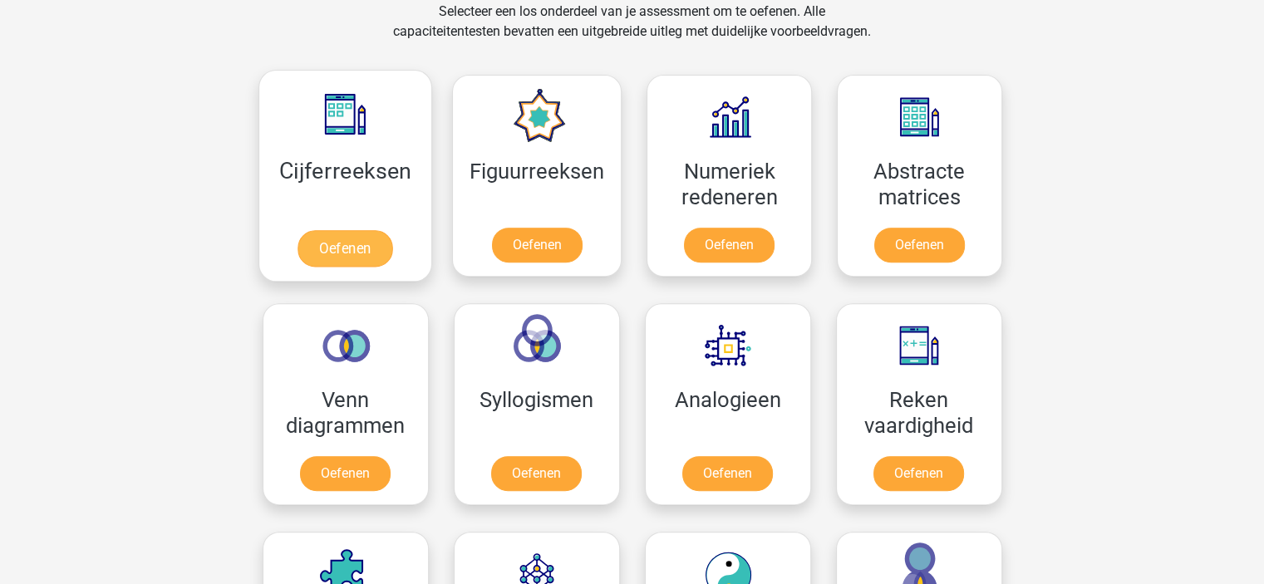
scroll to position [788, 0]
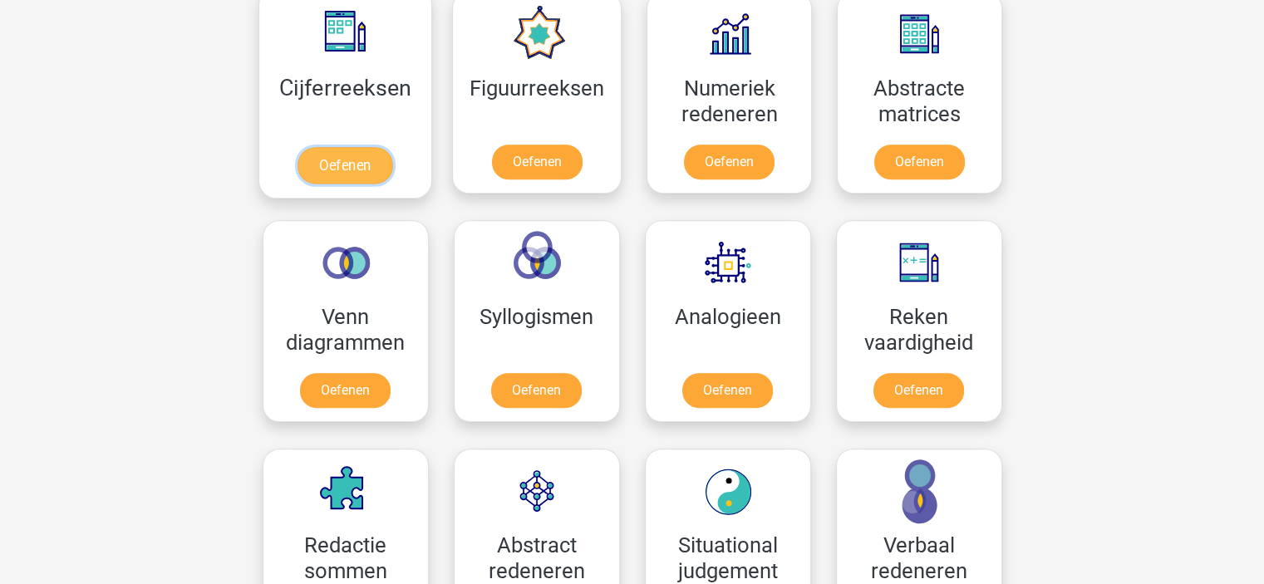
click at [366, 164] on link "Oefenen" at bounding box center [344, 165] width 95 height 37
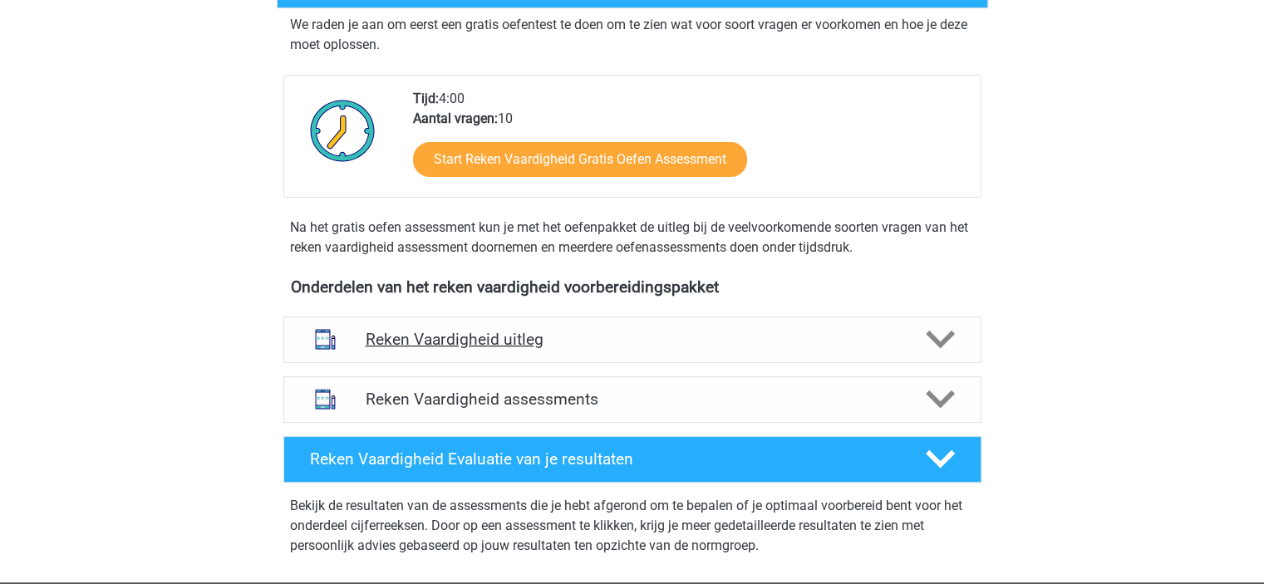
click at [695, 336] on h4 "Reken Vaardigheid uitleg" at bounding box center [632, 339] width 533 height 19
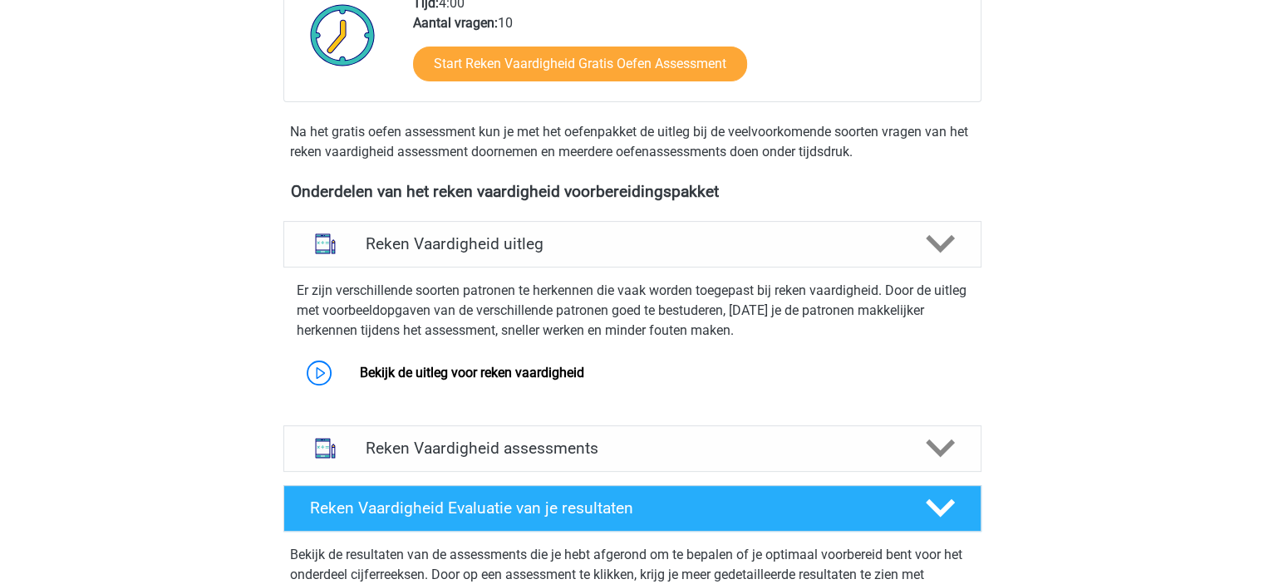
scroll to position [499, 0]
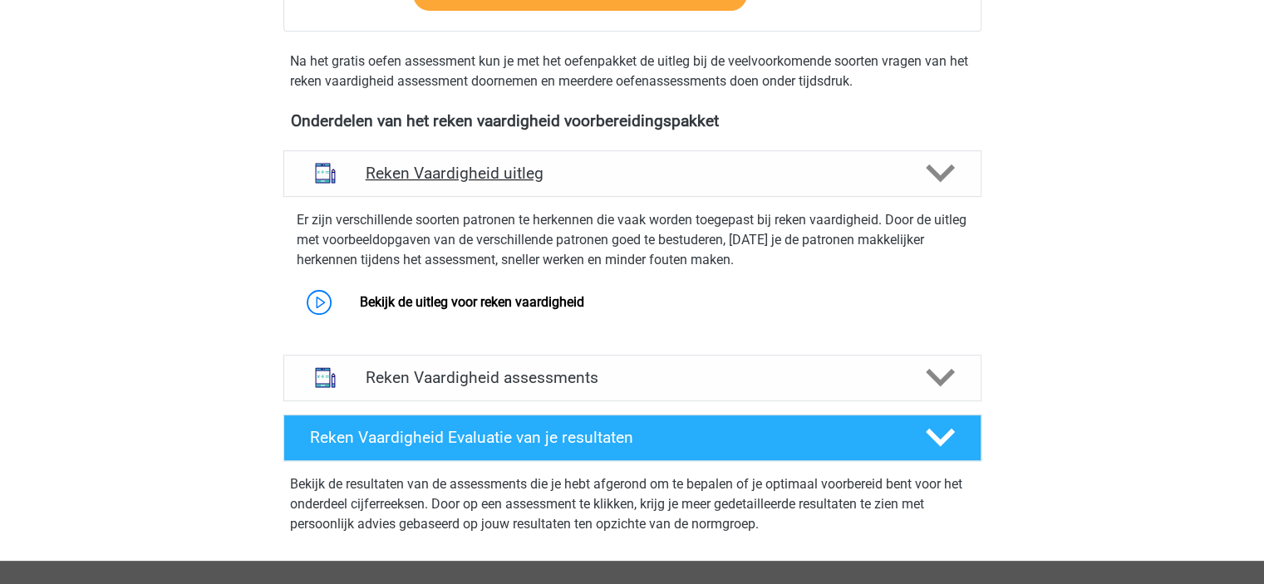
click at [801, 176] on h4 "Reken Vaardigheid uitleg" at bounding box center [632, 173] width 533 height 19
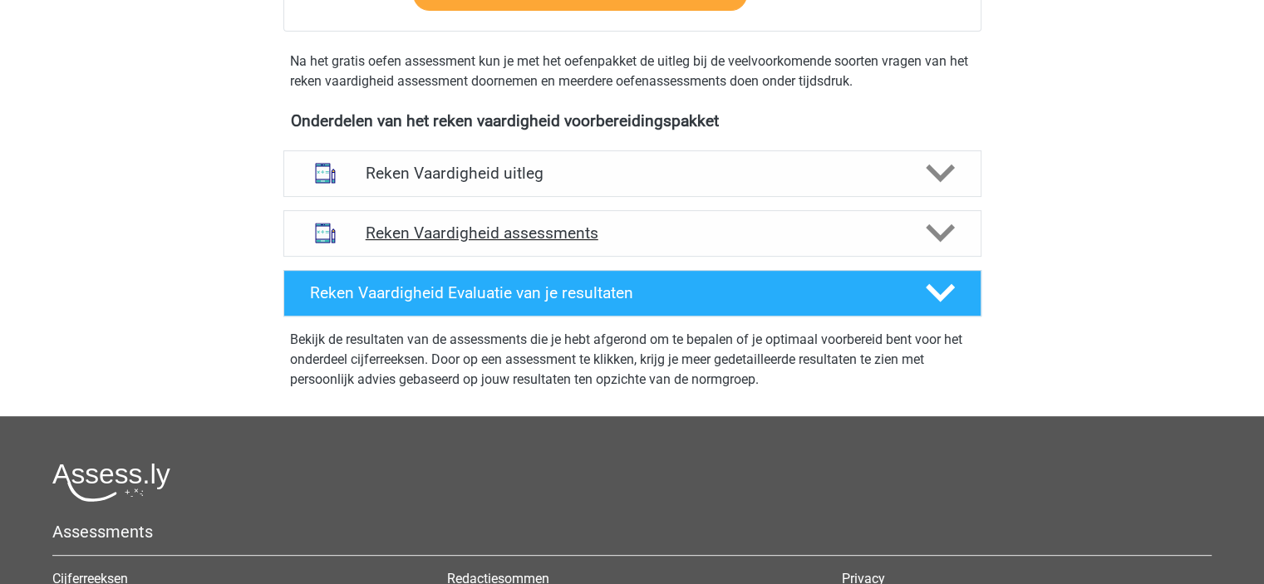
click at [804, 238] on h4 "Reken Vaardigheid assessments" at bounding box center [632, 232] width 533 height 19
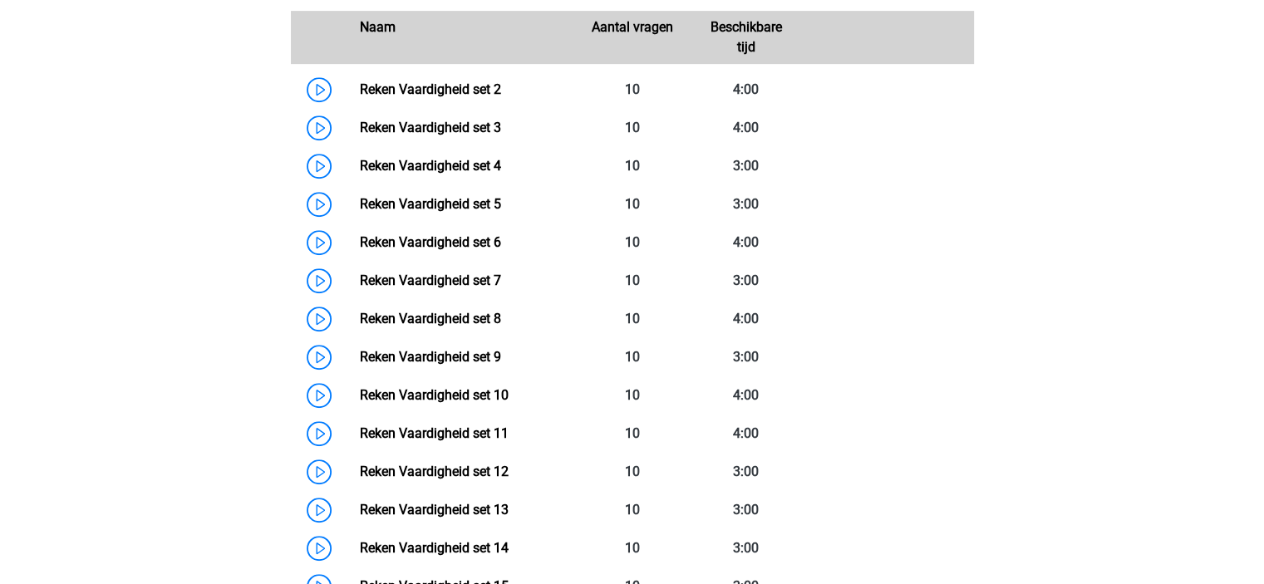
scroll to position [582, 0]
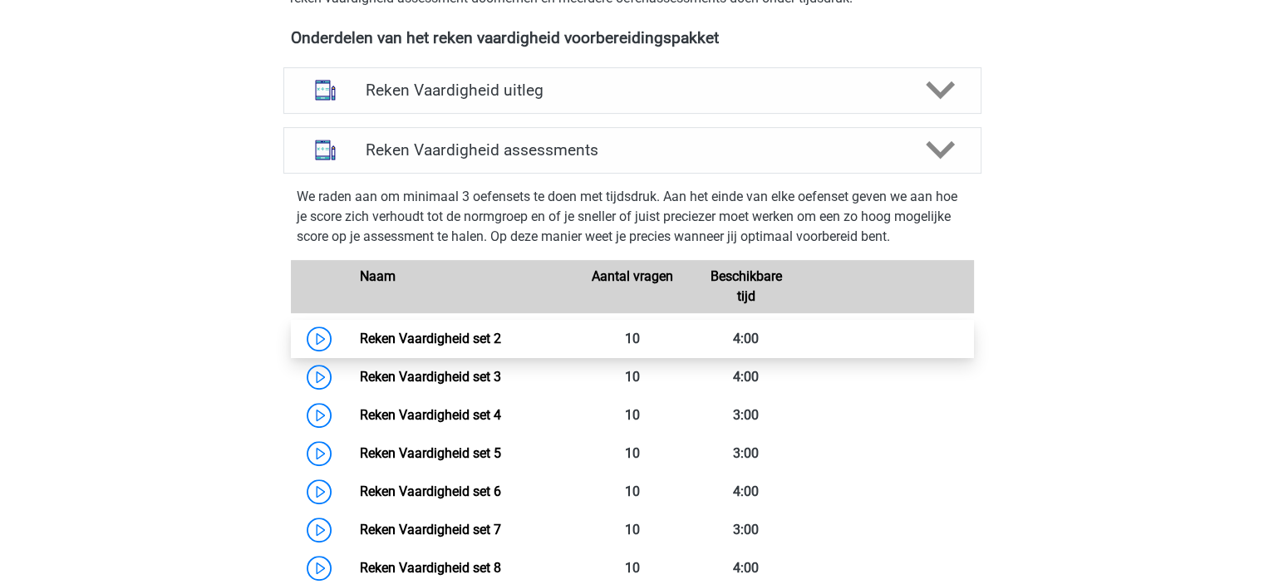
click at [360, 341] on link "Reken Vaardigheid set 2" at bounding box center [430, 339] width 141 height 16
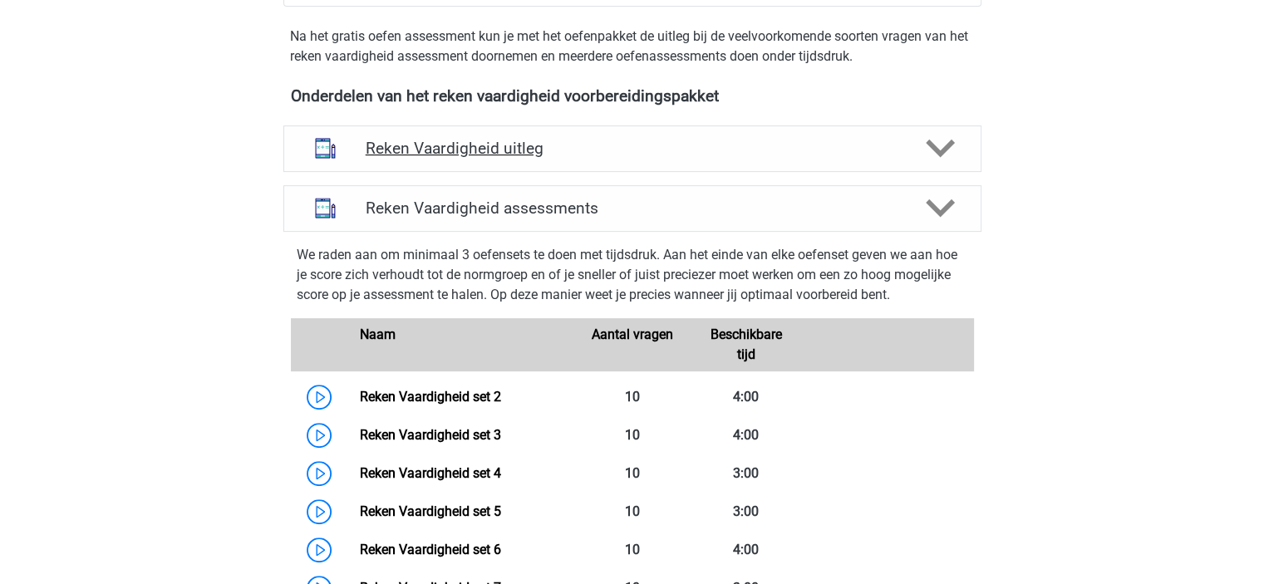
scroll to position [499, 0]
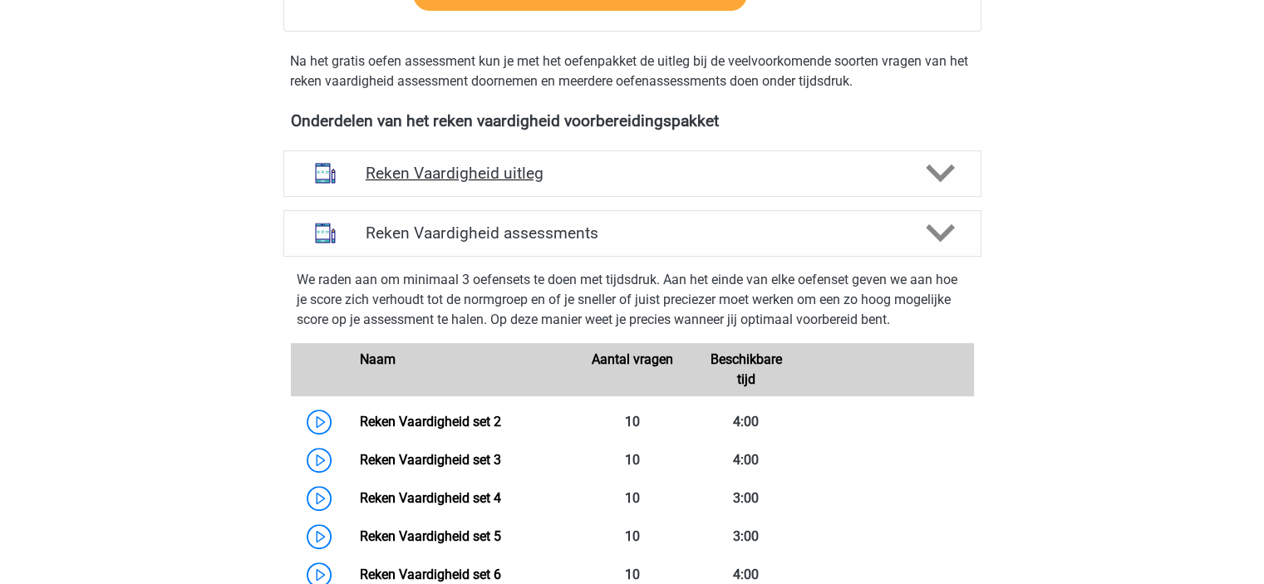
click at [618, 179] on h4 "Reken Vaardigheid uitleg" at bounding box center [632, 173] width 533 height 19
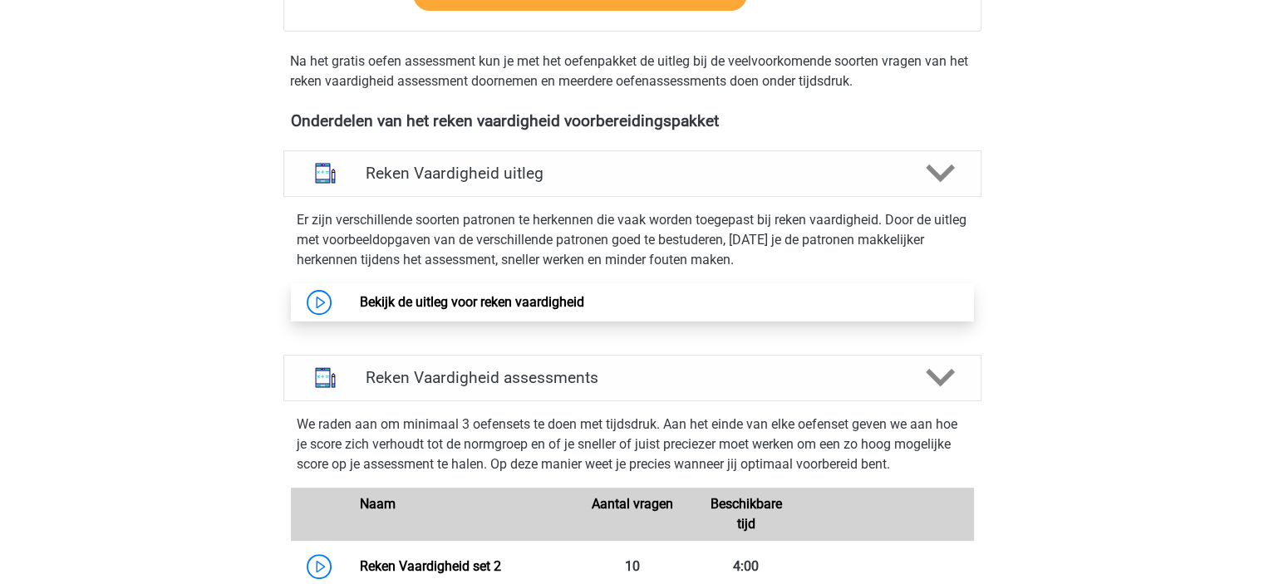
click at [499, 303] on link "Bekijk de uitleg voor reken vaardigheid" at bounding box center [472, 302] width 224 height 16
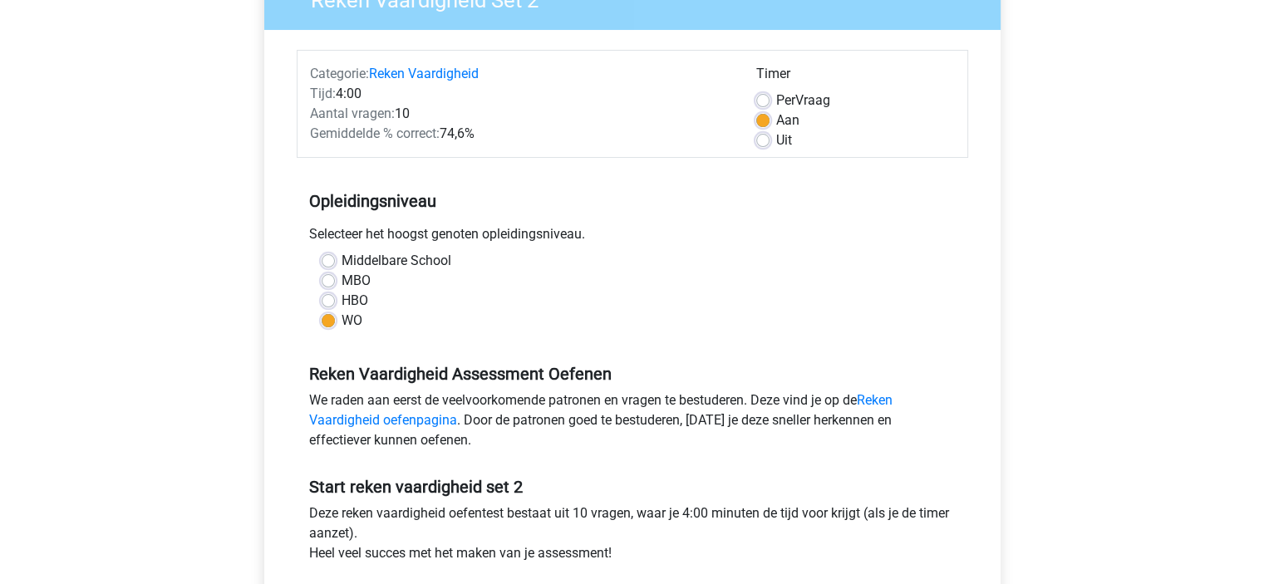
scroll to position [332, 0]
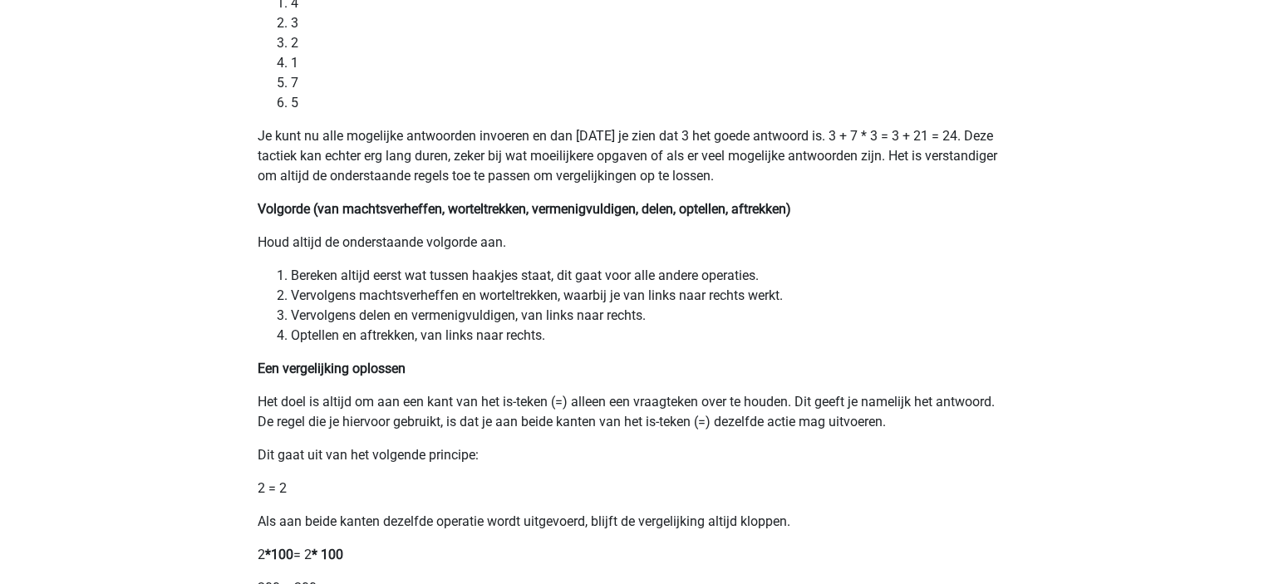
scroll to position [166, 0]
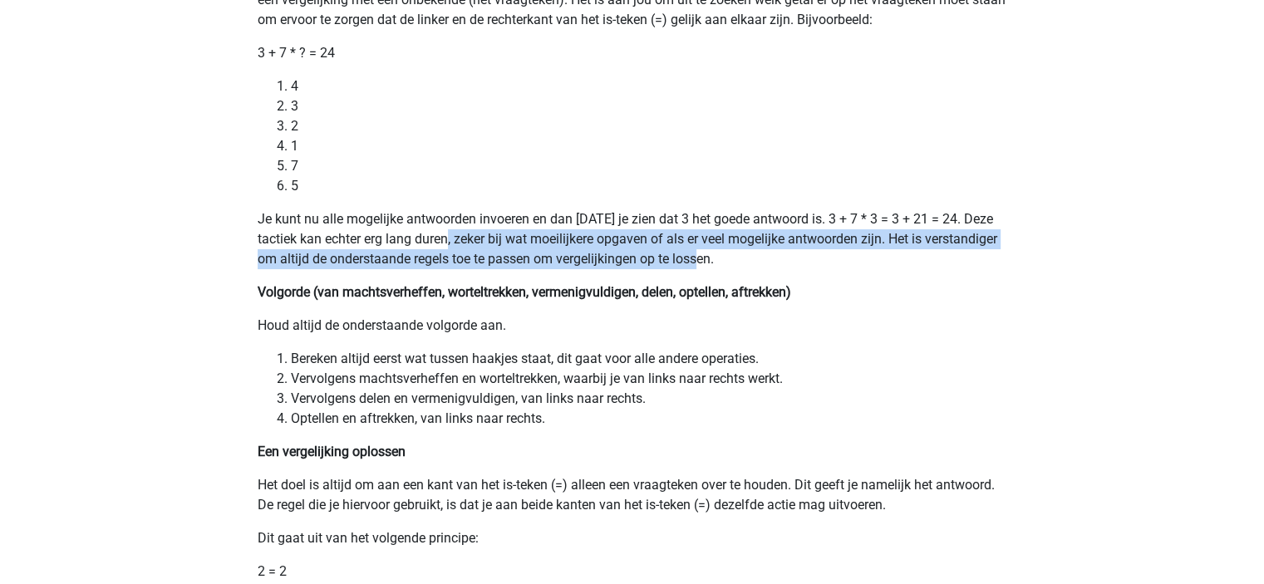
drag, startPoint x: 462, startPoint y: 240, endPoint x: 865, endPoint y: 255, distance: 403.2
click at [865, 255] on p "Je kunt nu alle mogelijke antwoorden invoeren en dan [DATE] je zien dat 3 het g…" at bounding box center [632, 239] width 749 height 60
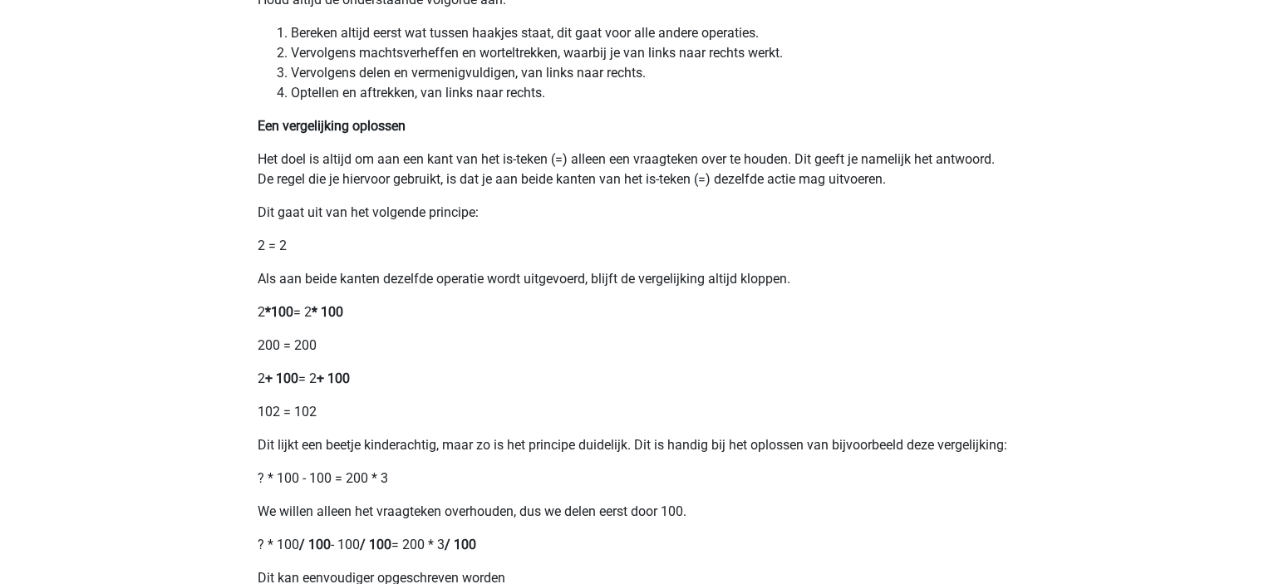
scroll to position [582, 0]
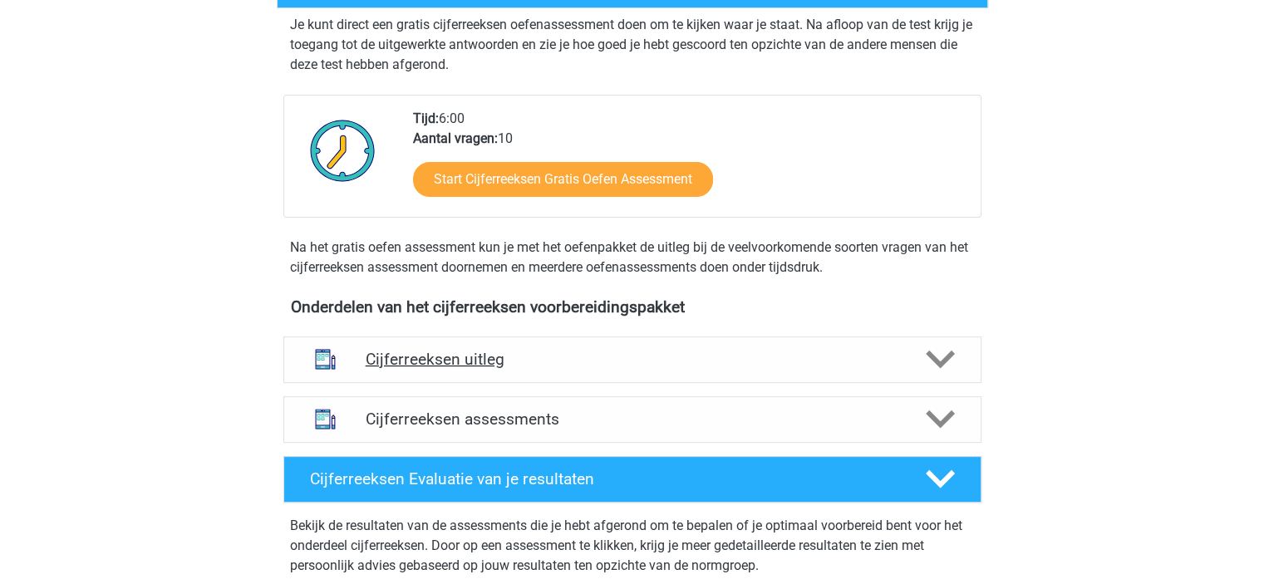
click at [593, 369] on h4 "Cijferreeksen uitleg" at bounding box center [632, 359] width 533 height 19
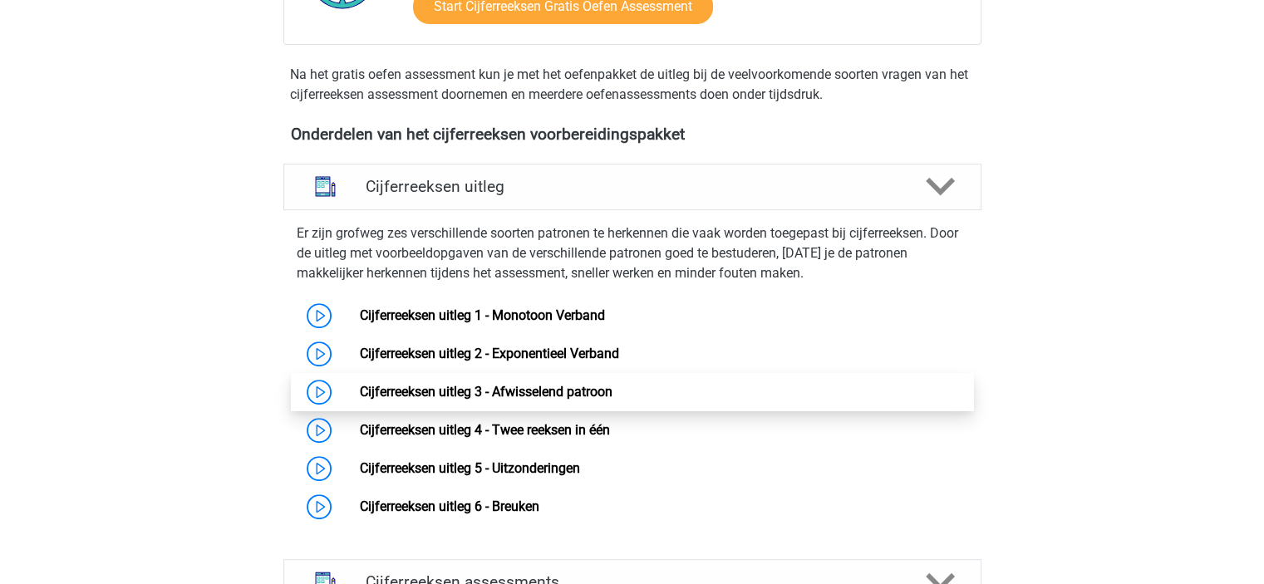
scroll to position [748, 0]
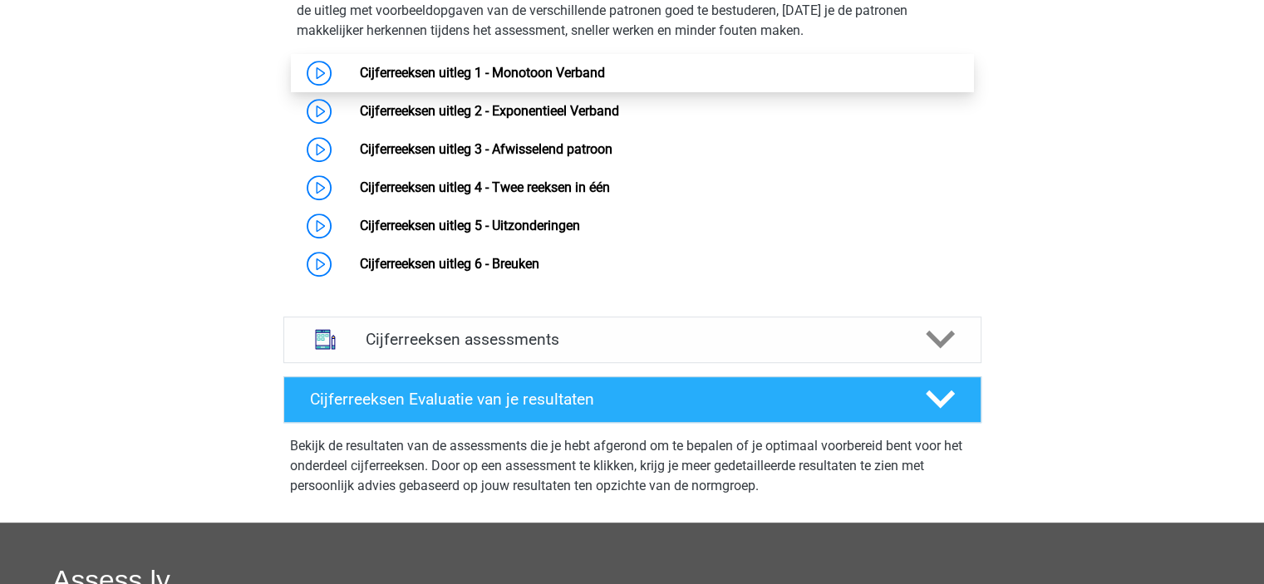
click at [545, 81] on link "Cijferreeksen uitleg 1 - Monotoon Verband" at bounding box center [482, 73] width 245 height 16
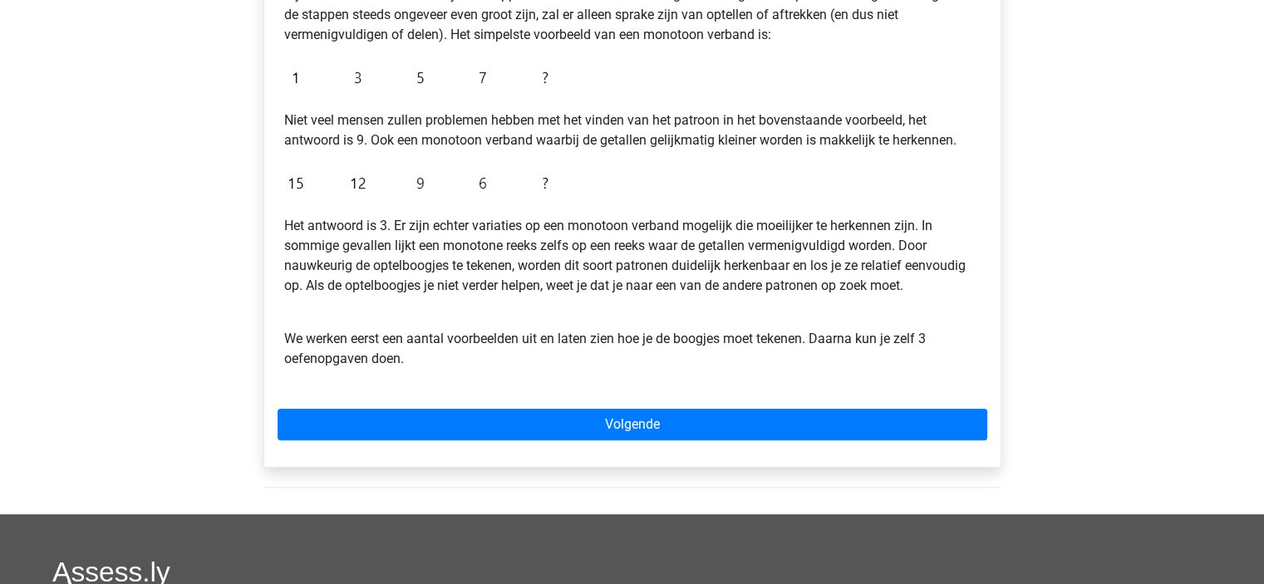
scroll to position [332, 0]
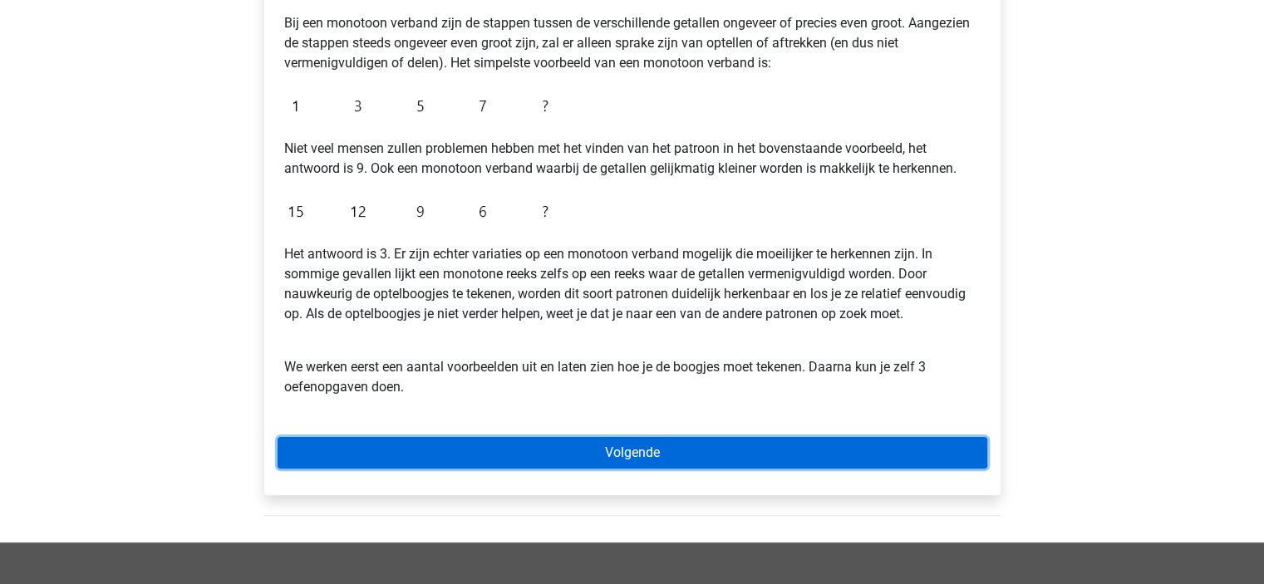
click at [562, 449] on link "Volgende" at bounding box center [633, 453] width 710 height 32
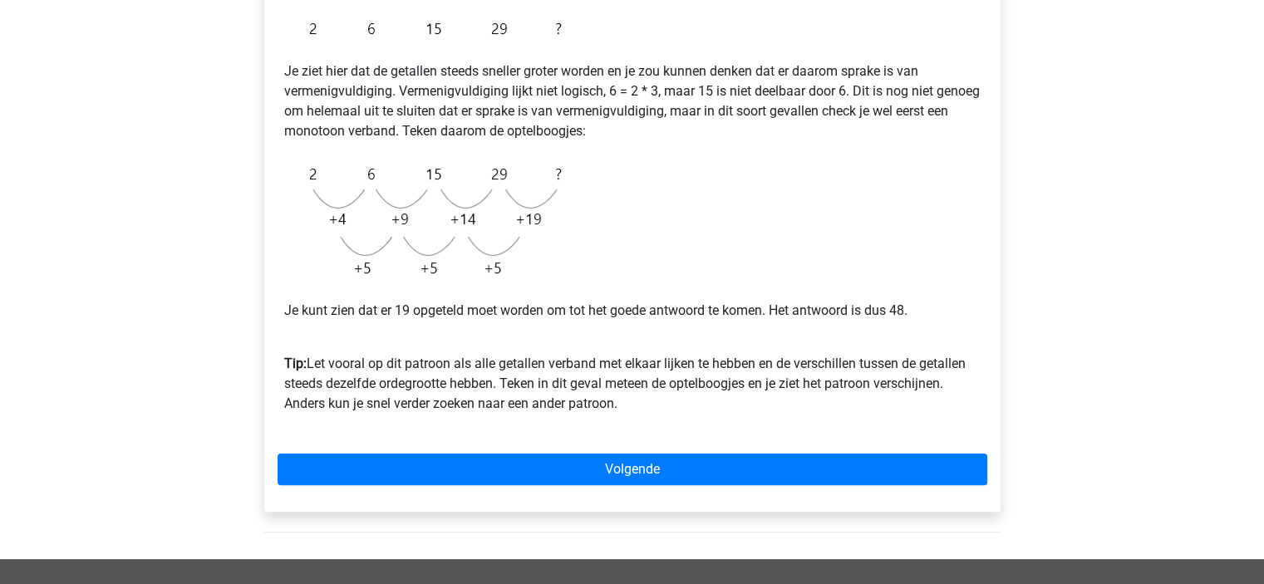
scroll to position [332, 0]
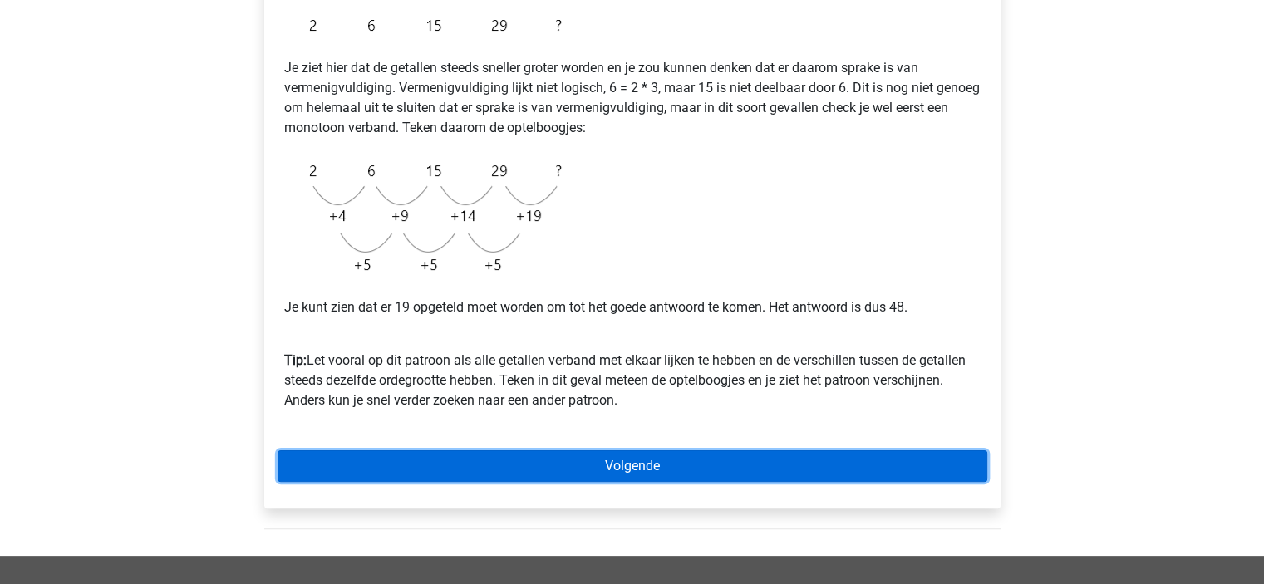
click at [568, 469] on link "Volgende" at bounding box center [633, 466] width 710 height 32
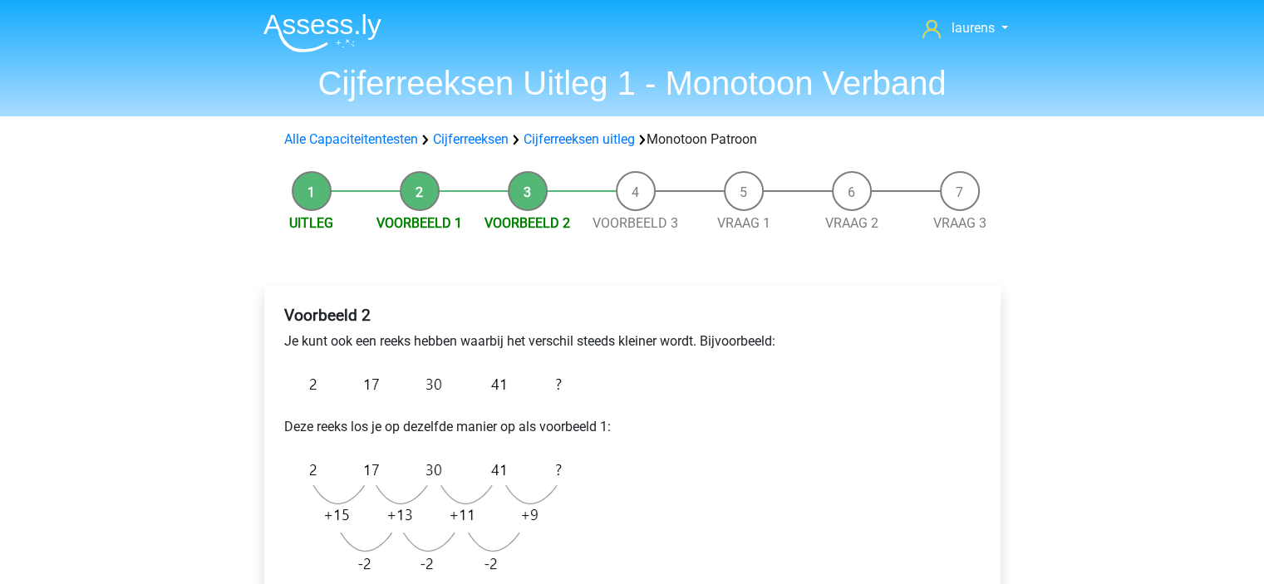
scroll to position [249, 0]
